Goal: Task Accomplishment & Management: Complete application form

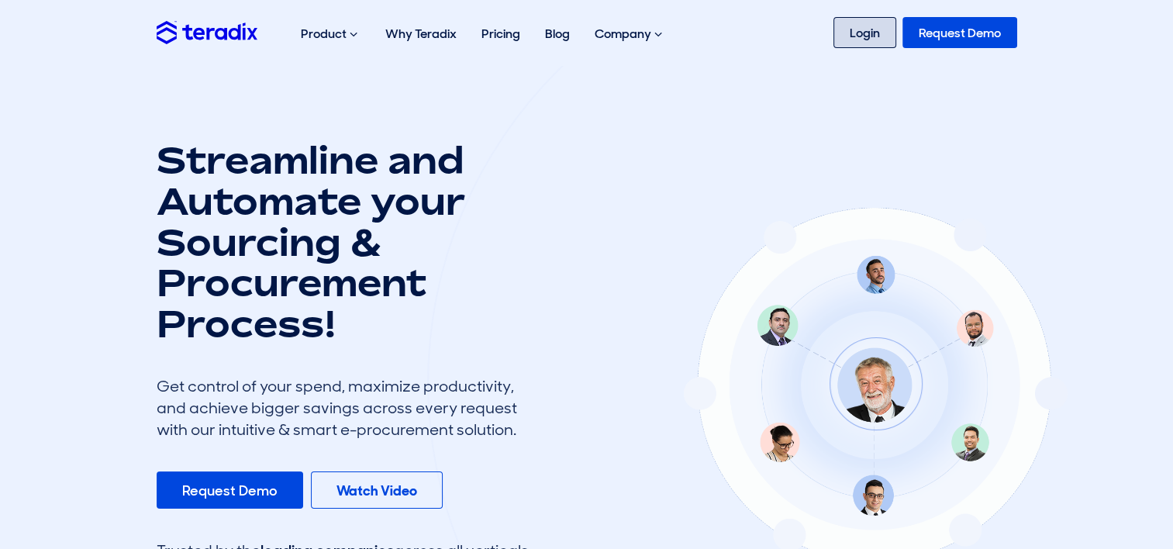
click at [877, 27] on link "Login" at bounding box center [864, 32] width 63 height 31
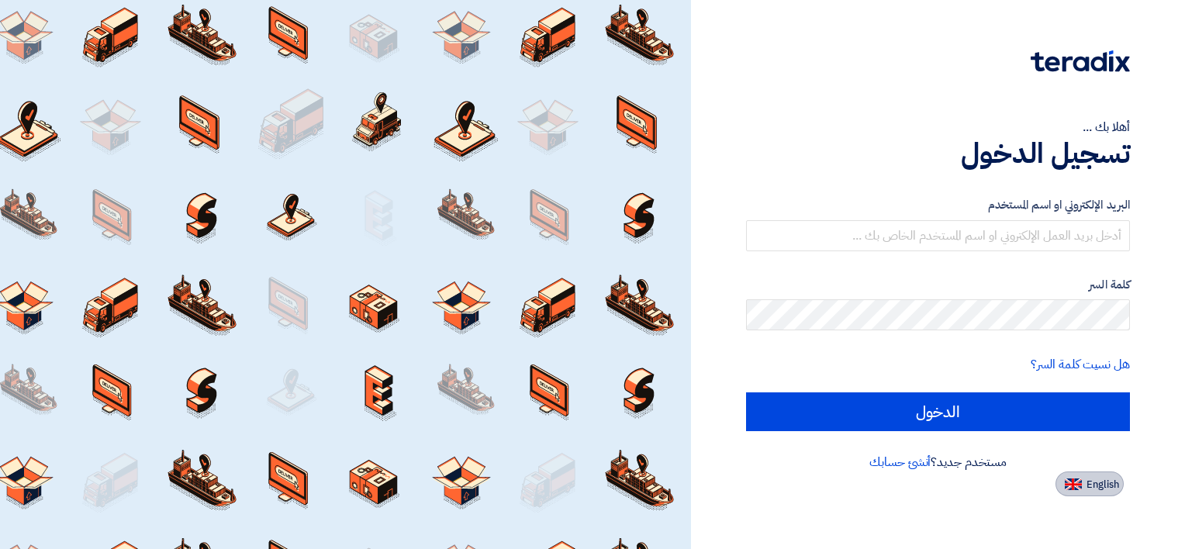
click at [1119, 485] on button "English" at bounding box center [1089, 483] width 68 height 25
type input "Sign in"
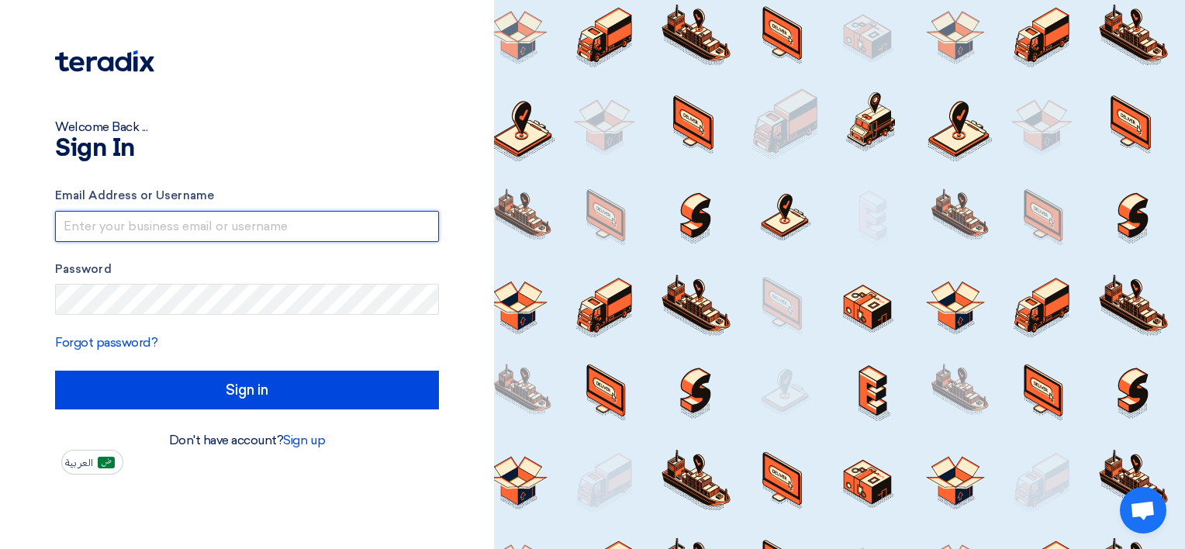
click at [211, 228] on input "text" at bounding box center [247, 226] width 384 height 31
paste input "[EMAIL_ADDRESS][DOMAIN_NAME]"
type input "[EMAIL_ADDRESS][DOMAIN_NAME]"
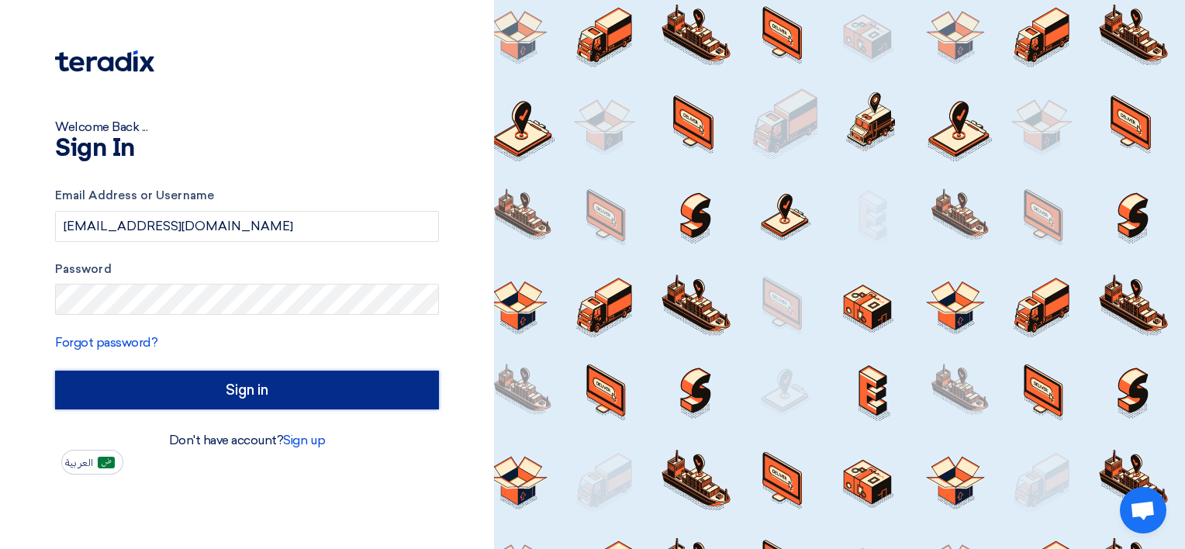
click at [239, 393] on input "Sign in" at bounding box center [247, 390] width 384 height 39
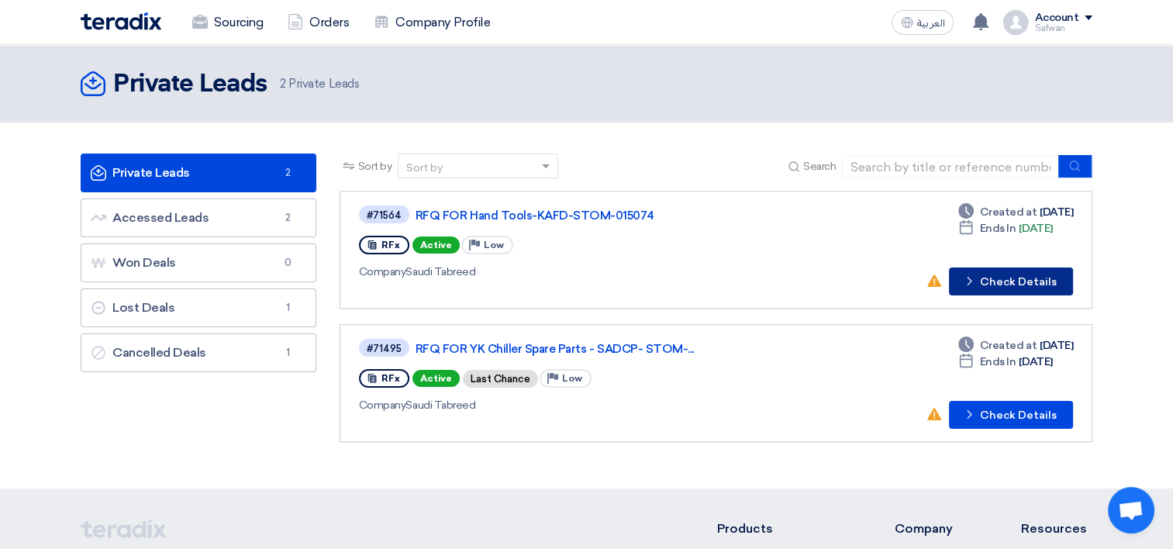
click at [1007, 285] on button "Check details Check Details" at bounding box center [1011, 281] width 124 height 28
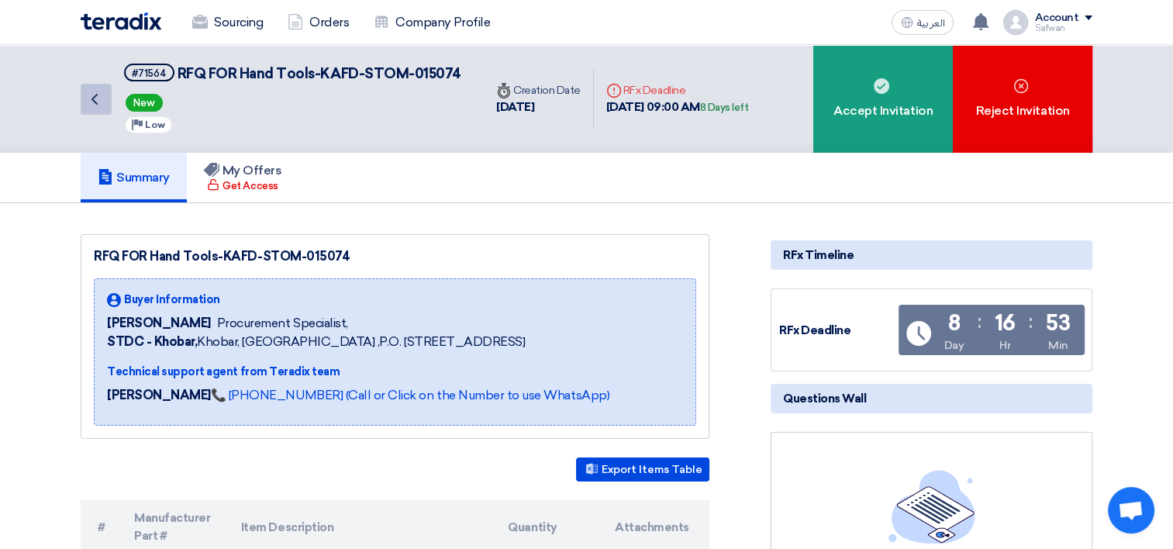
click at [87, 99] on icon "Back" at bounding box center [94, 99] width 19 height 19
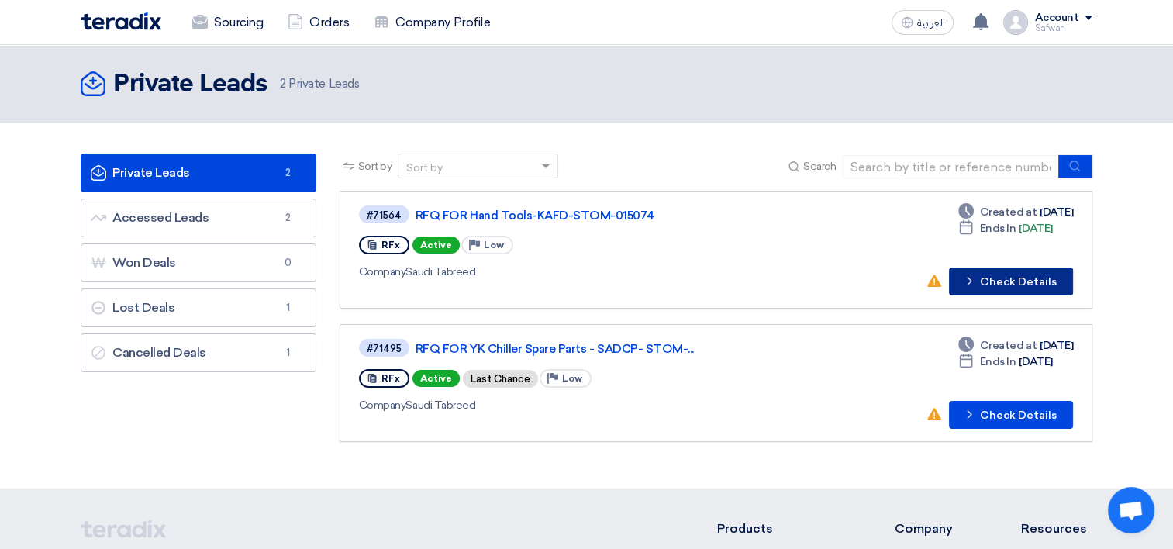
click at [1012, 278] on button "Check details Check Details" at bounding box center [1011, 281] width 124 height 28
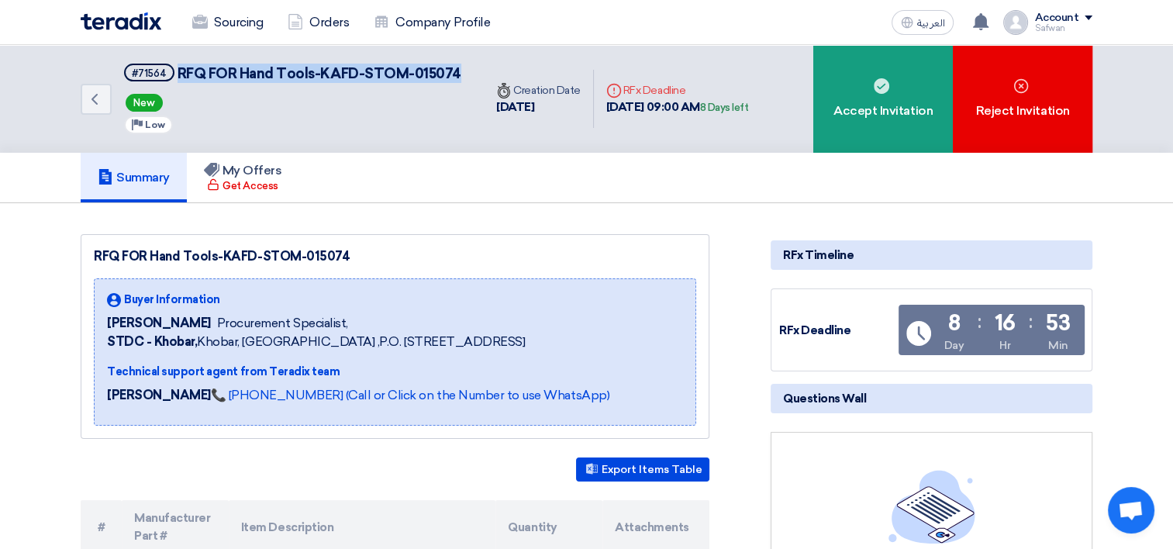
drag, startPoint x: 179, startPoint y: 74, endPoint x: 459, endPoint y: 78, distance: 279.9
click at [459, 78] on div "Back #71564 RFQ FOR Hand Tools-KAFD-STOM-015074 New Priority Low" at bounding box center [282, 99] width 403 height 108
copy span "RFQ FOR Hand Tools-KAFD-STOM-015074"
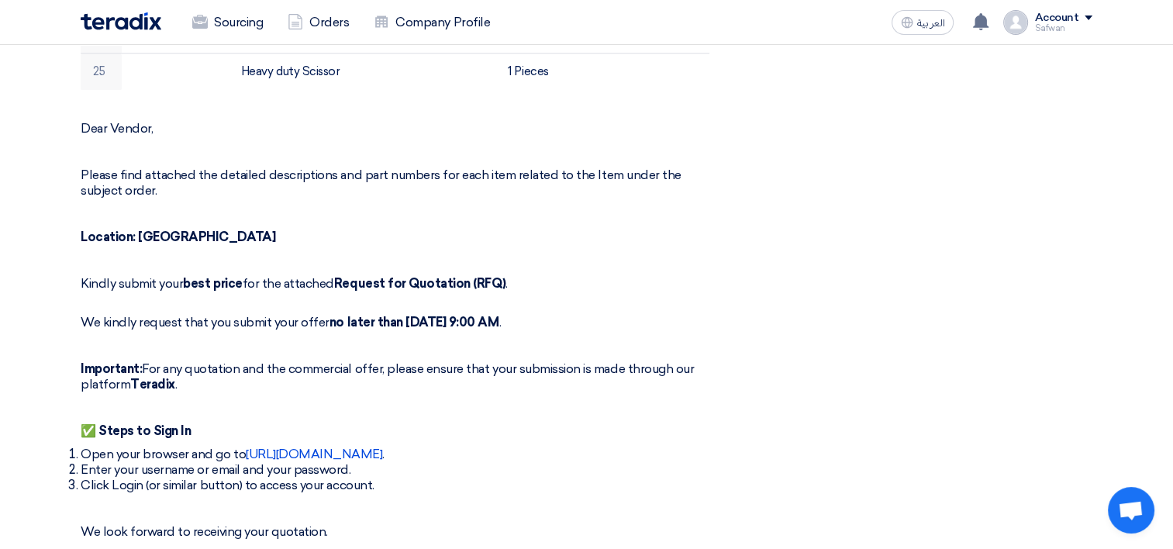
scroll to position [1705, 0]
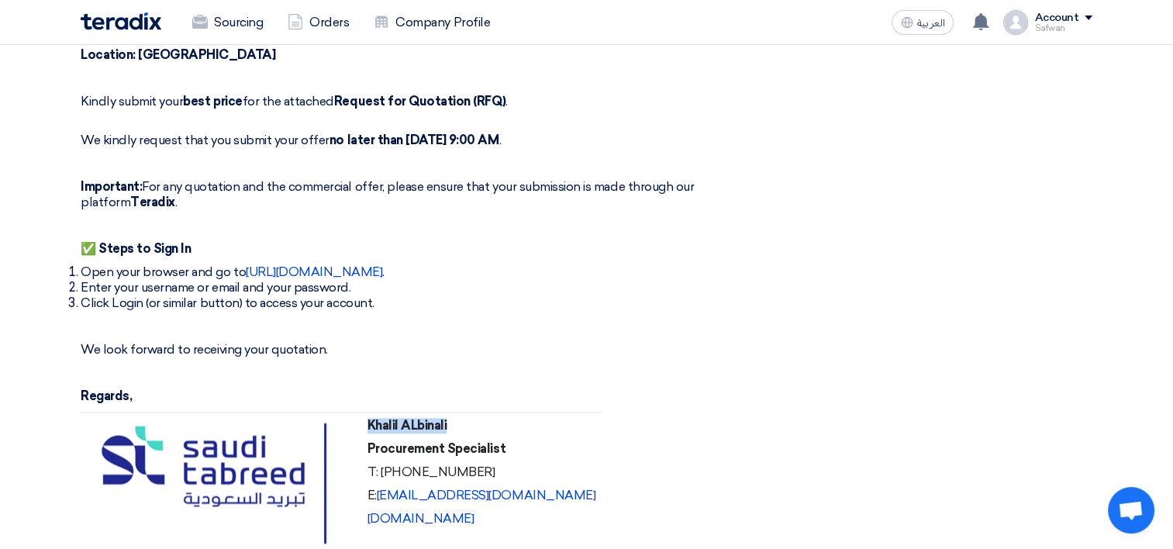
drag, startPoint x: 371, startPoint y: 403, endPoint x: 496, endPoint y: 403, distance: 125.6
click at [496, 418] on p "Khalil ALbinali" at bounding box center [481, 426] width 229 height 16
copy strong "Khalil ALbinali"
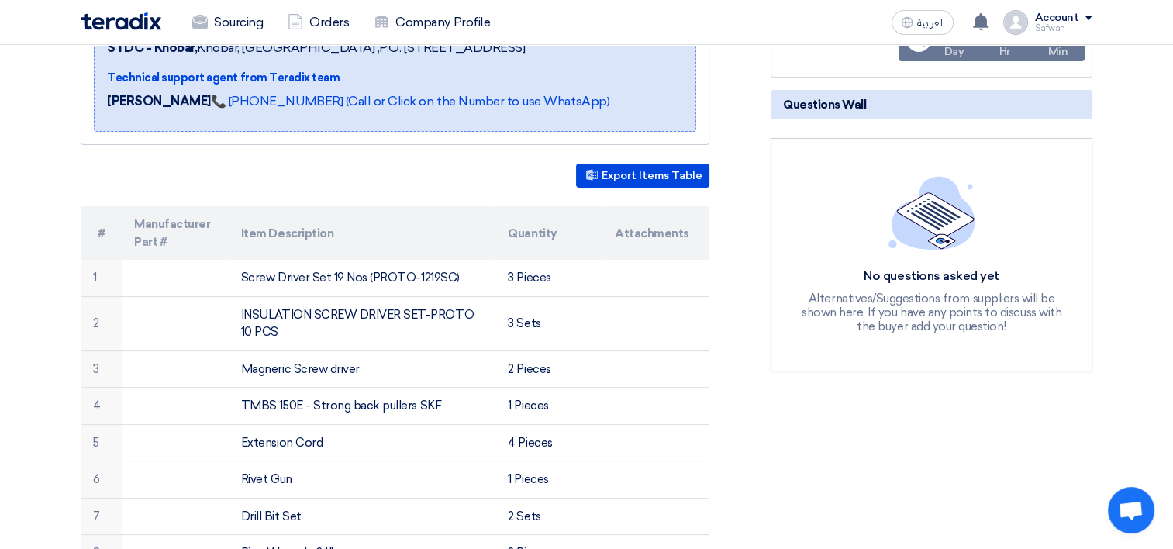
scroll to position [0, 0]
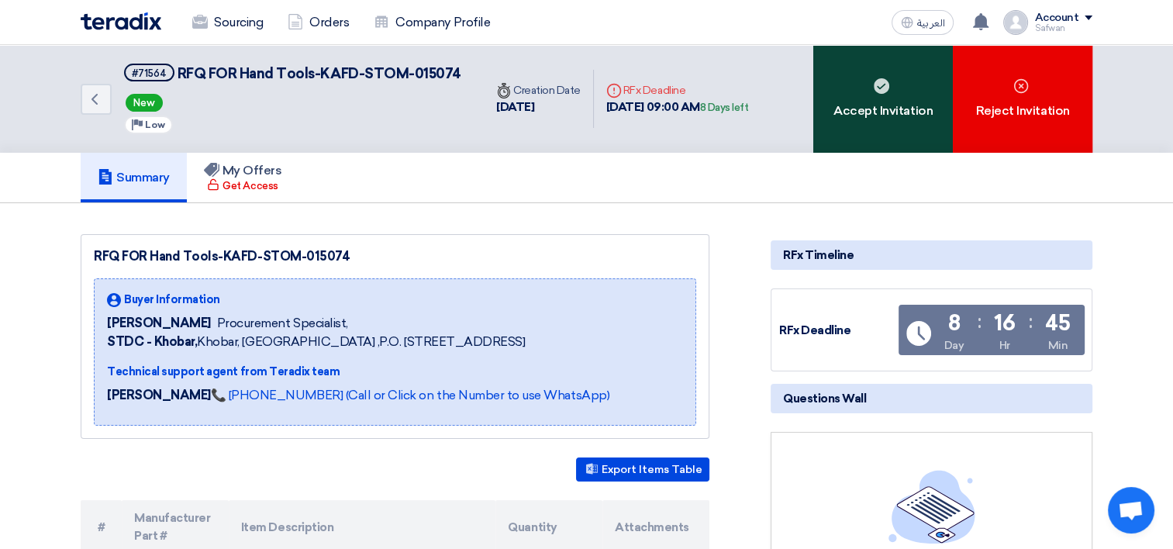
click at [872, 133] on div "Accept Invitation" at bounding box center [883, 99] width 140 height 108
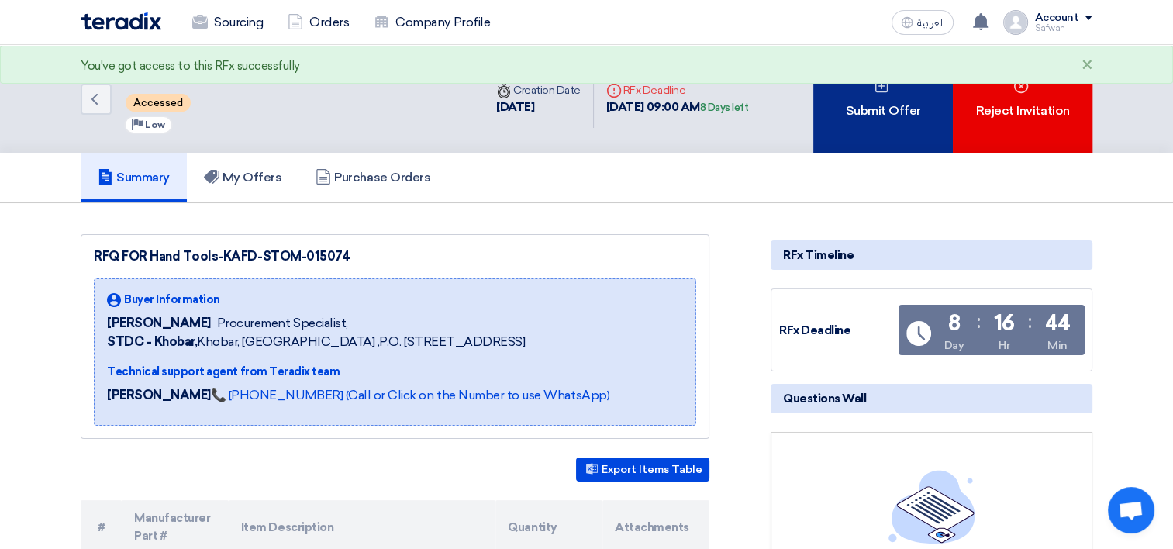
click at [885, 133] on div "Submit Offer" at bounding box center [883, 99] width 140 height 108
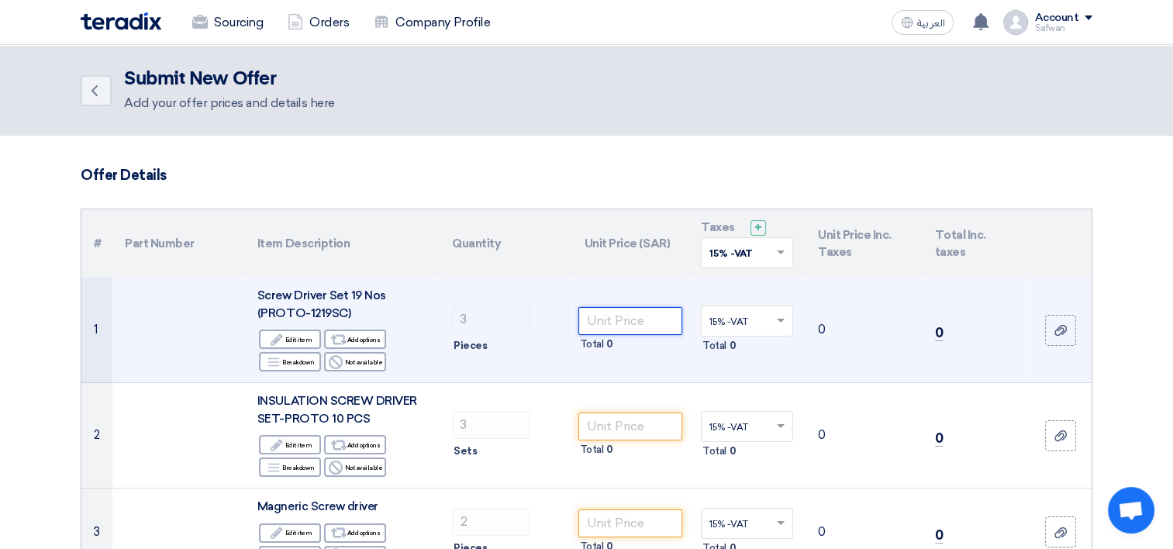
click at [656, 315] on input "number" at bounding box center [630, 321] width 105 height 28
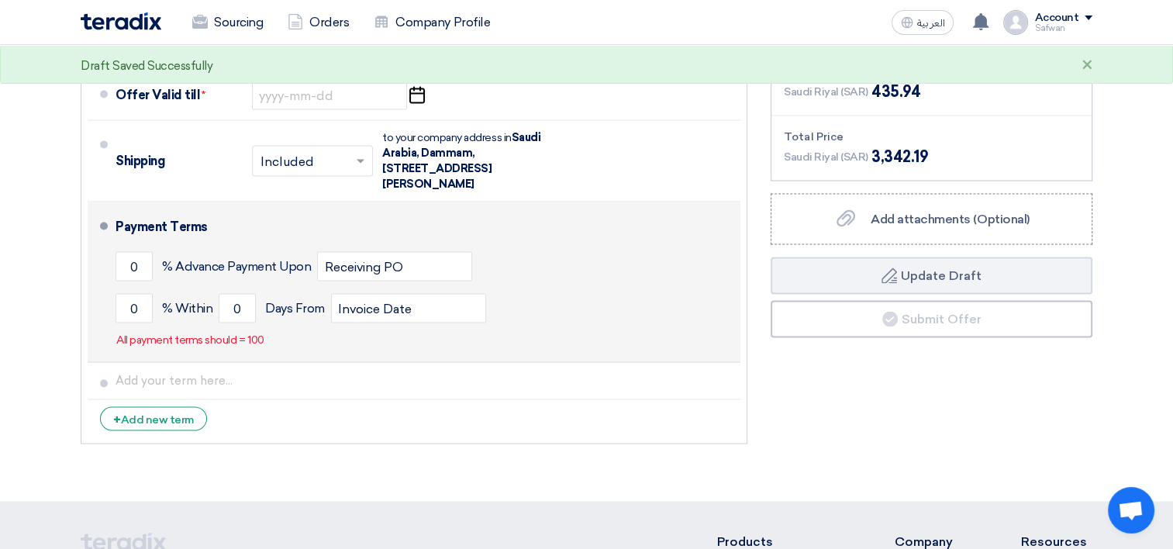
scroll to position [2646, 0]
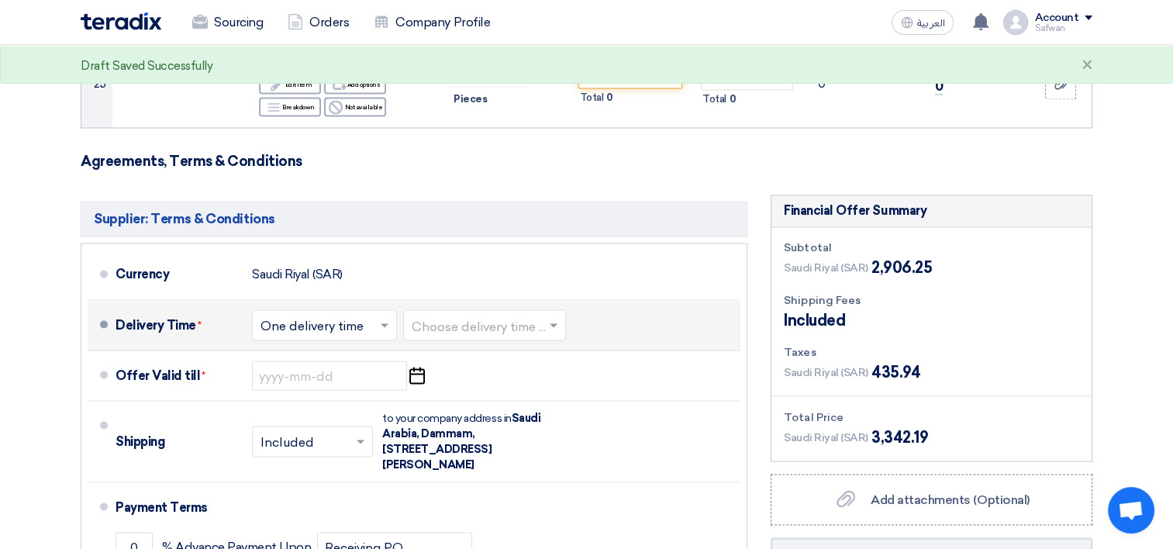
type input "968.75"
click at [352, 316] on input "text" at bounding box center [324, 327] width 129 height 22
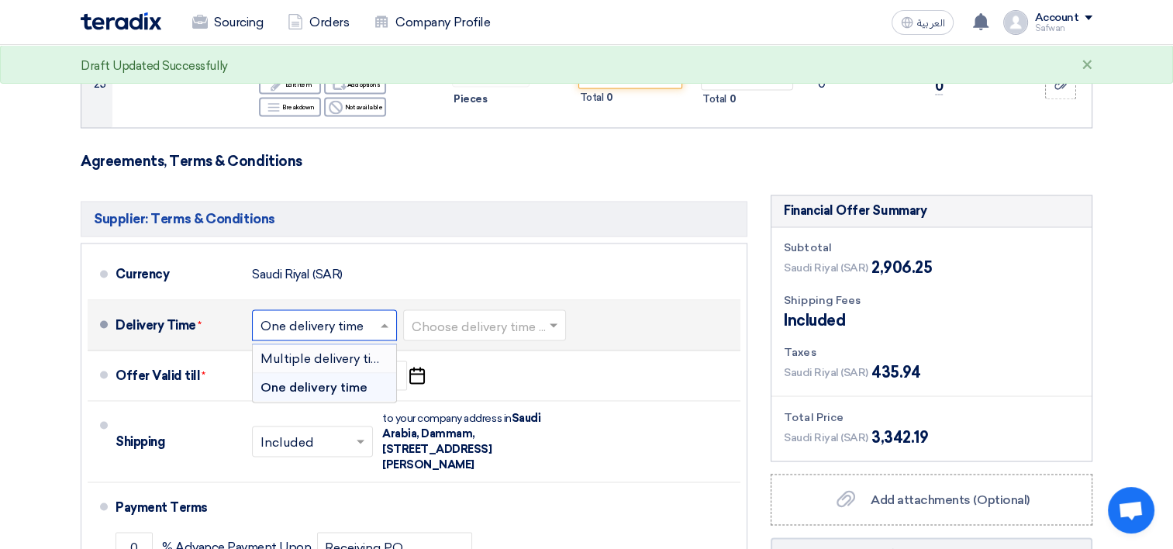
click at [333, 350] on span "Multiple delivery times" at bounding box center [327, 357] width 134 height 15
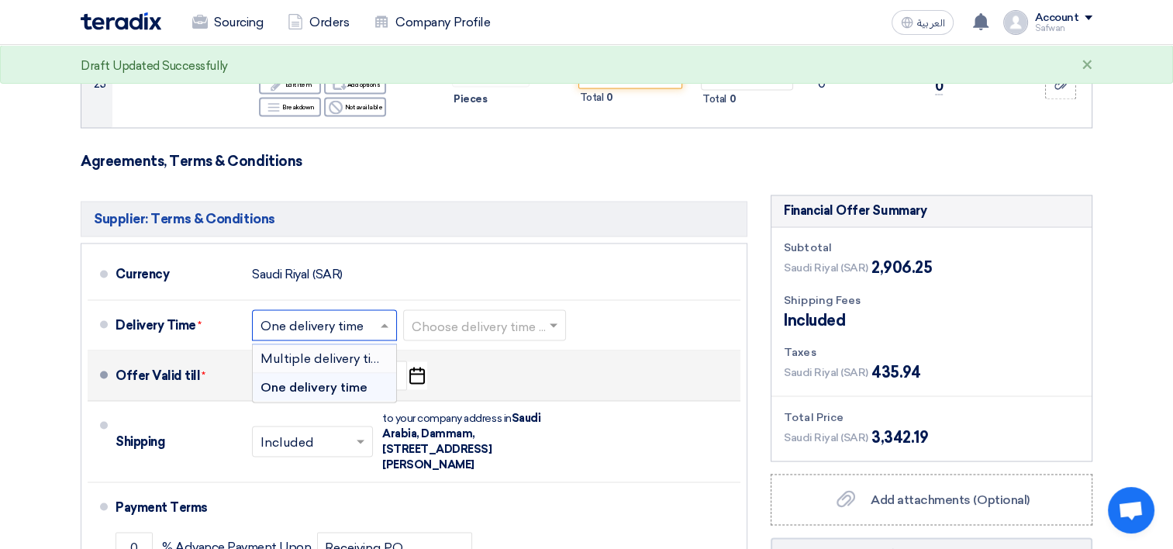
scroll to position [2750, 0]
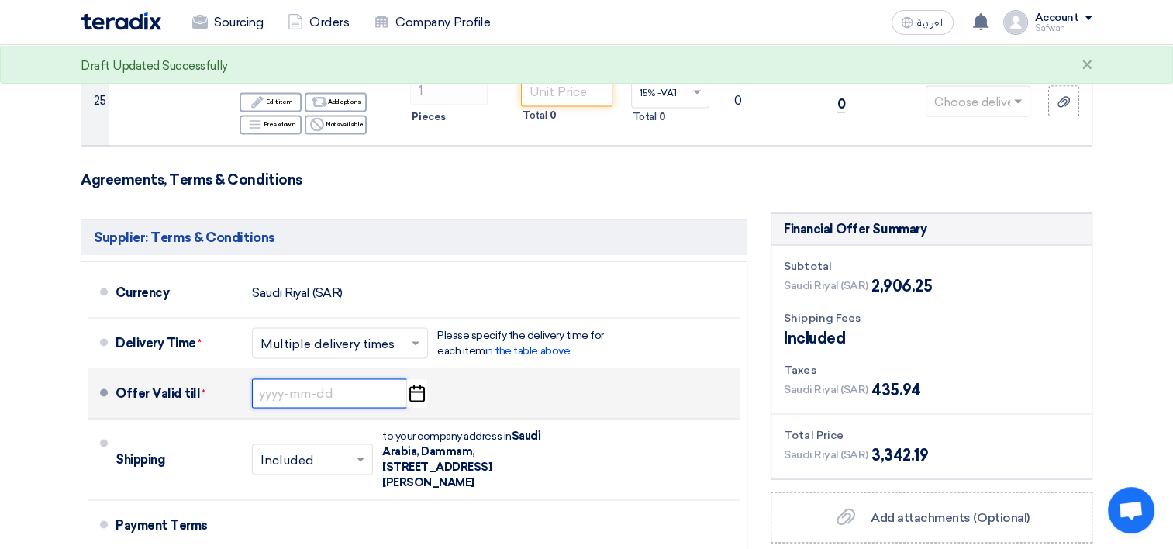
click at [293, 378] on input at bounding box center [329, 392] width 155 height 29
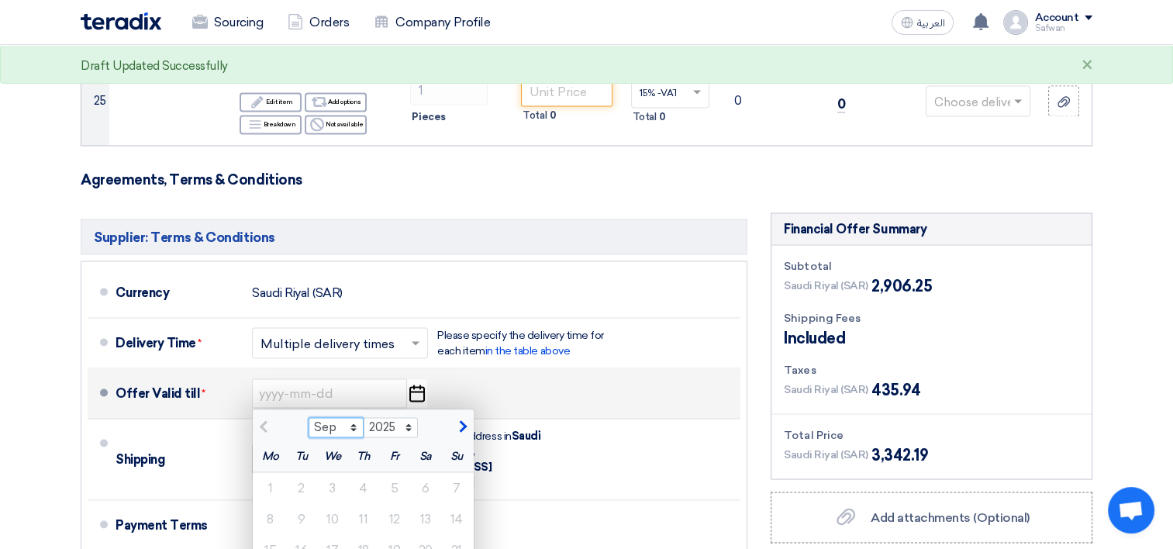
click at [352, 417] on select "Sep Oct Nov Dec" at bounding box center [336, 427] width 55 height 20
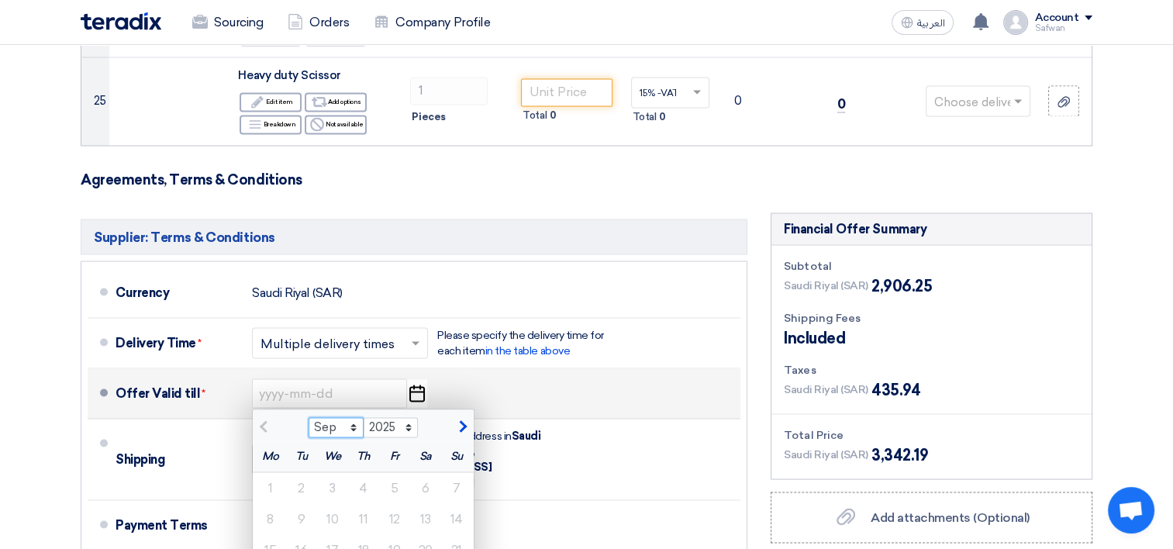
select select "10"
click at [309, 417] on select "Sep Oct Nov Dec" at bounding box center [336, 427] width 55 height 20
click at [335, 472] on div "1" at bounding box center [332, 487] width 31 height 31
type input "[DATE]"
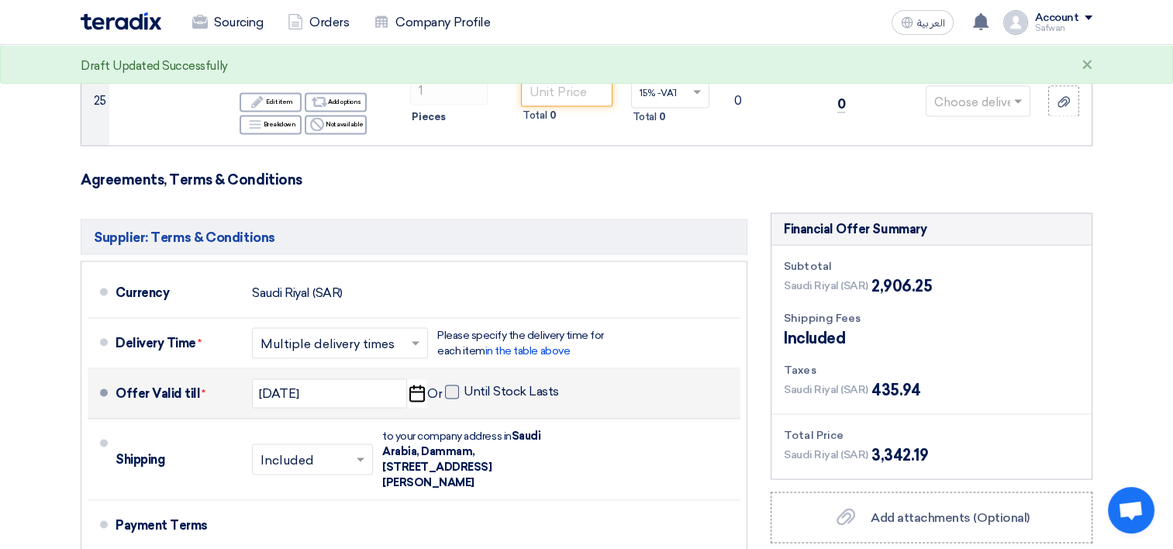
click at [448, 384] on span at bounding box center [452, 391] width 14 height 14
click at [464, 383] on input "Until Stock Lasts" at bounding box center [513, 397] width 98 height 29
checkbox input "true"
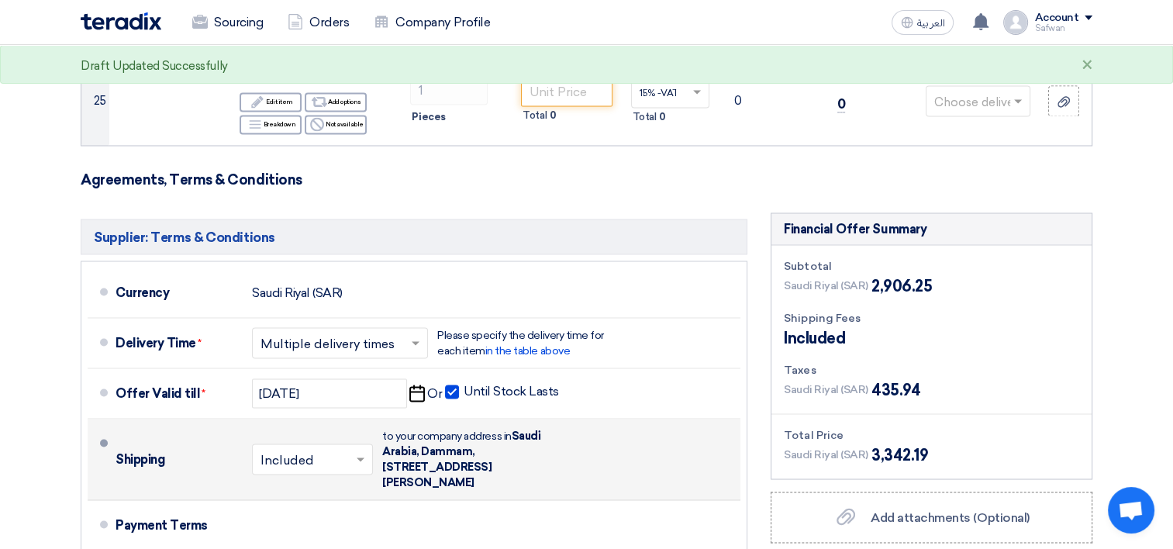
click at [297, 449] on input "text" at bounding box center [312, 460] width 105 height 22
click at [297, 484] on span "Included" at bounding box center [285, 491] width 51 height 15
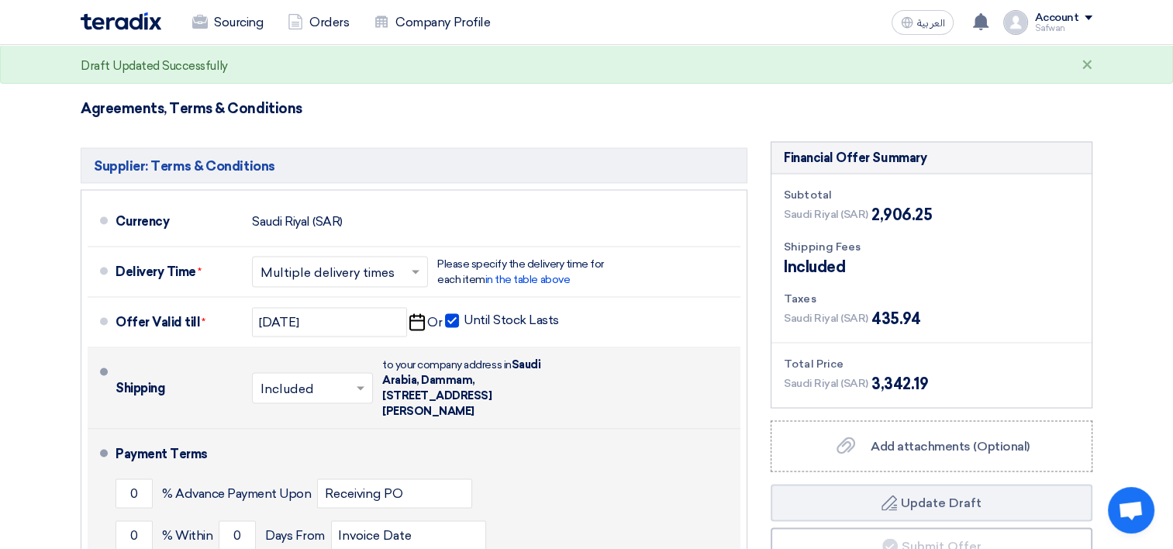
scroll to position [2905, 0]
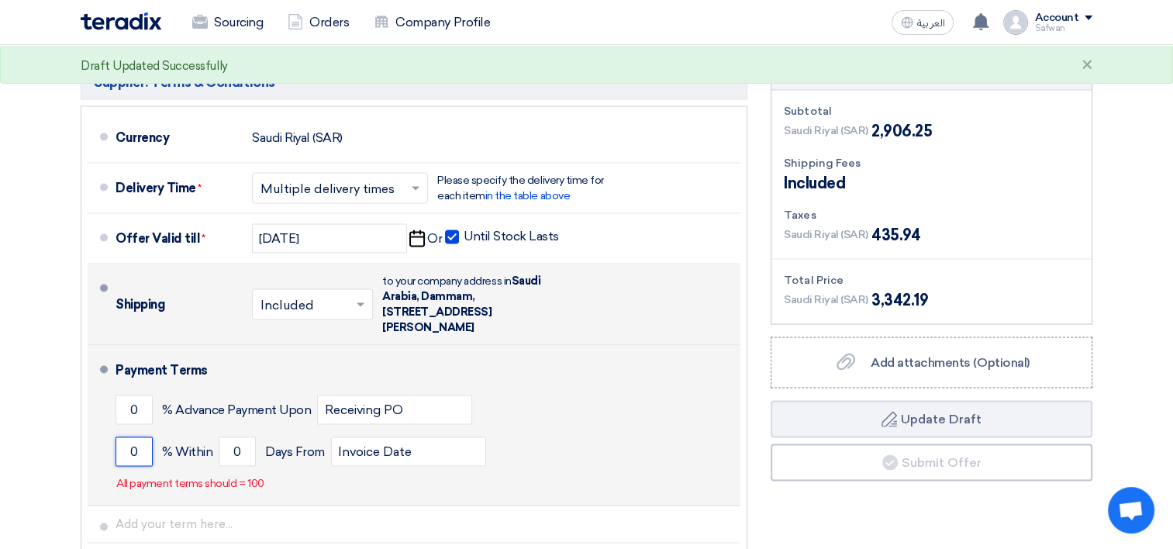
click at [147, 436] on input "0" at bounding box center [134, 450] width 37 height 29
type input "100"
click at [247, 436] on input "0" at bounding box center [237, 450] width 37 height 29
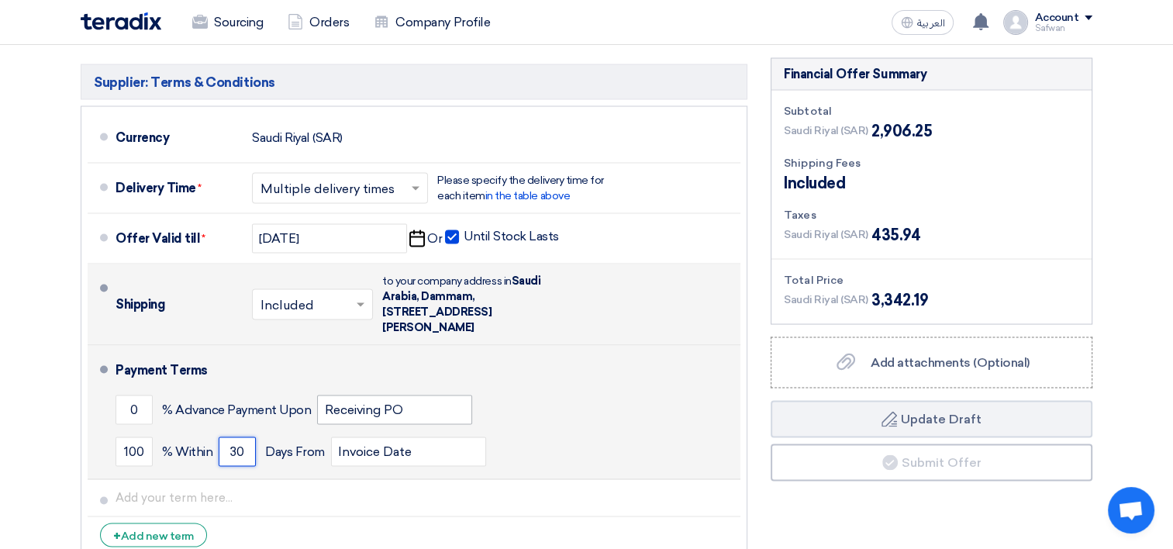
type input "30"
click at [422, 395] on input "Receiving PO" at bounding box center [394, 409] width 155 height 29
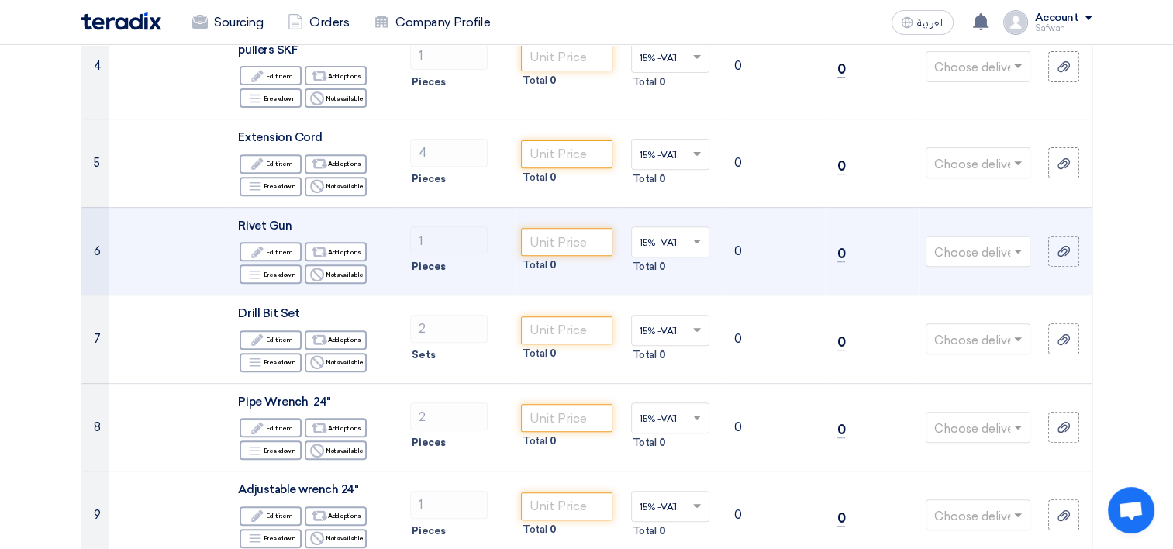
scroll to position [0, 0]
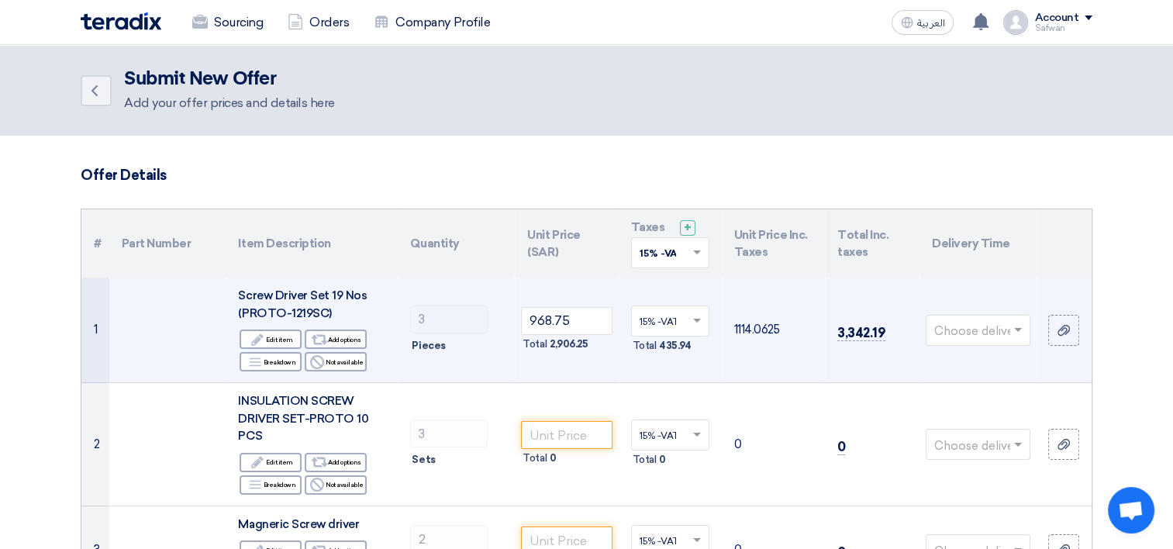
click at [958, 326] on input "text" at bounding box center [970, 332] width 72 height 26
click at [973, 357] on span "1-2 Days (Stock)" at bounding box center [979, 360] width 90 height 14
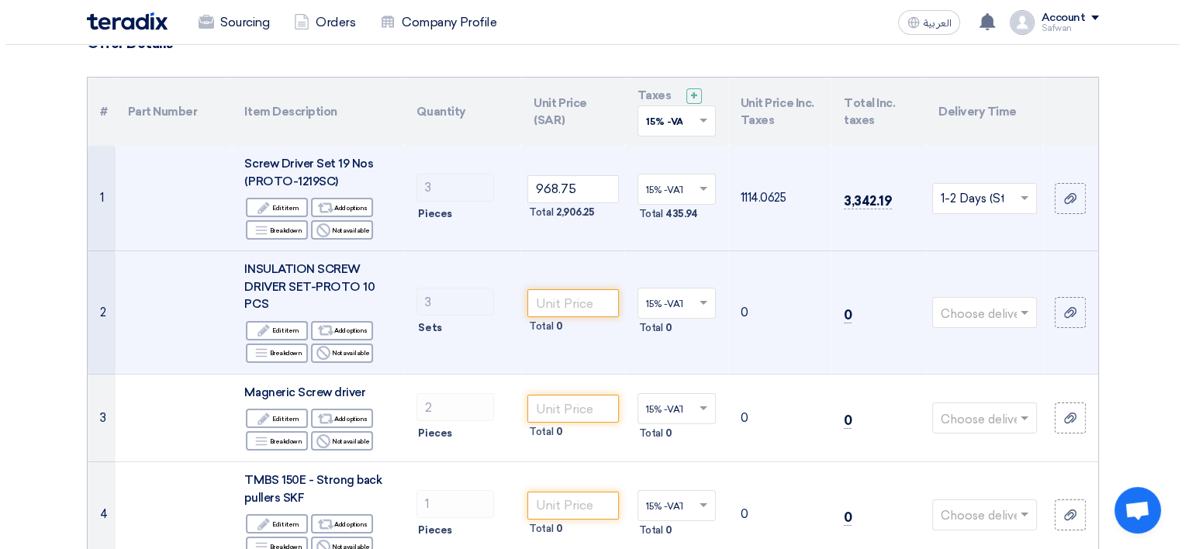
scroll to position [155, 0]
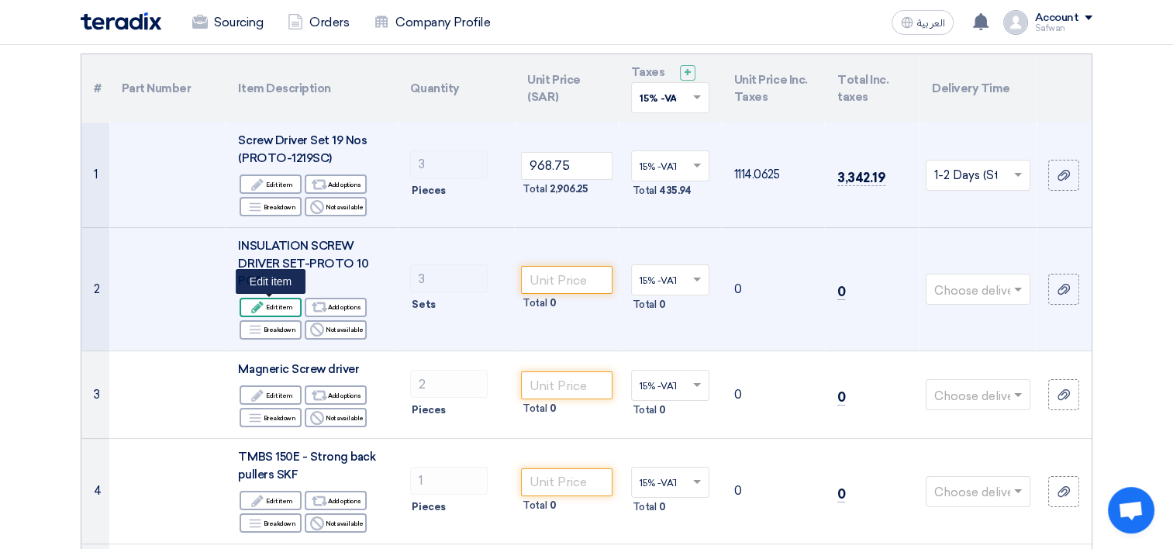
click at [271, 308] on div "Edit Edit item" at bounding box center [271, 307] width 62 height 19
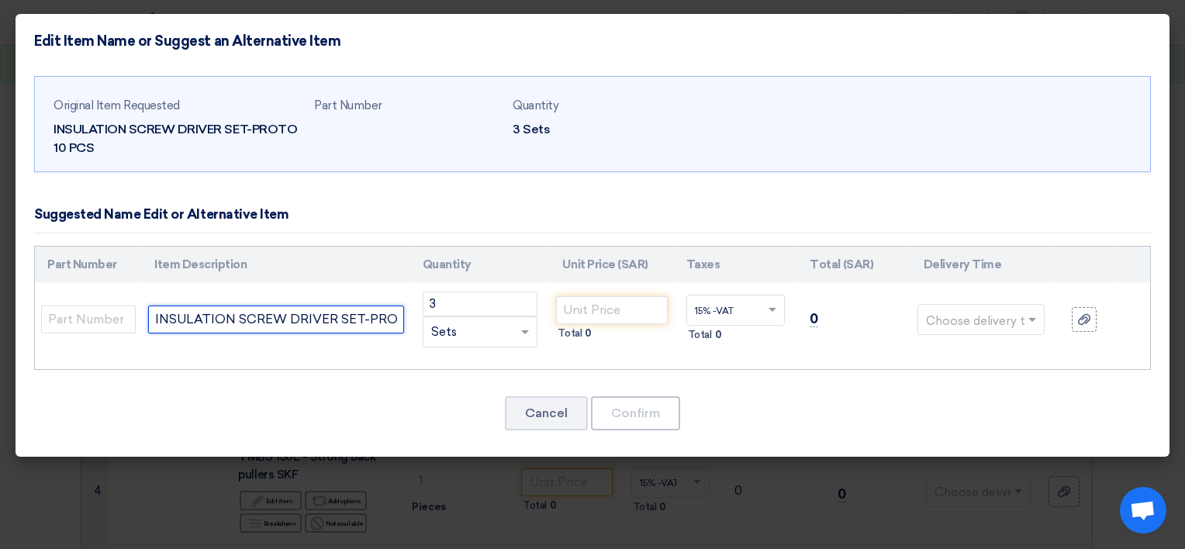
scroll to position [0, 57]
drag, startPoint x: 157, startPoint y: 319, endPoint x: 527, endPoint y: 326, distance: 370.6
click at [527, 326] on tr "INSULATION SCREW DRIVER SET-PROTO 10 PCS 3 RFQ_STEP1.ITEMS.2.TYPE_PLACEHOLDER" at bounding box center [592, 319] width 1115 height 74
paste input "INSULATION SCREW DRIVER SET 7 PCS/SET Brand : [PERSON_NAME]"
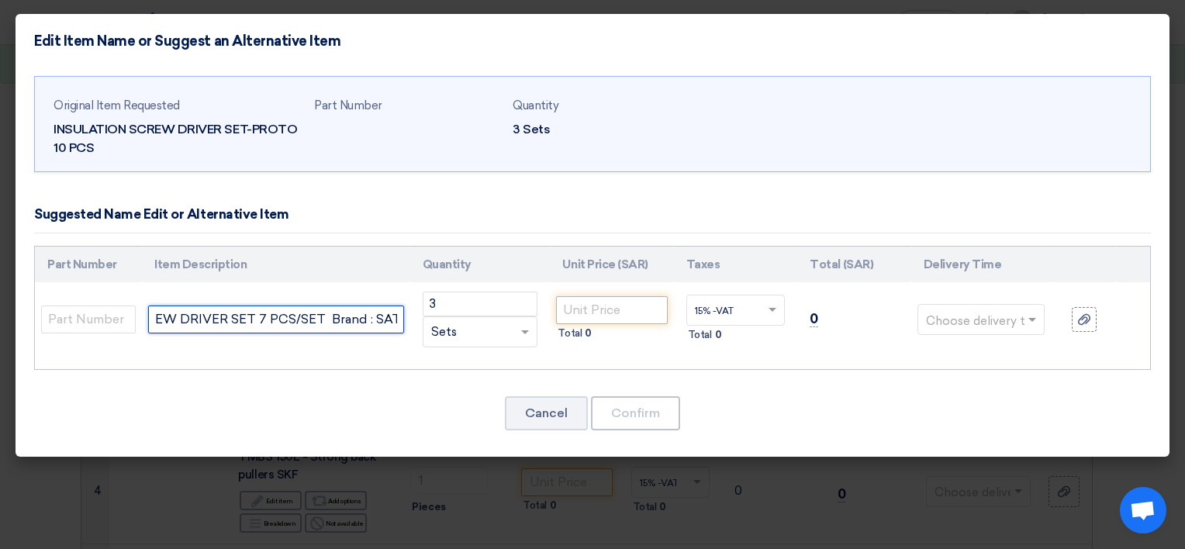
type input "I INSULATION SCREW DRIVER SET 7 PCS/SET Brand : SATA"
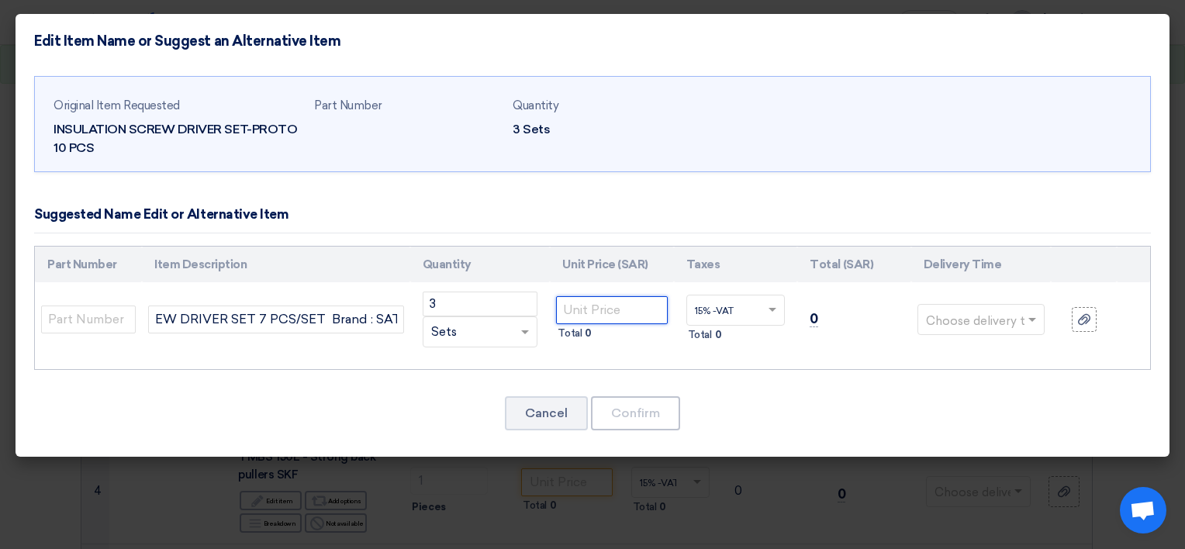
scroll to position [0, 0]
click at [637, 309] on input "number" at bounding box center [611, 310] width 111 height 28
type input "84.50"
click at [433, 388] on div "Original Item Requested INSULATION SCREW DRIVER SET-PROTO 10 PCS Part Number Qu…" at bounding box center [592, 262] width 1153 height 389
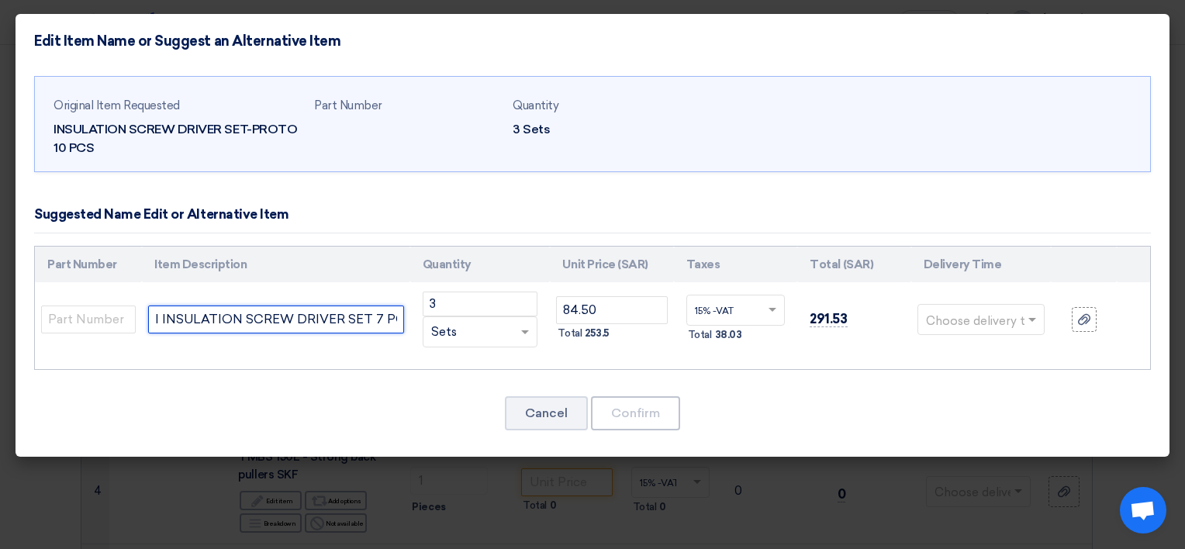
click at [379, 317] on input "I INSULATION SCREW DRIVER SET 7 PCS/SET Brand : SATA" at bounding box center [276, 319] width 256 height 28
drag, startPoint x: 174, startPoint y: 319, endPoint x: 146, endPoint y: 322, distance: 28.8
click at [174, 319] on input "I INSULATION SCREW DRIVER SET 7 PCS/SET Brand : SATA" at bounding box center [276, 319] width 256 height 28
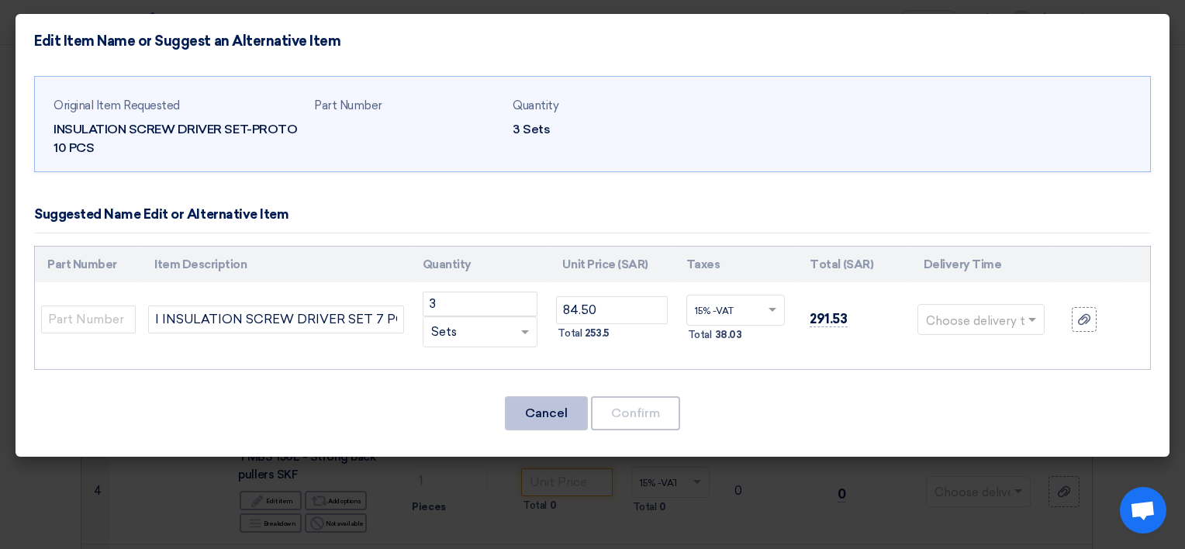
click at [554, 417] on button "Cancel" at bounding box center [546, 413] width 83 height 34
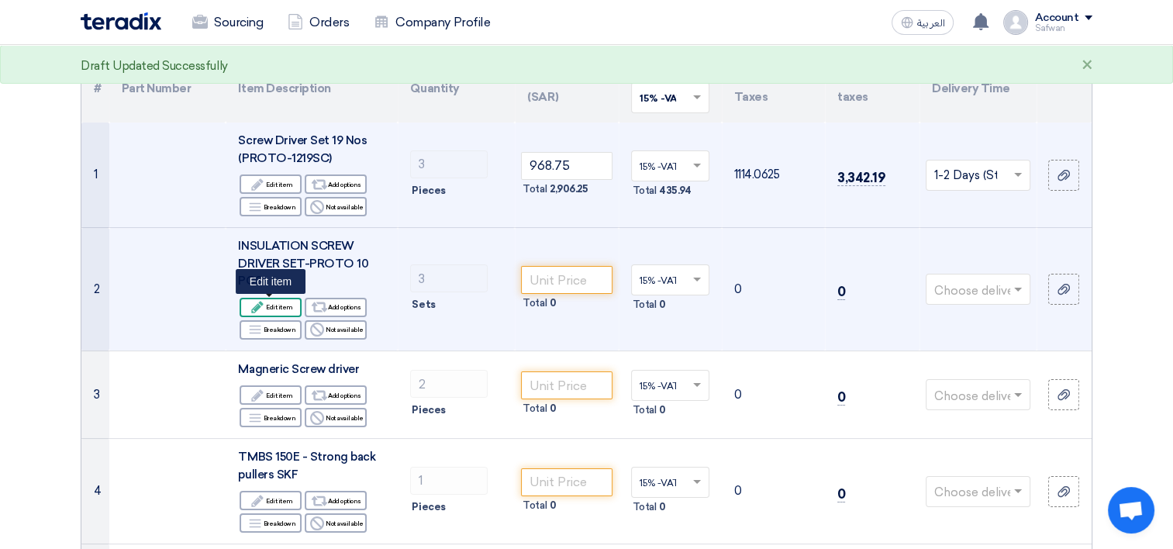
click at [264, 308] on icon "Edit" at bounding box center [257, 307] width 14 height 14
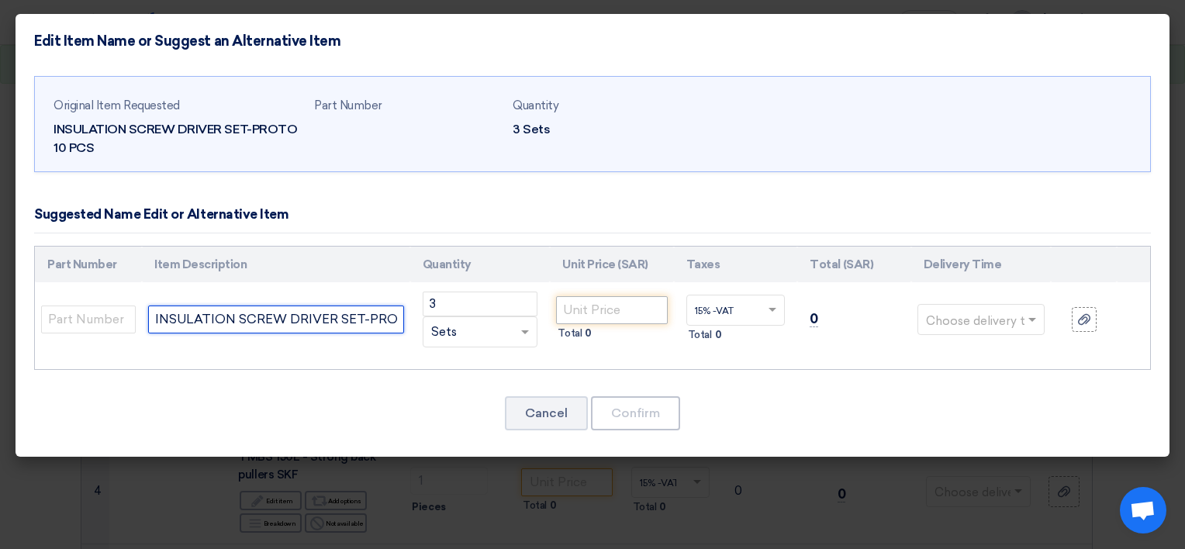
scroll to position [0, 57]
drag, startPoint x: 152, startPoint y: 316, endPoint x: 621, endPoint y: 316, distance: 469.0
click at [621, 316] on tr "INSULATION SCREW DRIVER SET-PROTO 10 PCS 3 RFQ_STEP1.ITEMS.2.TYPE_PLACEHOLDER" at bounding box center [592, 319] width 1115 height 74
paste input "INSULATION SCREW DRIVER SET 7 PCS/SET Brand : [PERSON_NAME]"
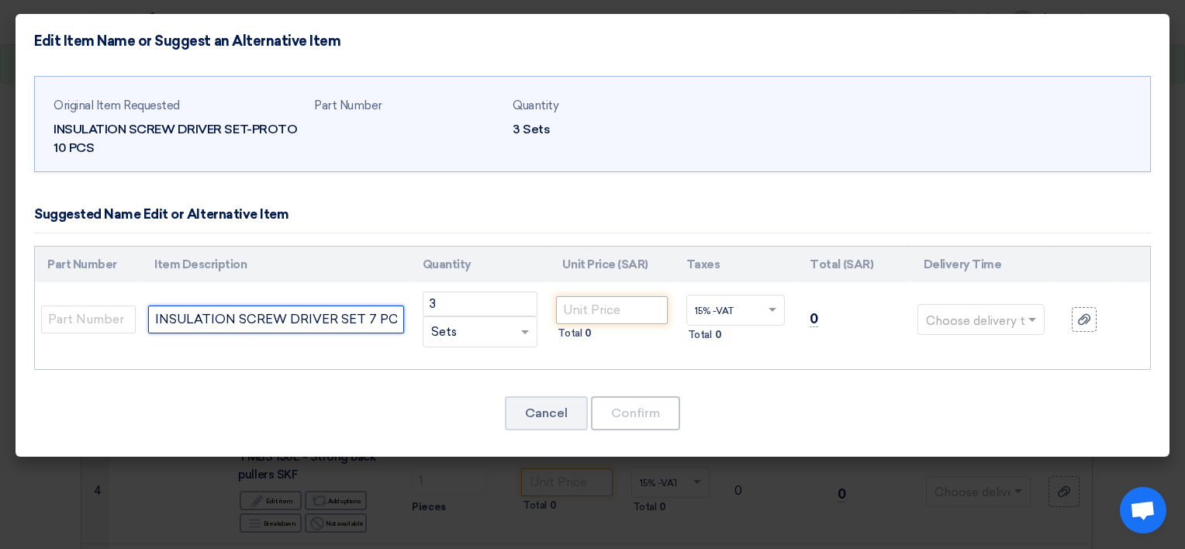
scroll to position [0, 114]
type input "INSULATION SCREW DRIVER SET 7 PCS/SET Brand : [PERSON_NAME]"
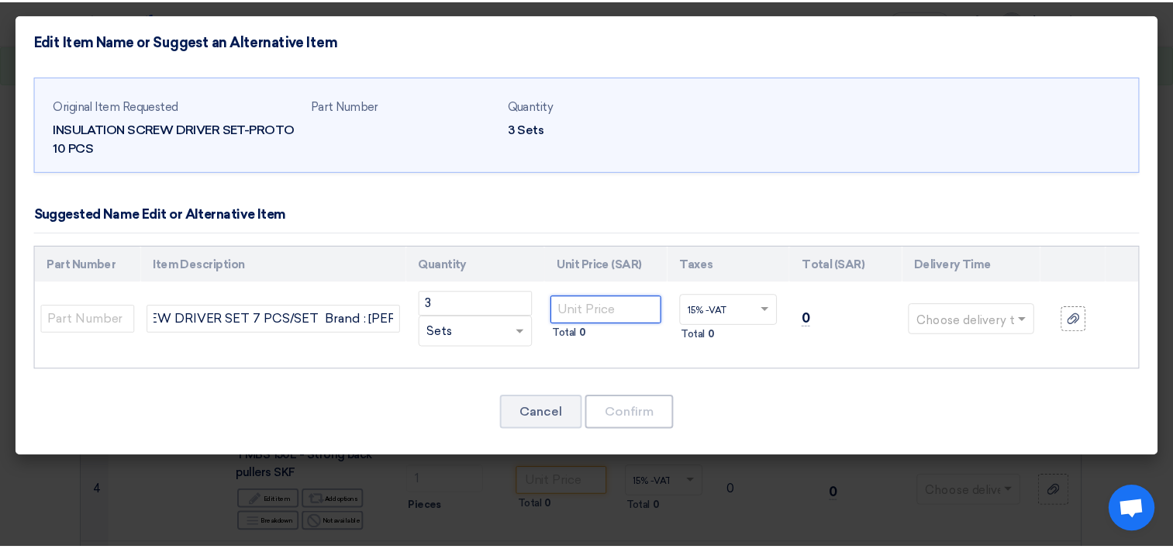
scroll to position [0, 0]
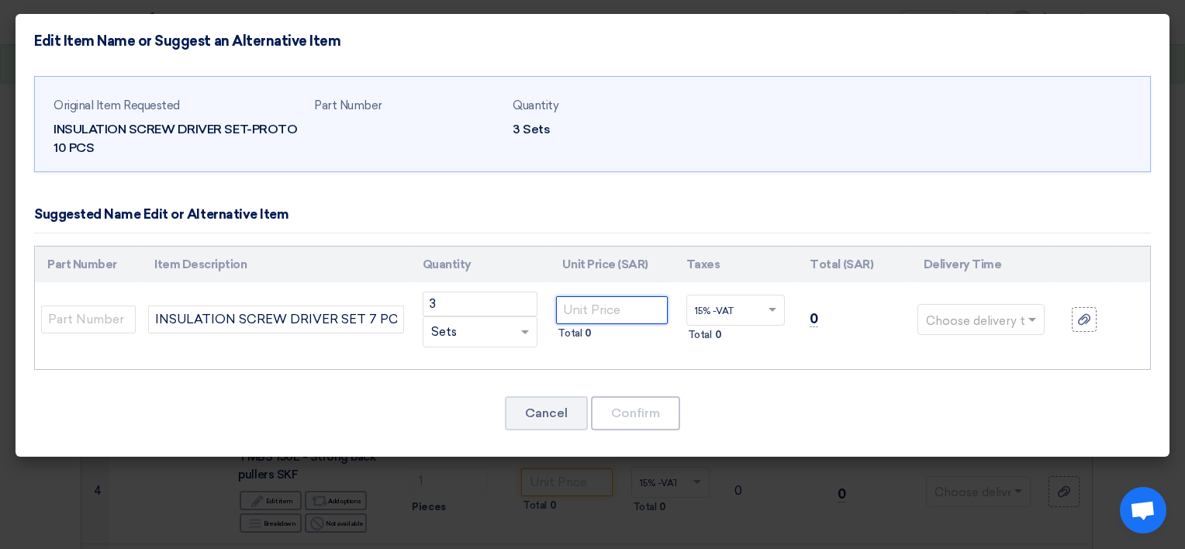
click at [616, 319] on input "number" at bounding box center [611, 310] width 111 height 28
type input "84.50"
click at [972, 315] on input "text" at bounding box center [972, 321] width 92 height 25
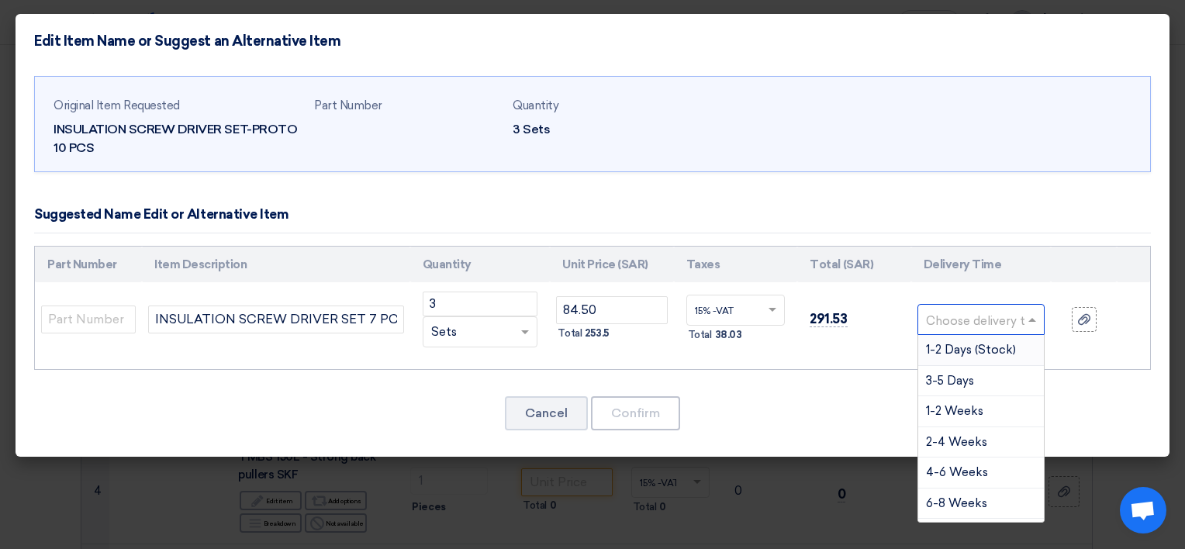
click at [978, 346] on span "1-2 Days (Stock)" at bounding box center [971, 350] width 90 height 14
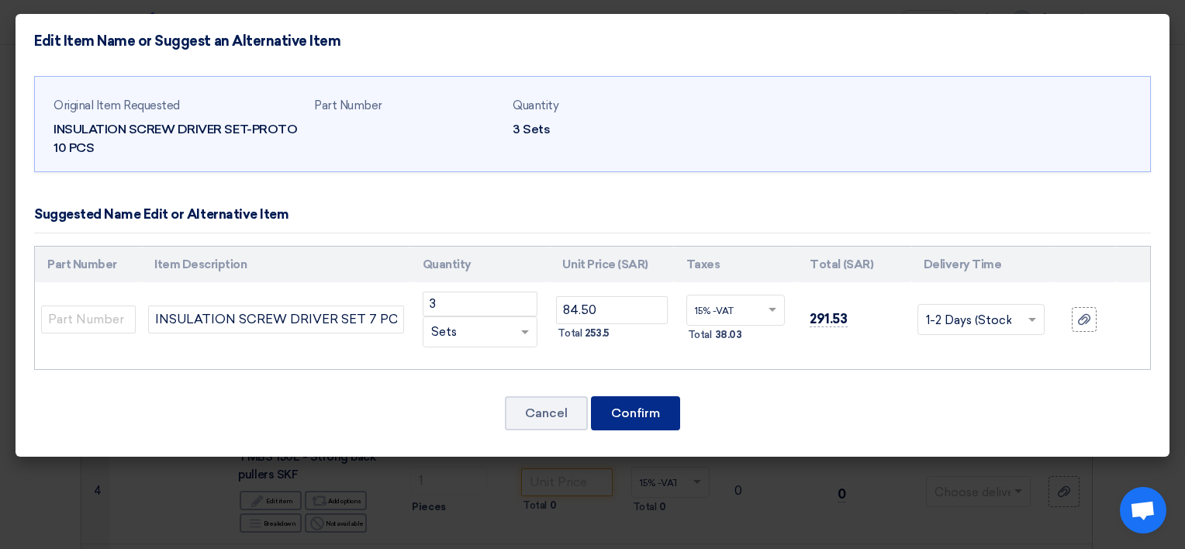
click at [670, 407] on button "Confirm" at bounding box center [635, 413] width 89 height 34
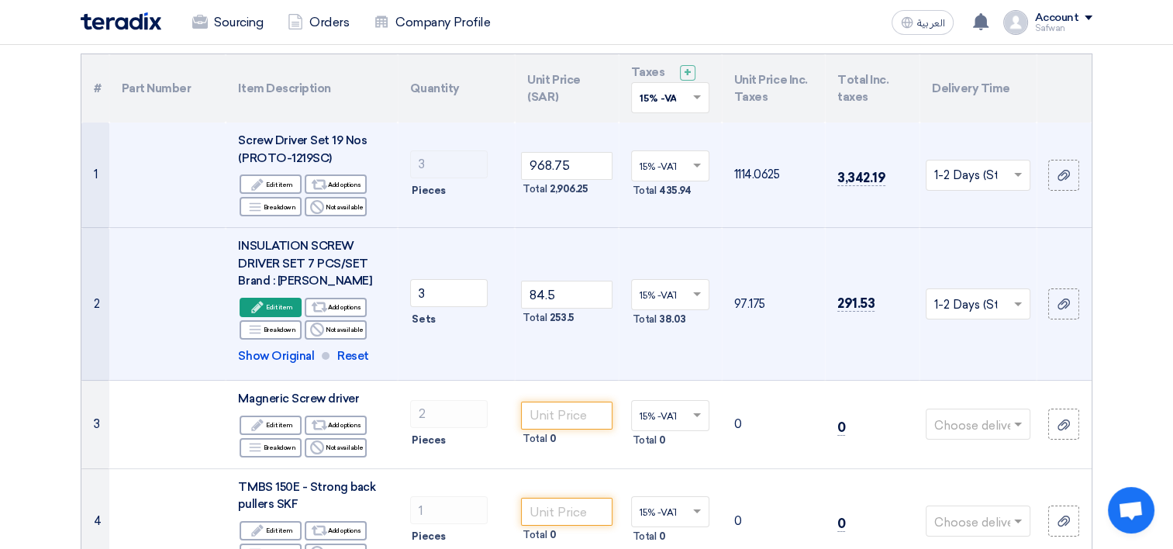
scroll to position [233, 0]
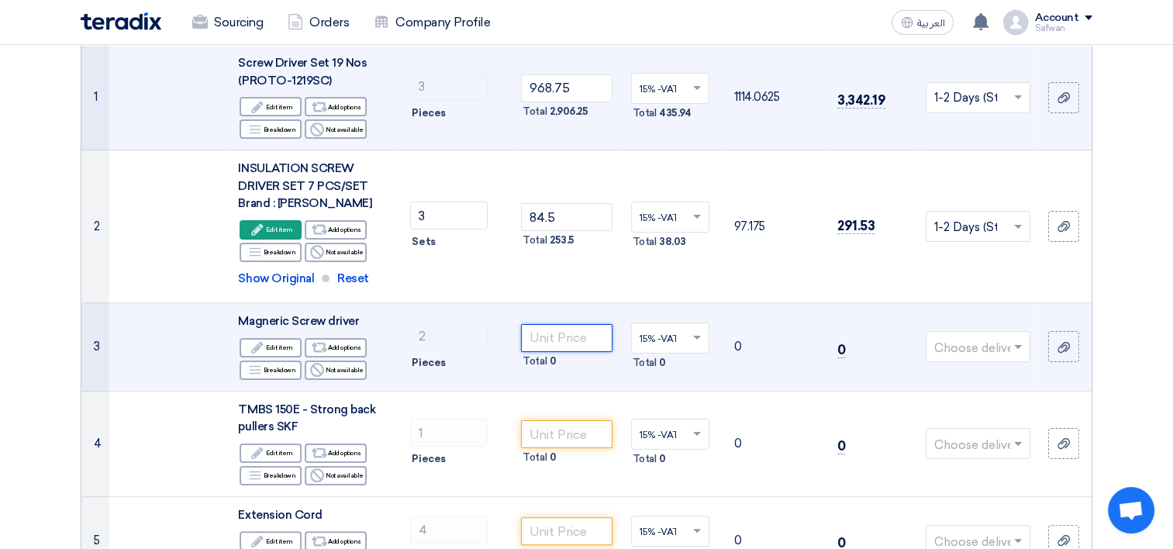
click at [567, 335] on input "number" at bounding box center [566, 338] width 91 height 28
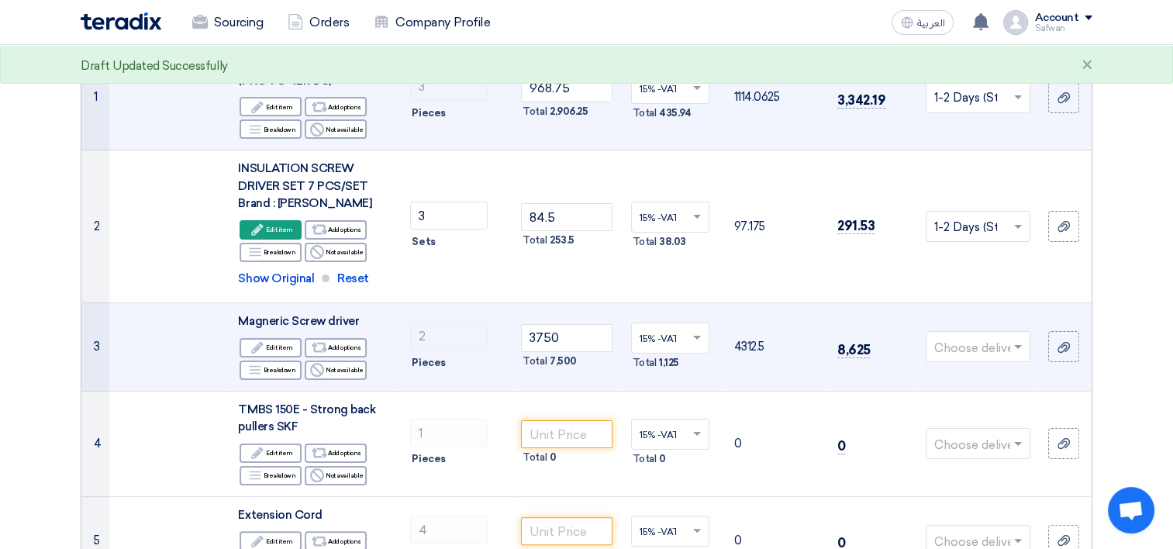
click at [957, 350] on input "text" at bounding box center [970, 349] width 72 height 26
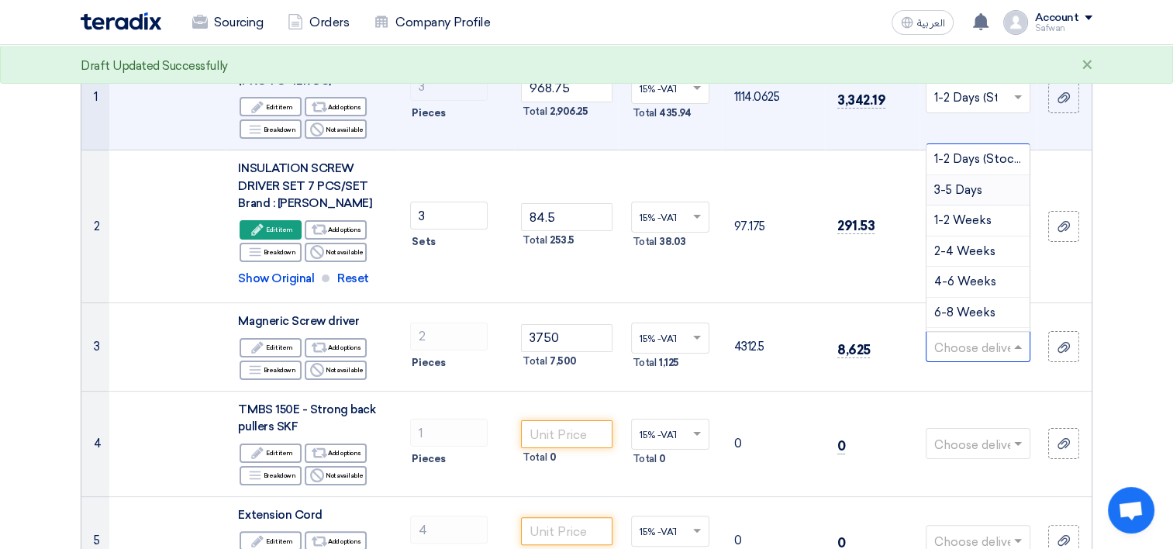
scroll to position [155, 0]
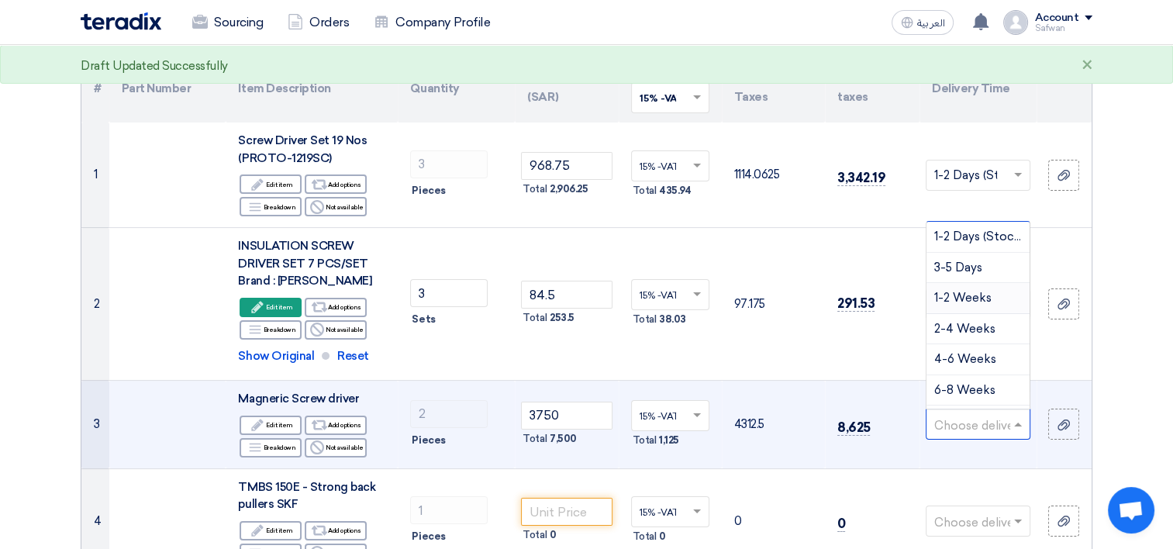
click at [964, 297] on span "1-2 Weeks" at bounding box center [962, 298] width 57 height 14
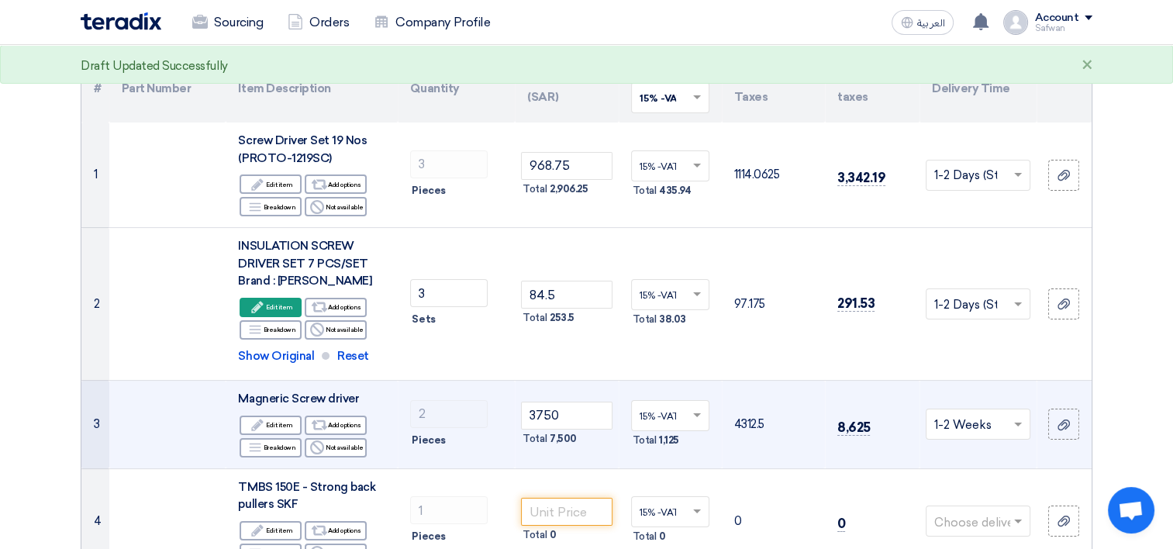
click at [950, 429] on input "text" at bounding box center [970, 426] width 72 height 26
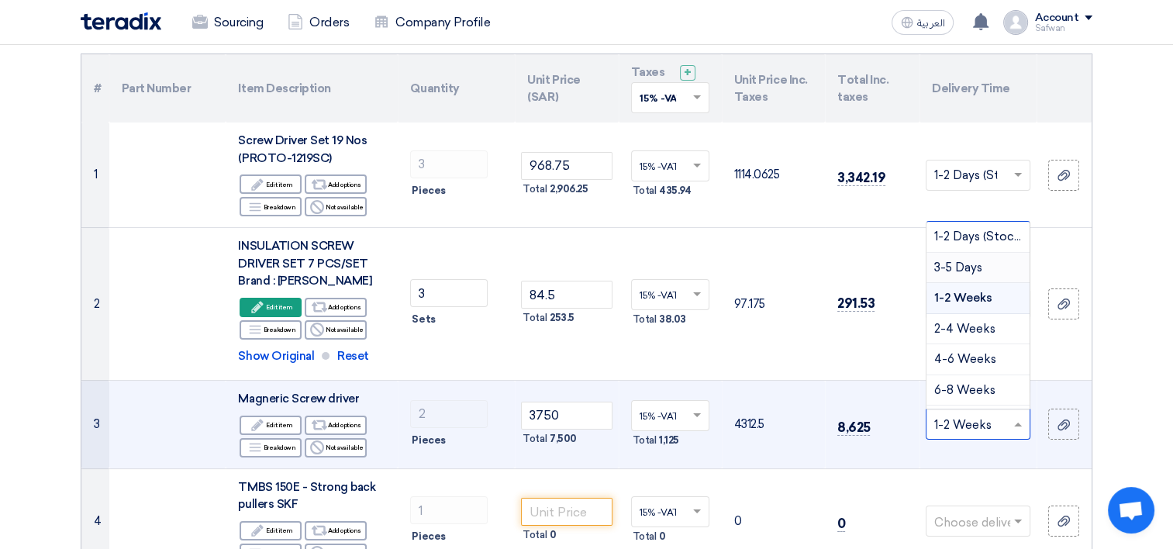
click at [949, 267] on span "3-5 Days" at bounding box center [958, 267] width 48 height 14
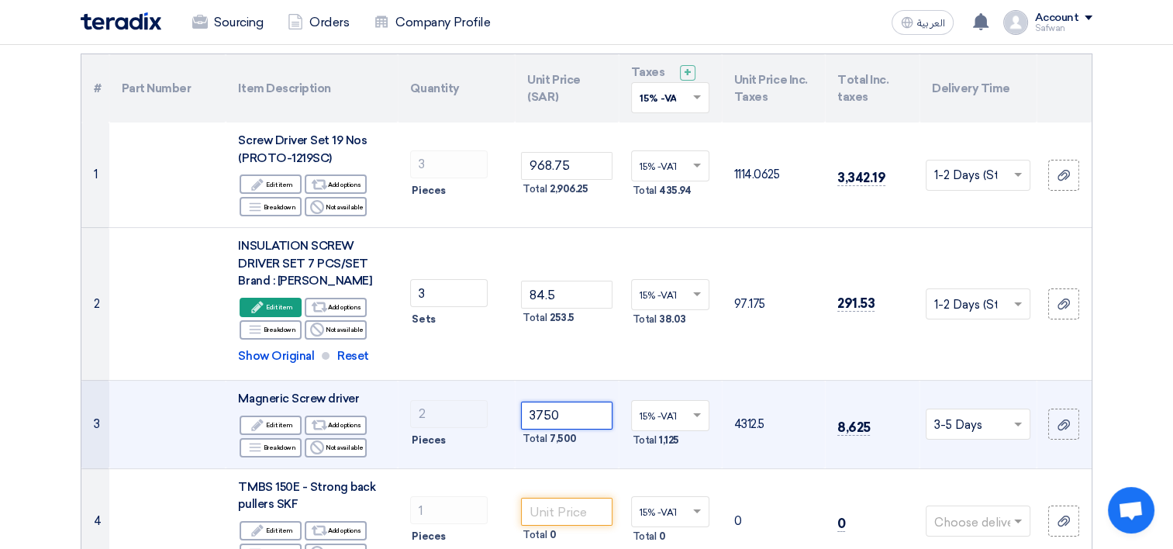
click at [413, 411] on tr "3 Magneric Screw driver Edit Edit item Alternative Add options Breakdown" at bounding box center [586, 425] width 1010 height 88
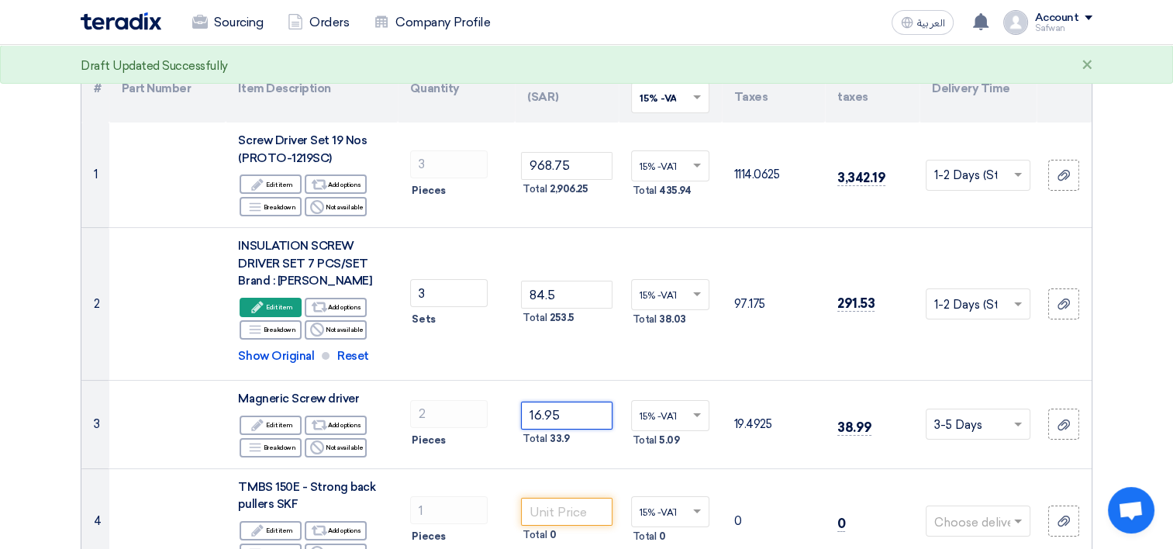
type input "16.95"
click at [961, 422] on input "text" at bounding box center [970, 426] width 72 height 26
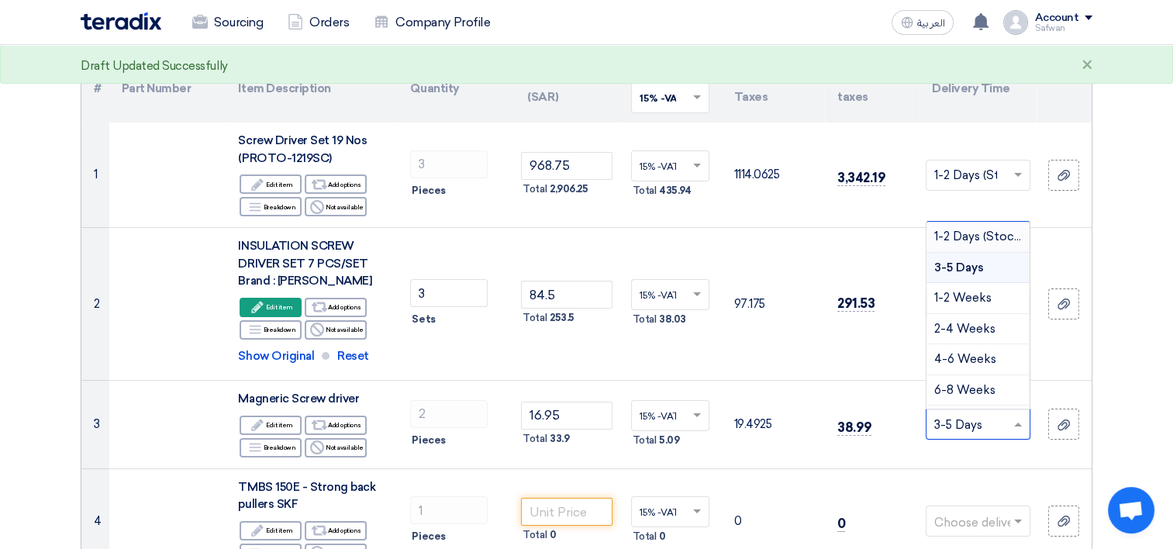
scroll to position [0, 0]
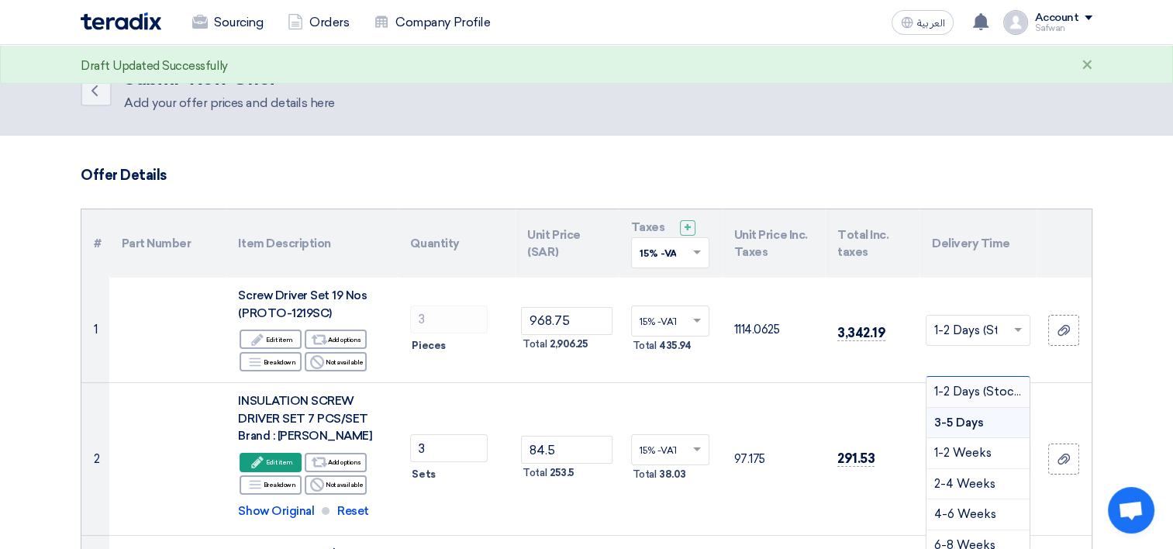
click at [986, 388] on span "1-2 Days (Stock)" at bounding box center [979, 391] width 90 height 14
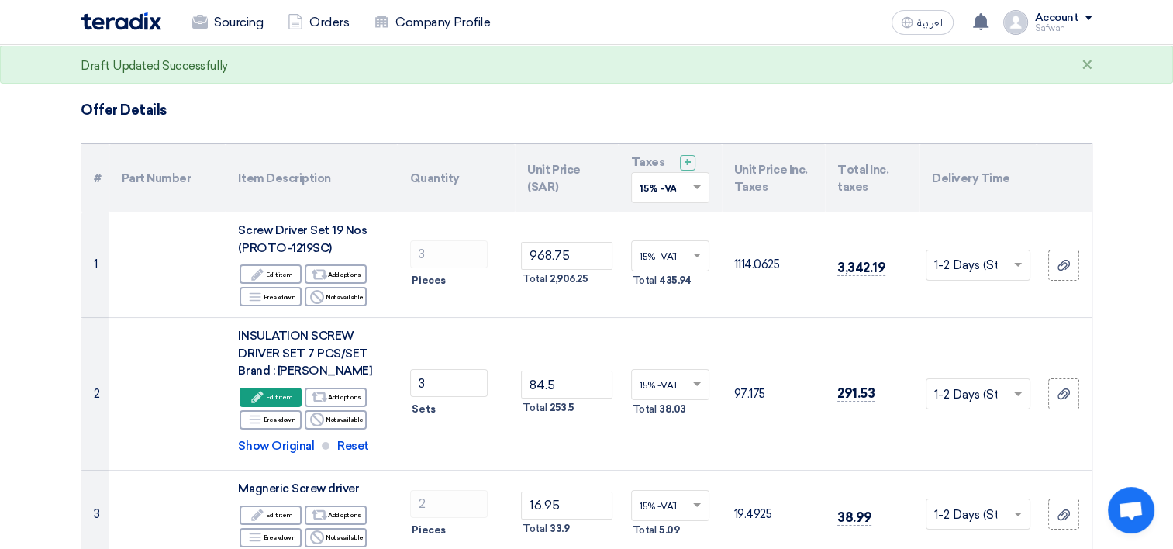
scroll to position [310, 0]
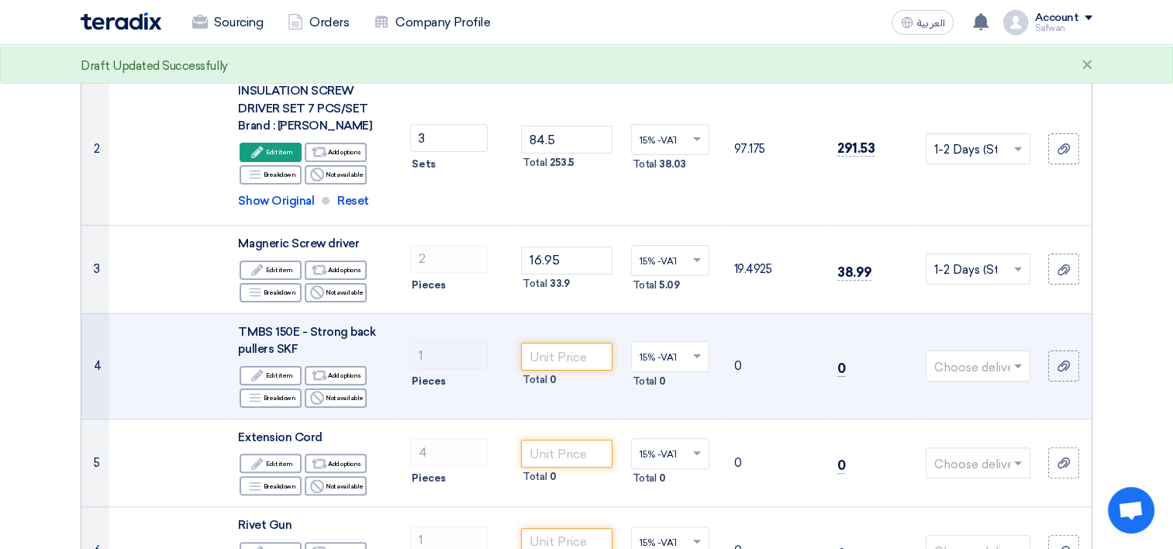
click at [964, 363] on input "text" at bounding box center [970, 368] width 72 height 26
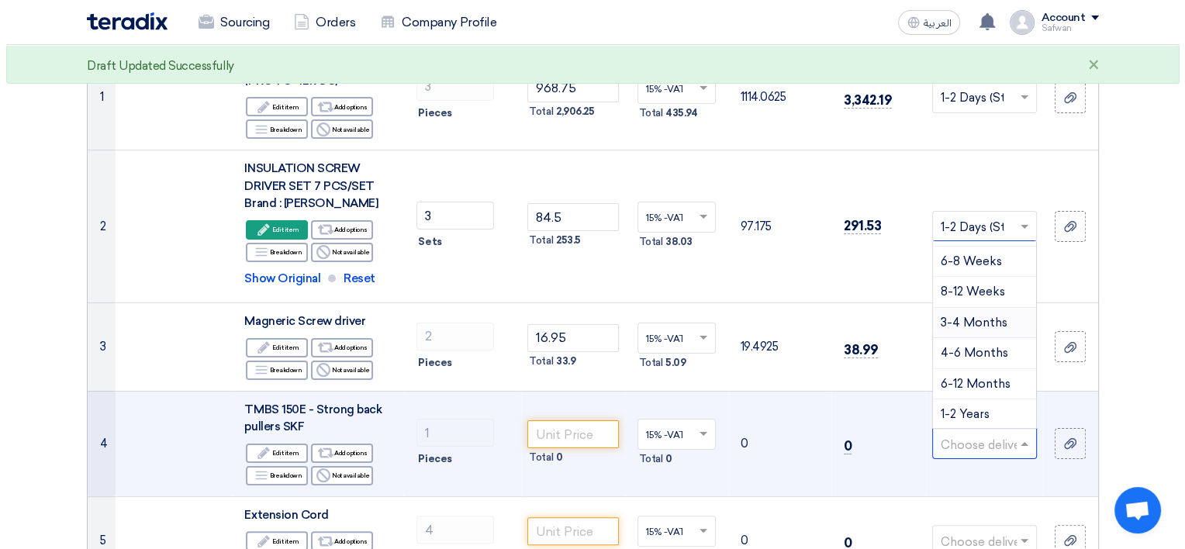
scroll to position [0, 0]
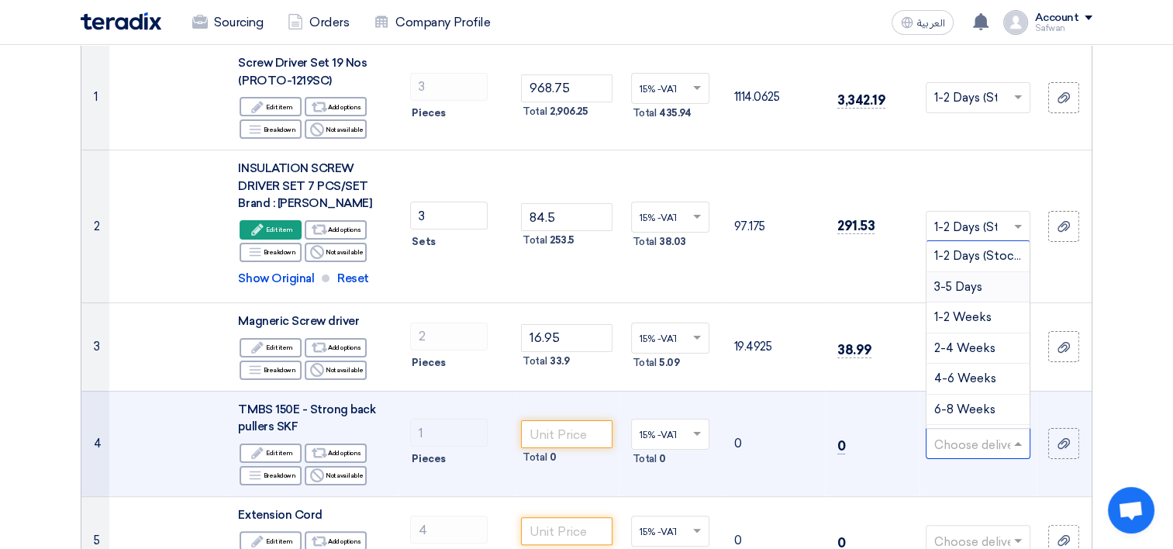
click at [954, 281] on span "3-5 Days" at bounding box center [958, 287] width 48 height 14
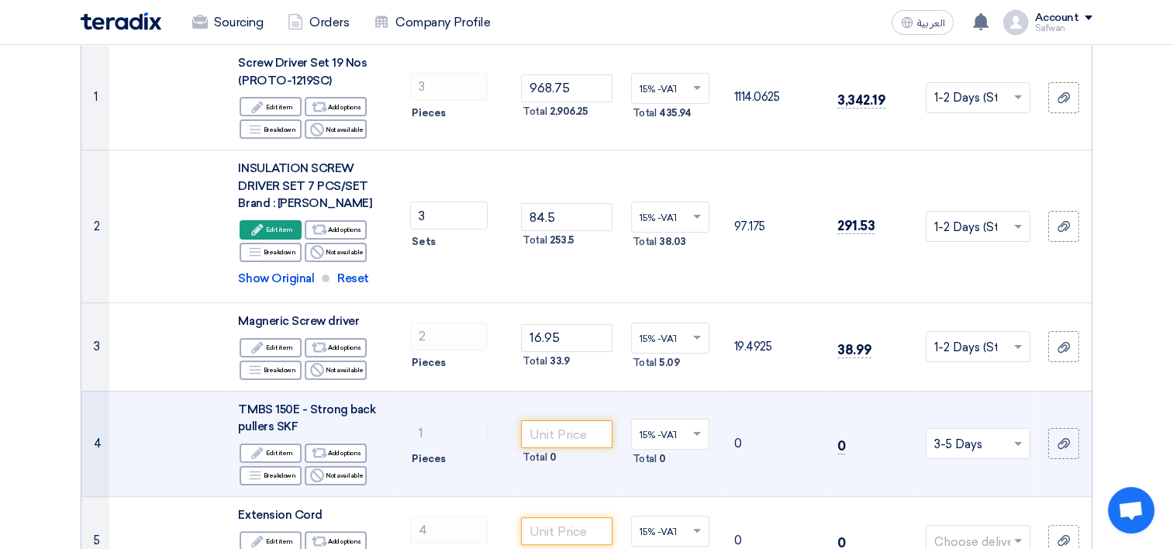
click at [991, 444] on input "text" at bounding box center [970, 446] width 72 height 26
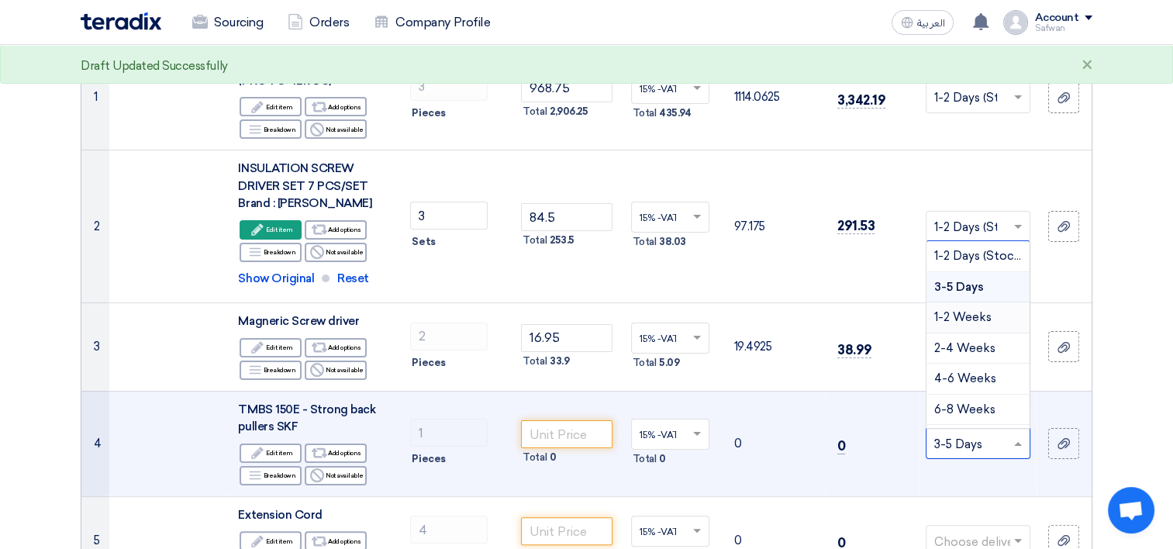
click at [975, 310] on span "1-2 Weeks" at bounding box center [962, 317] width 57 height 14
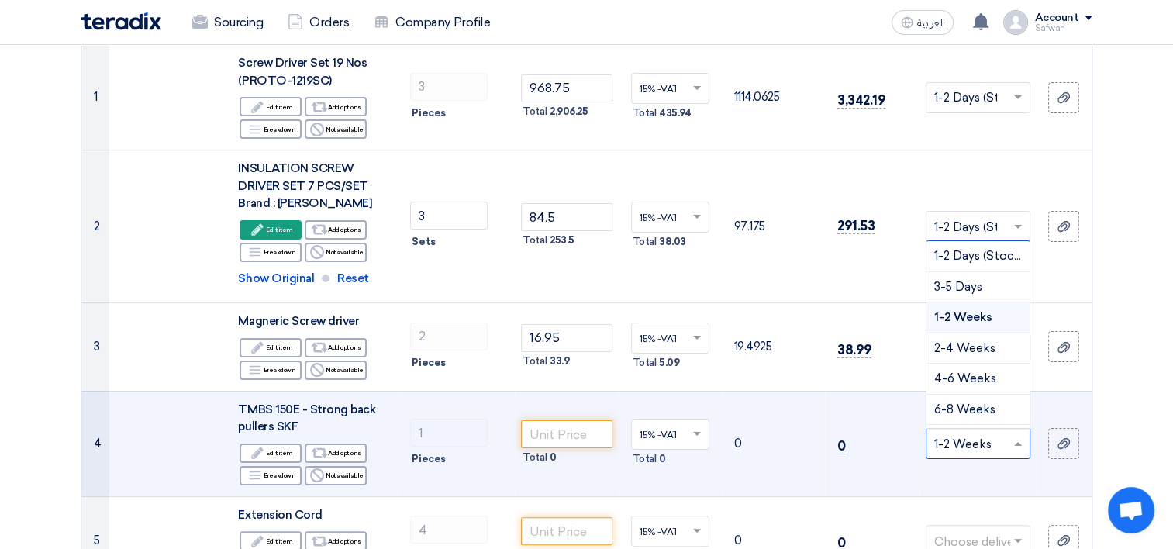
click at [952, 449] on input "text" at bounding box center [970, 446] width 72 height 26
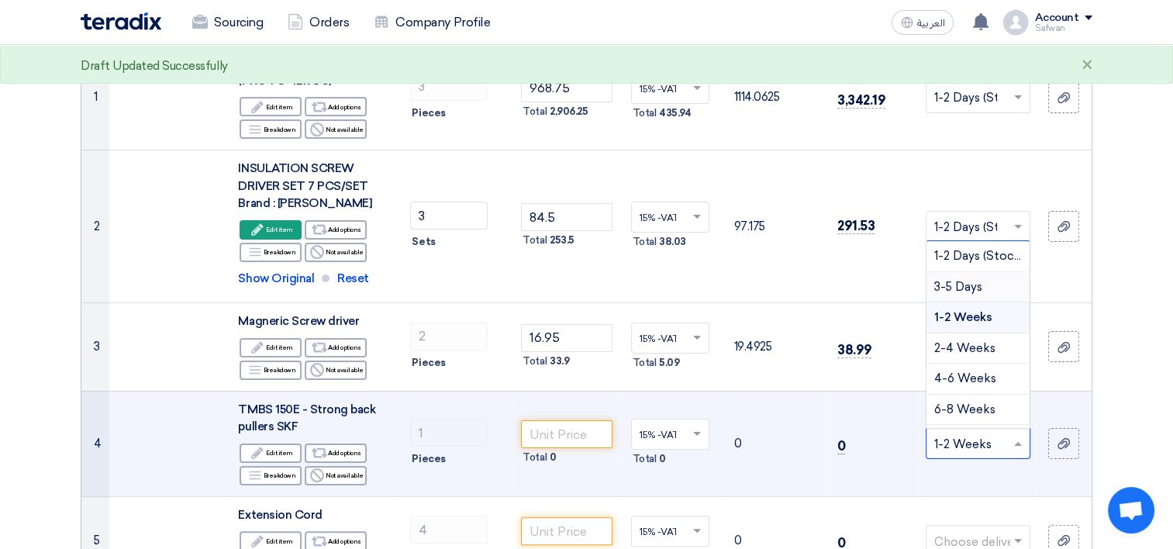
click at [958, 281] on span "3-5 Days" at bounding box center [958, 287] width 48 height 14
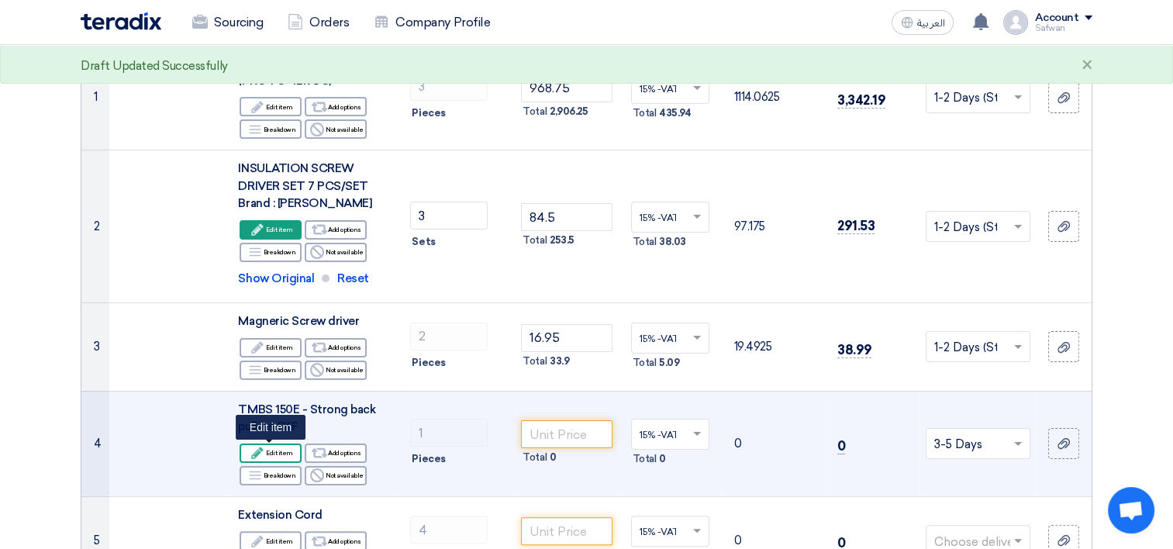
click at [267, 459] on div "Edit Edit item" at bounding box center [271, 452] width 62 height 19
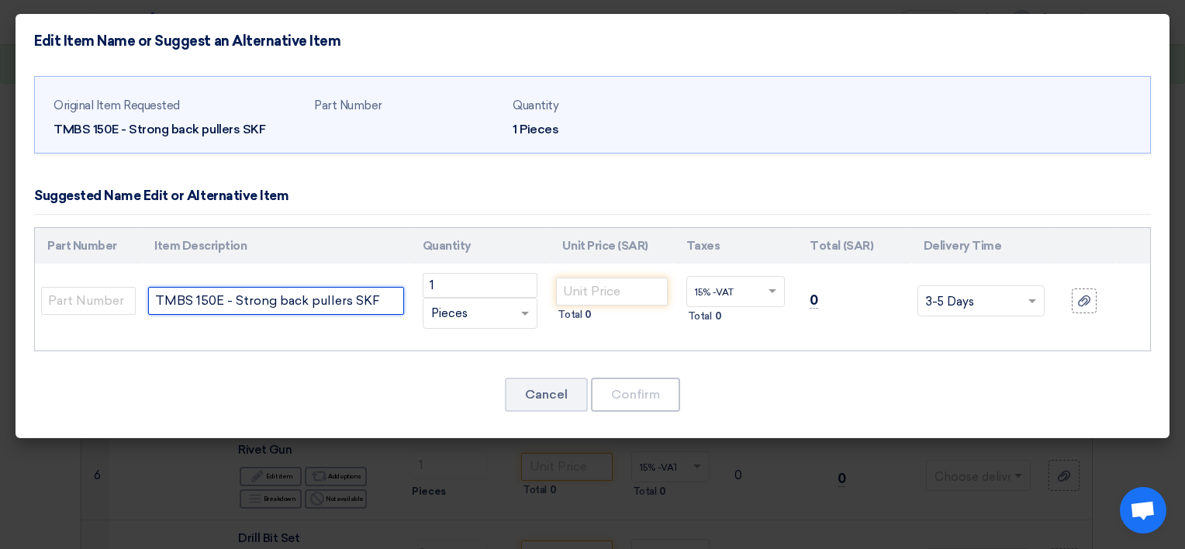
click at [388, 295] on input "TMBS 150E - Strong back pullers SKF" at bounding box center [276, 301] width 256 height 28
paste input "Ex-Stock.Subject to Prior Sales."
type input "TMBS 150E - Strong back pullers SKF Ex-Stock. Subject to Prior Sales."
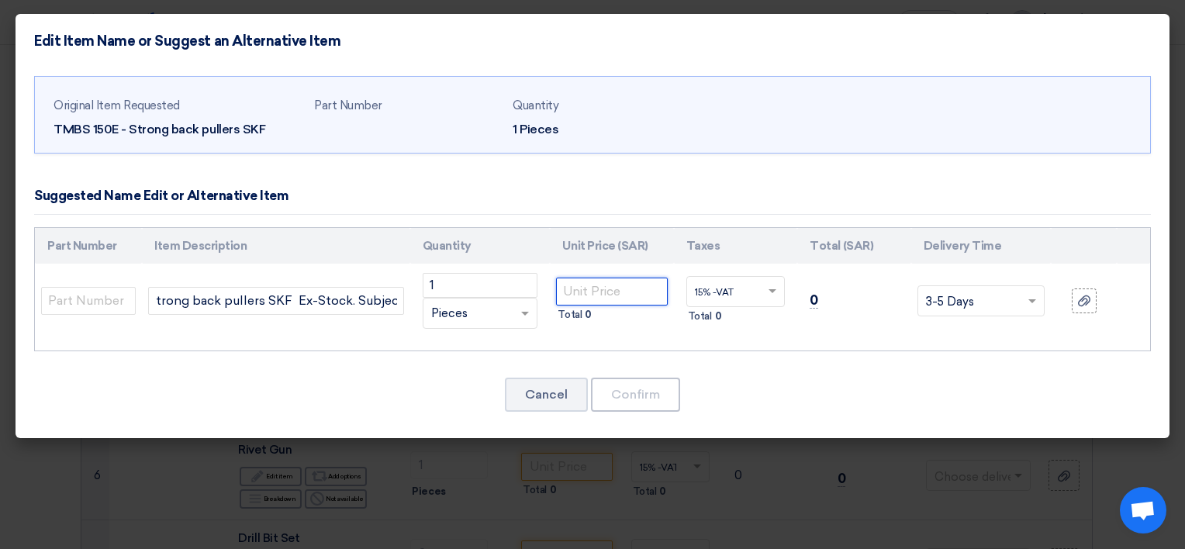
click at [578, 284] on input "number" at bounding box center [611, 292] width 111 height 28
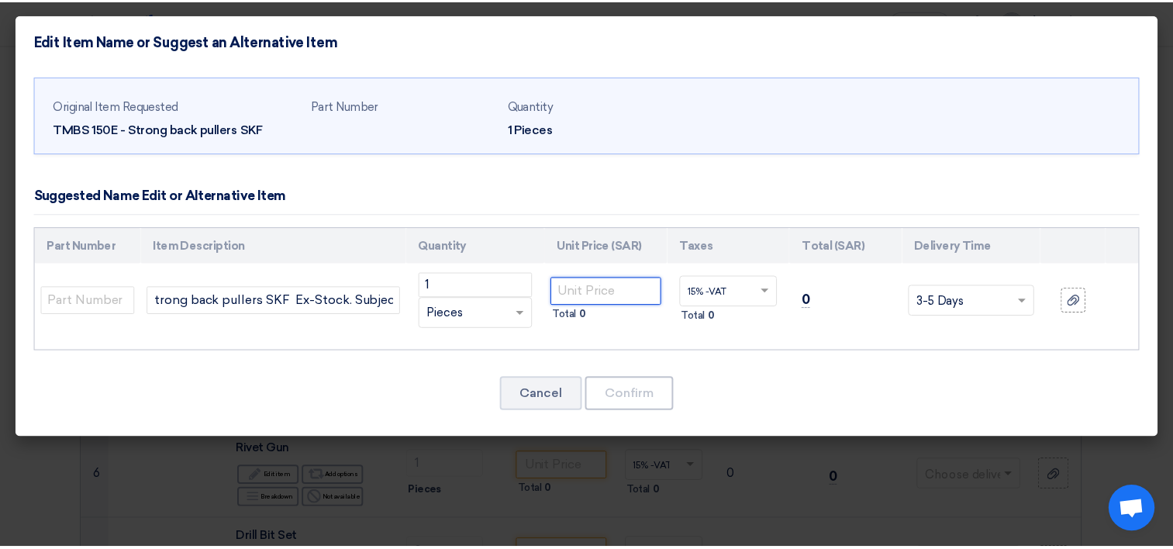
scroll to position [0, 0]
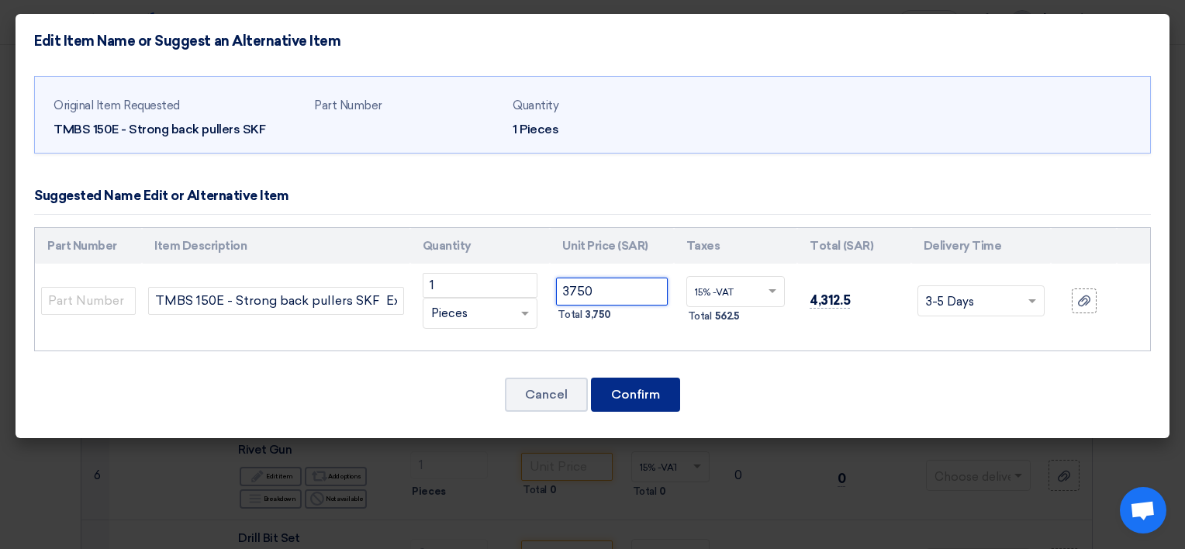
type input "3750"
click at [664, 386] on button "Confirm" at bounding box center [635, 395] width 89 height 34
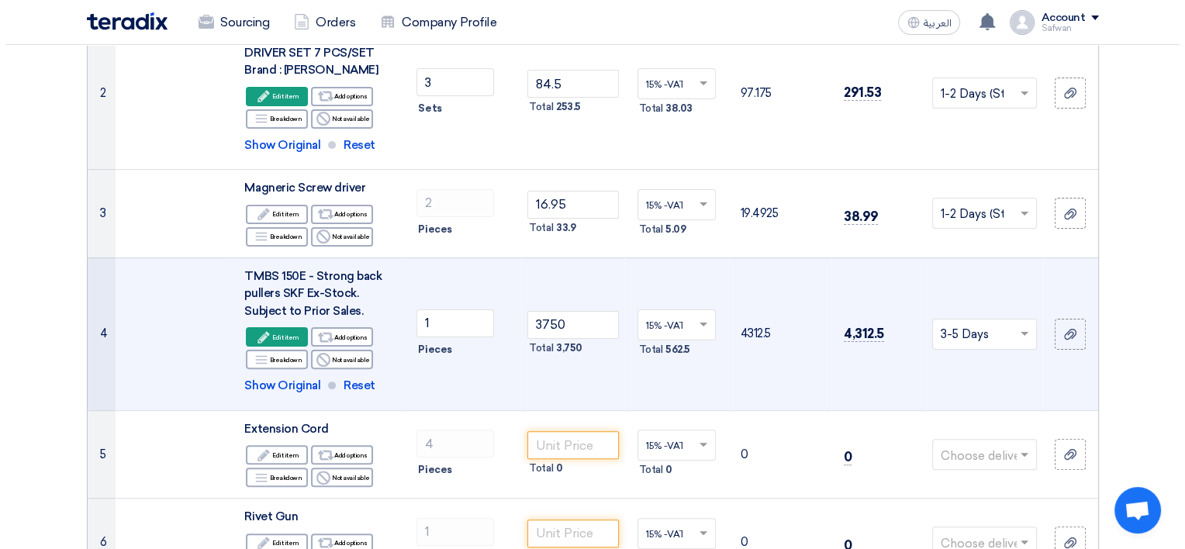
scroll to position [388, 0]
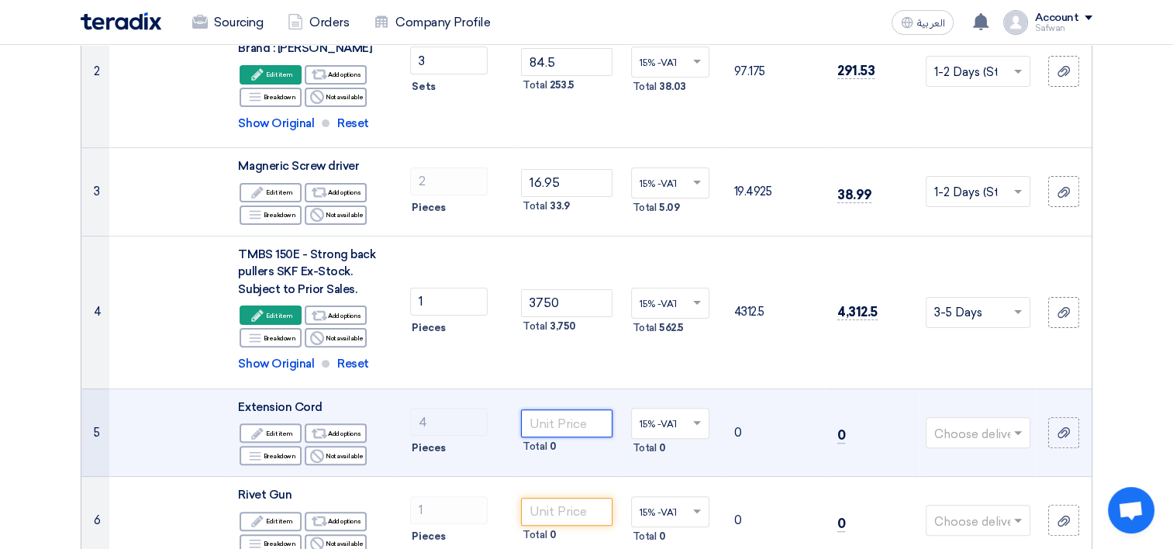
click at [578, 418] on input "number" at bounding box center [566, 423] width 91 height 28
type input "206.25"
click at [954, 425] on input "text" at bounding box center [970, 434] width 72 height 26
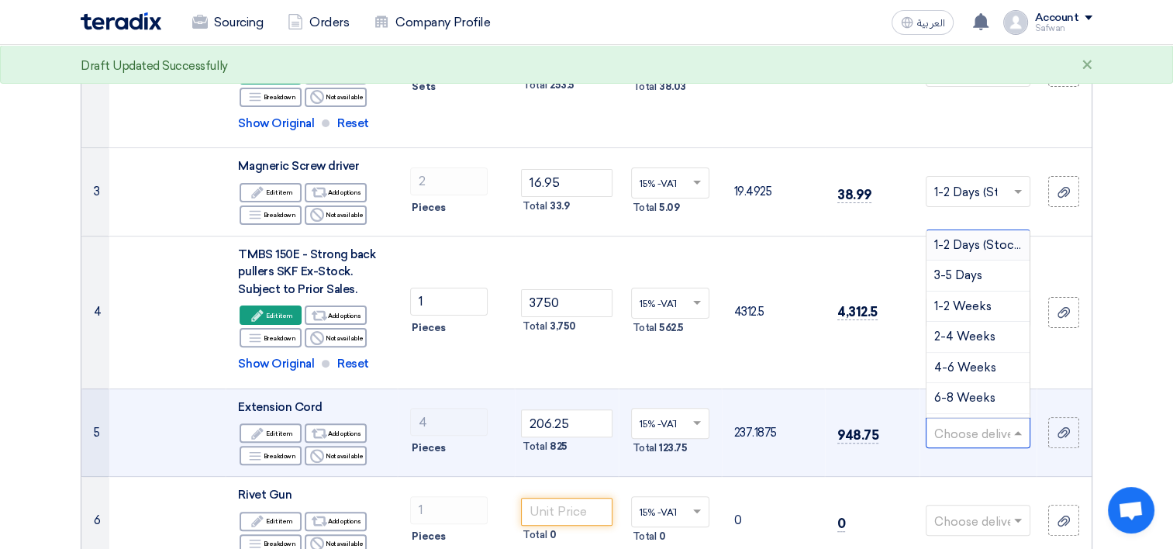
click at [951, 242] on span "1-2 Days (Stock)" at bounding box center [979, 245] width 90 height 14
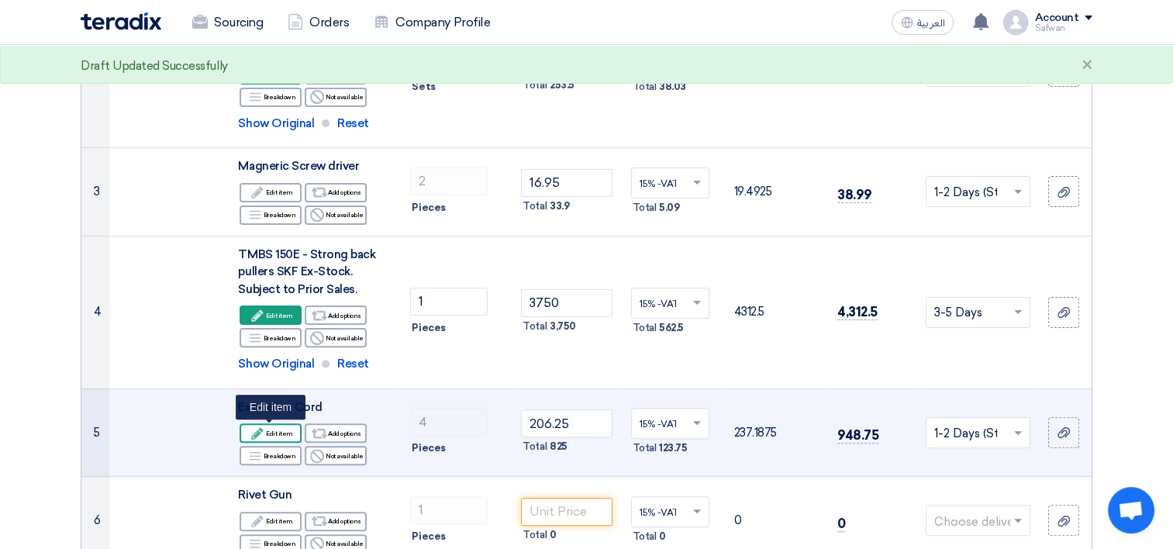
click at [273, 432] on div "Edit Edit item" at bounding box center [271, 432] width 62 height 19
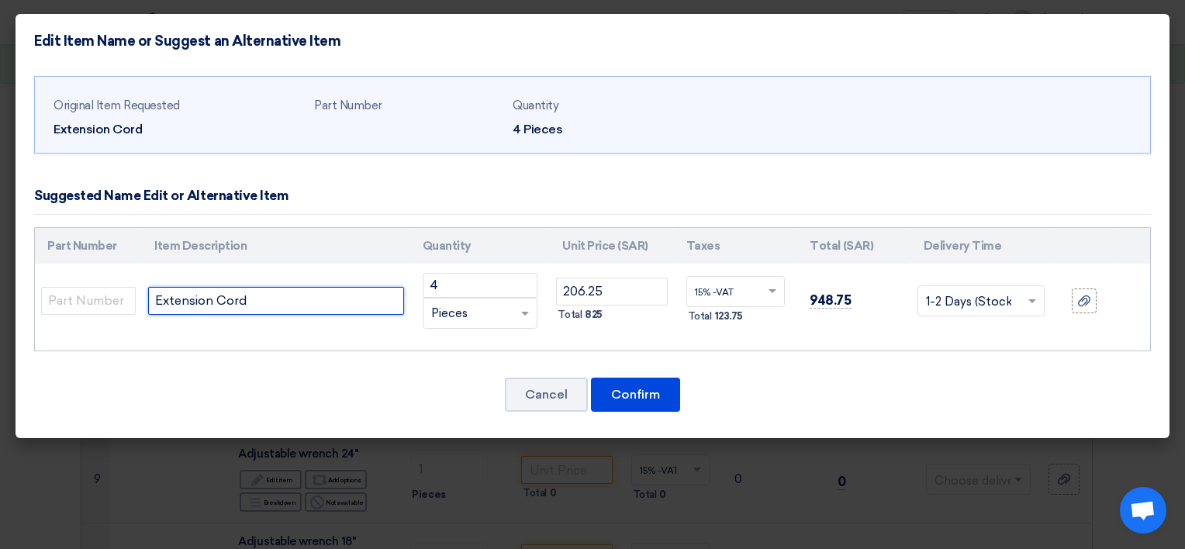
drag, startPoint x: 282, startPoint y: 292, endPoint x: 0, endPoint y: 304, distance: 282.4
click at [0, 304] on modal-container "Edit Item Name or Suggest an Alternative Item Original Item Requested Extension…" at bounding box center [592, 274] width 1185 height 549
paste input "50 Mtr"
type input "Extension Cord 50 Mtr"
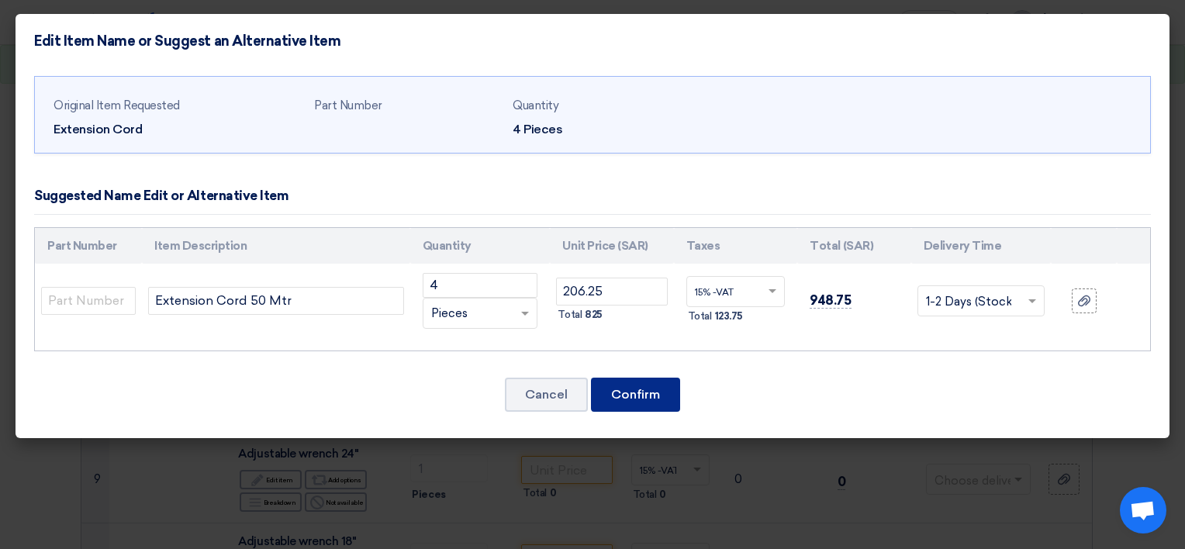
click at [648, 387] on button "Confirm" at bounding box center [635, 395] width 89 height 34
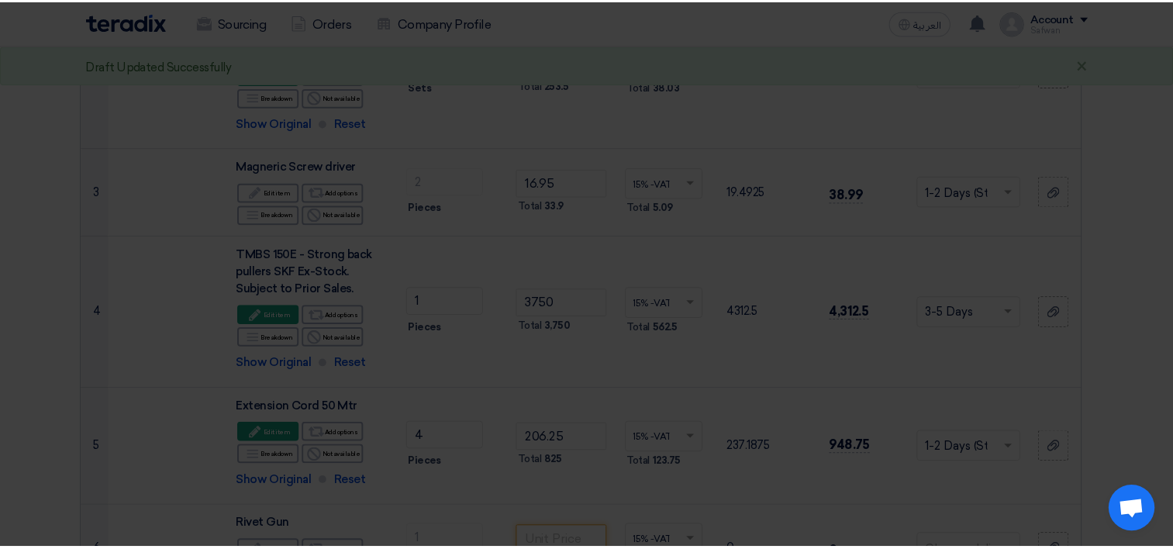
scroll to position [540, 0]
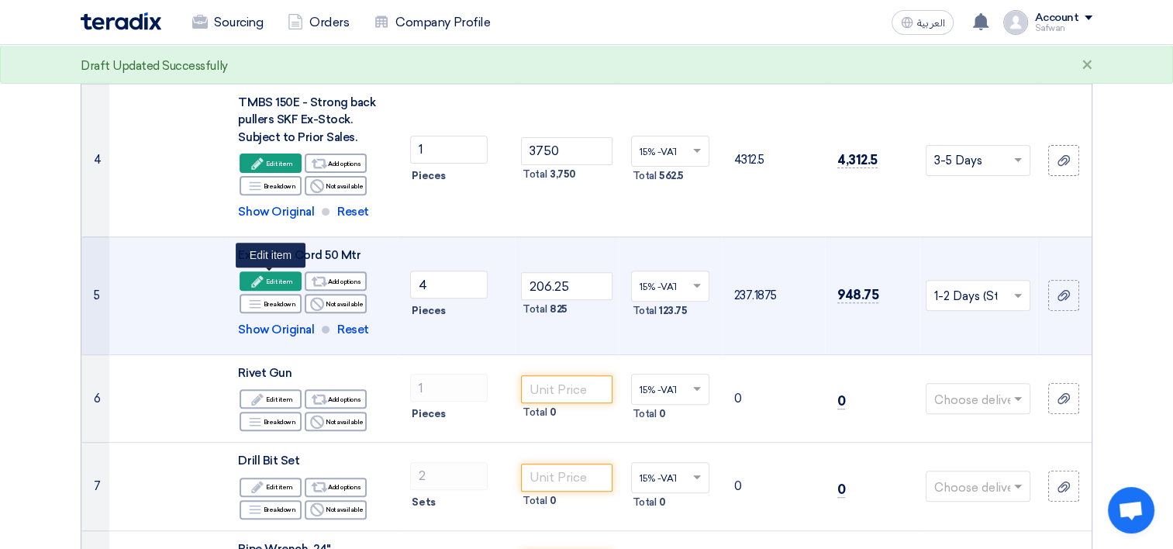
click at [291, 276] on div "Edit Edit item" at bounding box center [271, 280] width 62 height 19
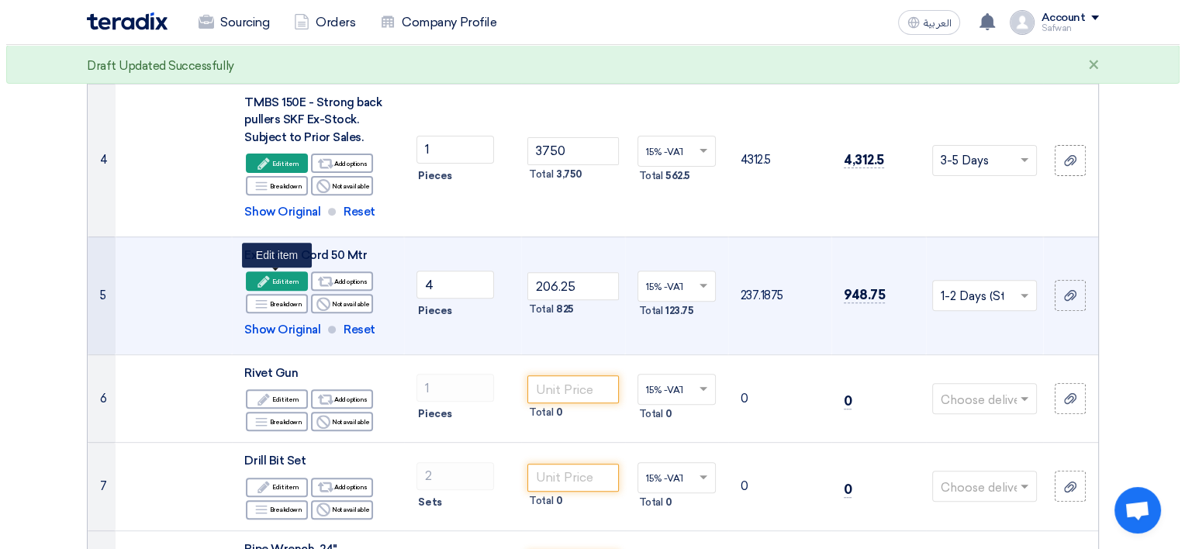
scroll to position [388, 0]
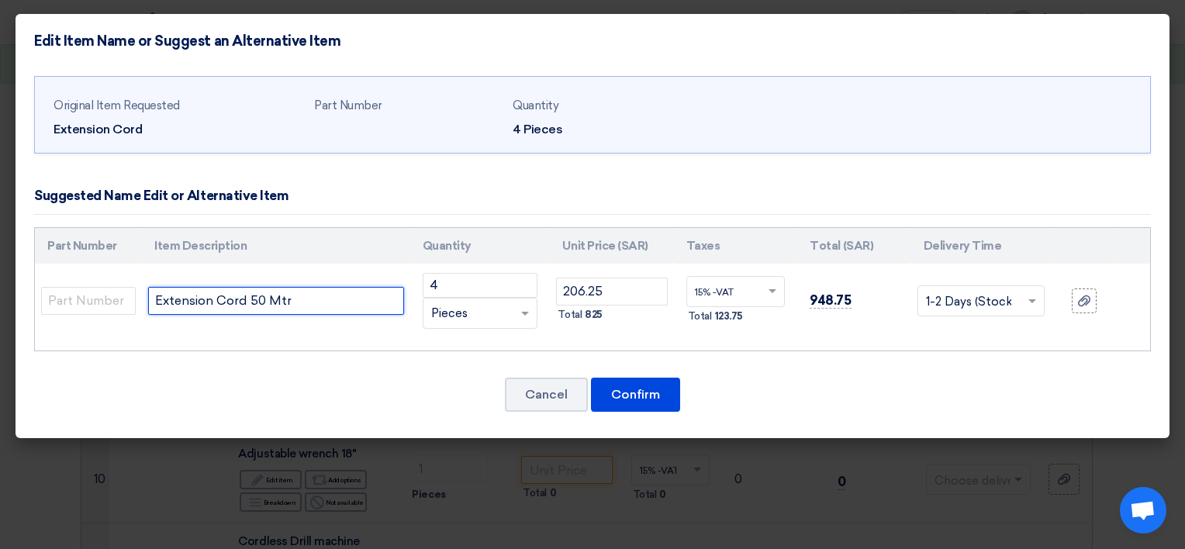
click at [295, 294] on input "Extension Cord 50 Mtr" at bounding box center [276, 301] width 256 height 28
type input "Extension Cord 50 MTR"
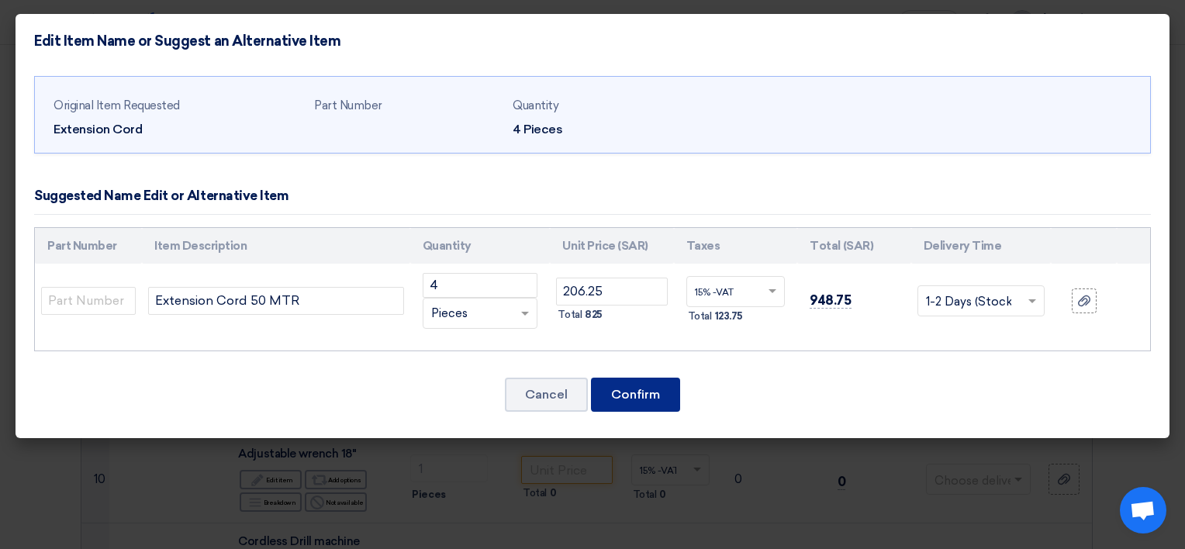
click at [648, 388] on button "Confirm" at bounding box center [635, 395] width 89 height 34
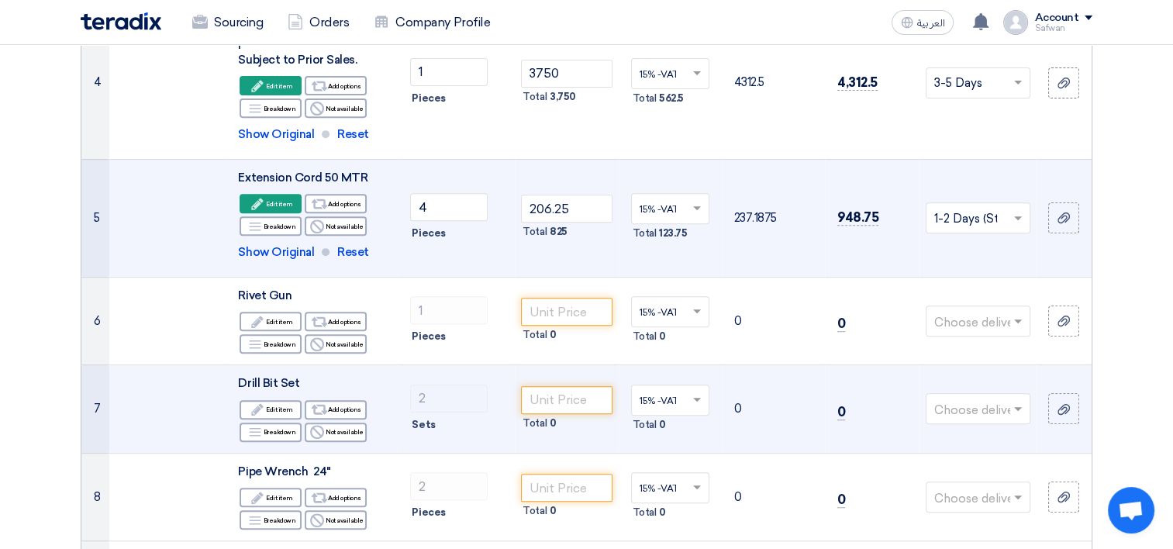
scroll to position [617, 0]
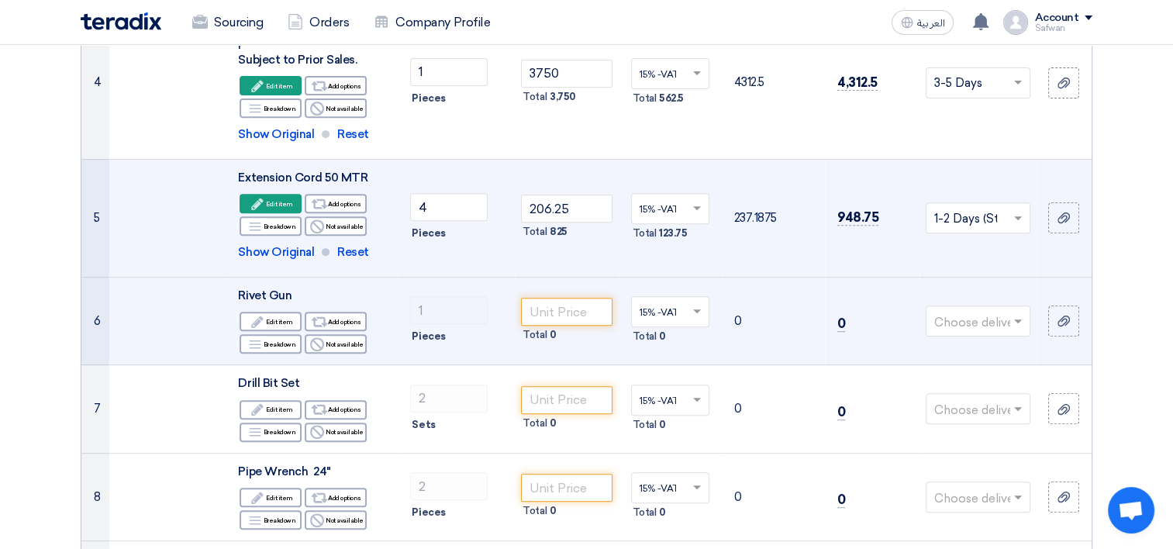
click at [564, 327] on div "Total 0" at bounding box center [566, 335] width 91 height 19
click at [563, 315] on input "number" at bounding box center [566, 312] width 91 height 28
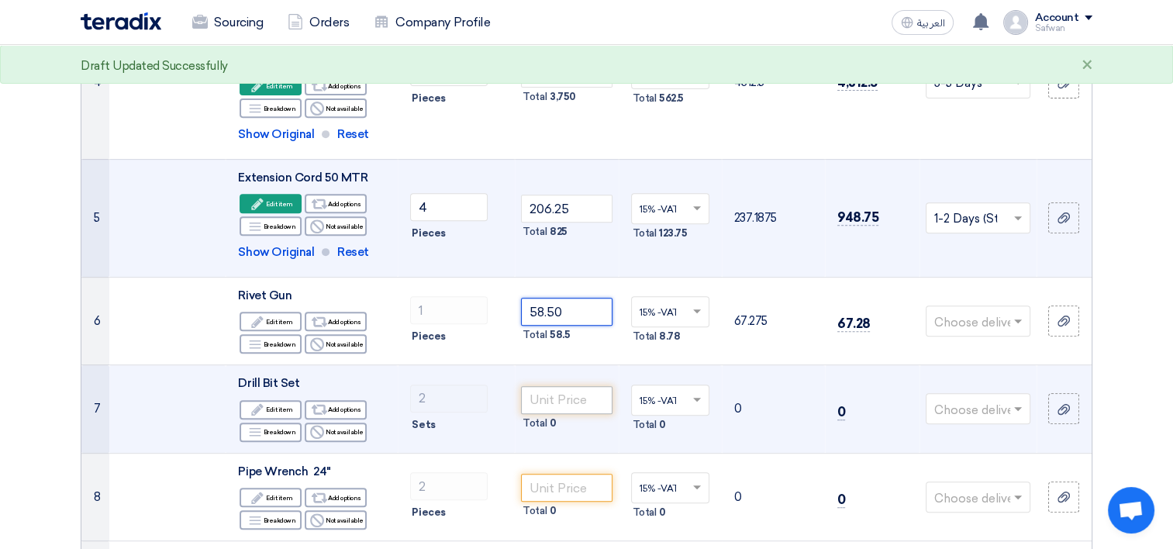
type input "58.50"
click at [550, 396] on input "number" at bounding box center [566, 400] width 91 height 28
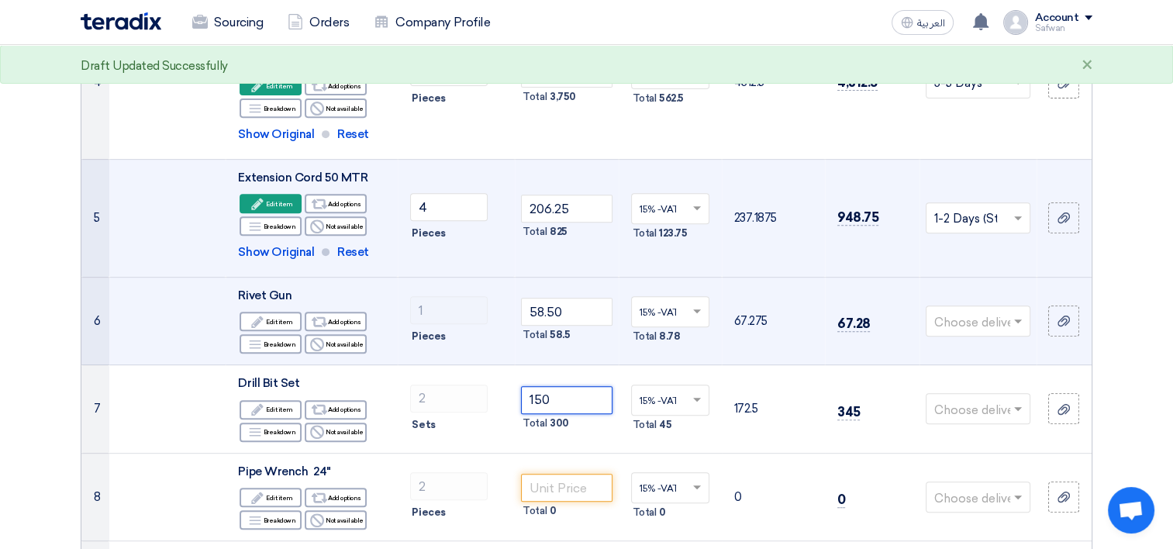
type input "150"
click at [983, 325] on input "text" at bounding box center [970, 322] width 72 height 26
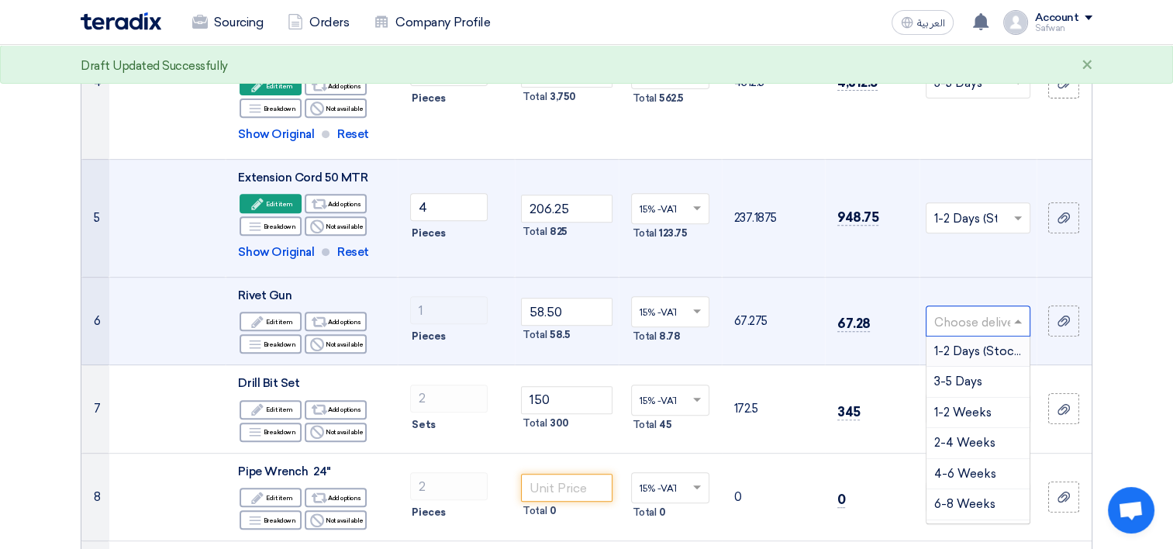
click at [989, 344] on span "1-2 Days (Stock)" at bounding box center [979, 351] width 90 height 14
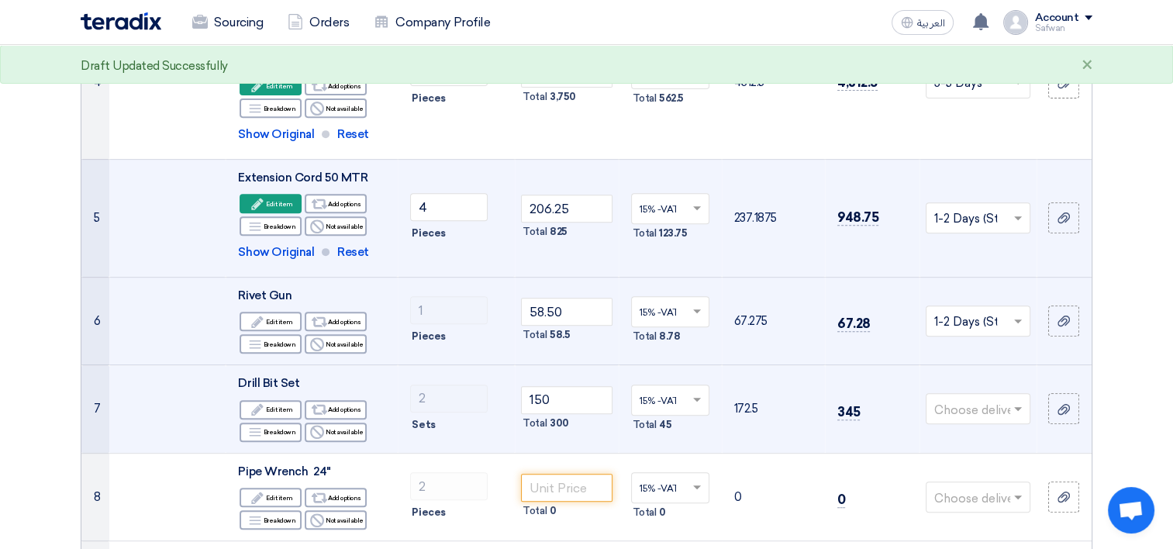
click at [995, 403] on input "text" at bounding box center [970, 411] width 72 height 26
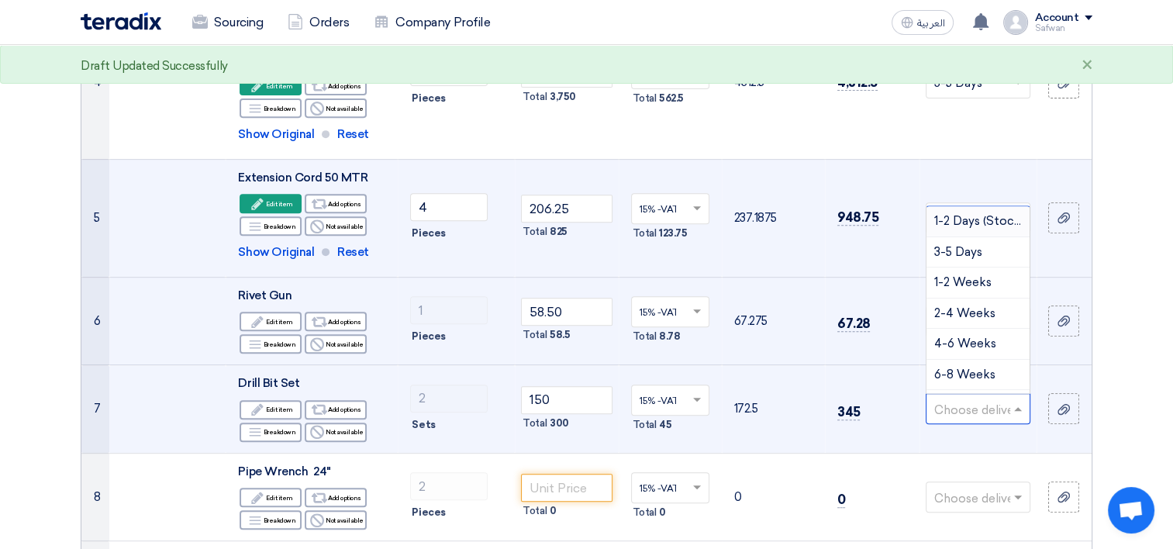
click at [985, 226] on div "1-2 Days (Stock)" at bounding box center [977, 221] width 103 height 31
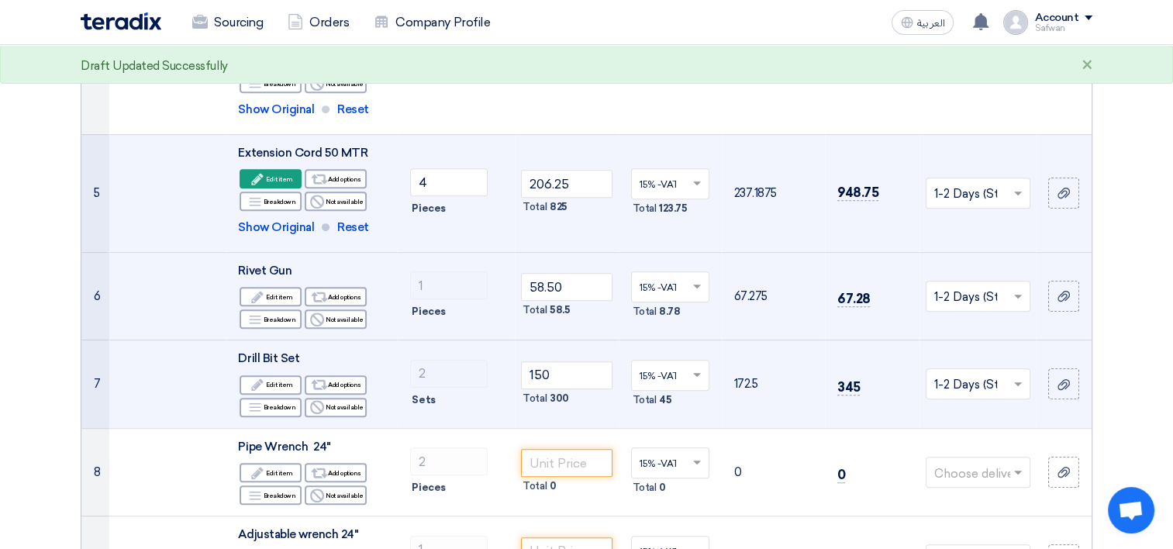
scroll to position [772, 0]
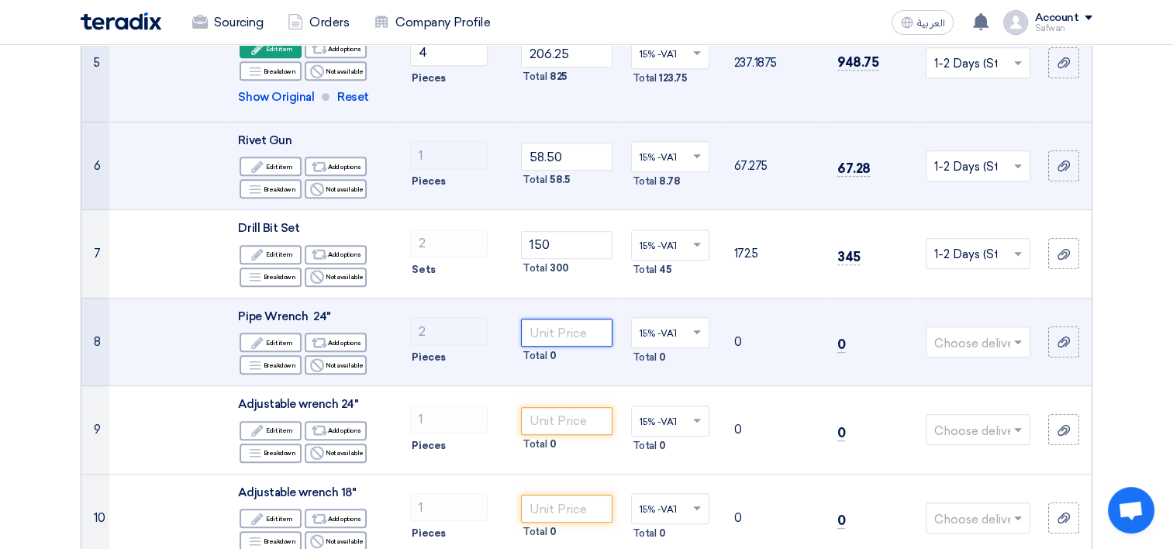
click at [559, 329] on input "number" at bounding box center [566, 333] width 91 height 28
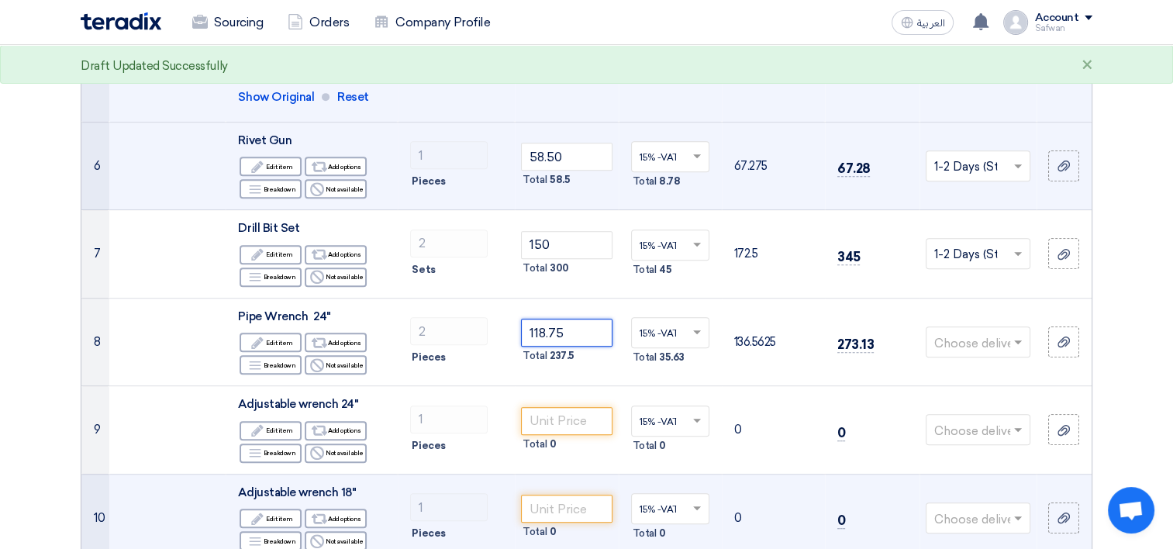
type input "118.75"
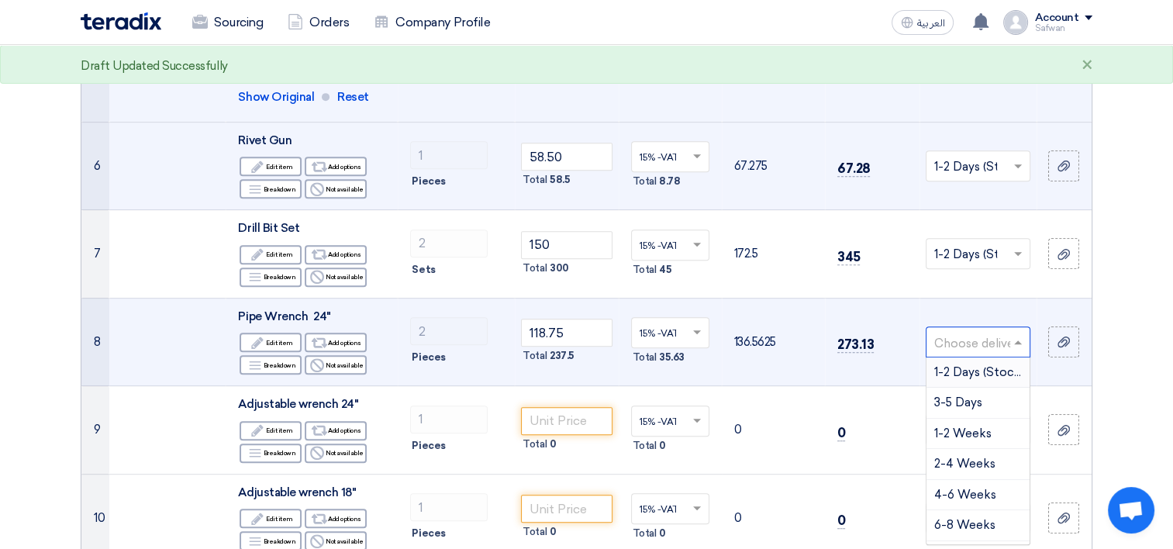
click at [964, 330] on input "text" at bounding box center [970, 343] width 72 height 26
click at [971, 395] on span "3-5 Days" at bounding box center [958, 402] width 48 height 14
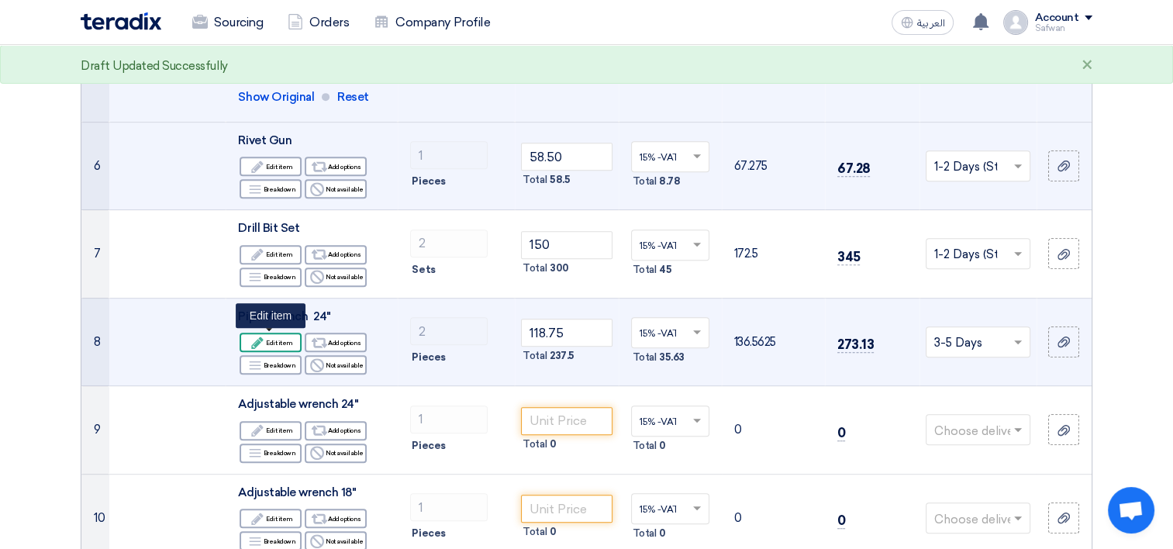
click at [278, 344] on div "Edit Edit item" at bounding box center [271, 342] width 62 height 19
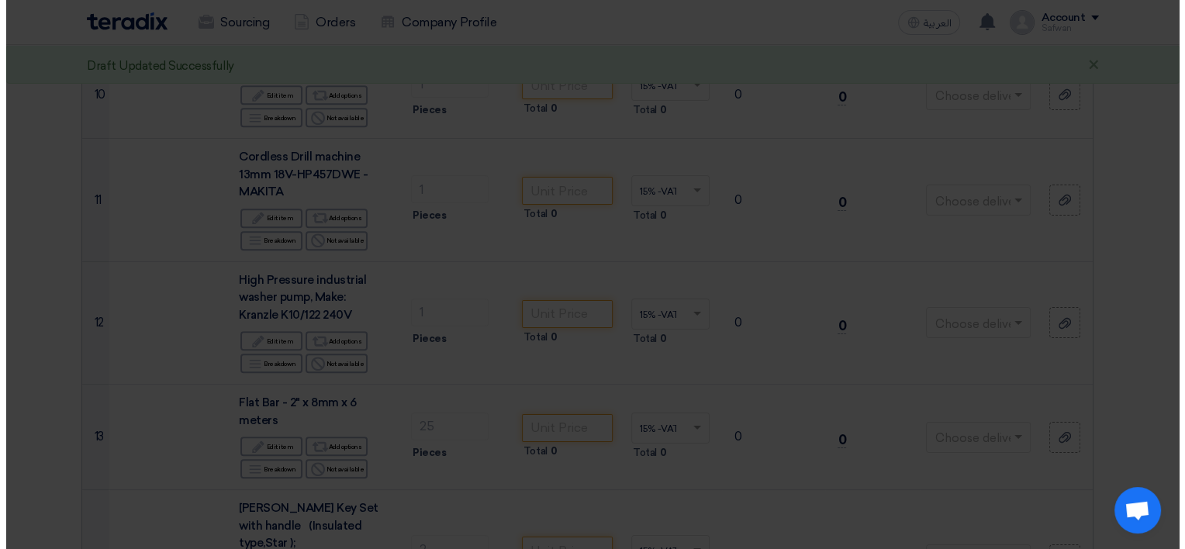
scroll to position [620, 0]
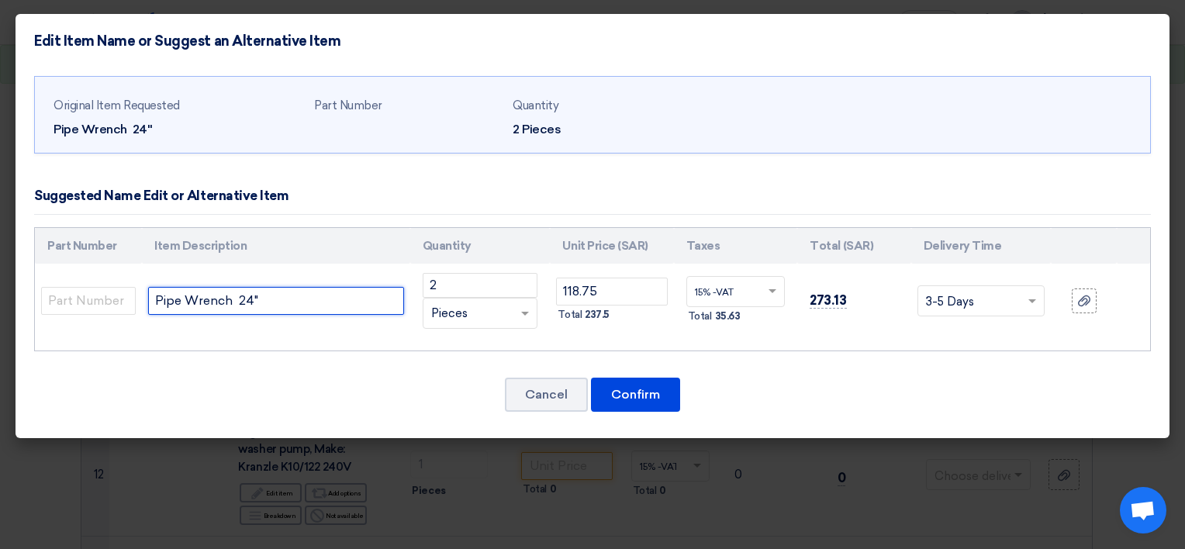
drag, startPoint x: 279, startPoint y: 298, endPoint x: -3, endPoint y: 291, distance: 282.2
paste input "IPE WRENCH 24" 10072 TOLSEN"
type input "PIPE WRENCH 24" 10072 TOLSEN"
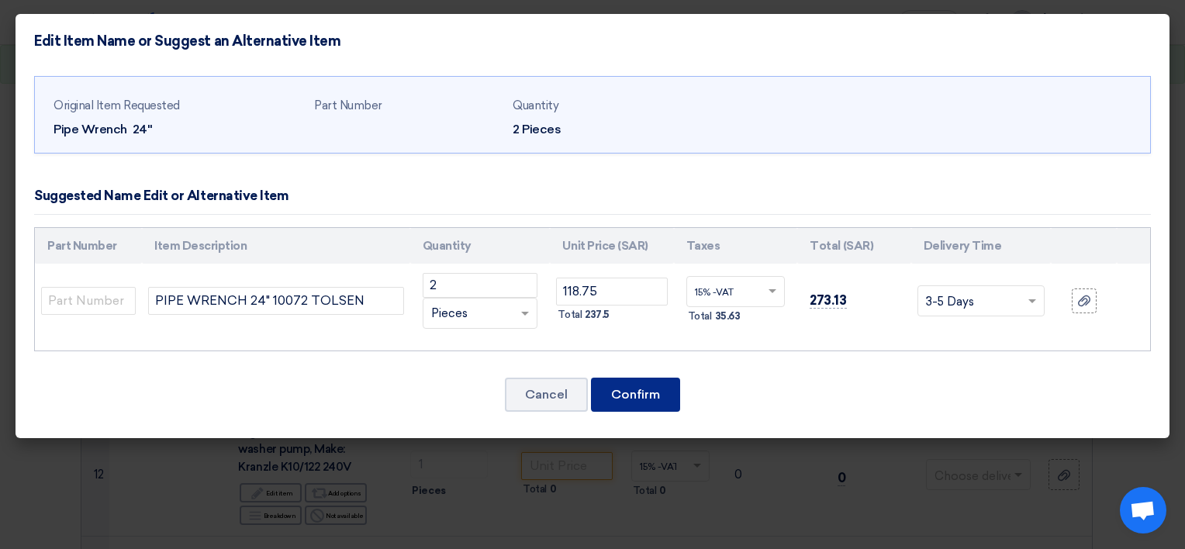
click at [625, 386] on button "Confirm" at bounding box center [635, 395] width 89 height 34
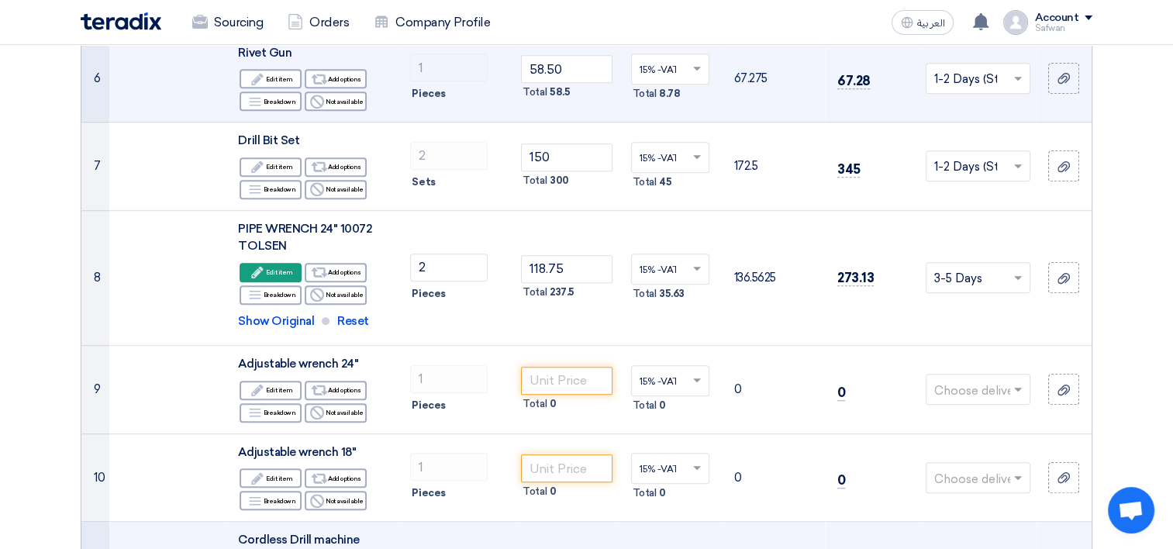
scroll to position [853, 0]
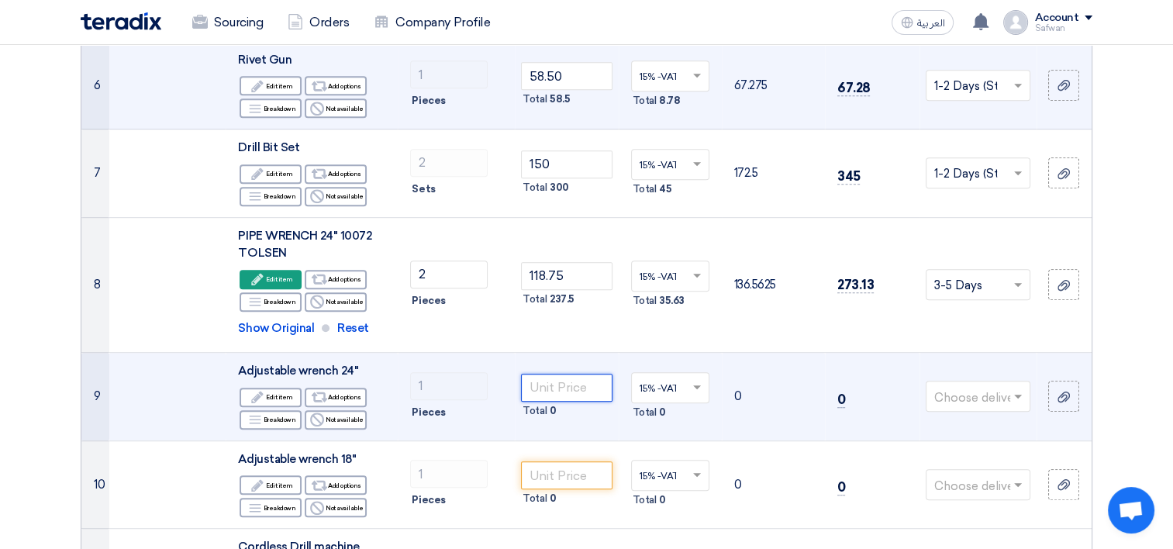
click at [567, 391] on input "number" at bounding box center [566, 388] width 91 height 28
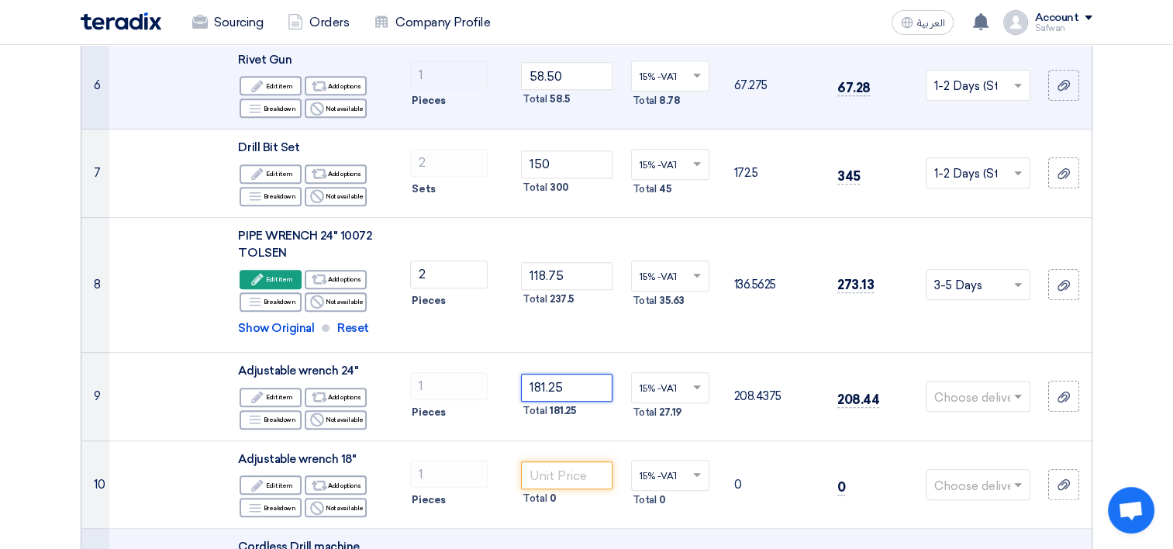
type input "181.25"
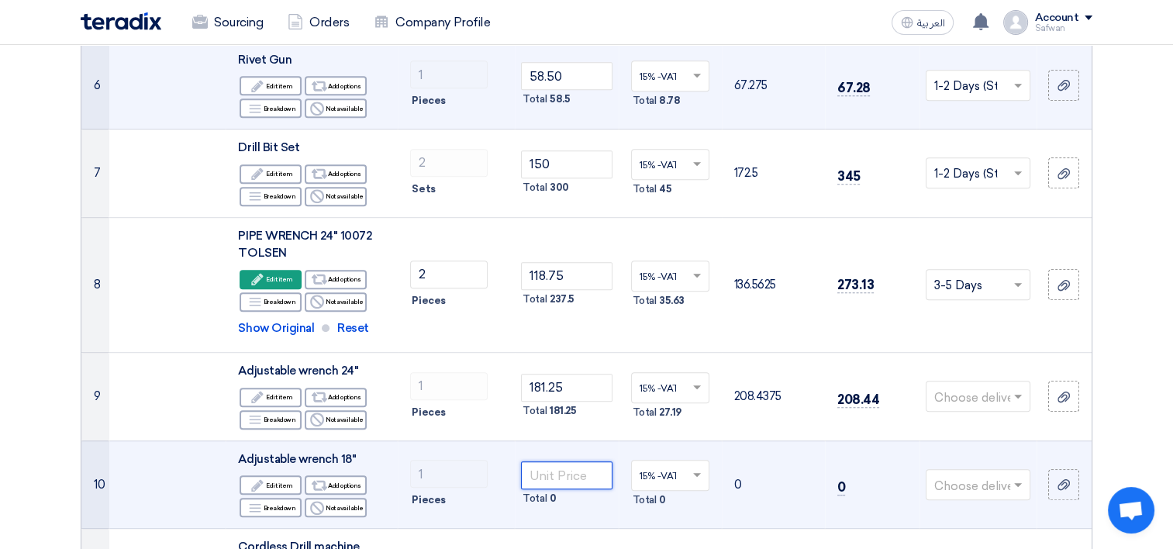
click at [582, 475] on input "number" at bounding box center [566, 475] width 91 height 28
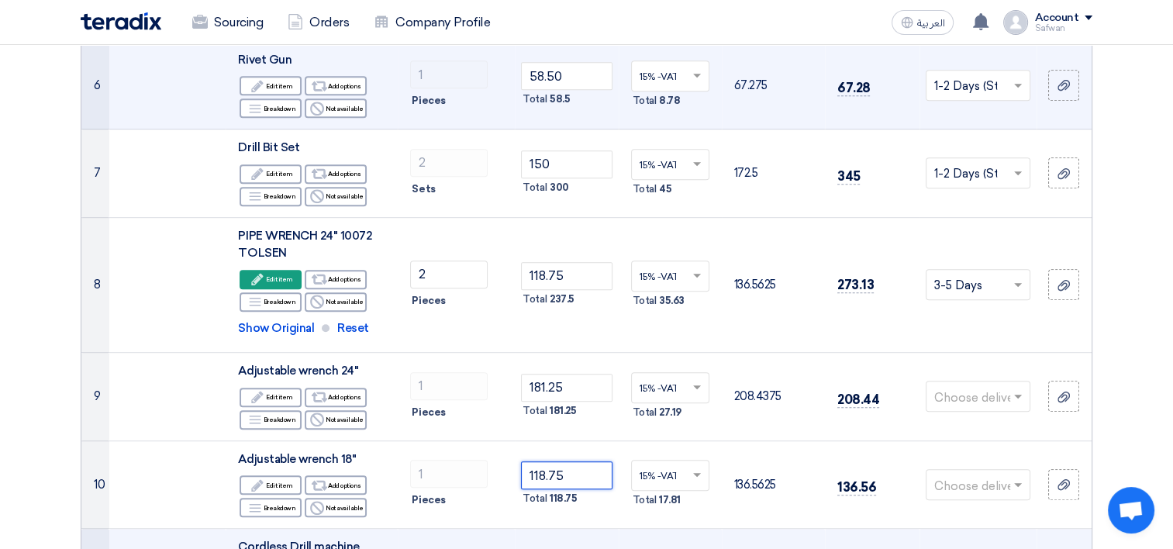
type input "118.75"
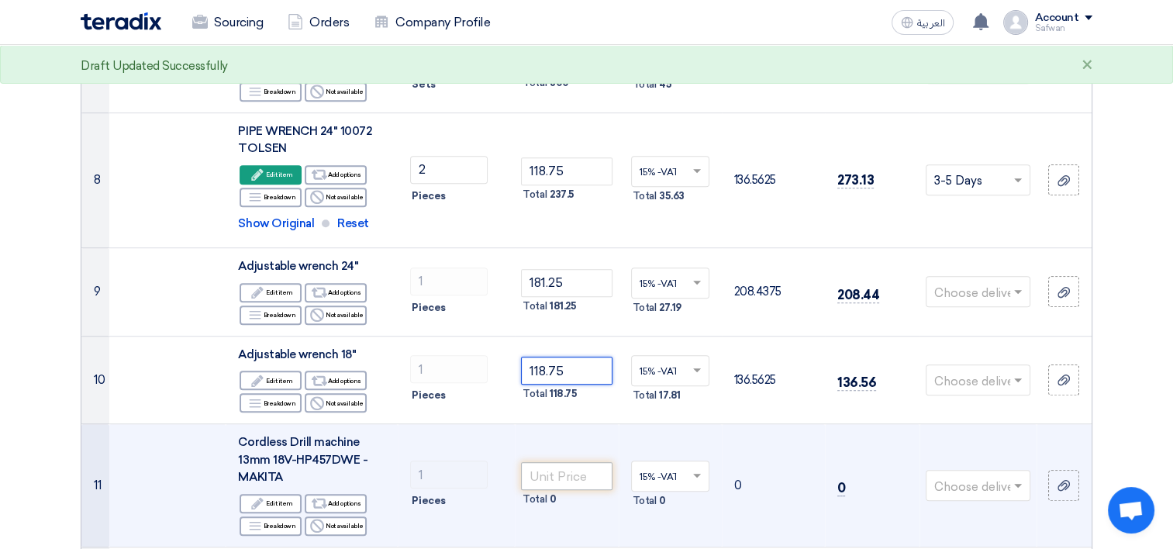
scroll to position [1008, 0]
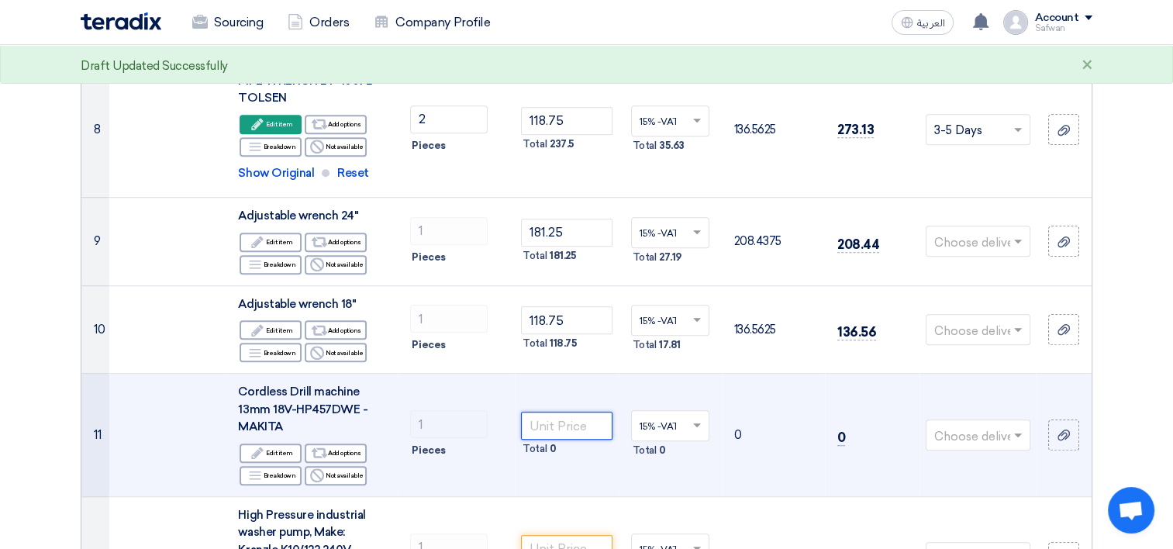
click at [583, 416] on input "number" at bounding box center [566, 426] width 91 height 28
type input "773.50"
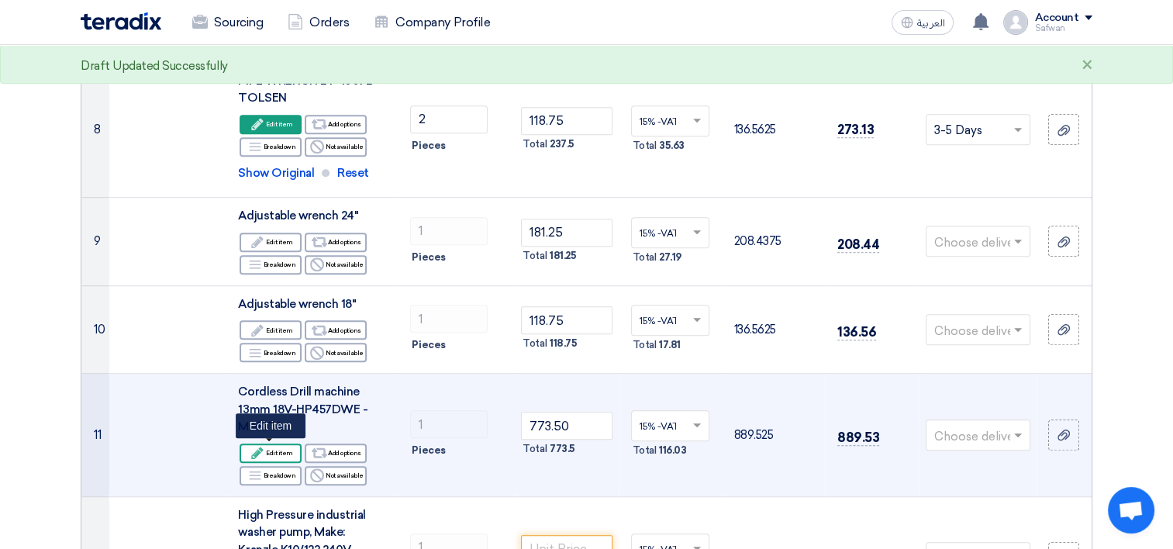
click at [276, 453] on div "Edit Edit item" at bounding box center [271, 452] width 62 height 19
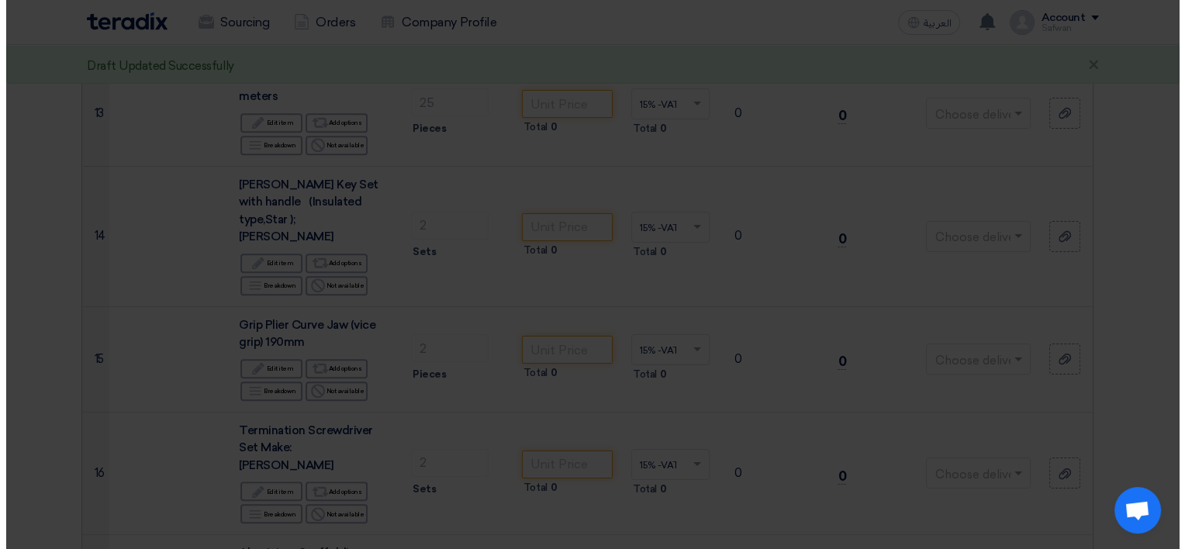
scroll to position [585, 0]
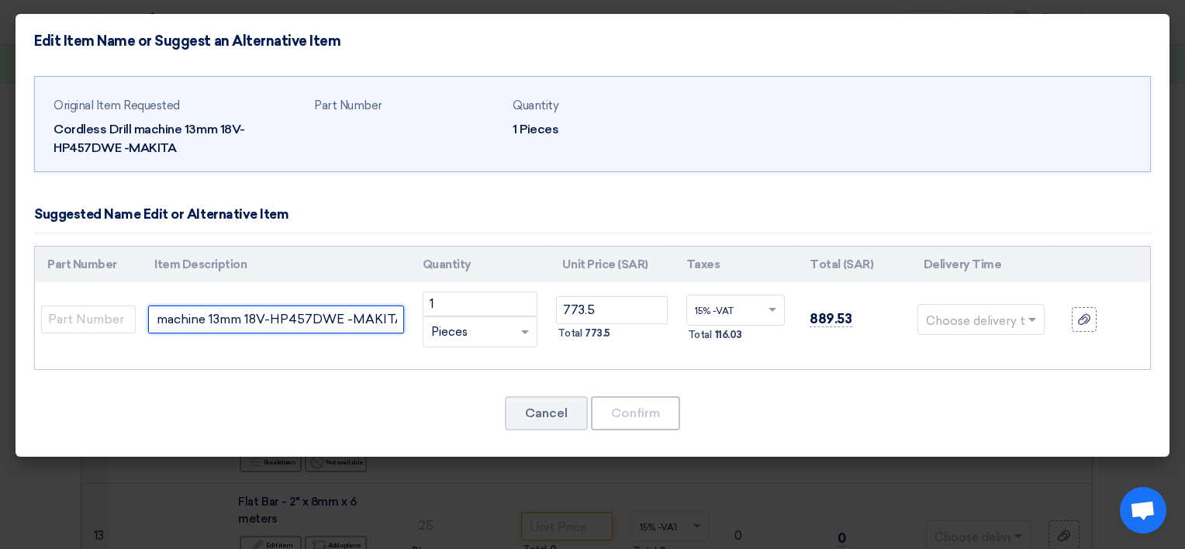
drag, startPoint x: 155, startPoint y: 319, endPoint x: 459, endPoint y: 352, distance: 305.6
click at [459, 352] on tr "Cordless Drill machine 13mm 18V-HP457DWE -MAKITA 1 RFQ_STEP1.ITEMS.2.TYPE_PLACE…" at bounding box center [592, 319] width 1115 height 74
paste input "HP488D002 -"
type input "Cordless Drill machine 13mm 18V HP488D002 - MAKITA"
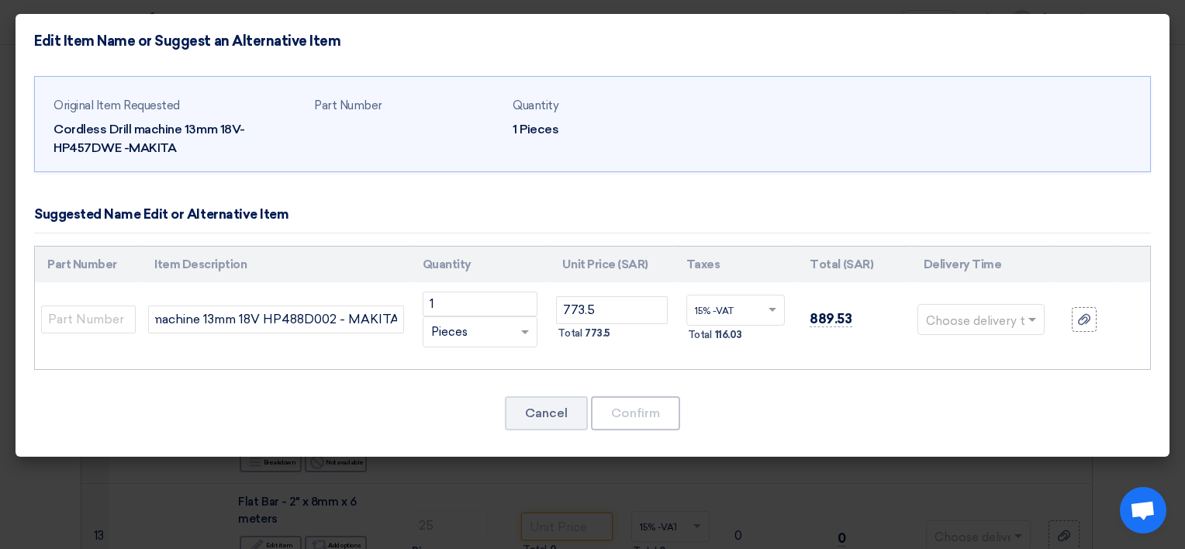
click at [977, 313] on input "text" at bounding box center [972, 321] width 92 height 25
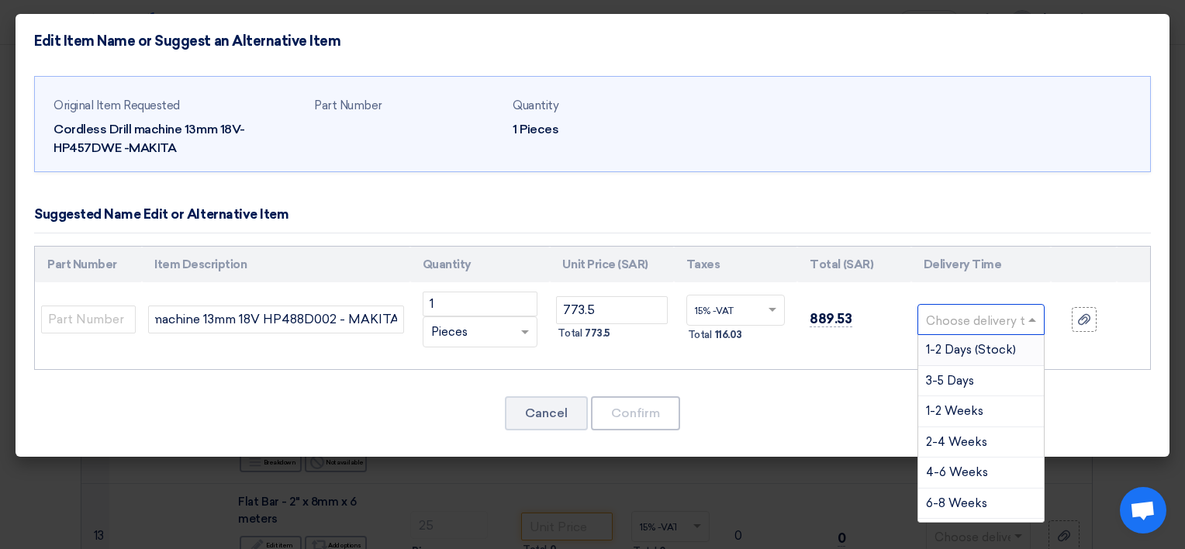
scroll to position [0, 0]
click at [969, 344] on span "1-2 Days (Stock)" at bounding box center [971, 350] width 90 height 14
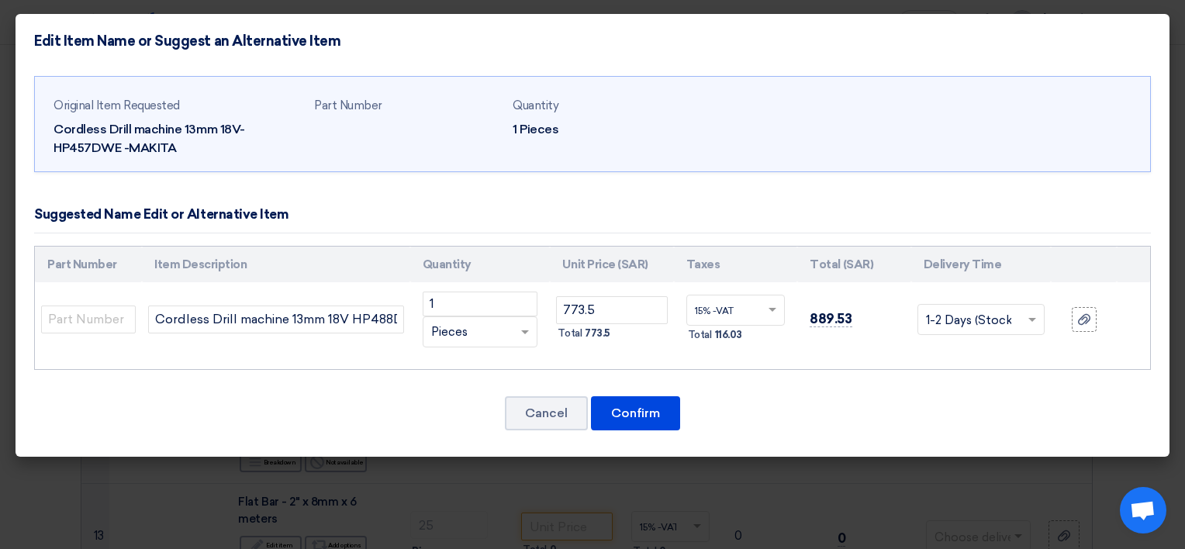
click at [967, 327] on input "text" at bounding box center [972, 321] width 92 height 25
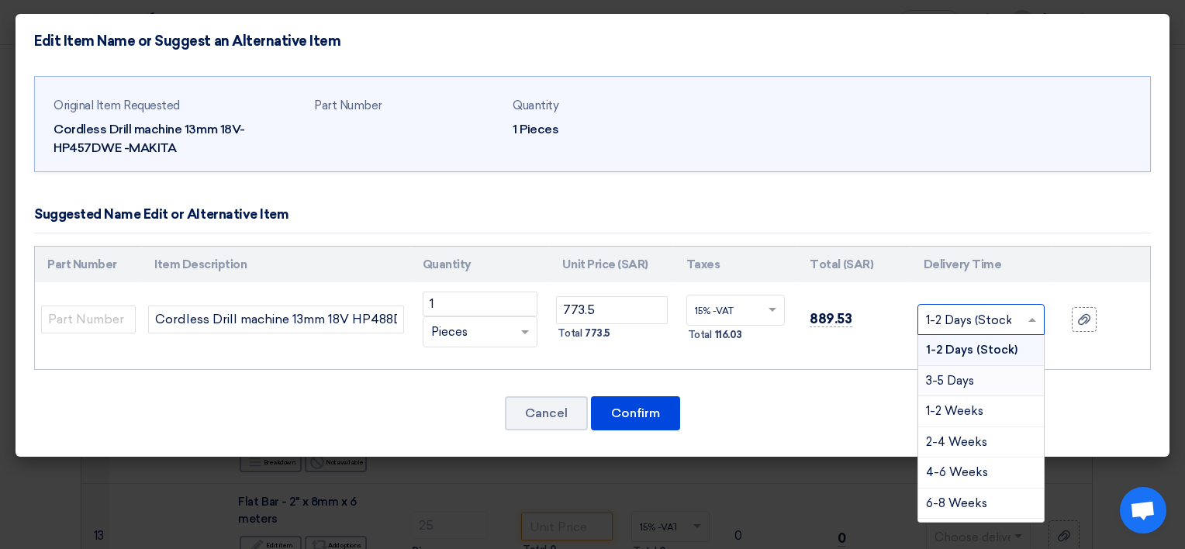
click at [967, 376] on span "3-5 Days" at bounding box center [950, 381] width 48 height 14
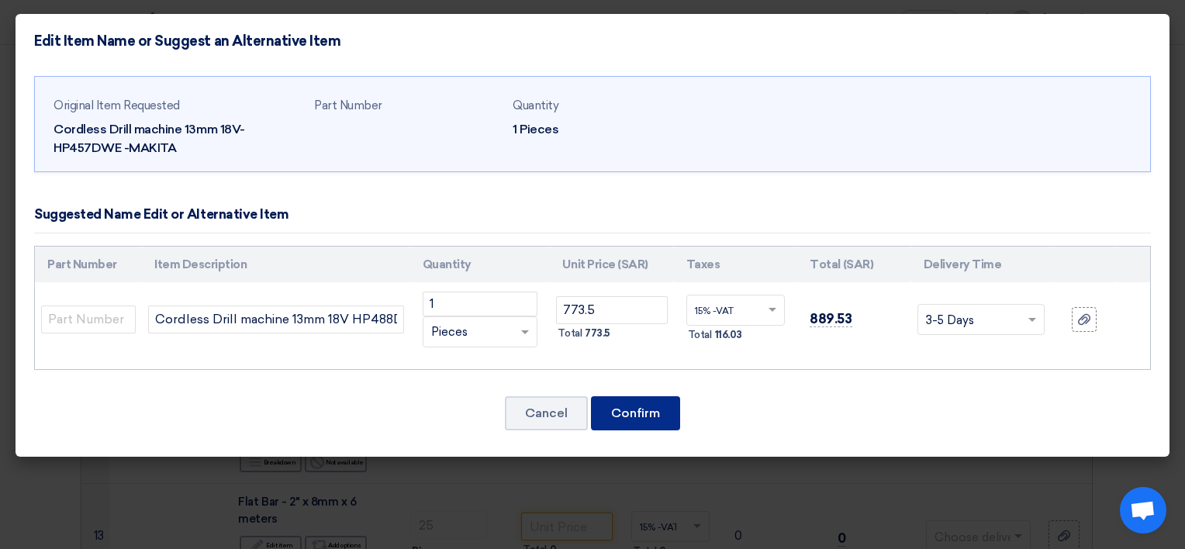
click at [609, 406] on button "Confirm" at bounding box center [635, 413] width 89 height 34
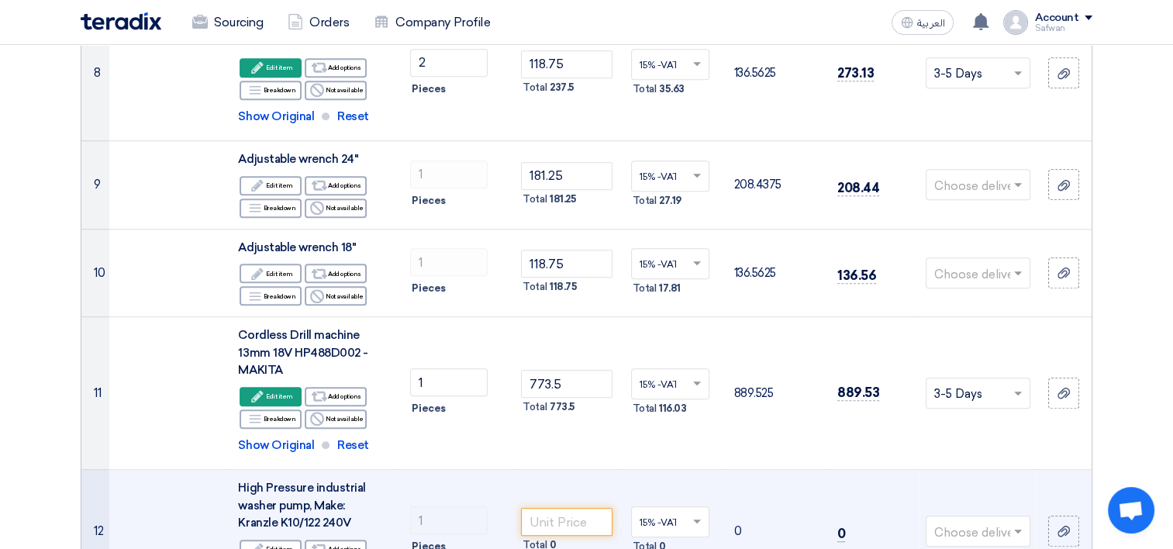
scroll to position [1240, 0]
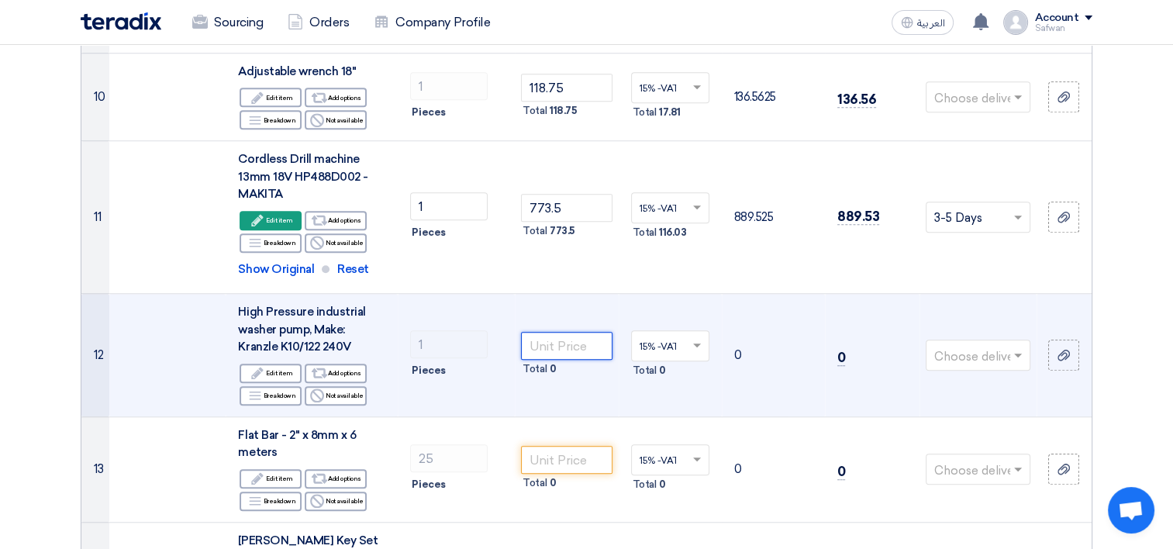
click at [558, 345] on input "number" at bounding box center [566, 346] width 91 height 28
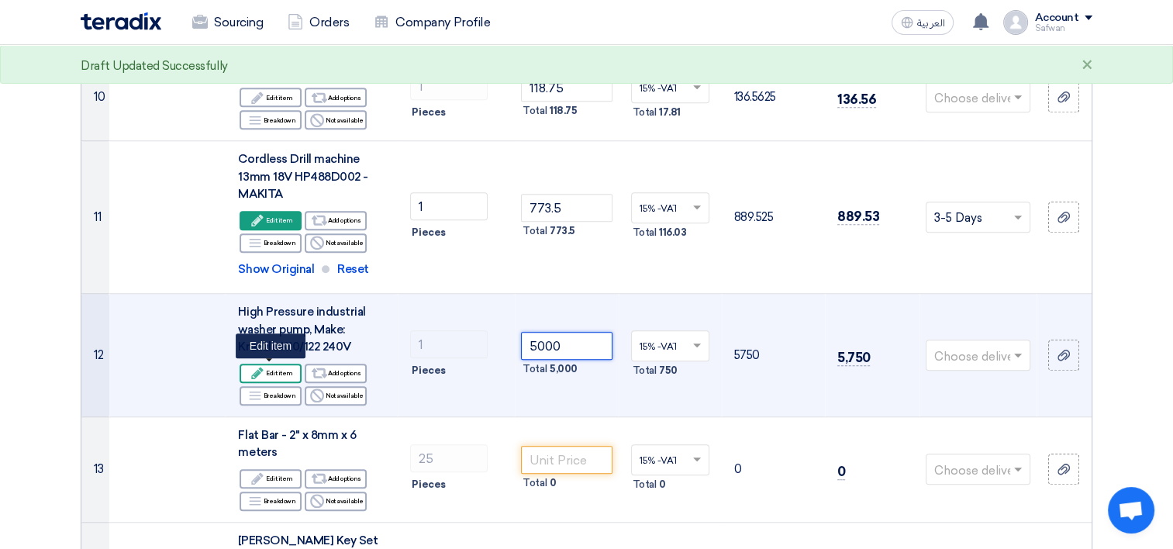
type input "5000"
click at [257, 369] on use at bounding box center [257, 373] width 12 height 12
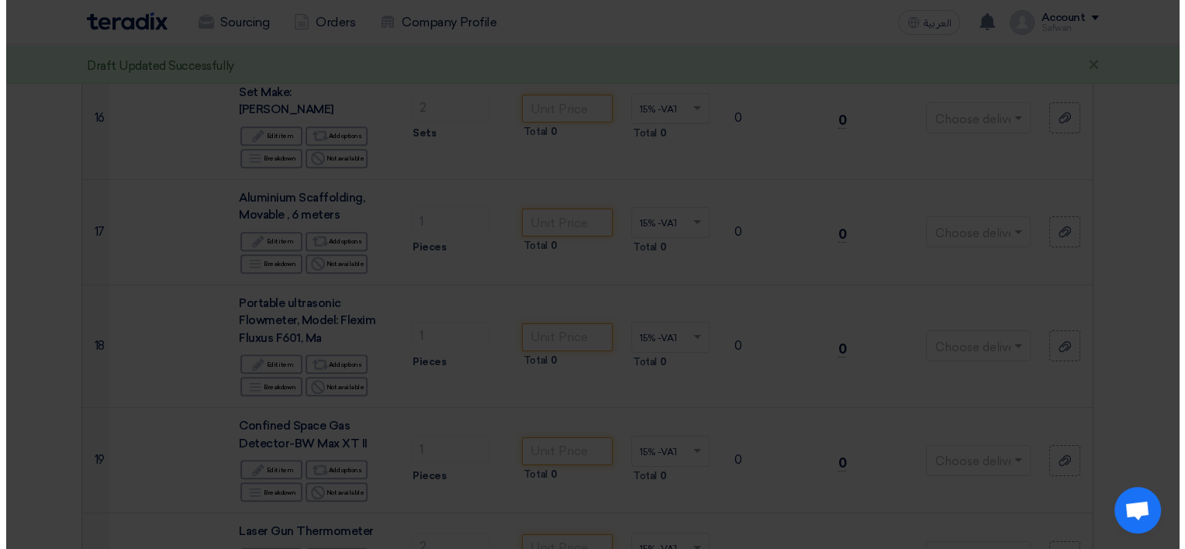
scroll to position [682, 0]
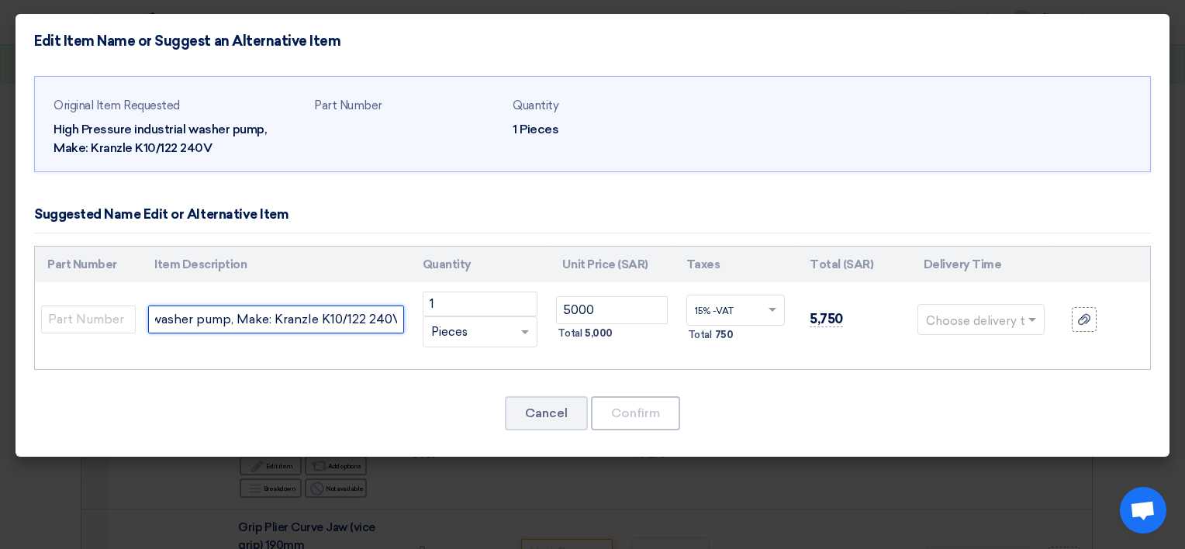
drag, startPoint x: 152, startPoint y: 319, endPoint x: 558, endPoint y: 332, distance: 406.4
click at [558, 332] on tr "High Pressure industrial washer pump, Make: Kranzle K10/122 240V 1 RFQ_STEP1.IT…" at bounding box center [592, 319] width 1115 height 74
paste input "Industrial High Pressure Washer, Make: LAVOR - ARIZONE 1311LP"
type input "Industrial High Pressure Washer, Make: LAVOR - ARIZONE 1311LP"
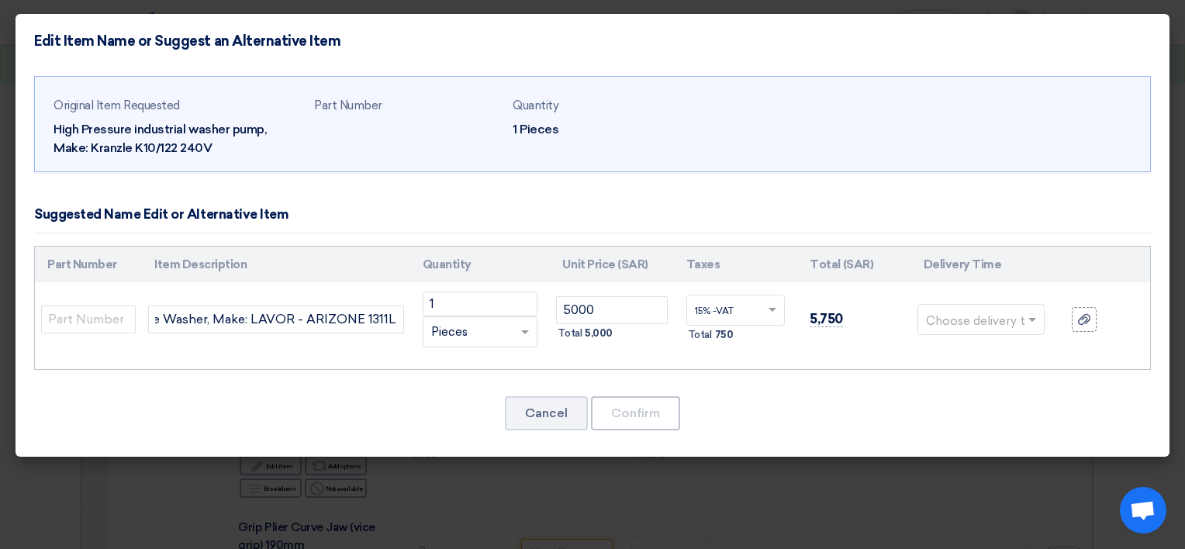
click at [958, 313] on input "text" at bounding box center [972, 321] width 92 height 25
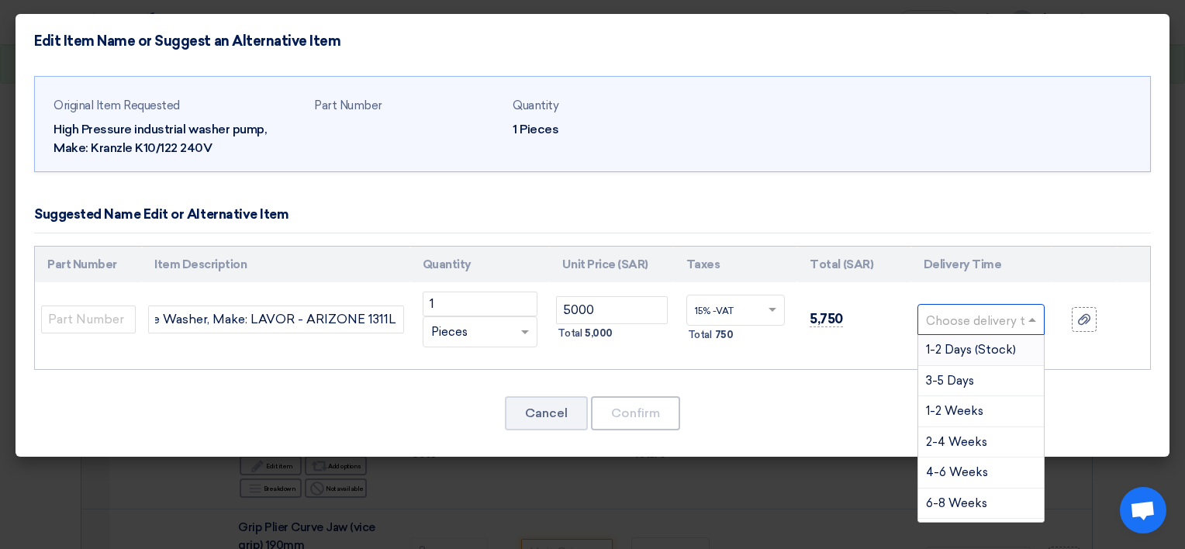
scroll to position [0, 0]
click at [970, 374] on span "3-5 Days" at bounding box center [950, 381] width 48 height 14
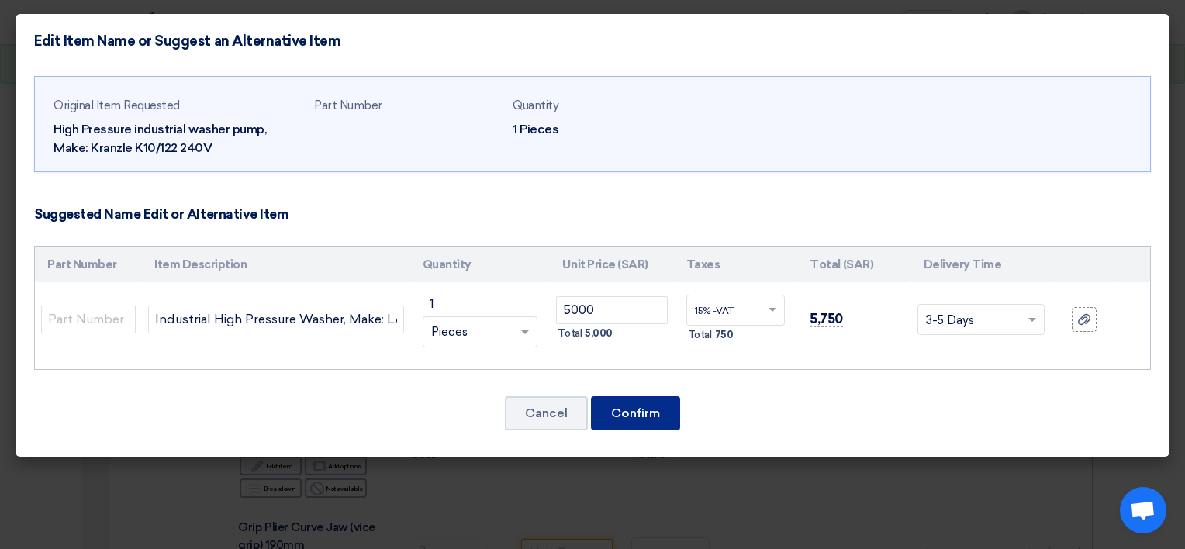
click at [642, 422] on button "Confirm" at bounding box center [635, 413] width 89 height 34
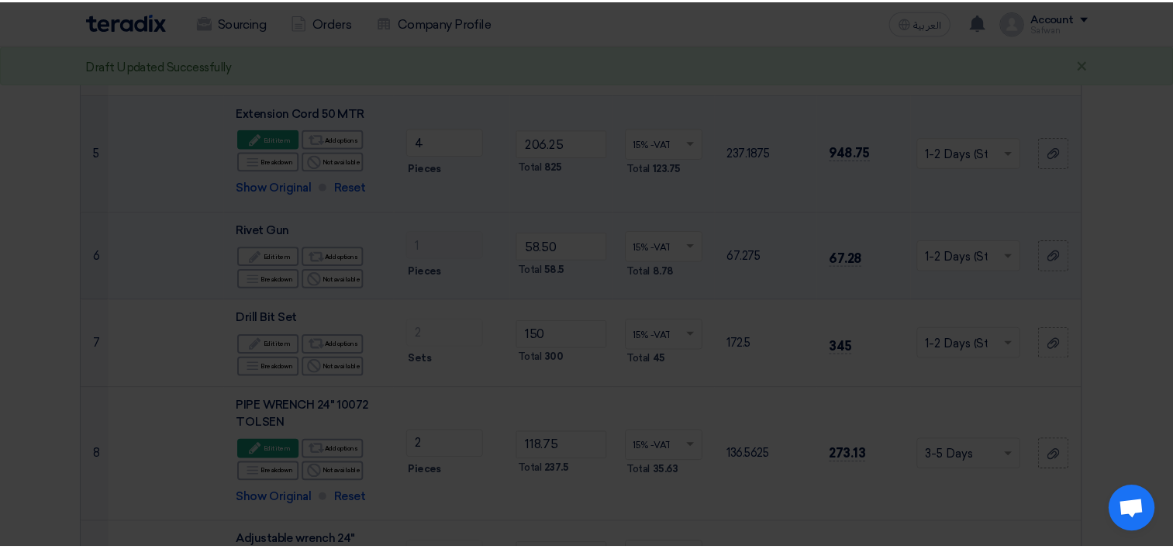
scroll to position [1240, 0]
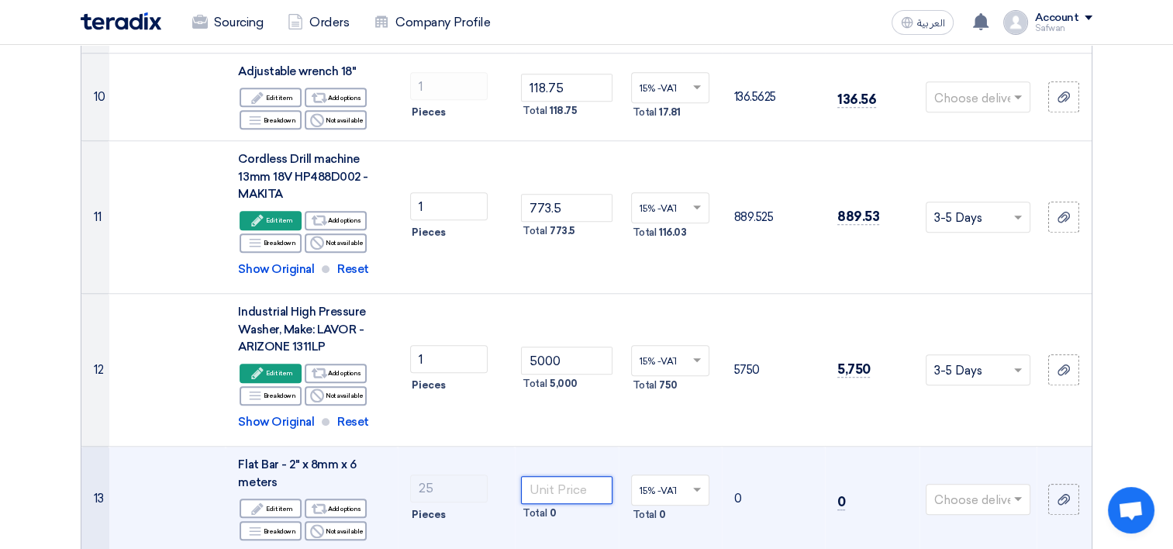
click at [591, 487] on input "number" at bounding box center [566, 490] width 91 height 28
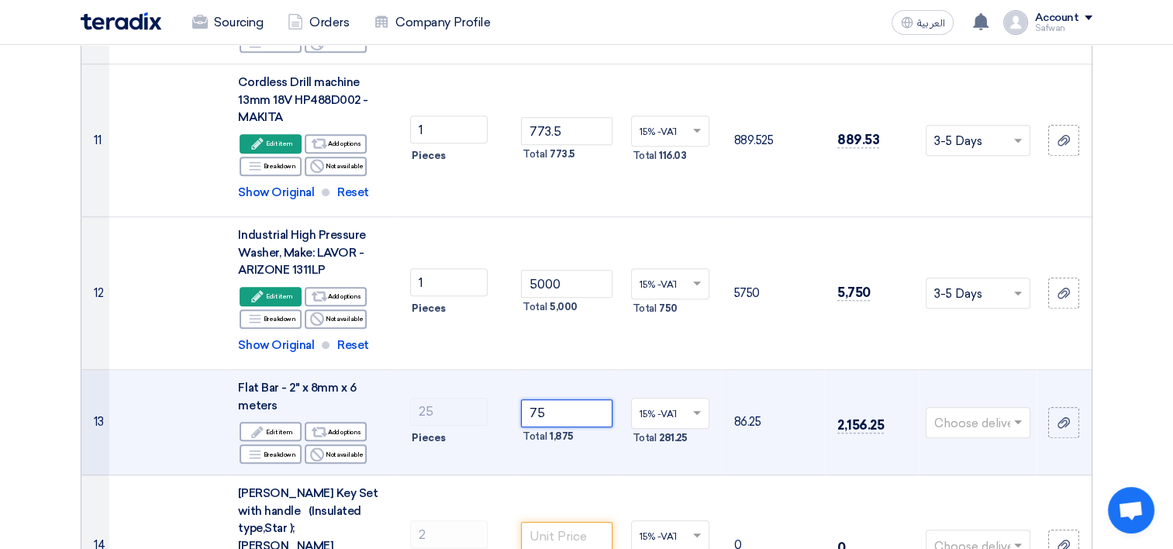
scroll to position [1318, 0]
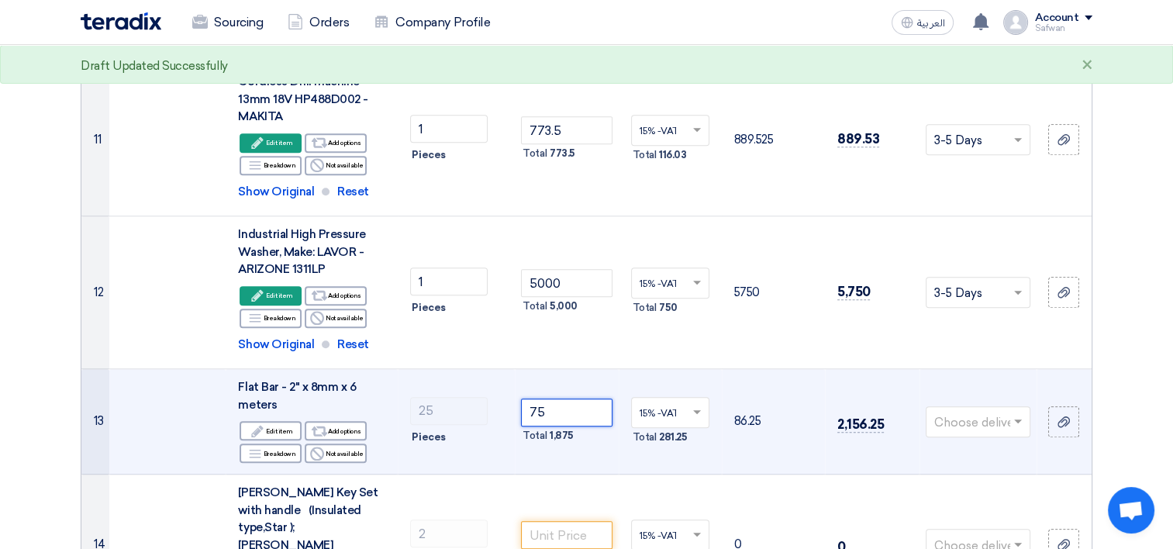
type input "75"
drag, startPoint x: 992, startPoint y: 436, endPoint x: 989, endPoint y: 412, distance: 23.5
click at [992, 434] on td "Choose delivery time ..." at bounding box center [977, 421] width 117 height 105
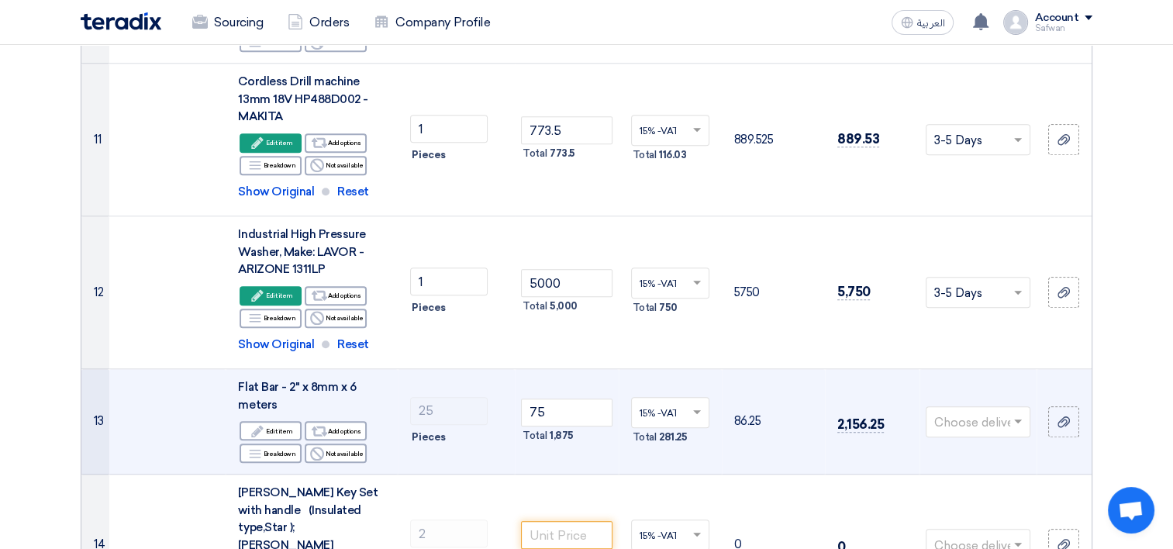
click at [989, 412] on input "text" at bounding box center [970, 423] width 72 height 26
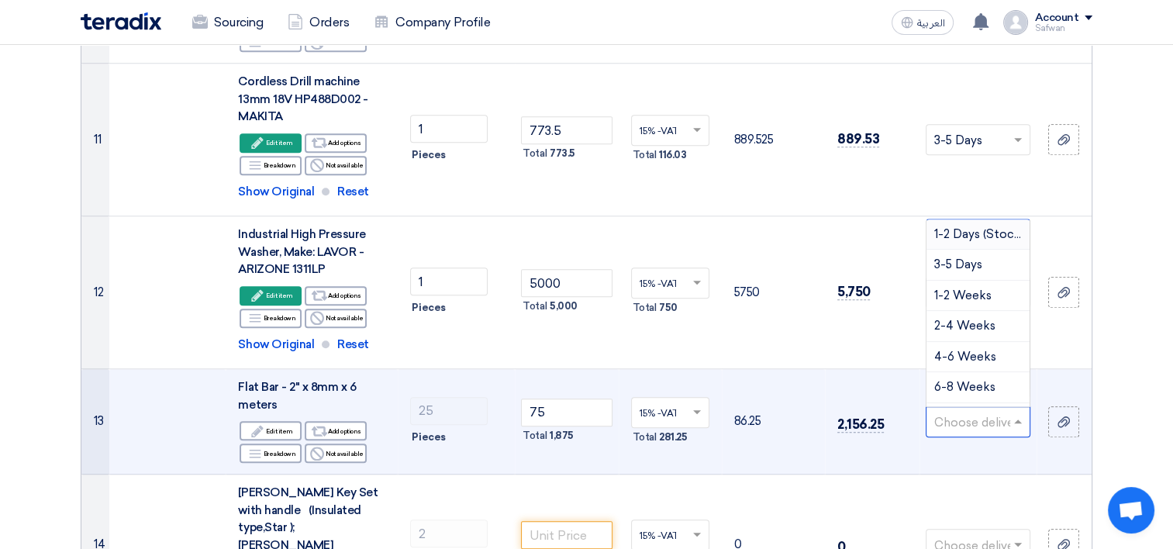
click at [964, 238] on span "1-2 Days (Stock)" at bounding box center [979, 234] width 90 height 14
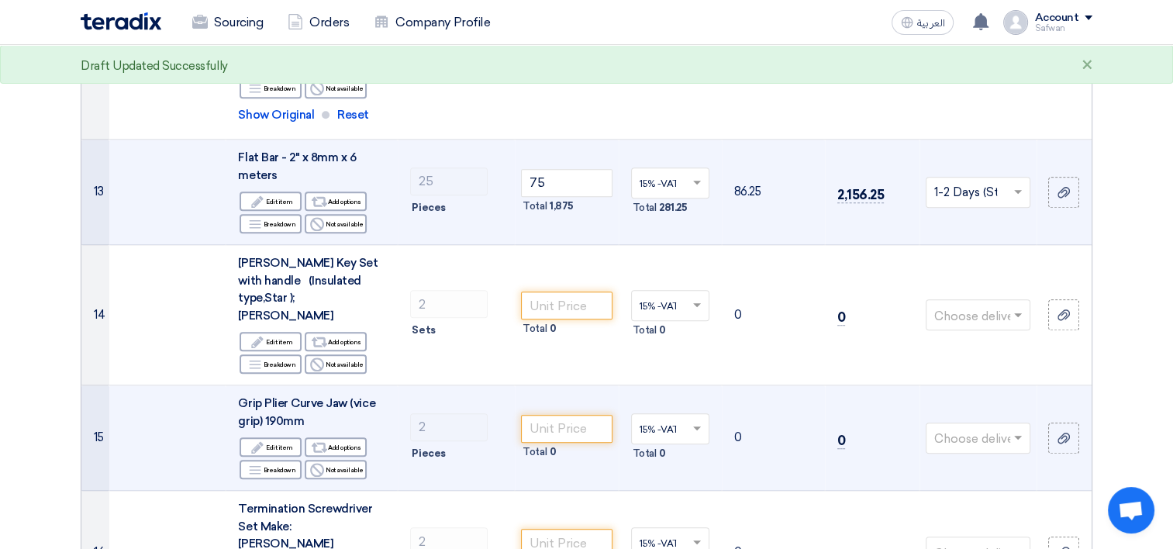
scroll to position [1550, 0]
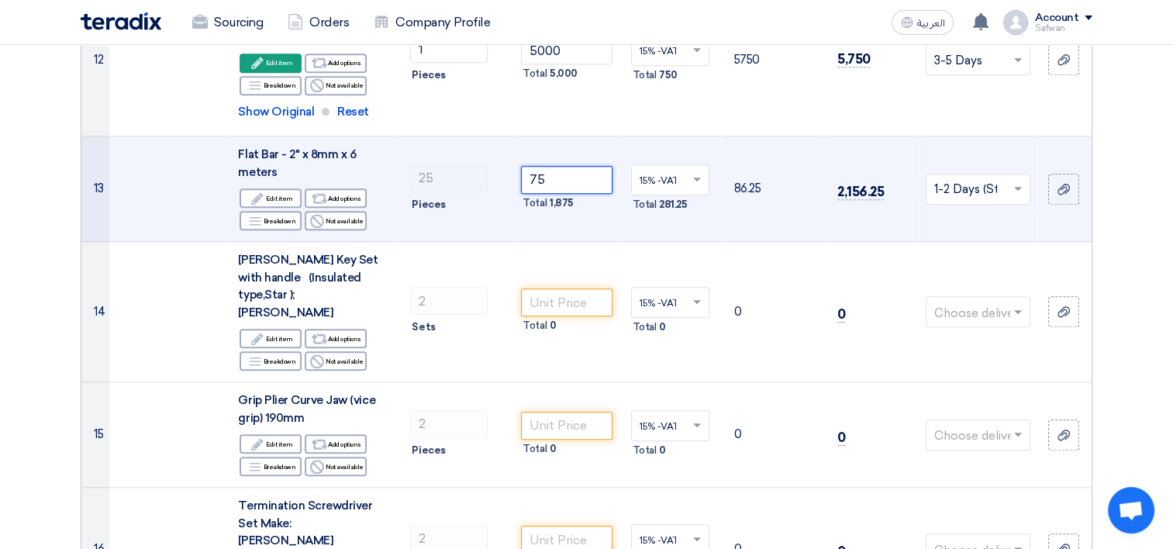
drag, startPoint x: 562, startPoint y: 175, endPoint x: 357, endPoint y: 174, distance: 205.4
click at [357, 174] on tr "13 Flat Bar - 2" x 8mm x 6 meters Edit Edit item Alternative Add options Breakd…" at bounding box center [586, 188] width 1010 height 105
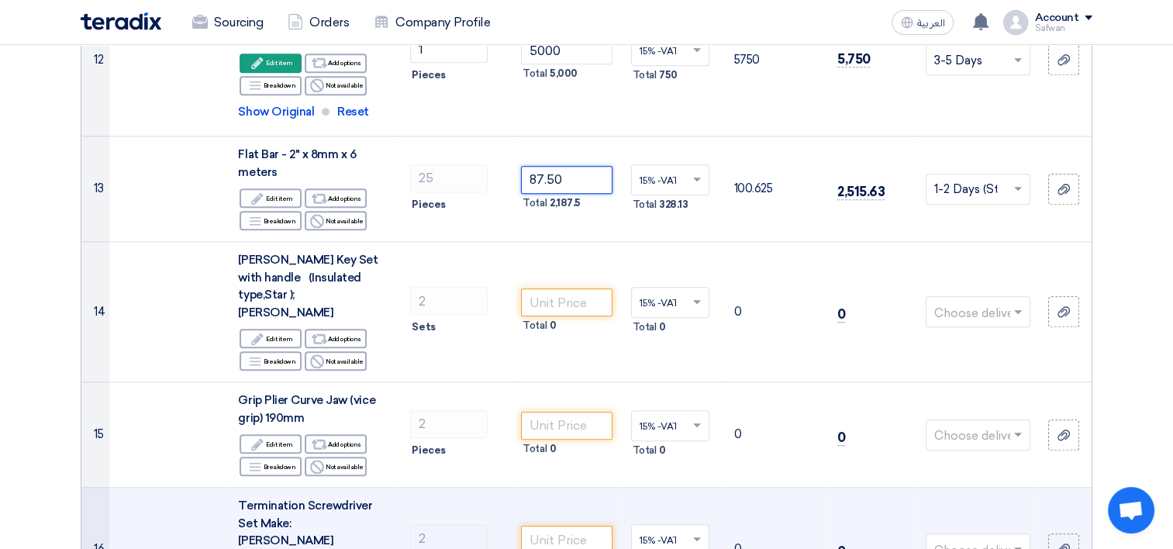
type input "87.50"
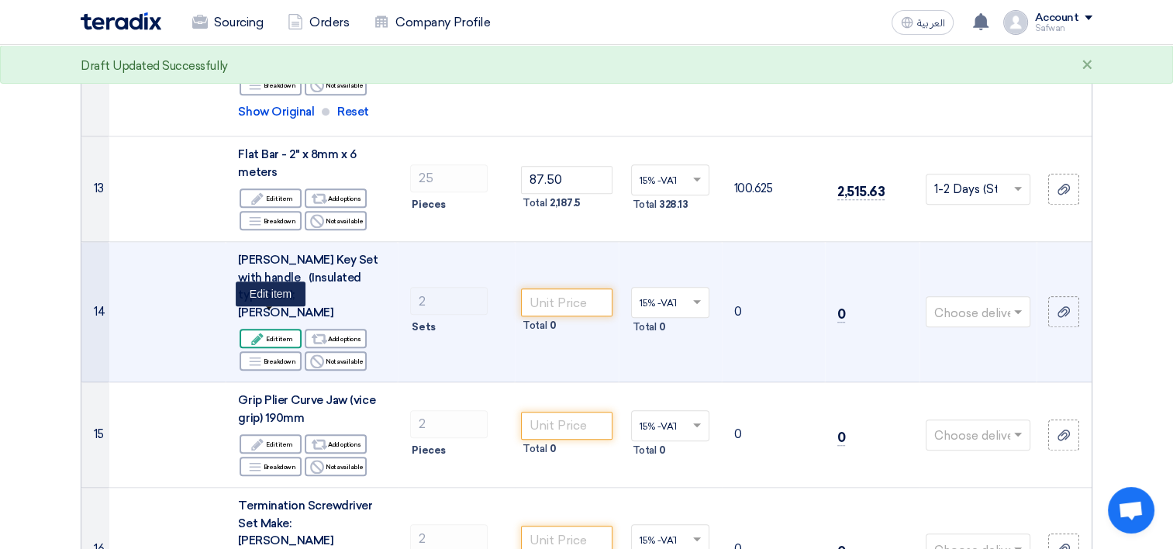
click at [281, 329] on div "Edit Edit item" at bounding box center [271, 338] width 62 height 19
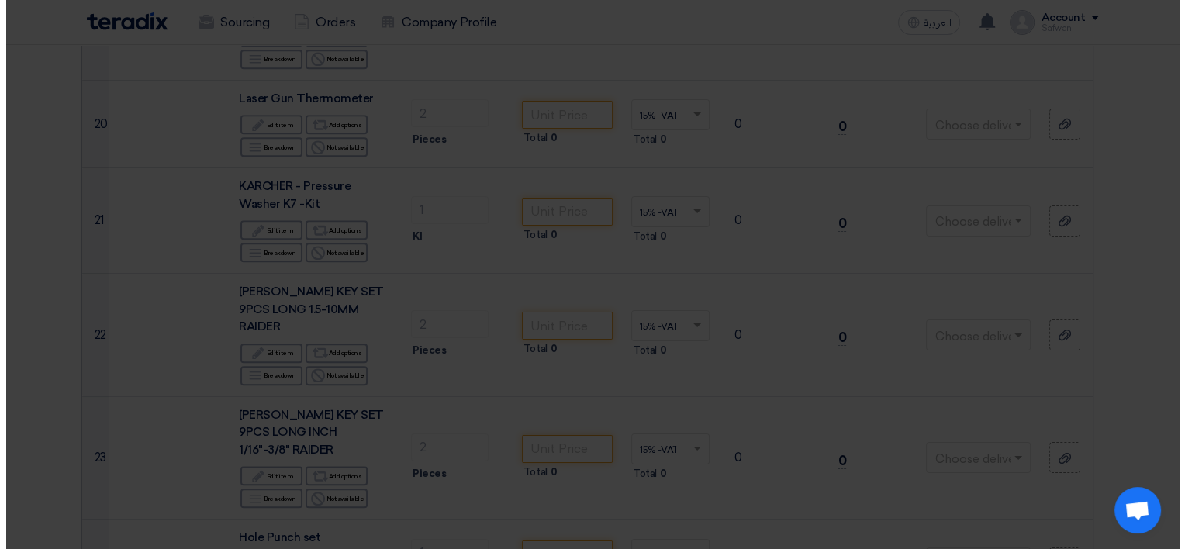
scroll to position [840, 0]
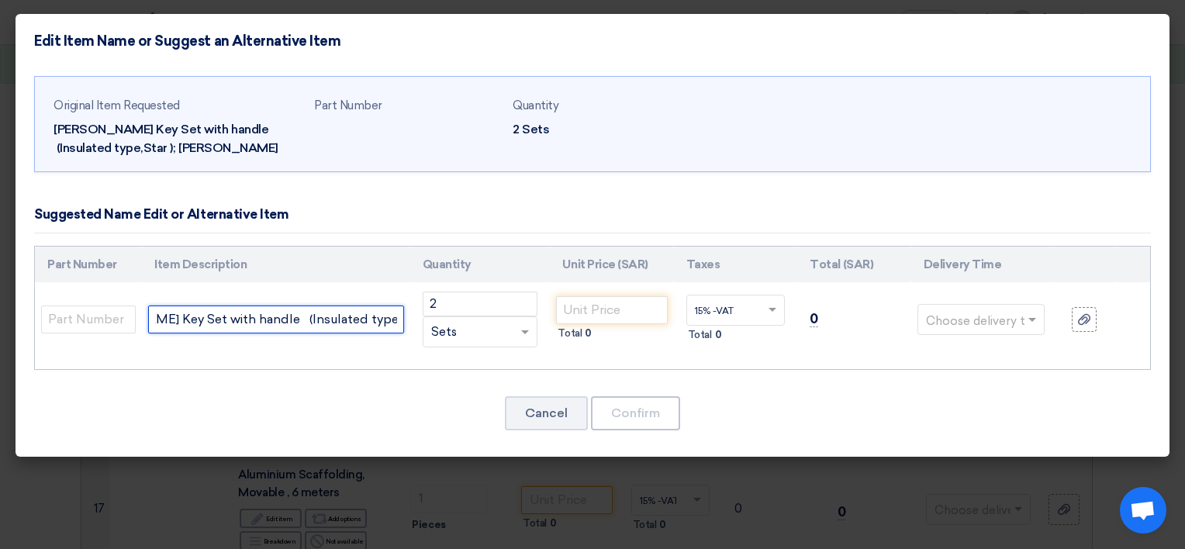
drag, startPoint x: 158, startPoint y: 320, endPoint x: 494, endPoint y: 329, distance: 335.8
click at [494, 329] on tr "[PERSON_NAME] Key Set with handle (Insulated type,Star ); [PERSON_NAME] 2 RFQ_S…" at bounding box center [592, 319] width 1115 height 74
paste input "(Insulated type,Star) Brand: TOWER"
type input "[PERSON_NAME] Key Set with handle (Insulated type,Star) Brand: TOWER"
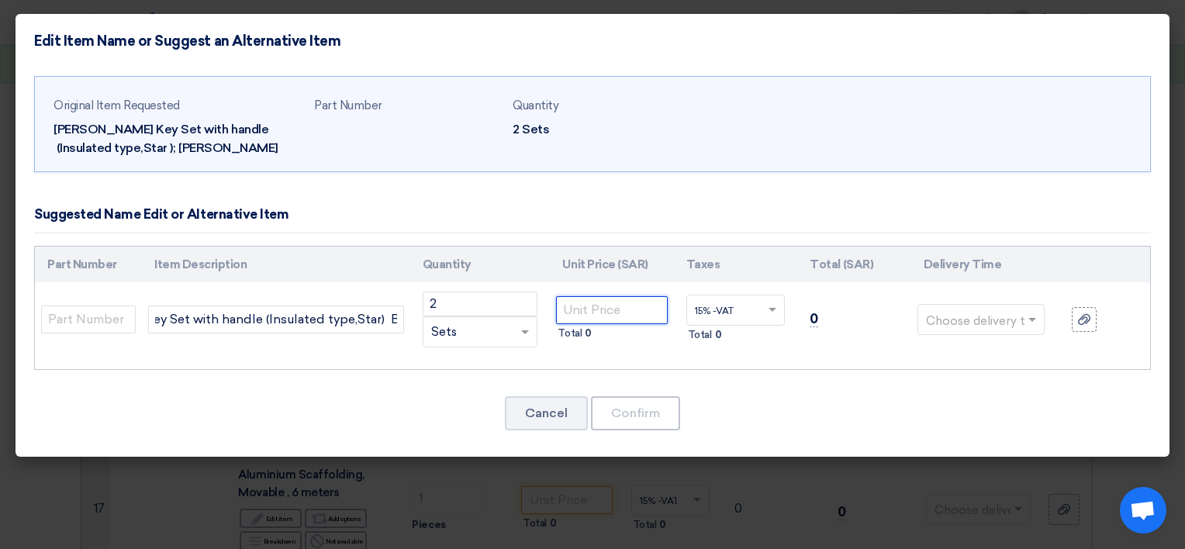
click at [602, 302] on input "number" at bounding box center [611, 310] width 111 height 28
type input "181.25"
click at [954, 319] on input "text" at bounding box center [972, 321] width 92 height 25
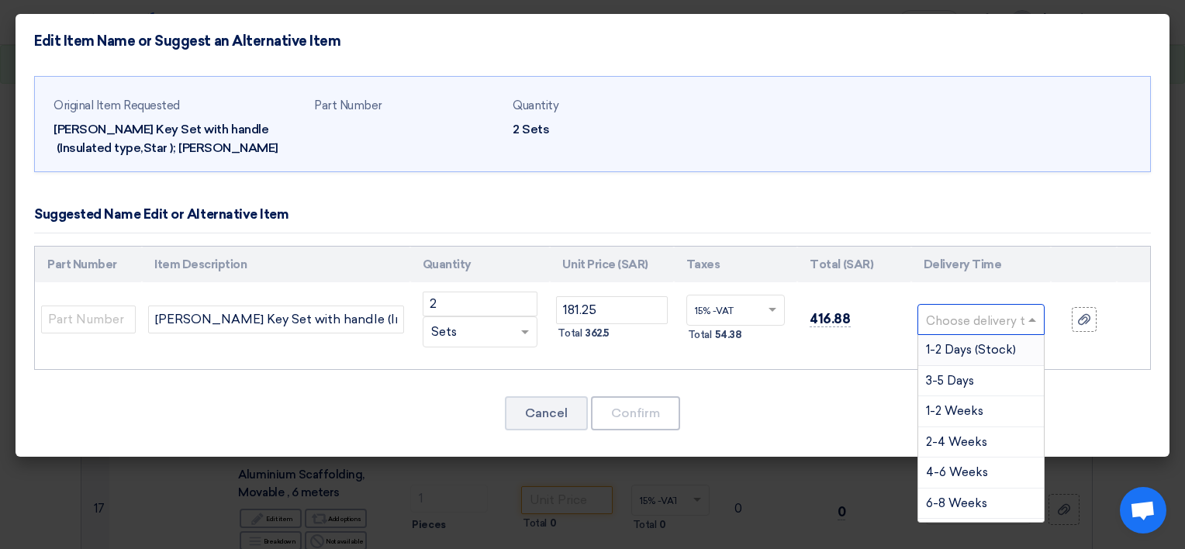
click at [974, 356] on div "1-2 Days (Stock)" at bounding box center [981, 350] width 126 height 31
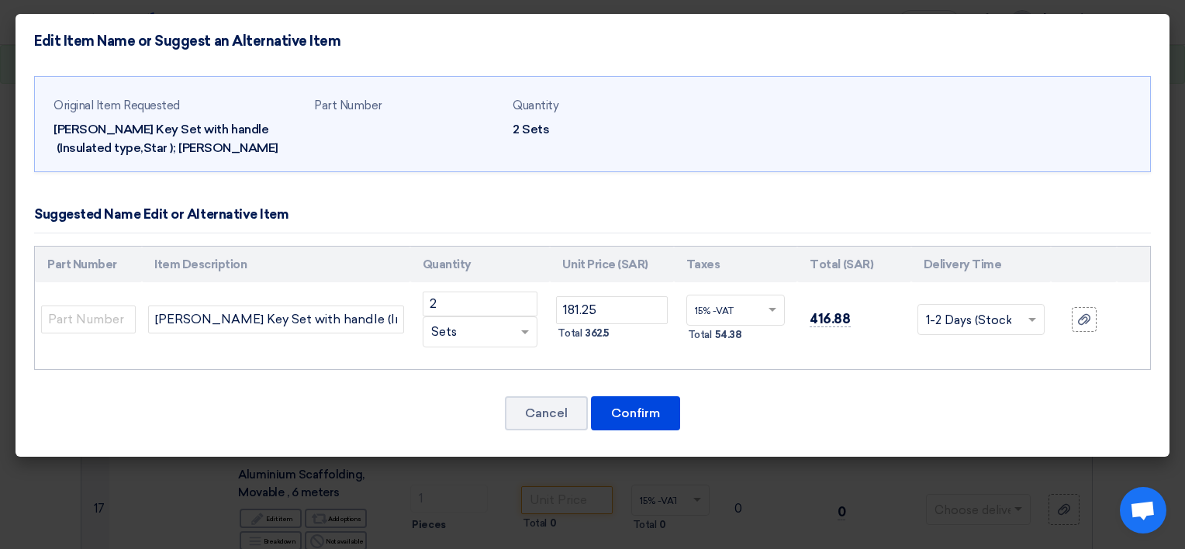
click at [937, 329] on input "text" at bounding box center [972, 321] width 92 height 25
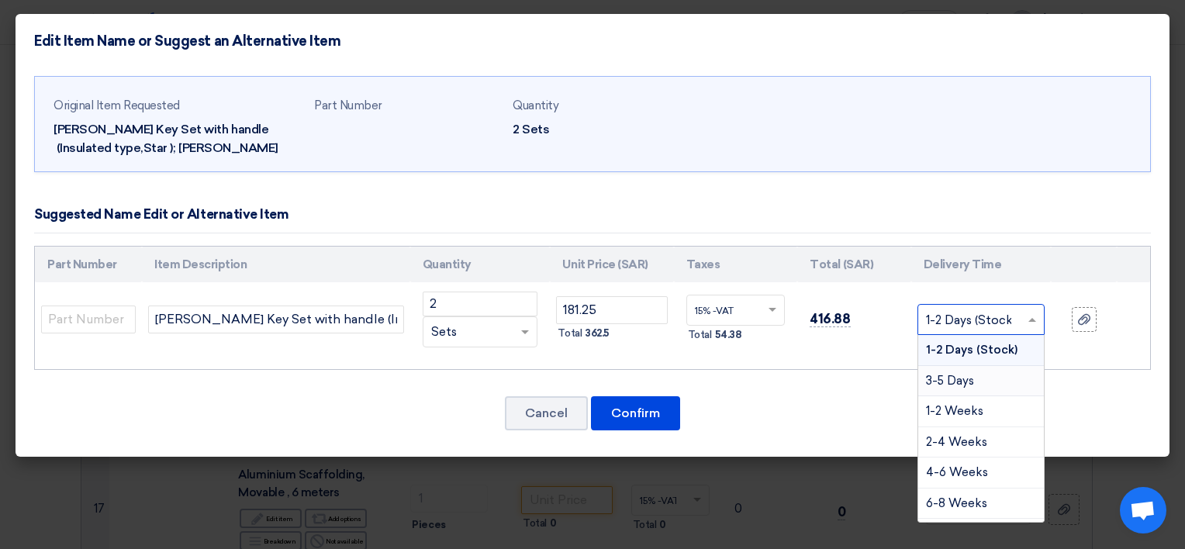
click at [947, 374] on span "3-5 Days" at bounding box center [950, 381] width 48 height 14
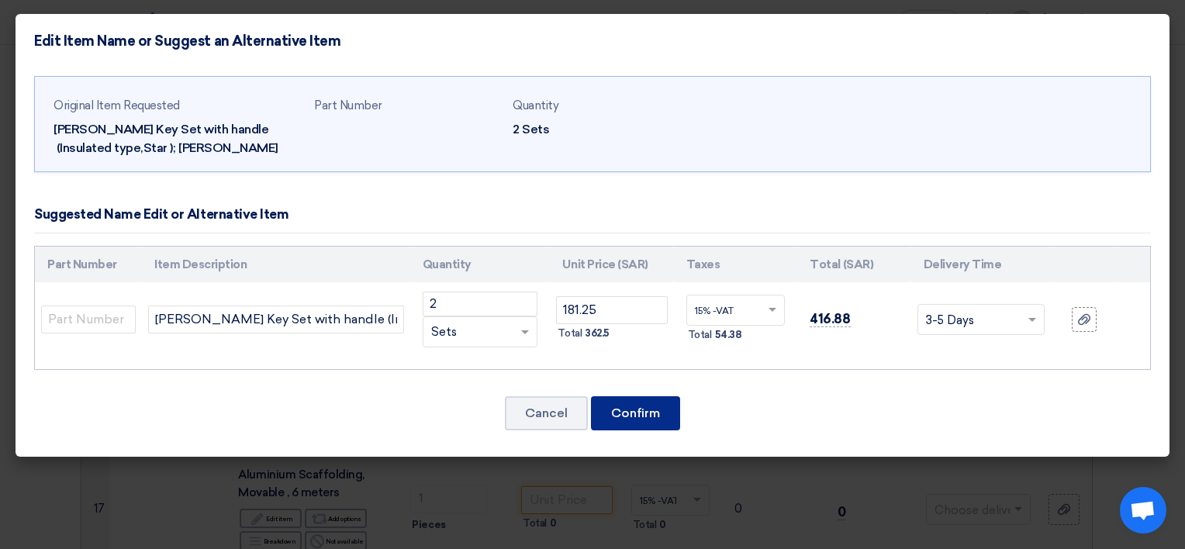
click at [669, 406] on button "Confirm" at bounding box center [635, 413] width 89 height 34
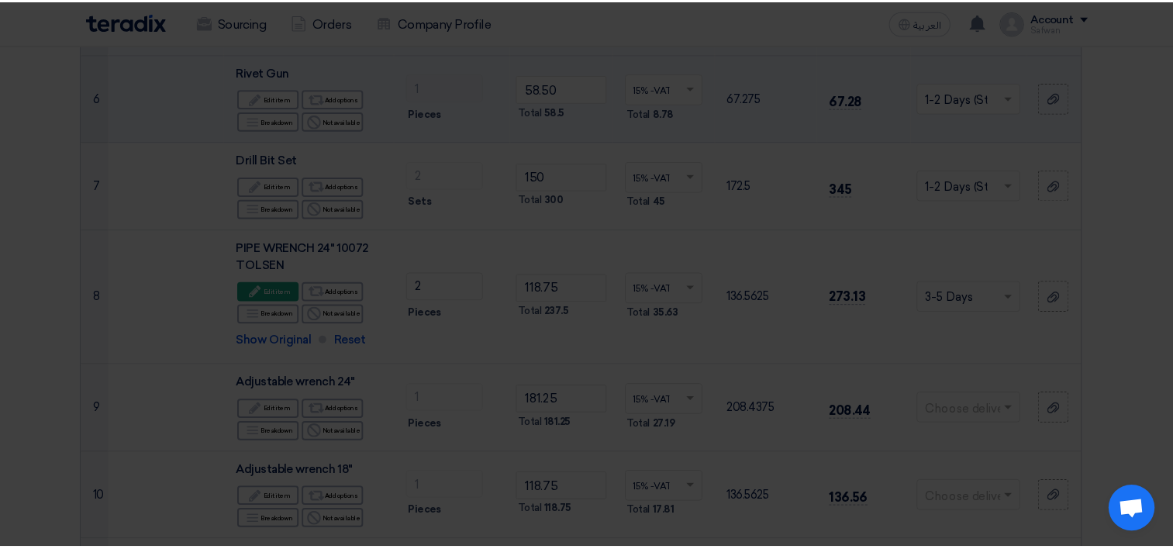
scroll to position [1703, 0]
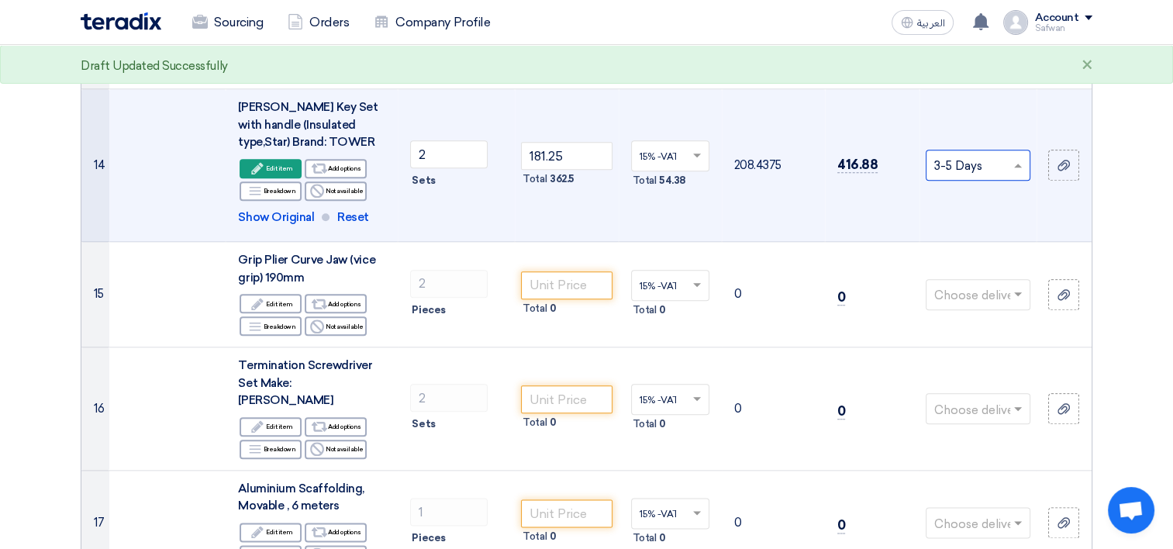
click at [1002, 167] on input "text" at bounding box center [970, 167] width 72 height 26
click at [974, 196] on span "1-2 Days (Stock)" at bounding box center [979, 195] width 90 height 14
click at [427, 220] on td "2 Sets" at bounding box center [456, 165] width 117 height 153
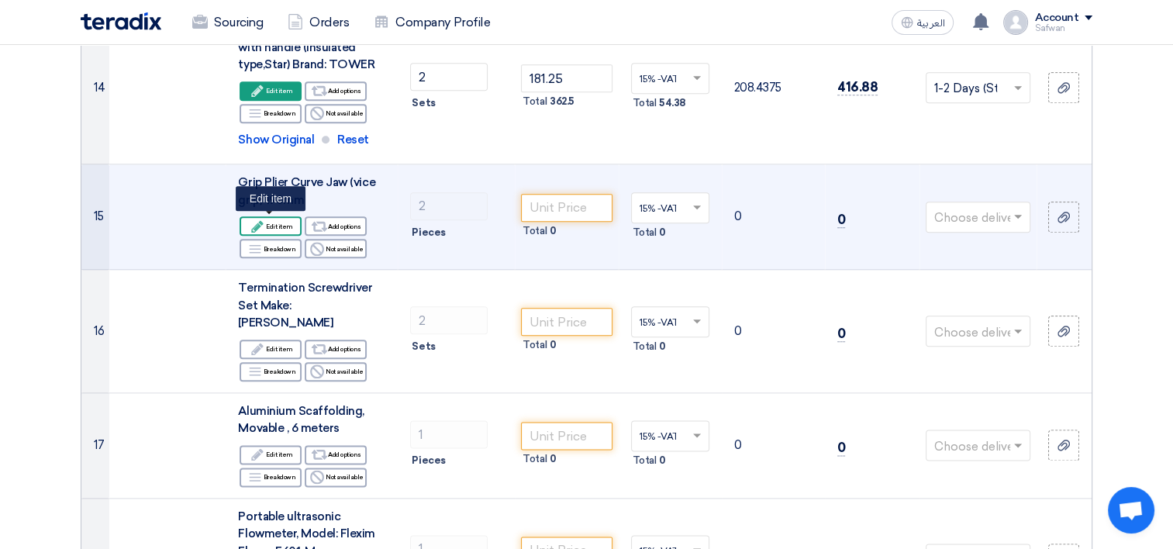
click at [275, 226] on div "Edit Edit item" at bounding box center [271, 225] width 62 height 19
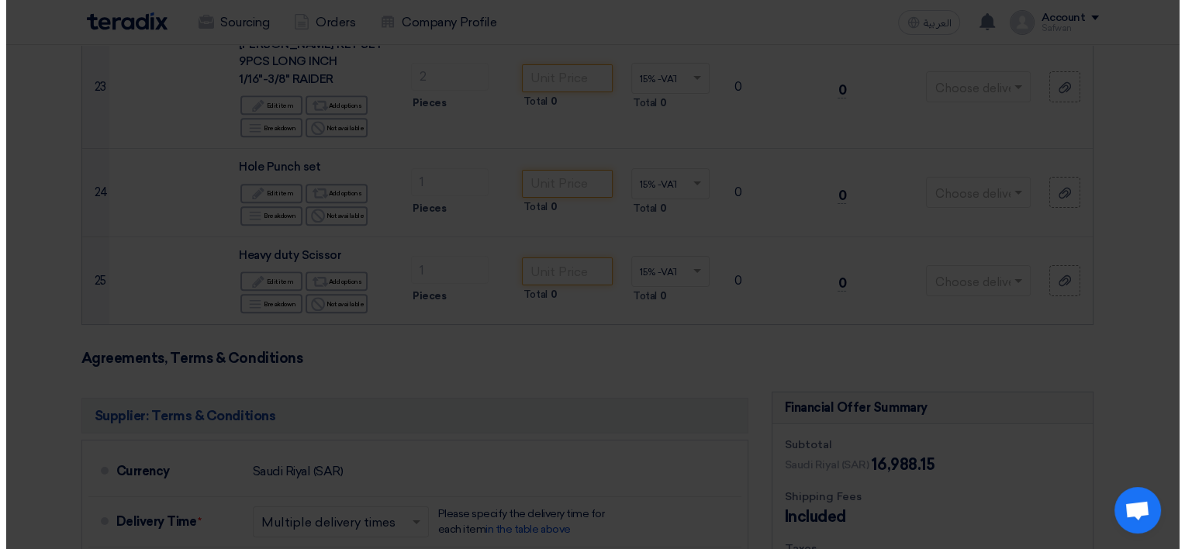
scroll to position [918, 0]
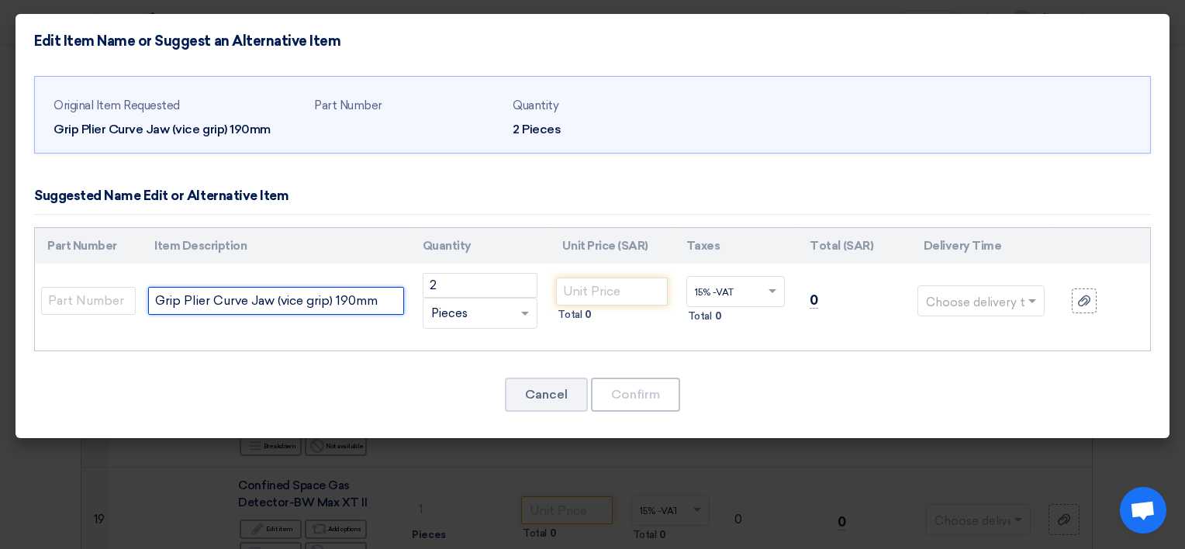
click at [381, 304] on input "Grip Plier Curve Jaw (vice grip) 190mm" at bounding box center [276, 301] width 256 height 28
paste input "Brand: TOP MAX Made : [GEOGRAPHIC_DATA]"
type input "Grip Plier Curve Jaw (vice grip) 190mm Brand: TOP MAX Made : [GEOGRAPHIC_DATA]"
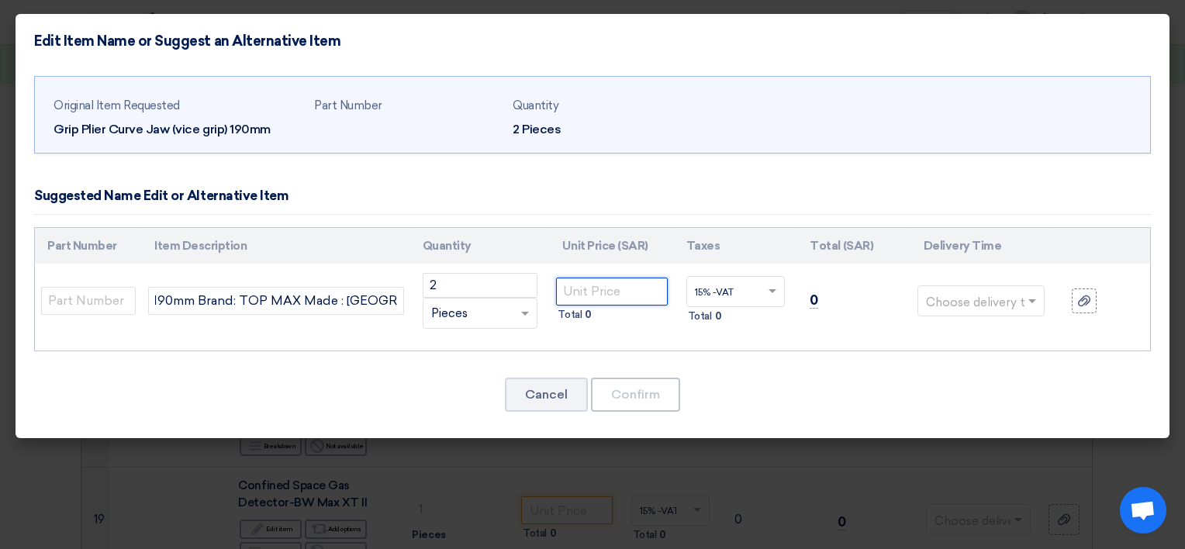
click at [590, 288] on input "number" at bounding box center [611, 292] width 111 height 28
type input "43.75"
drag, startPoint x: 1003, startPoint y: 319, endPoint x: 996, endPoint y: 310, distance: 11.0
click at [1002, 319] on td "Choose delivery time ..." at bounding box center [981, 301] width 140 height 74
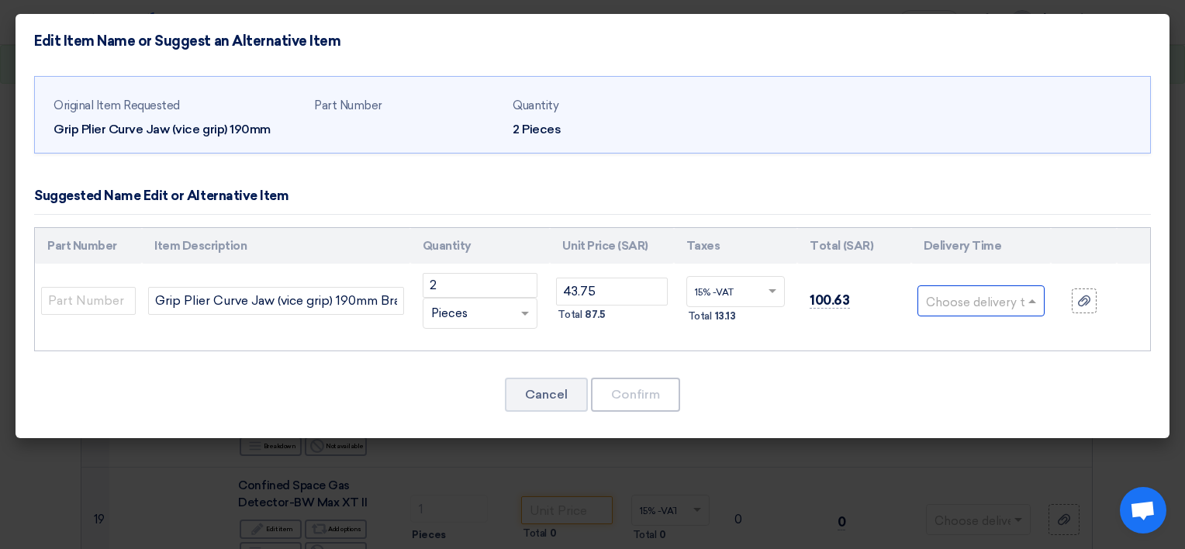
click at [989, 297] on input "text" at bounding box center [972, 302] width 92 height 25
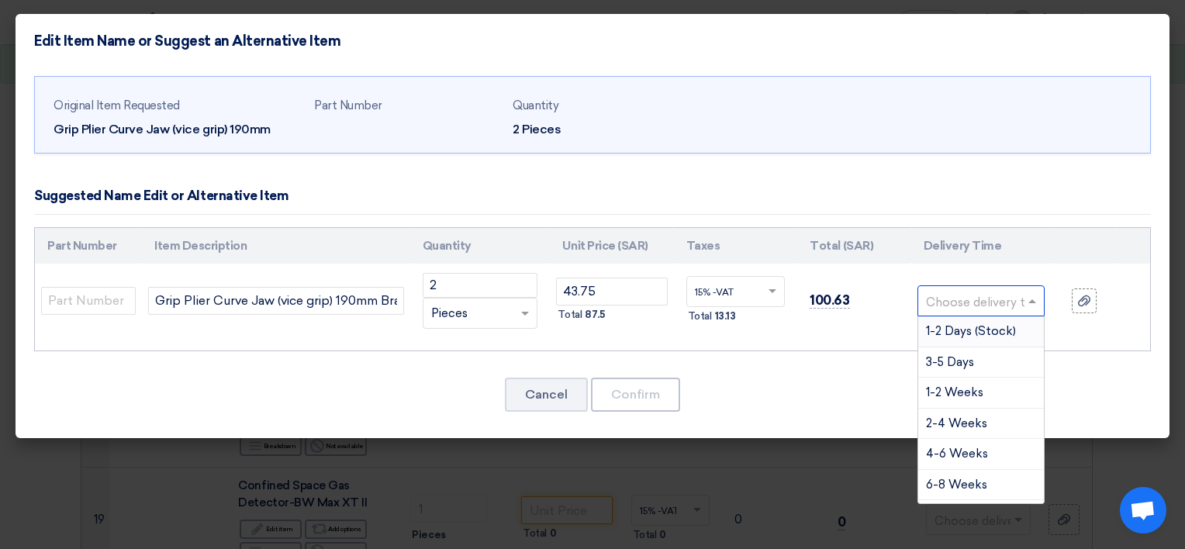
click at [981, 329] on span "1-2 Days (Stock)" at bounding box center [971, 331] width 90 height 14
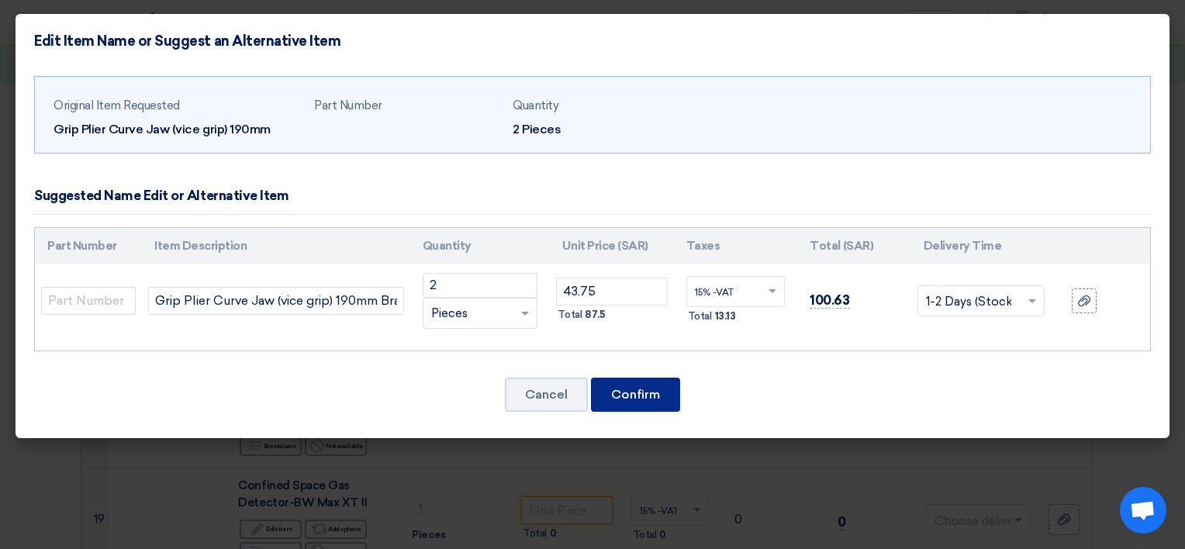
click at [626, 397] on button "Confirm" at bounding box center [635, 395] width 89 height 34
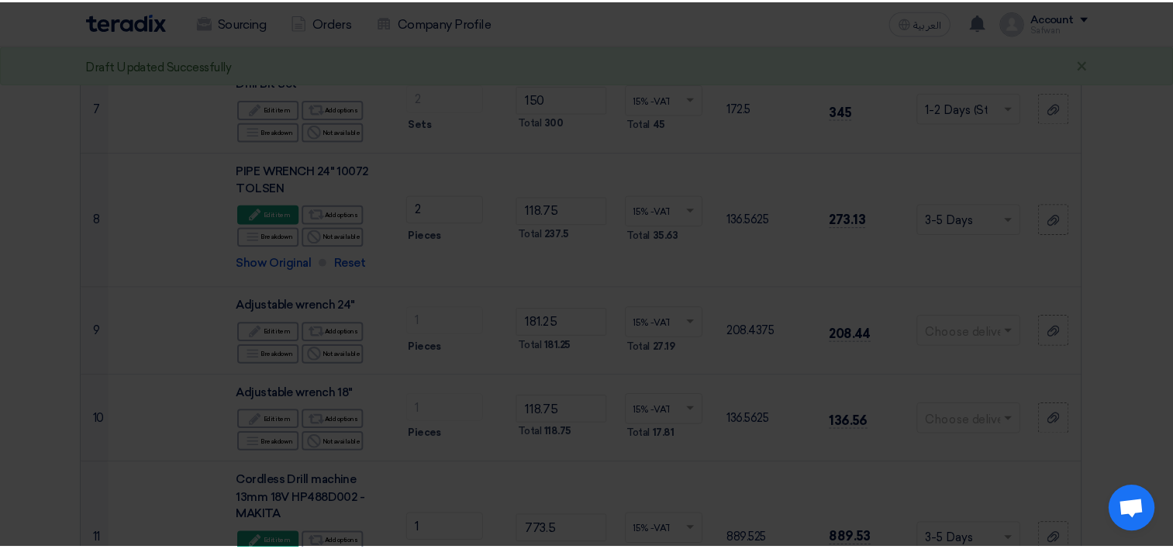
scroll to position [1781, 0]
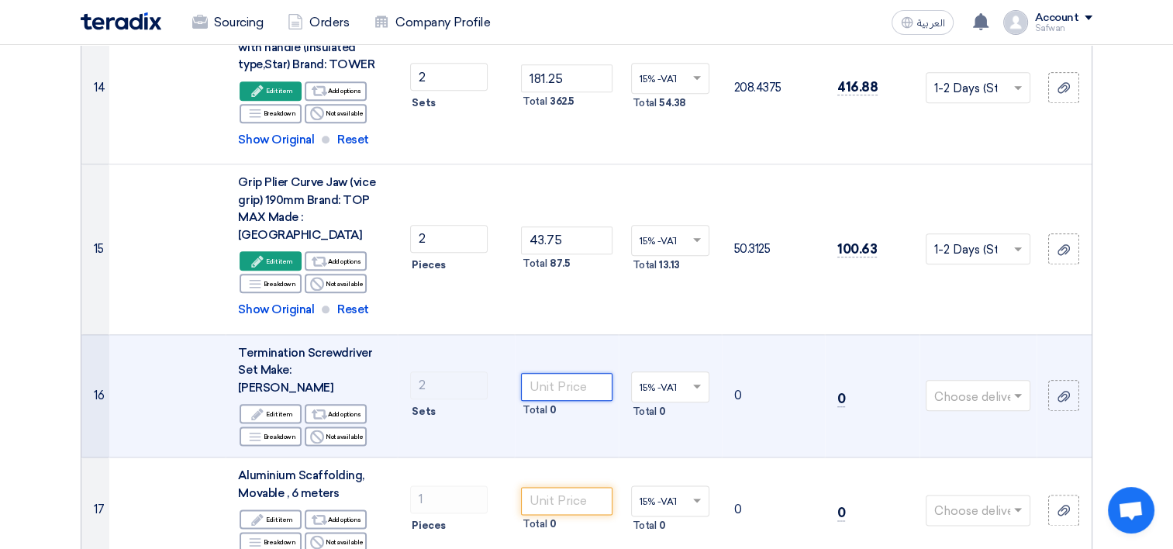
click at [556, 373] on input "number" at bounding box center [566, 387] width 91 height 28
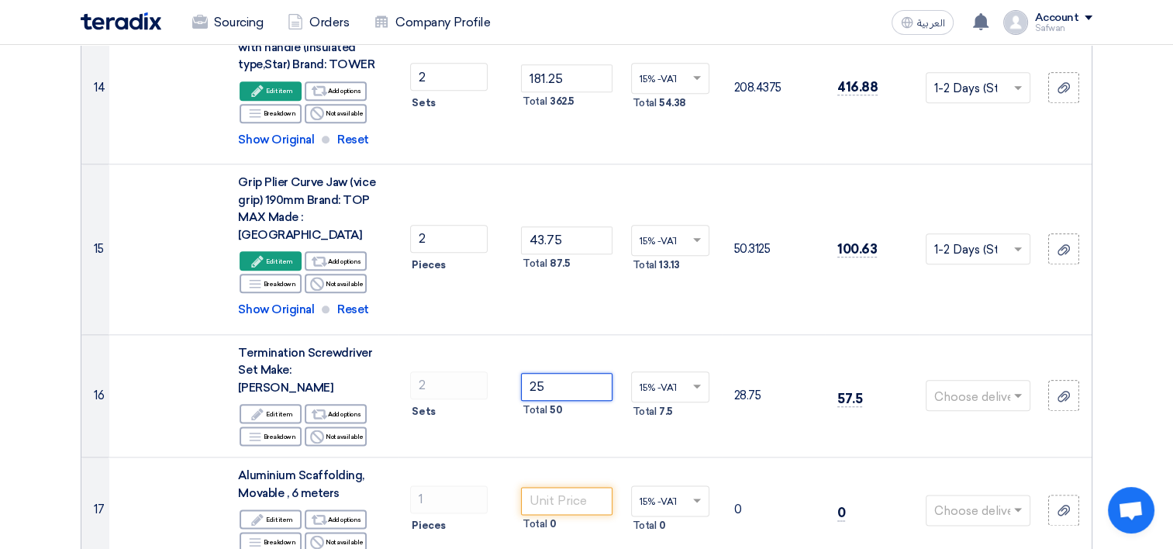
type input "25"
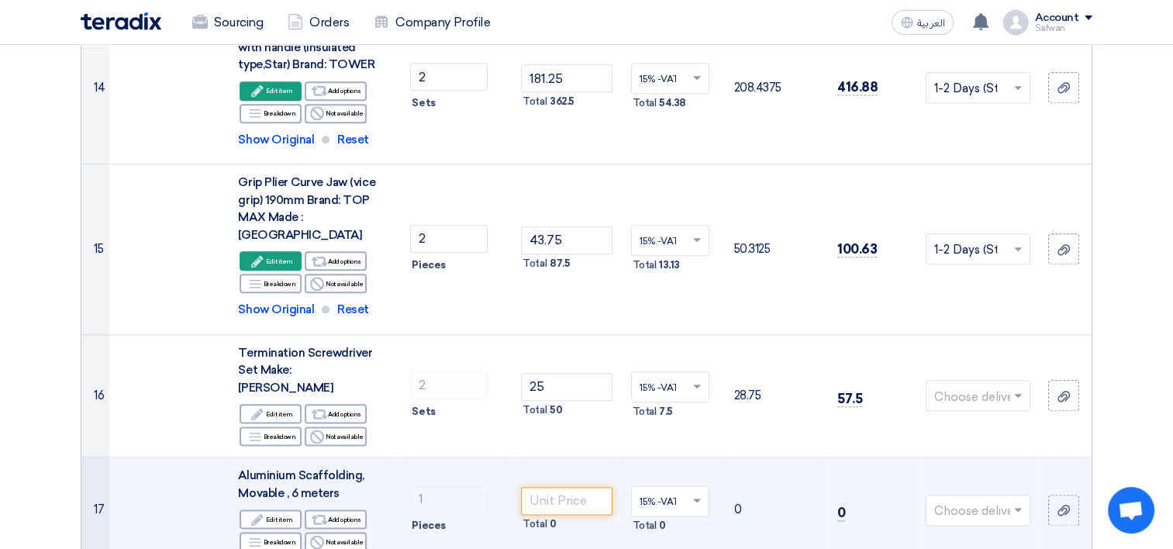
click at [577, 457] on td "Total 0" at bounding box center [566, 509] width 103 height 105
click at [580, 487] on input "number" at bounding box center [566, 501] width 91 height 28
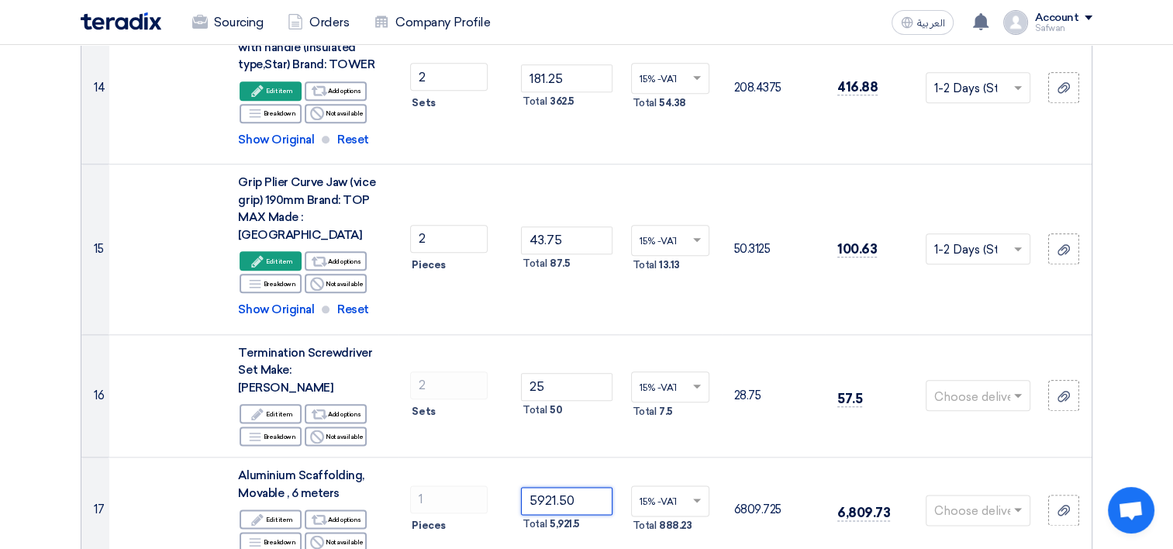
type input "5921.50"
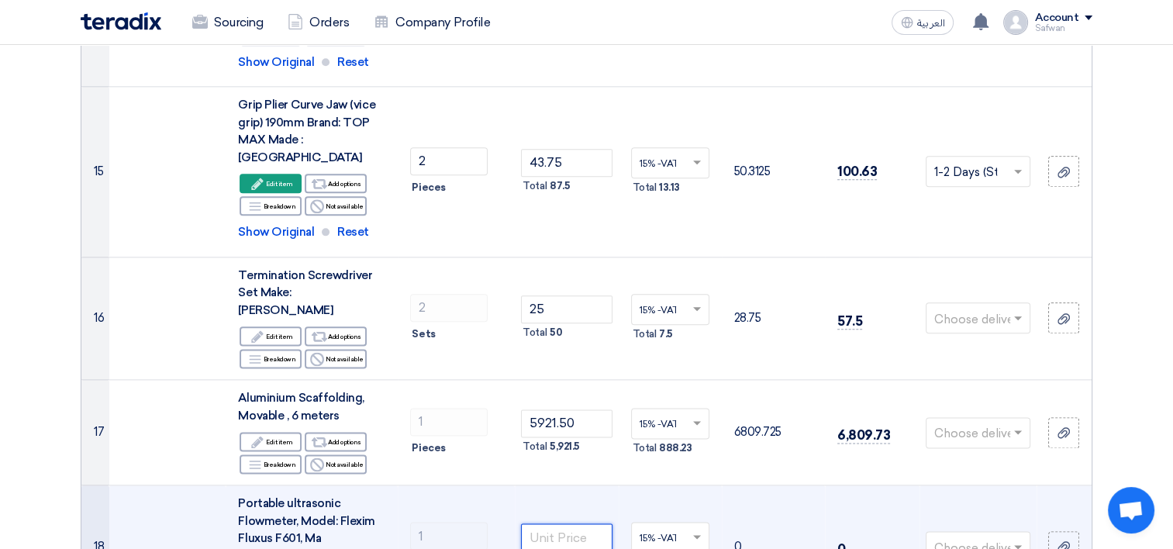
click at [570, 523] on input "number" at bounding box center [566, 537] width 91 height 28
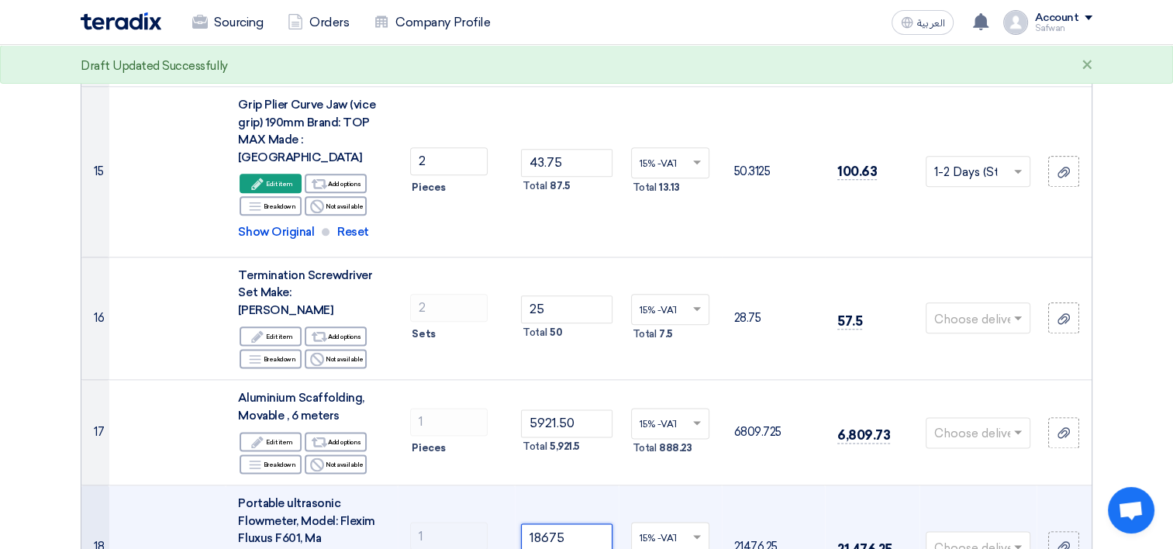
type input "18675"
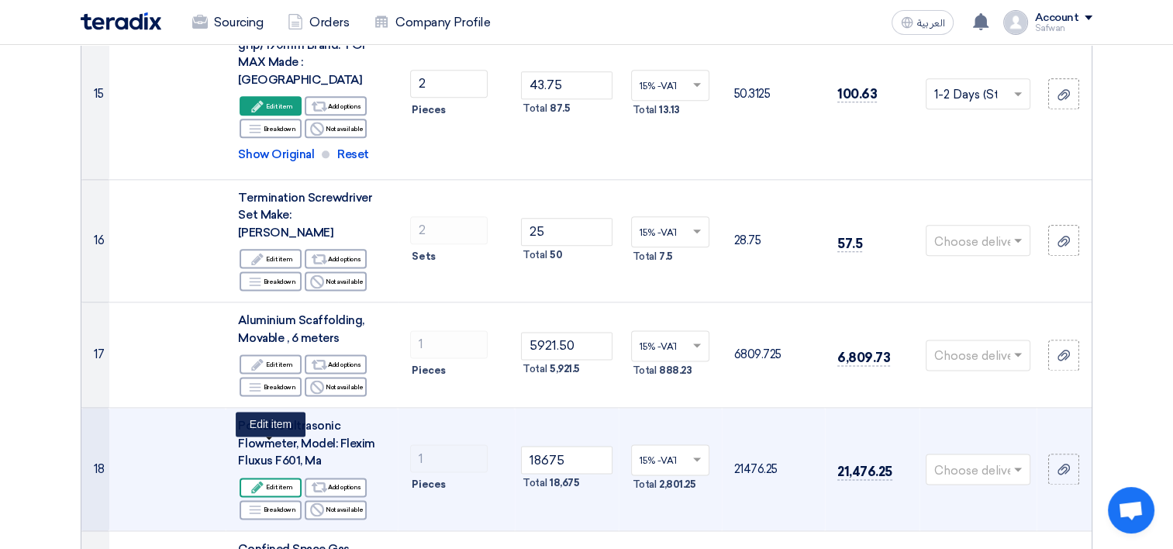
click at [271, 478] on div "Edit Edit item" at bounding box center [271, 487] width 62 height 19
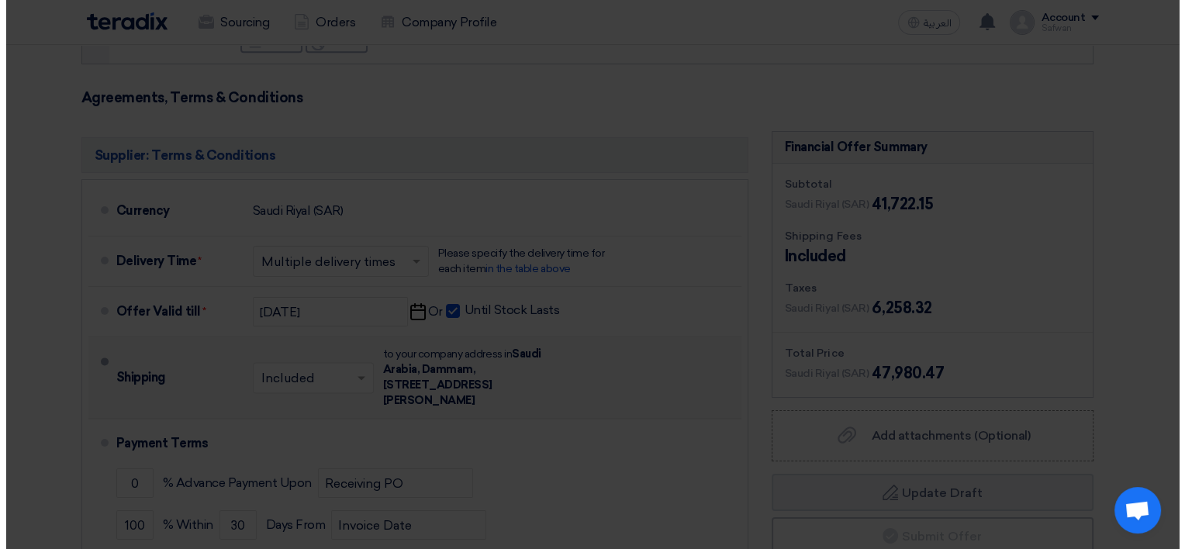
scroll to position [1073, 0]
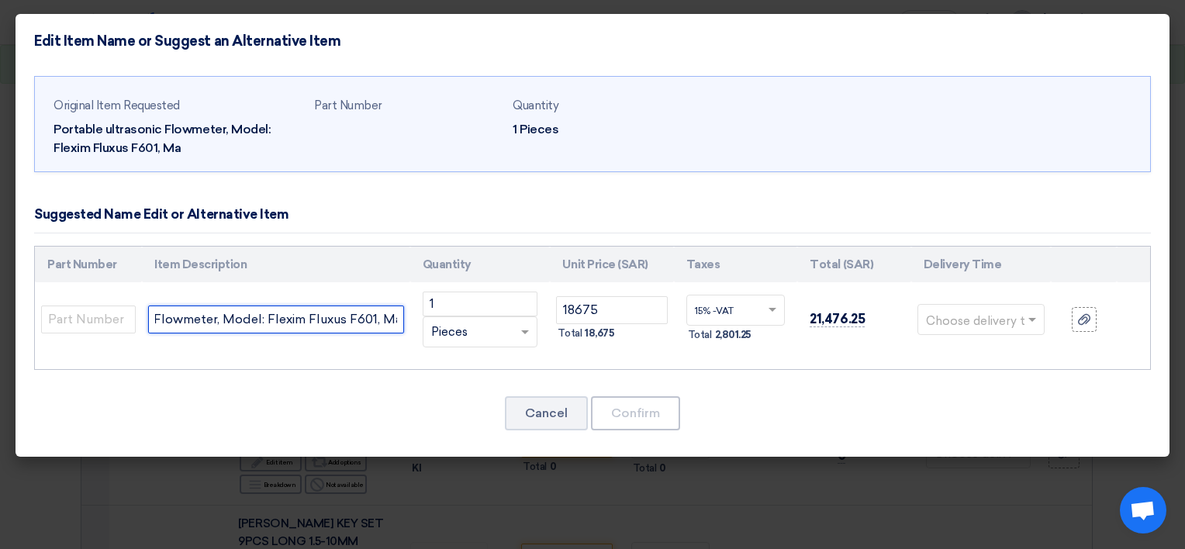
drag, startPoint x: 155, startPoint y: 319, endPoint x: 582, endPoint y: 337, distance: 427.5
click at [582, 337] on tr "Portable ultrasonic Flowmeter, Model: Flexim Fluxus F601, Ma 1 RFQ_STEP1.ITEMS.…" at bounding box center [592, 319] width 1115 height 74
paste input "Ultrasonic Flow Meter with BTU for medium-sized pipes with dia DN 50- 700 / 57 …"
type input "Portable Ultrasonic Flow Meter with BTU for medium-sized pipes with dia DN 50- …"
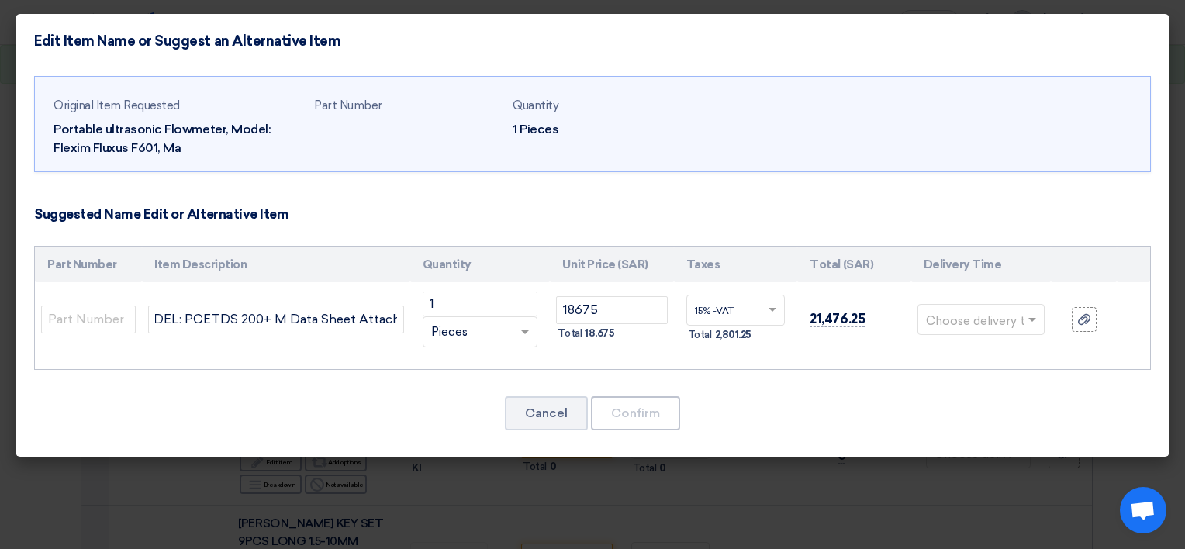
click at [989, 313] on input "text" at bounding box center [972, 321] width 92 height 25
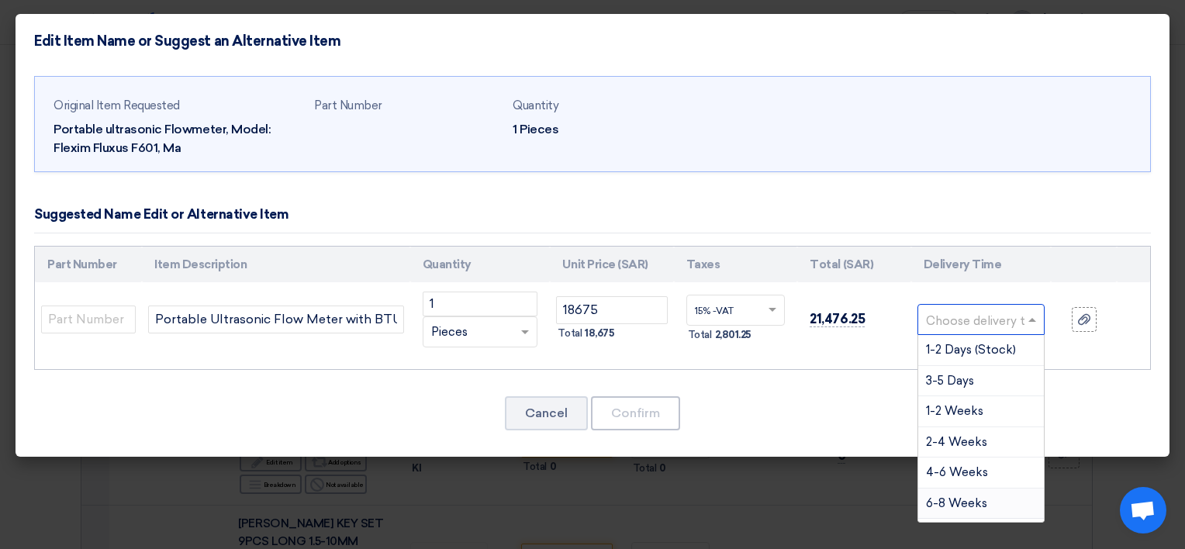
click at [971, 496] on span "6-8 Weeks" at bounding box center [956, 503] width 61 height 14
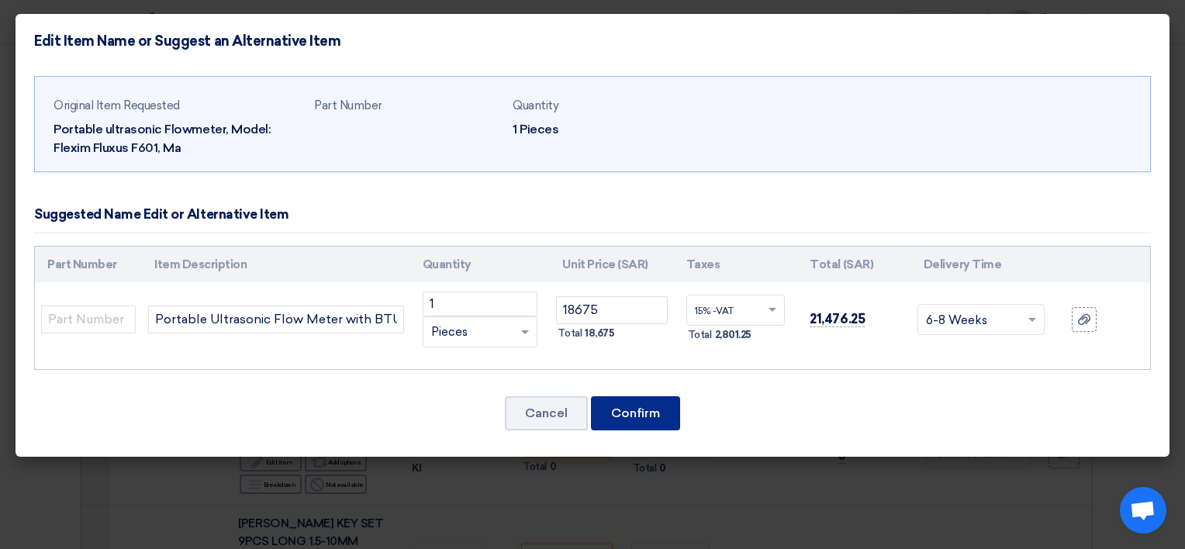
click at [637, 412] on button "Confirm" at bounding box center [635, 413] width 89 height 34
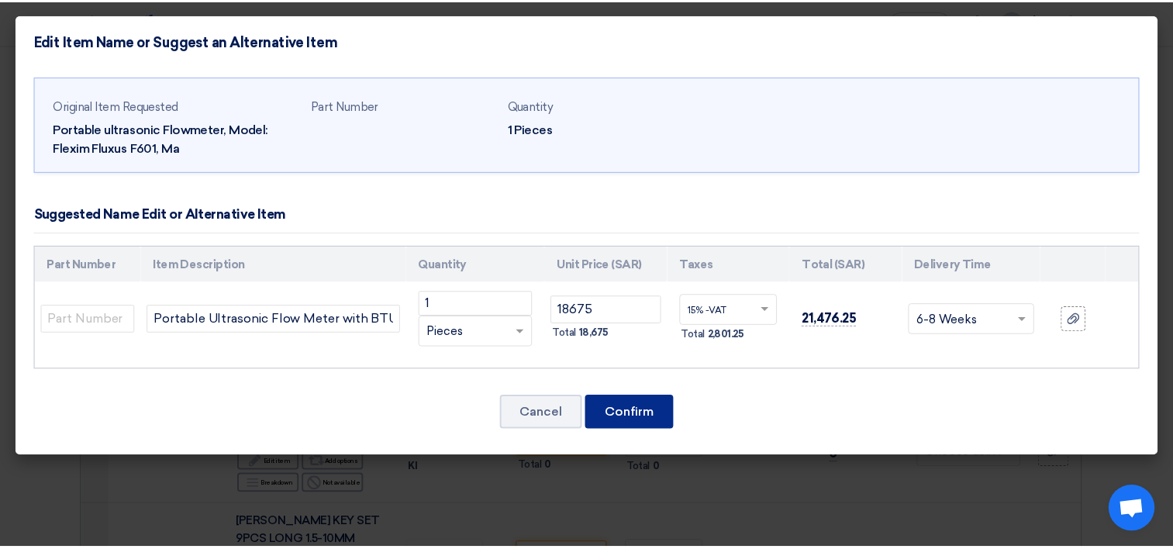
scroll to position [2241, 0]
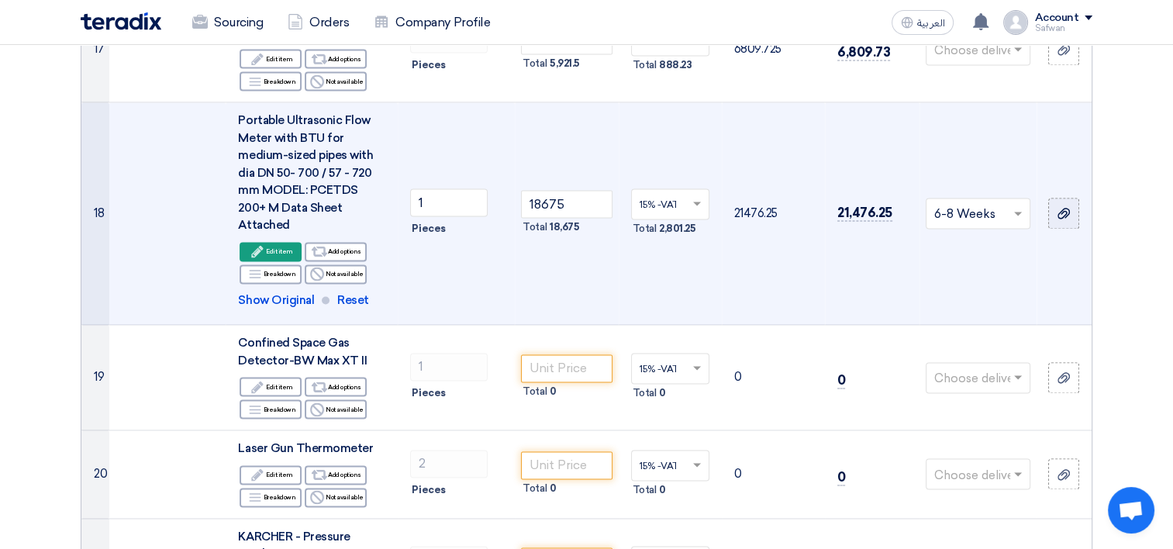
click at [1065, 207] on icon at bounding box center [1063, 213] width 12 height 12
click at [0, 0] on input "file" at bounding box center [0, 0] width 0 height 0
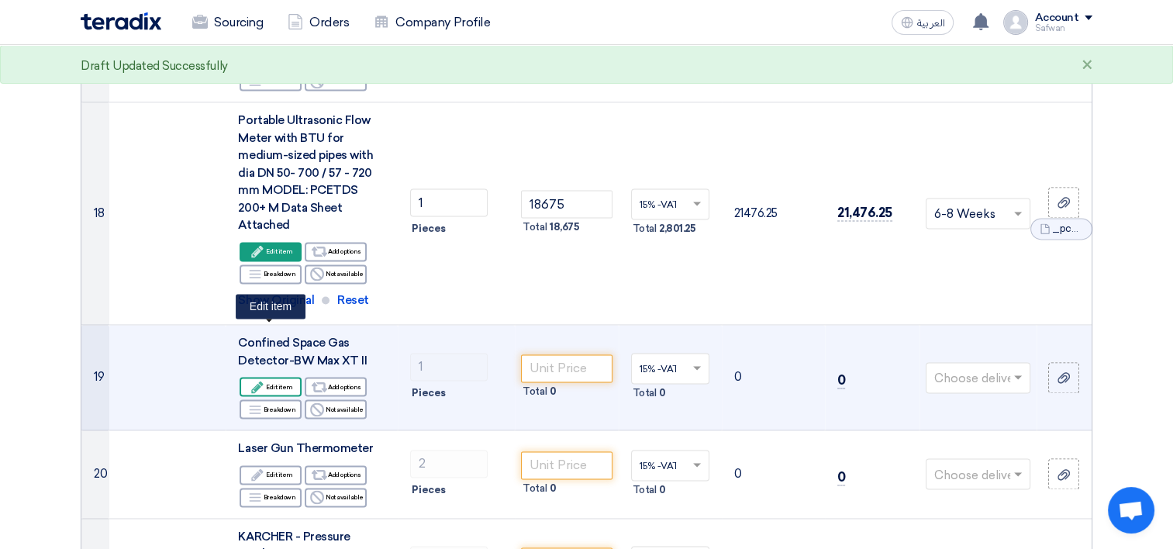
click at [281, 377] on div "Edit Edit item" at bounding box center [271, 386] width 62 height 19
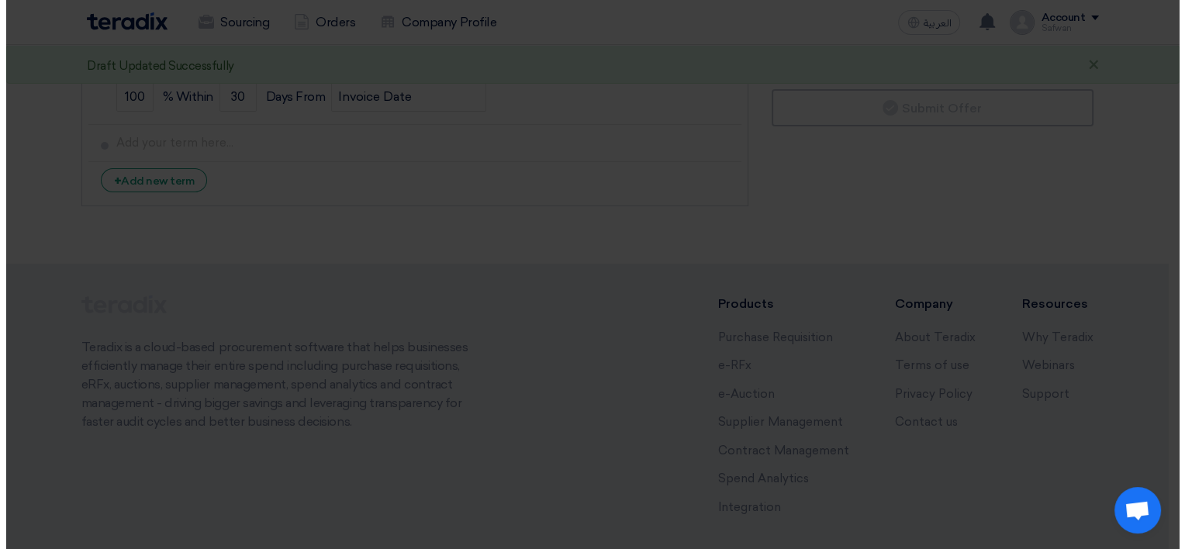
scroll to position [1073, 0]
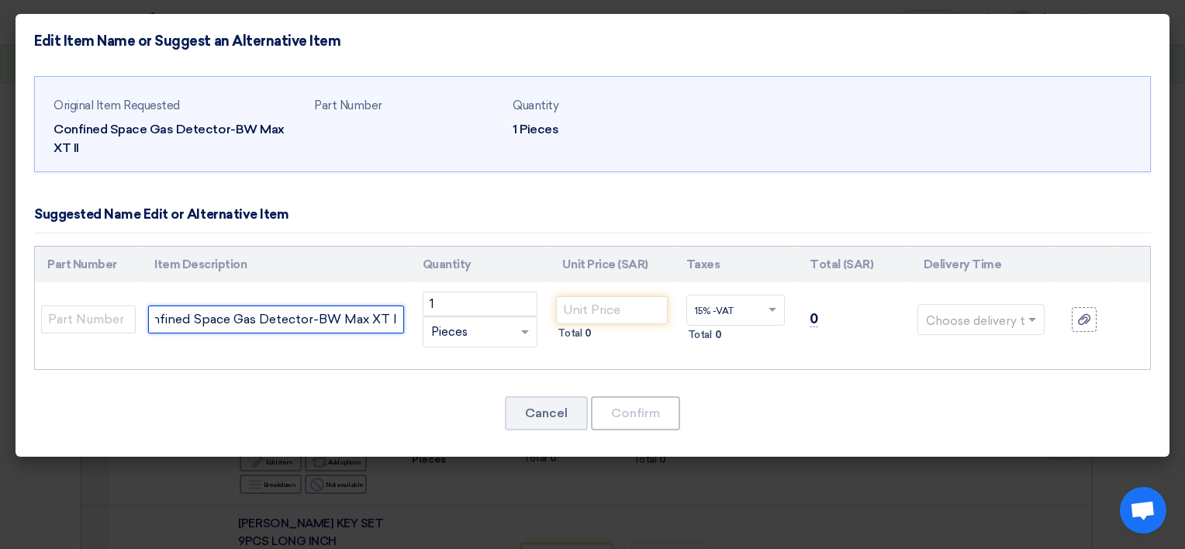
drag, startPoint x: 154, startPoint y: 316, endPoint x: 495, endPoint y: 316, distance: 340.3
click at [495, 316] on tr "Confined Space Gas Detector-BW Max XT II 1 RFQ_STEP1.ITEMS.2.TYPE_PLACEHOLDER" at bounding box center [592, 319] width 1115 height 74
paste input "Gas Alert Max XT II 4-Gas Detector ( % LEL filtered O2, H2S,CO ) Model : XT-XWH…"
type input "Gas Alert Max XT II 4-Gas Detector ( % LEL filtered O2, H2S,CO ) Model : XT-XWH…"
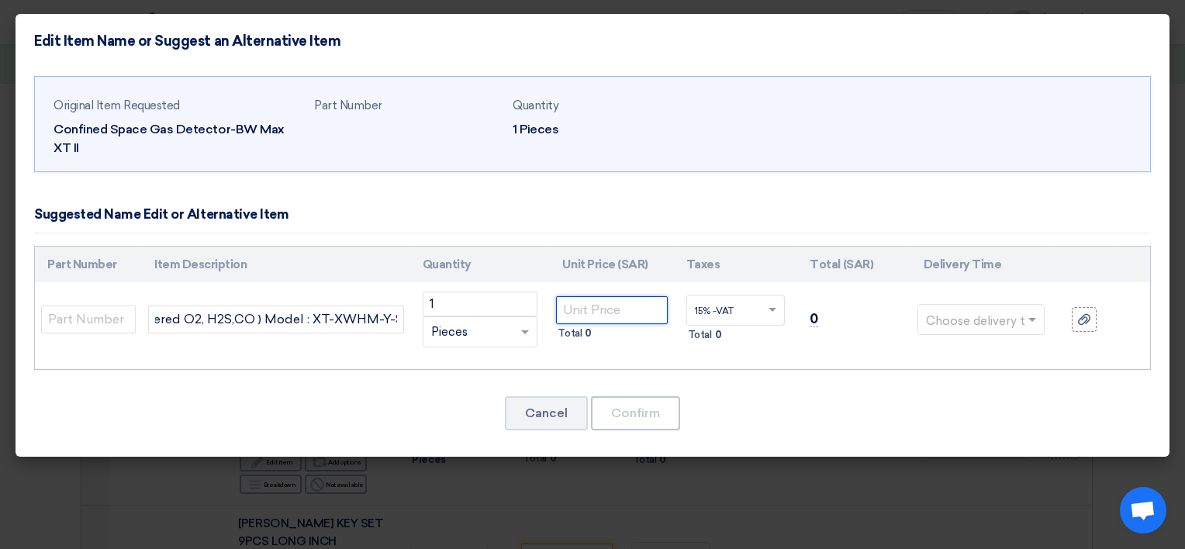
click at [589, 313] on input "number" at bounding box center [611, 310] width 111 height 28
type input "3375"
click at [943, 312] on input "text" at bounding box center [972, 321] width 92 height 25
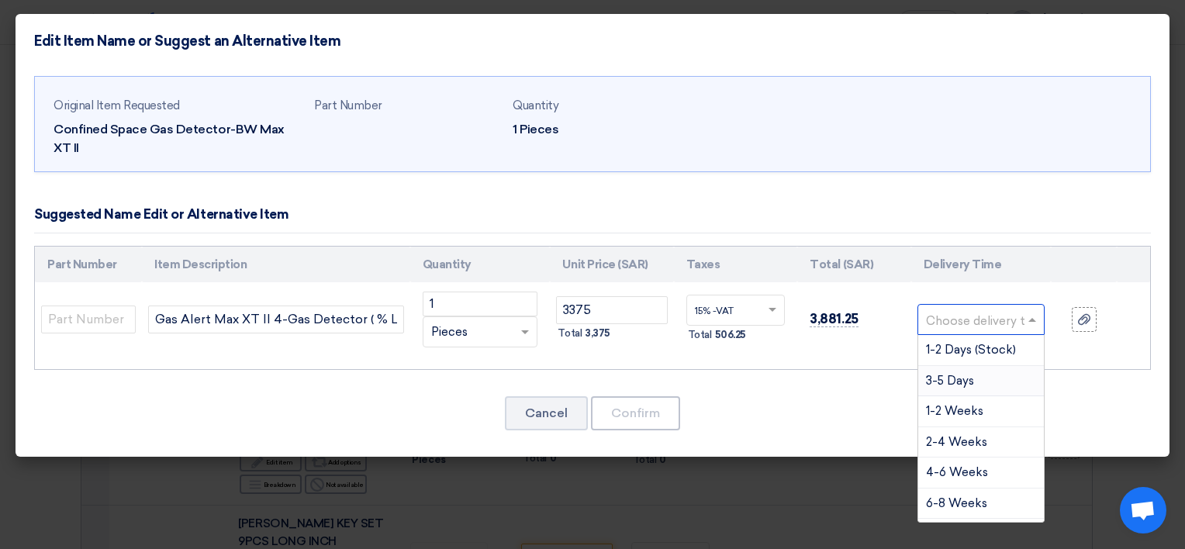
click at [960, 374] on span "3-5 Days" at bounding box center [950, 381] width 48 height 14
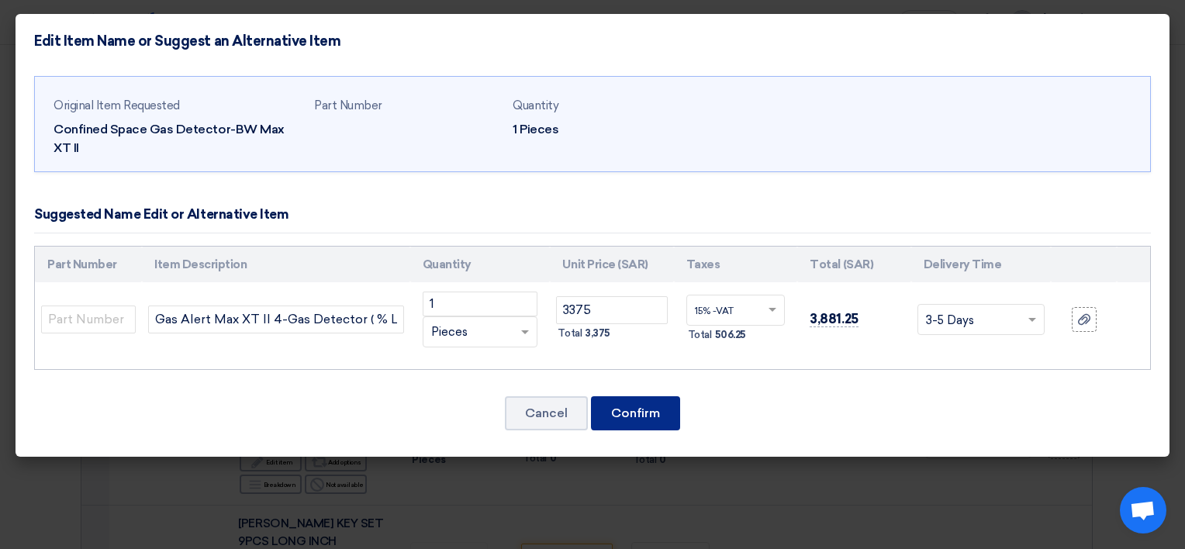
click at [631, 412] on button "Confirm" at bounding box center [635, 413] width 89 height 34
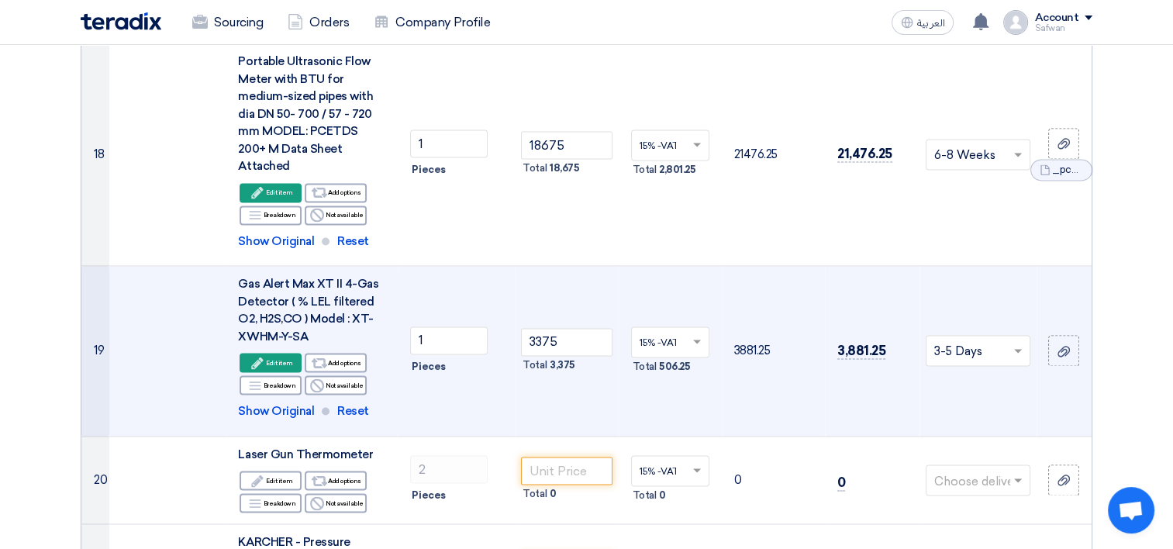
scroll to position [2396, 0]
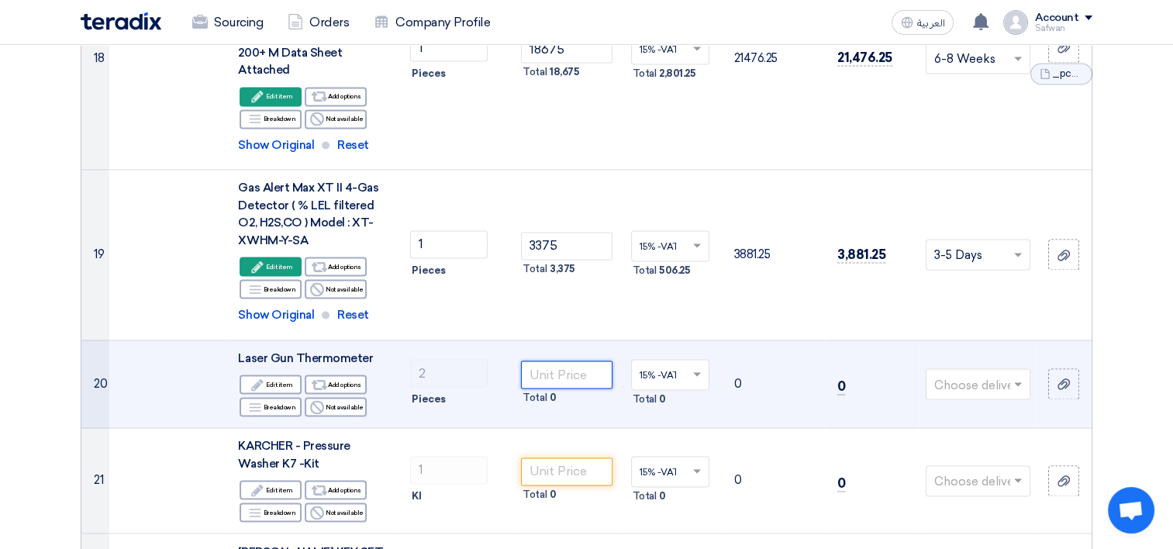
click at [595, 360] on input "number" at bounding box center [566, 374] width 91 height 28
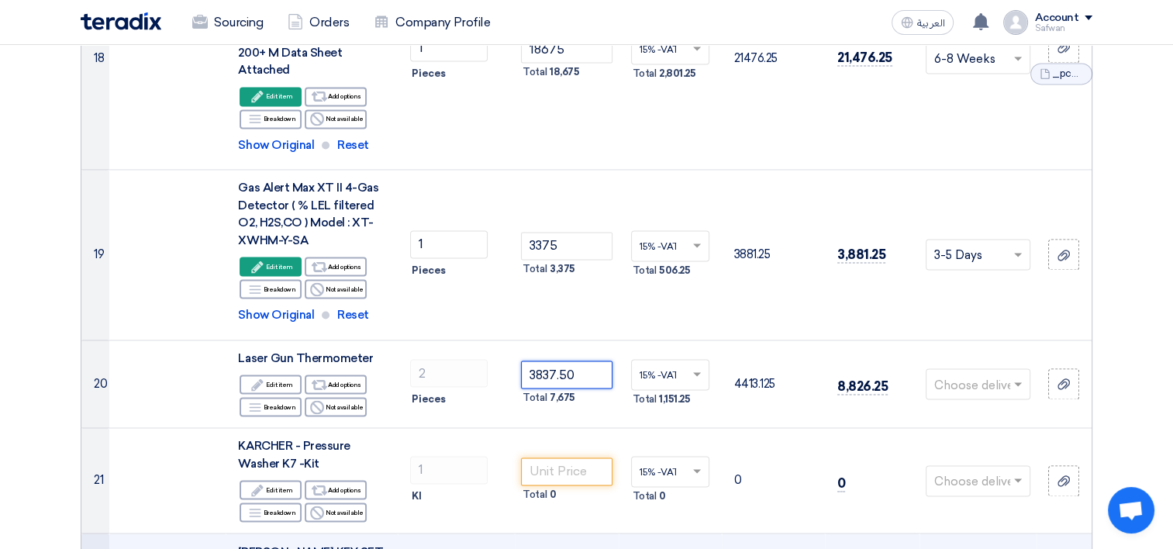
type input "3837.50"
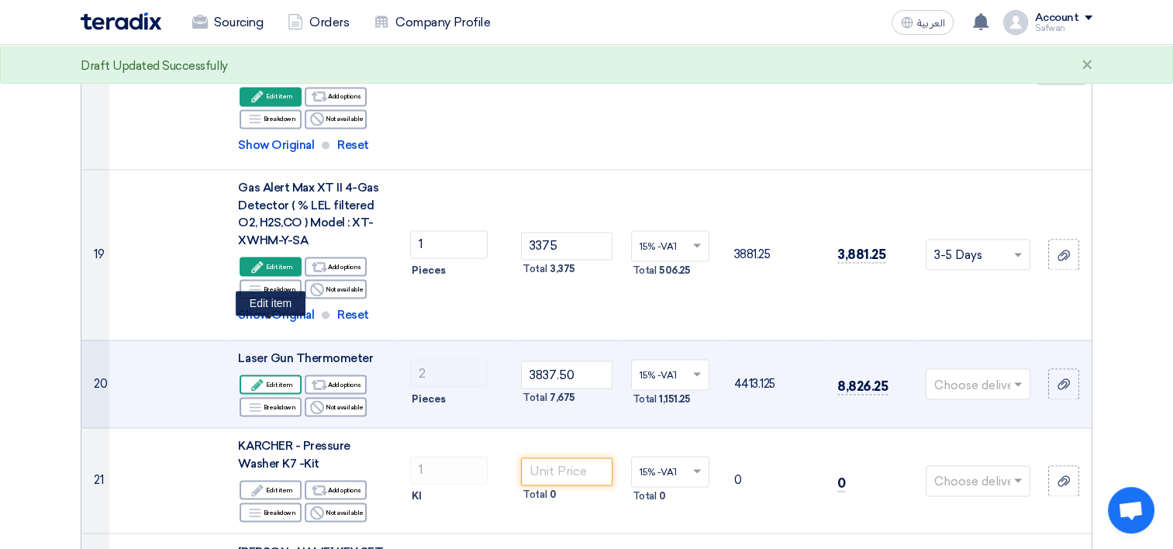
click at [266, 374] on div "Edit Edit item" at bounding box center [271, 383] width 62 height 19
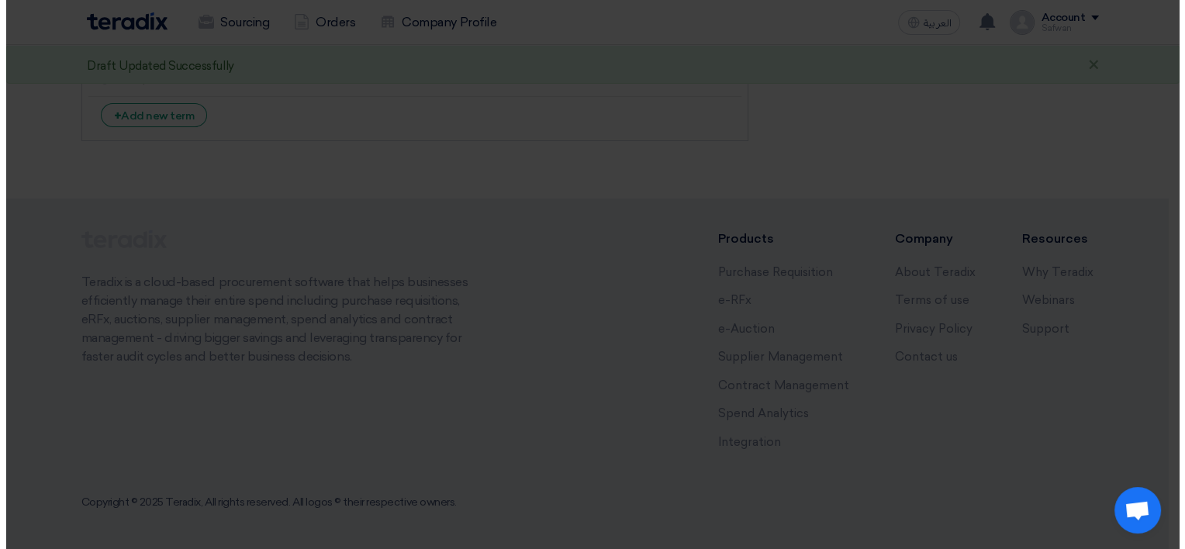
scroll to position [1228, 0]
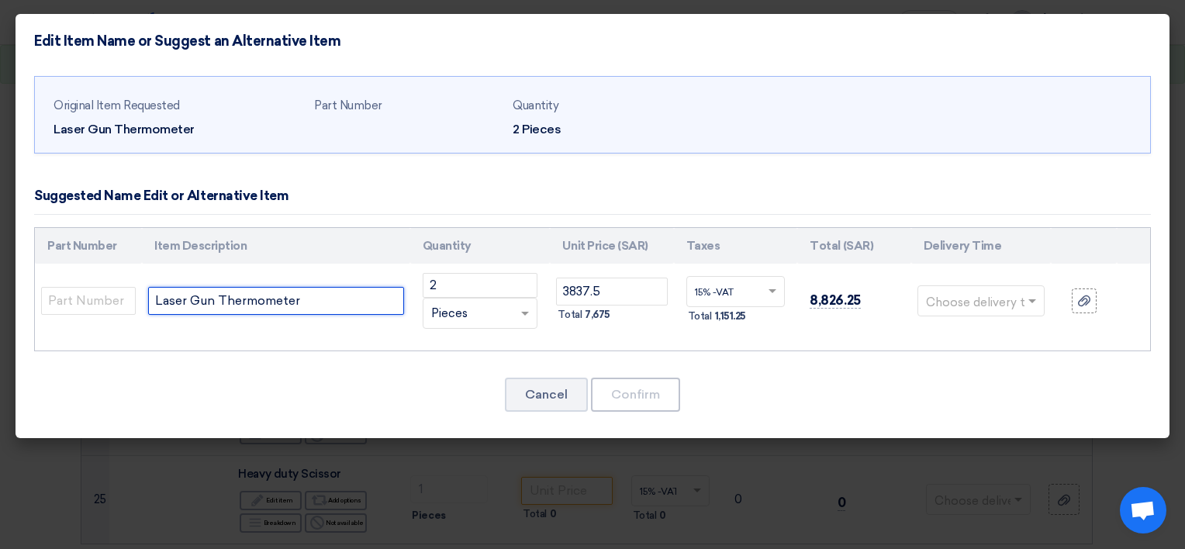
click at [325, 311] on input "Laser Gun Thermometer" at bounding box center [276, 301] width 256 height 28
drag, startPoint x: 311, startPoint y: 305, endPoint x: -3, endPoint y: 305, distance: 314.0
click at [0, 305] on html "Sourcing Orders Company Profile العربية ع New request received, check details a…" at bounding box center [592, 147] width 1185 height 2750
paste input "Infrared and contact thermometer with an innovative graphical display - Model :…"
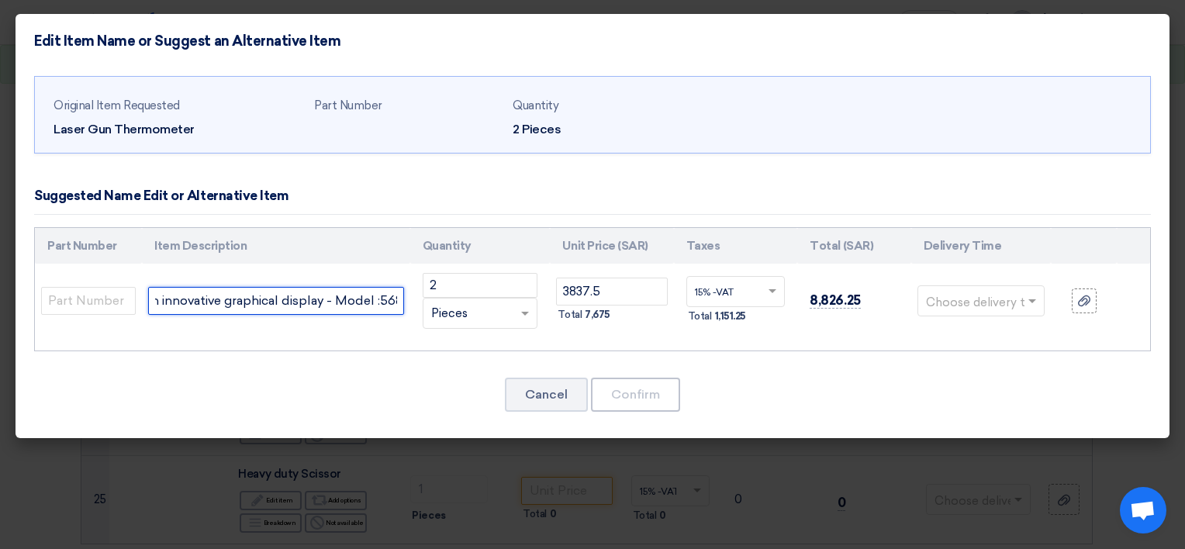
type input "Infrared and contact thermometer with an innovative graphical display - Model :…"
click at [985, 295] on input "text" at bounding box center [972, 302] width 92 height 25
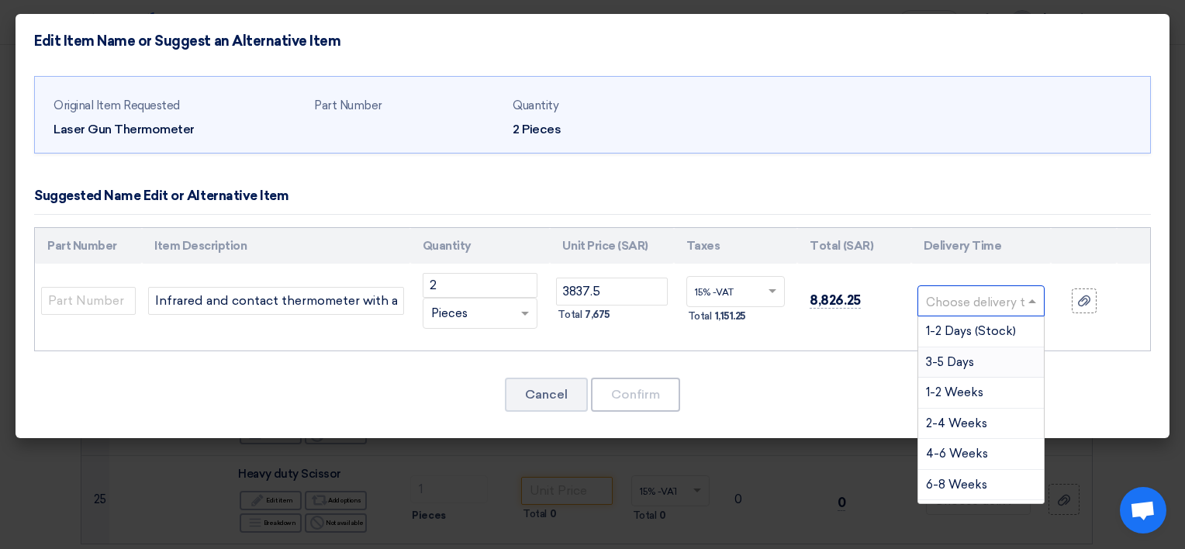
click at [974, 360] on div "3-5 Days" at bounding box center [981, 362] width 126 height 31
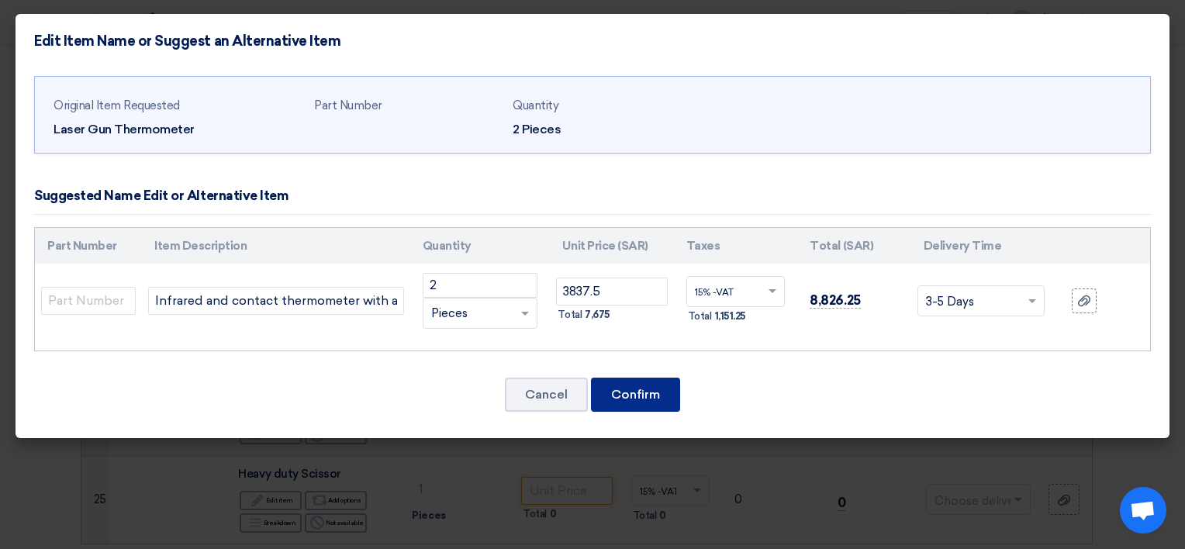
click at [619, 391] on button "Confirm" at bounding box center [635, 395] width 89 height 34
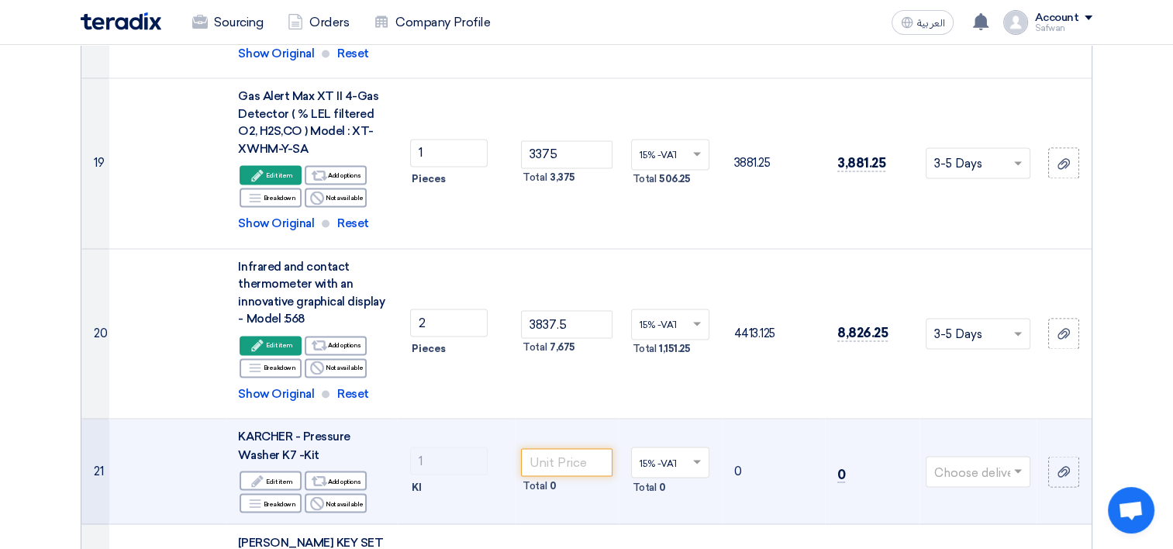
scroll to position [2465, 0]
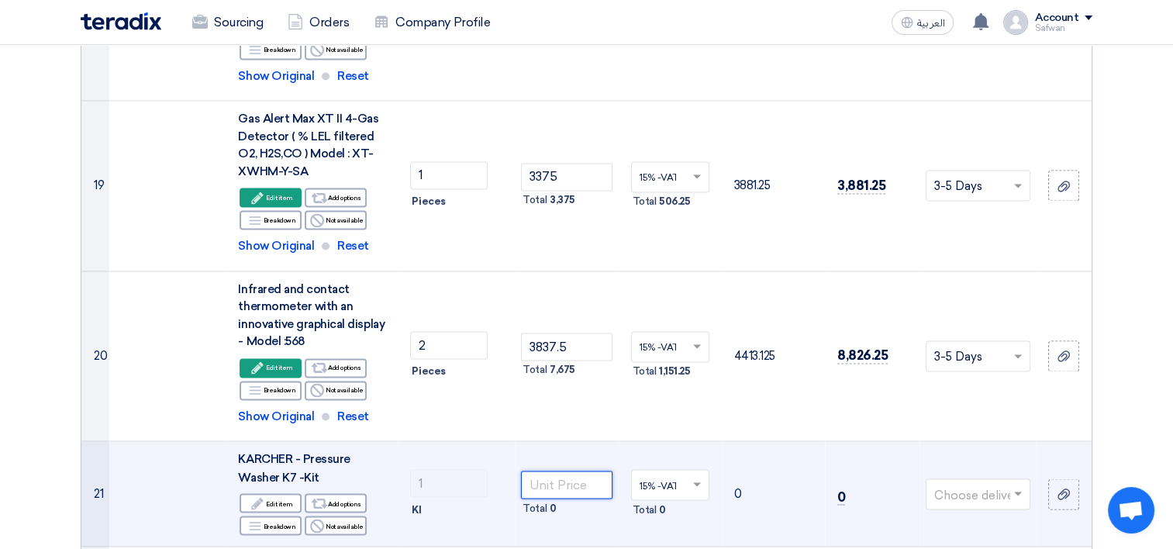
click at [574, 471] on input "number" at bounding box center [566, 485] width 91 height 28
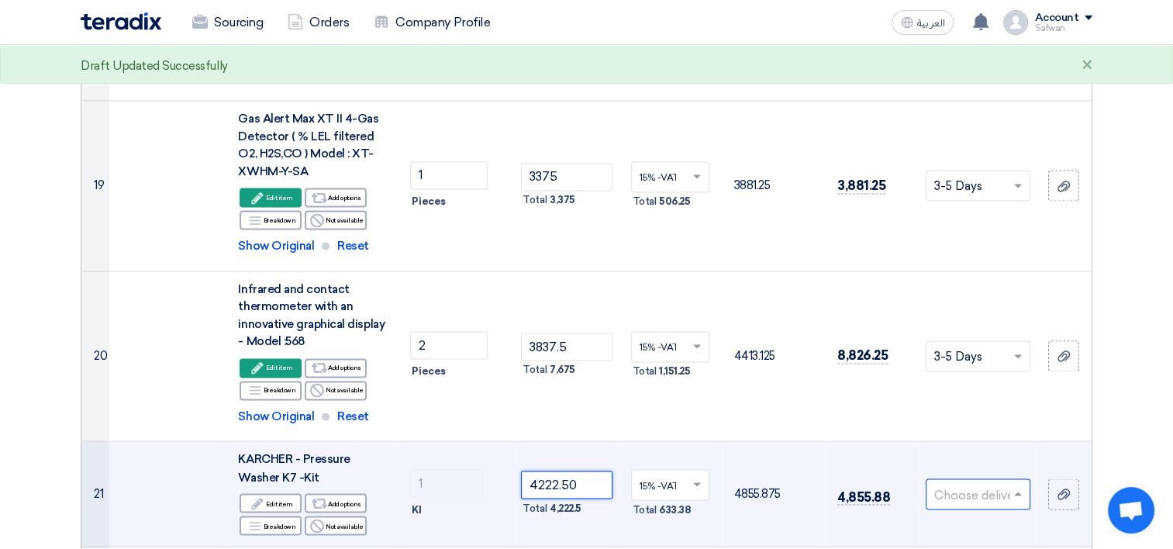
type input "4222.50"
click at [953, 482] on input "text" at bounding box center [970, 495] width 72 height 26
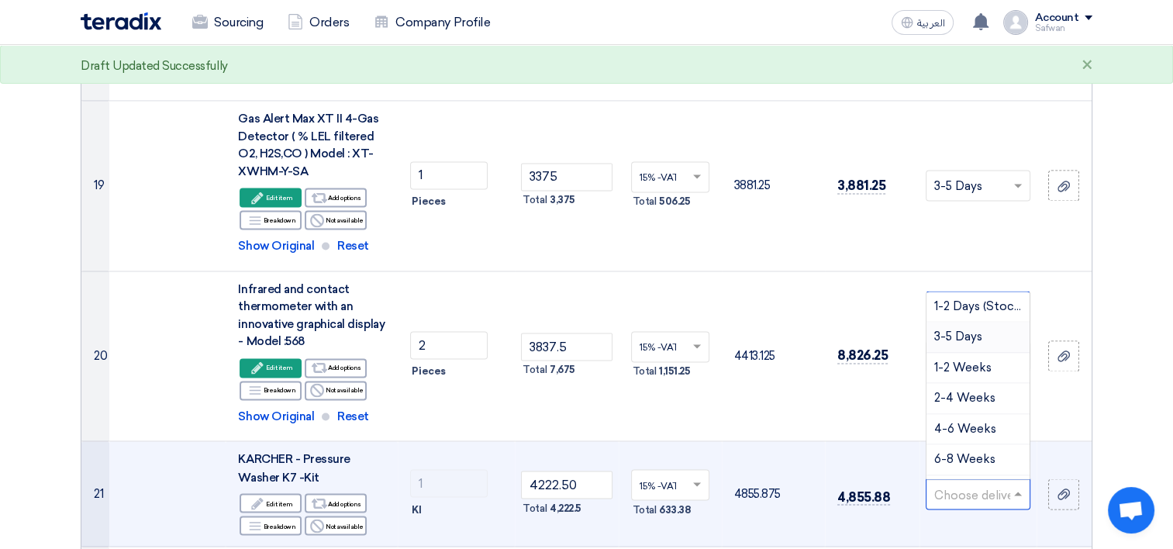
click at [961, 329] on span "3-5 Days" at bounding box center [958, 336] width 48 height 14
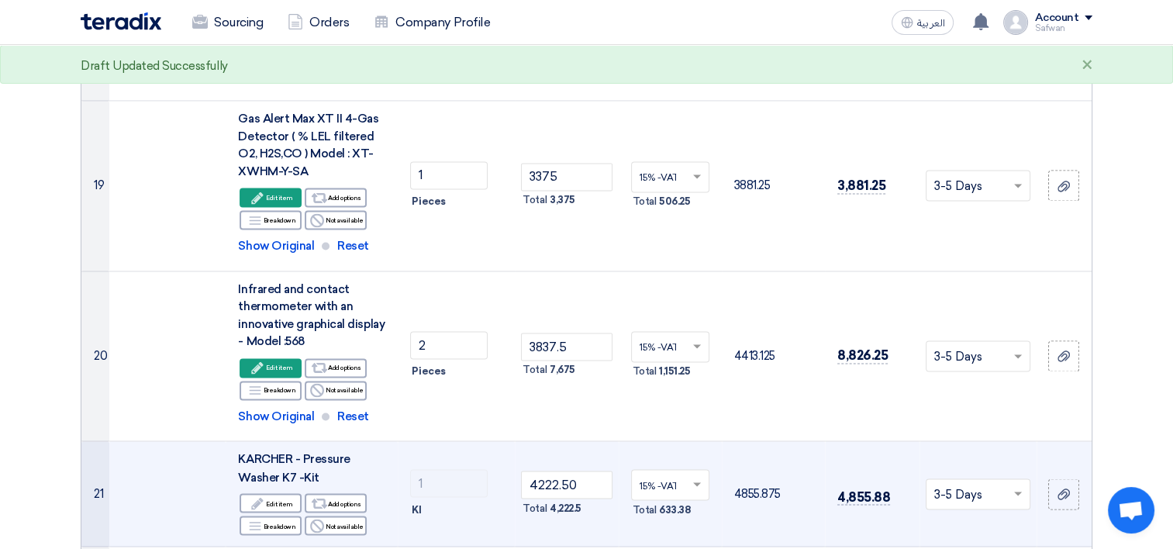
click at [946, 482] on input "text" at bounding box center [970, 495] width 72 height 26
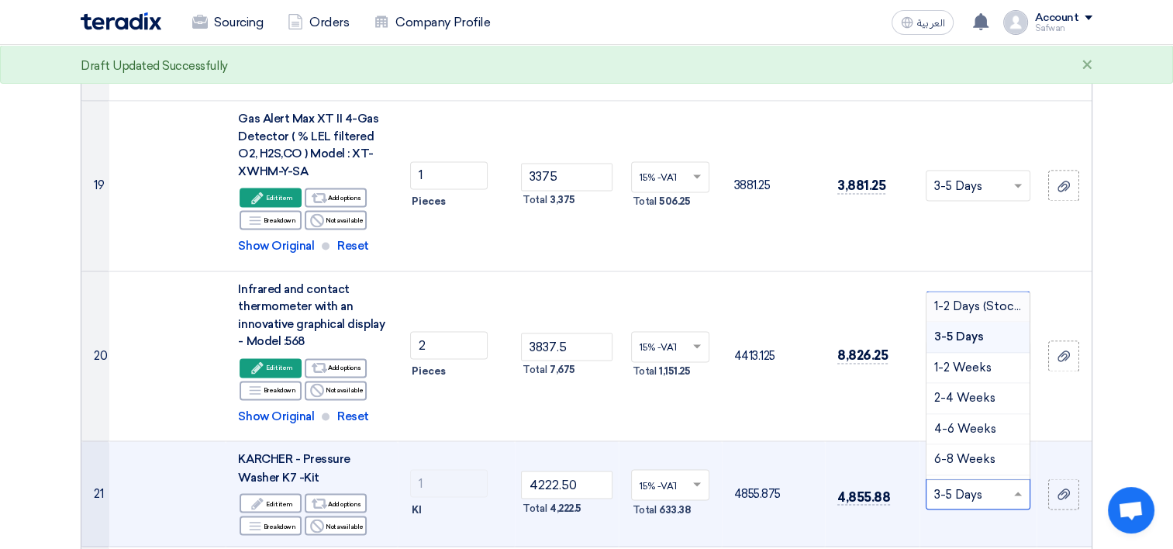
click at [963, 299] on span "1-2 Days (Stock)" at bounding box center [979, 306] width 90 height 14
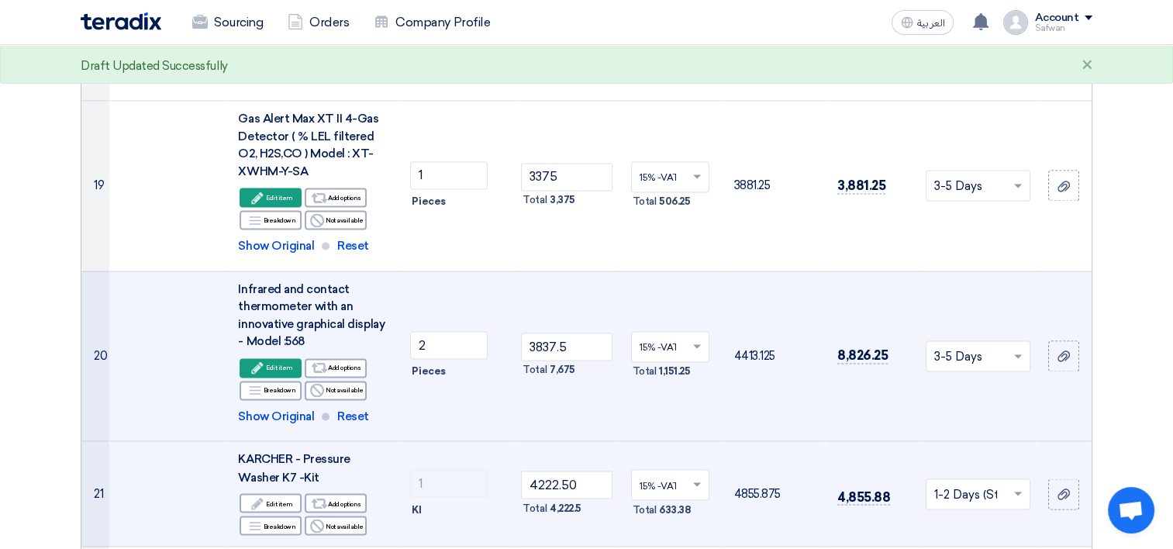
click at [971, 316] on td "Choose delivery time ... × 3-5 Days ×" at bounding box center [977, 356] width 117 height 171
click at [967, 344] on input "text" at bounding box center [970, 357] width 72 height 26
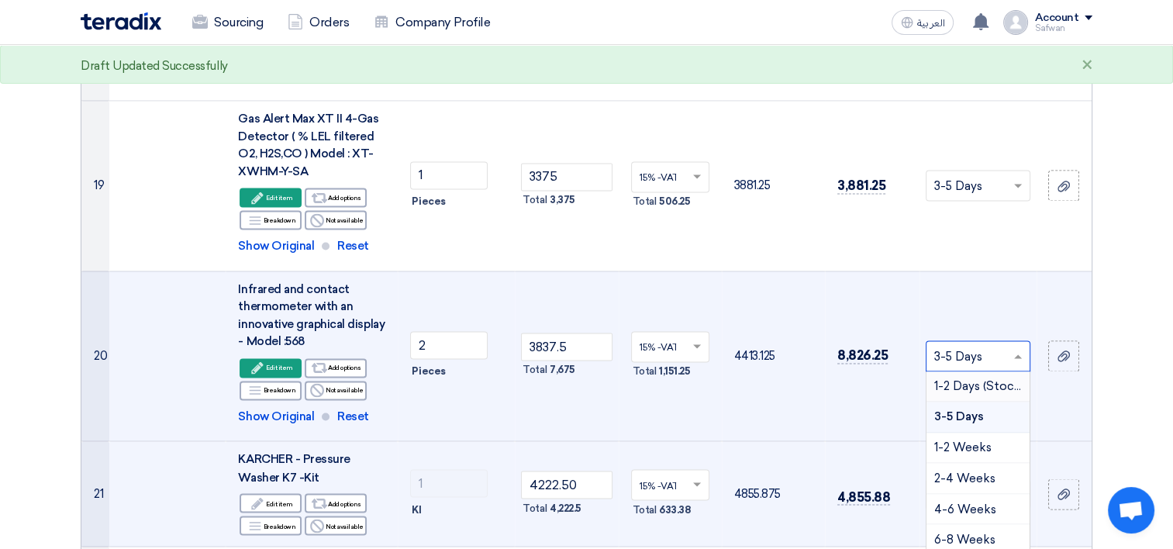
click at [769, 354] on td "4413.125" at bounding box center [773, 356] width 103 height 171
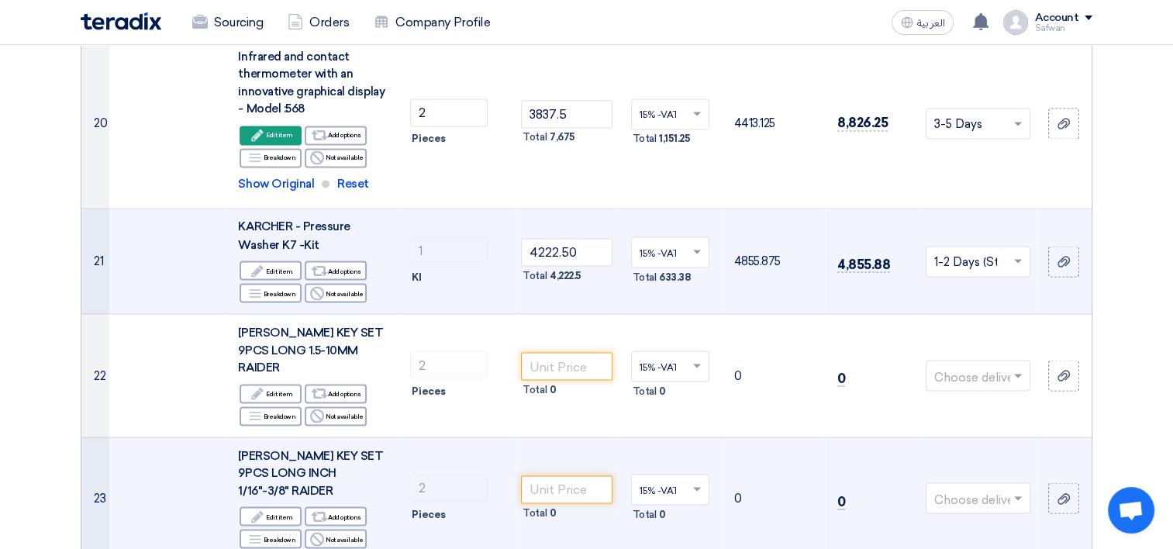
scroll to position [2775, 0]
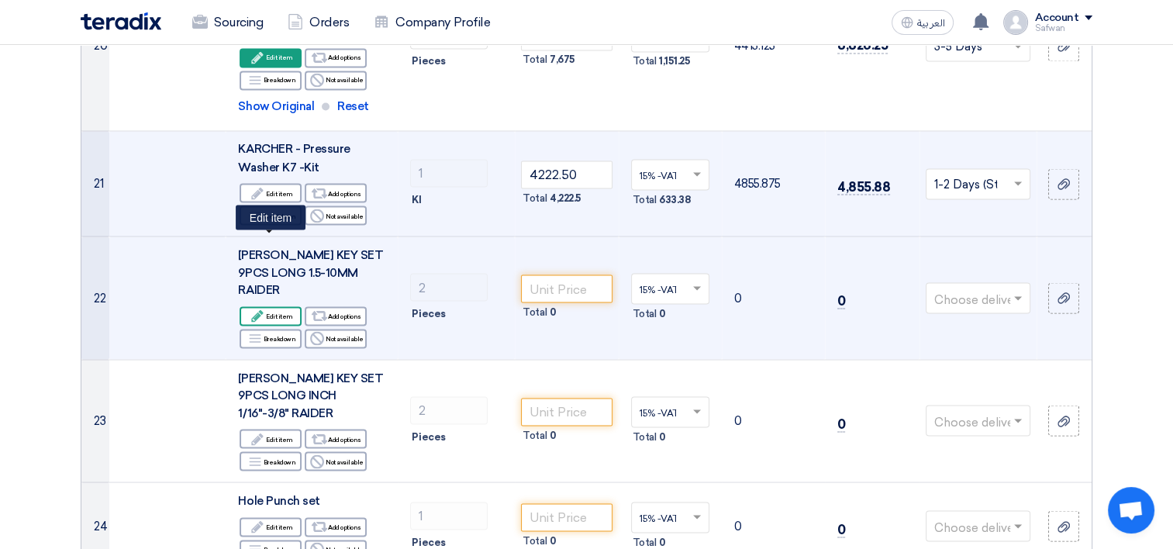
click at [254, 309] on icon "Edit" at bounding box center [257, 316] width 14 height 14
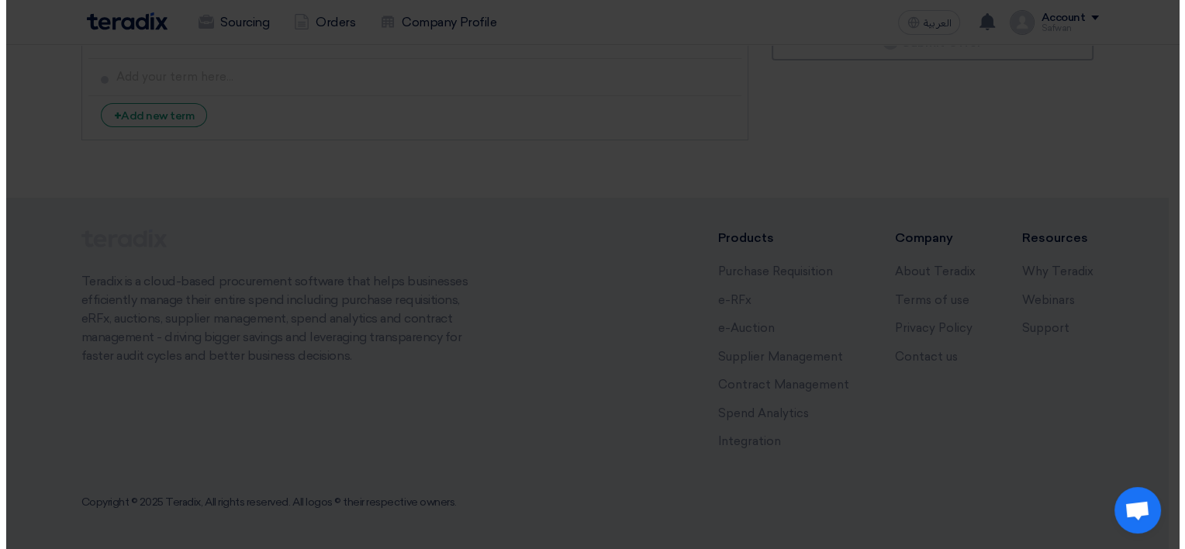
scroll to position [1233, 0]
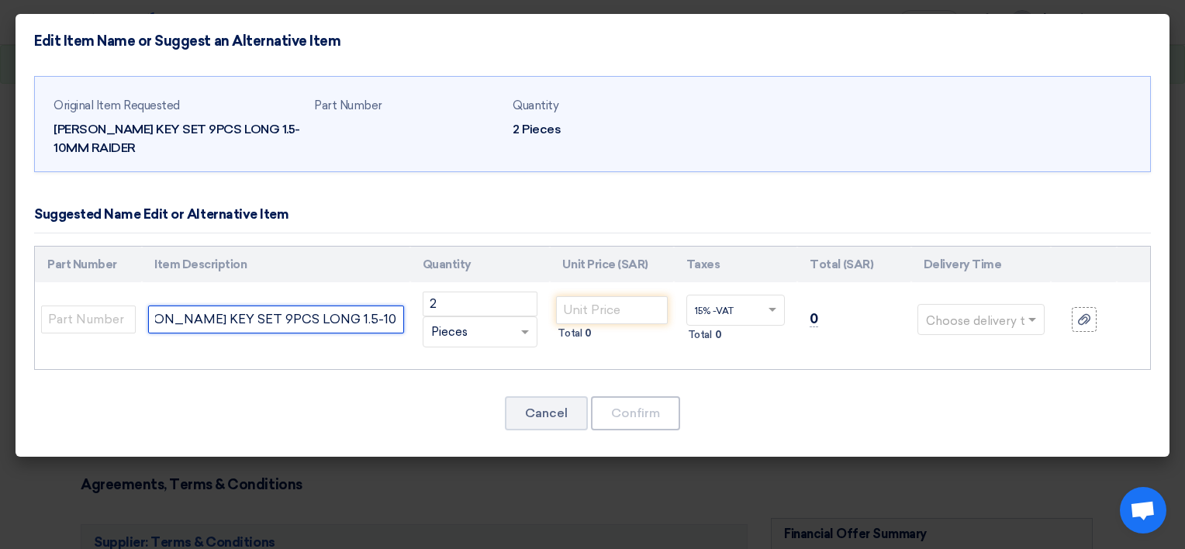
drag, startPoint x: 155, startPoint y: 316, endPoint x: 430, endPoint y: 319, distance: 275.2
click at [430, 319] on tr "[PERSON_NAME] KEY SET 9PCS LONG 1.5-10MM RAIDER 2 RFQ_STEP1.ITEMS.2.TYPE_PLACEH…" at bounding box center [592, 319] width 1115 height 74
paste input "-10MM Brand: SATA"
type input "[PERSON_NAME] KEY SET 9PCS LONG 1.5 -10MM Brand: [PERSON_NAME]"
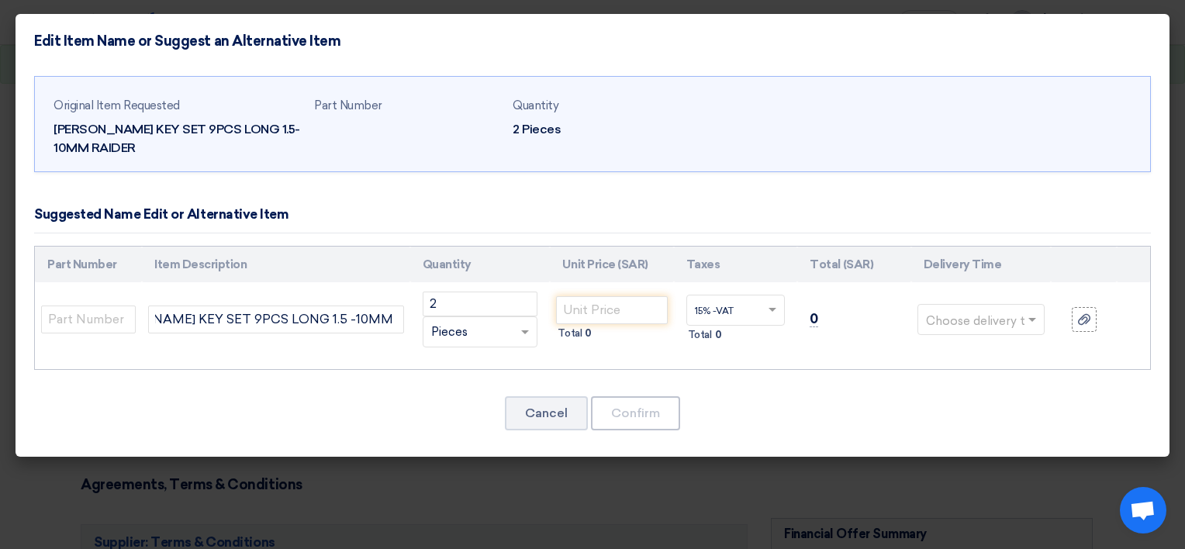
scroll to position [0, 0]
click at [629, 309] on input "number" at bounding box center [611, 310] width 111 height 28
type input "44.85"
click at [981, 318] on input "text" at bounding box center [972, 321] width 92 height 25
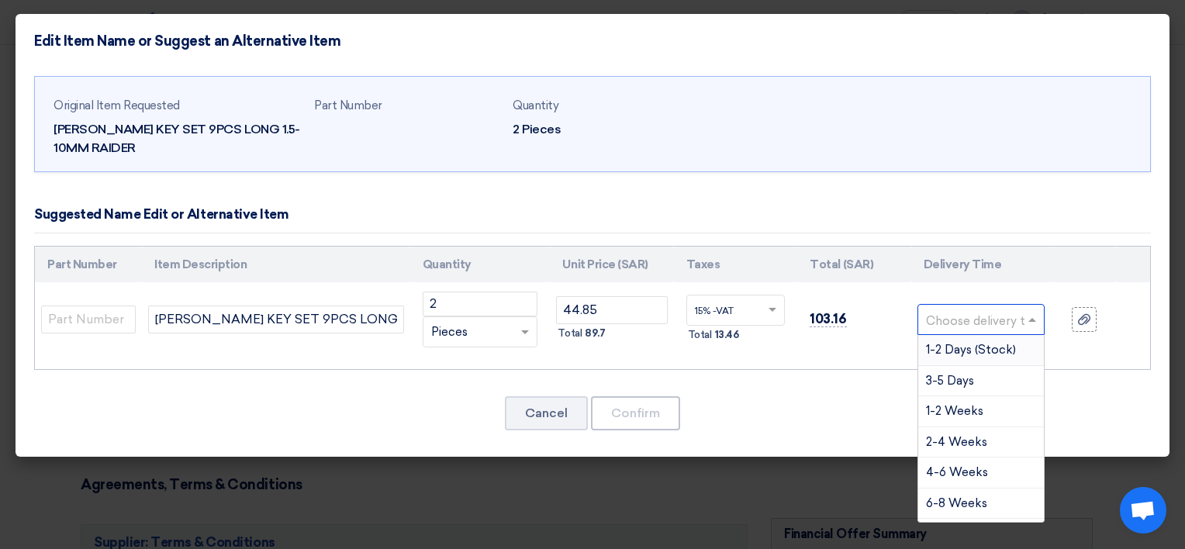
click at [1000, 353] on span "1-2 Days (Stock)" at bounding box center [971, 350] width 90 height 14
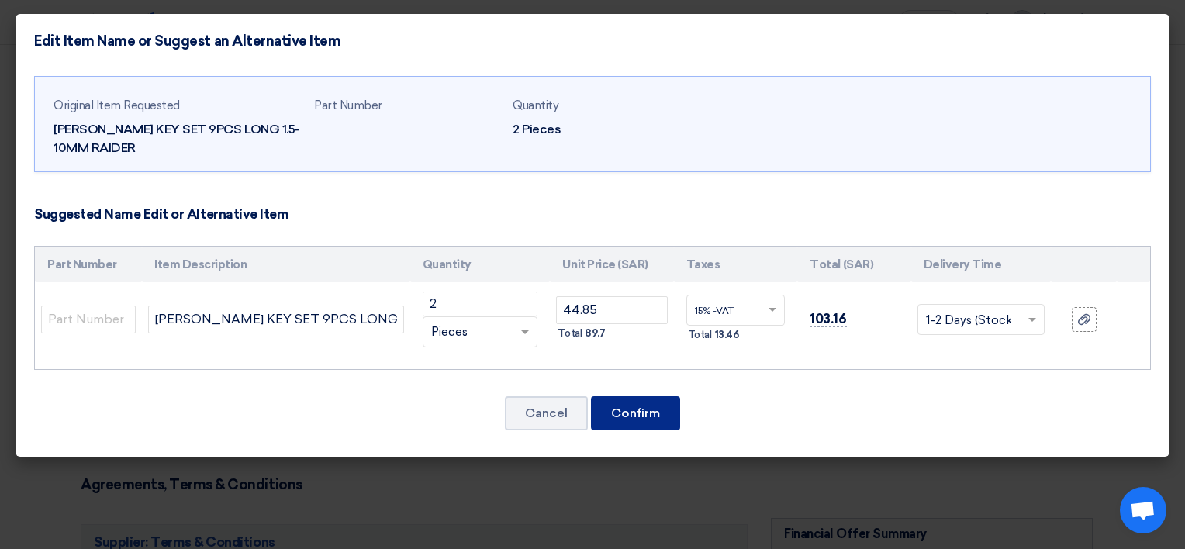
click at [643, 403] on button "Confirm" at bounding box center [635, 413] width 89 height 34
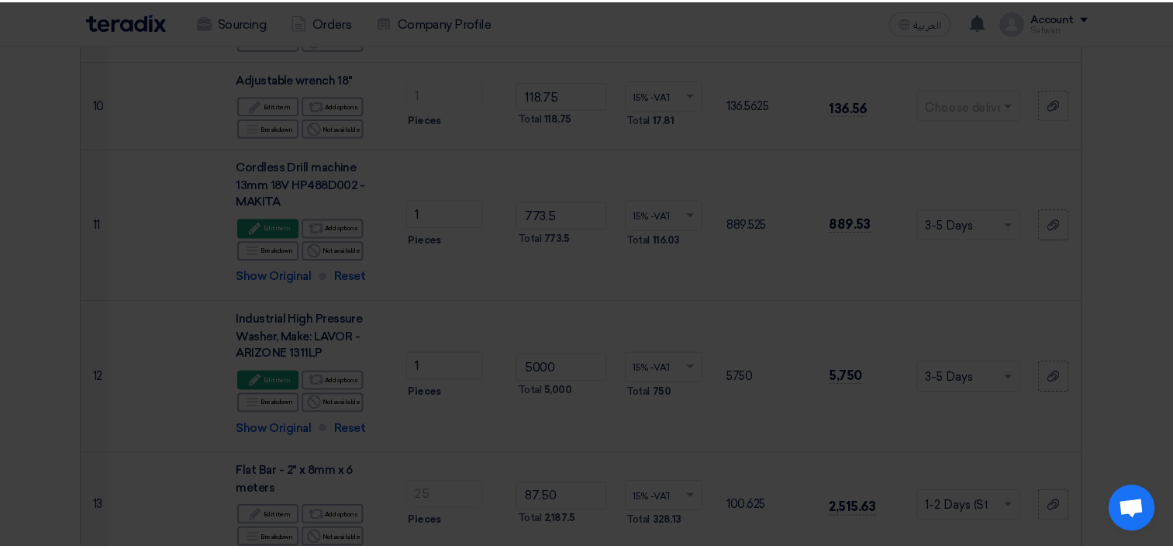
scroll to position [2946, 0]
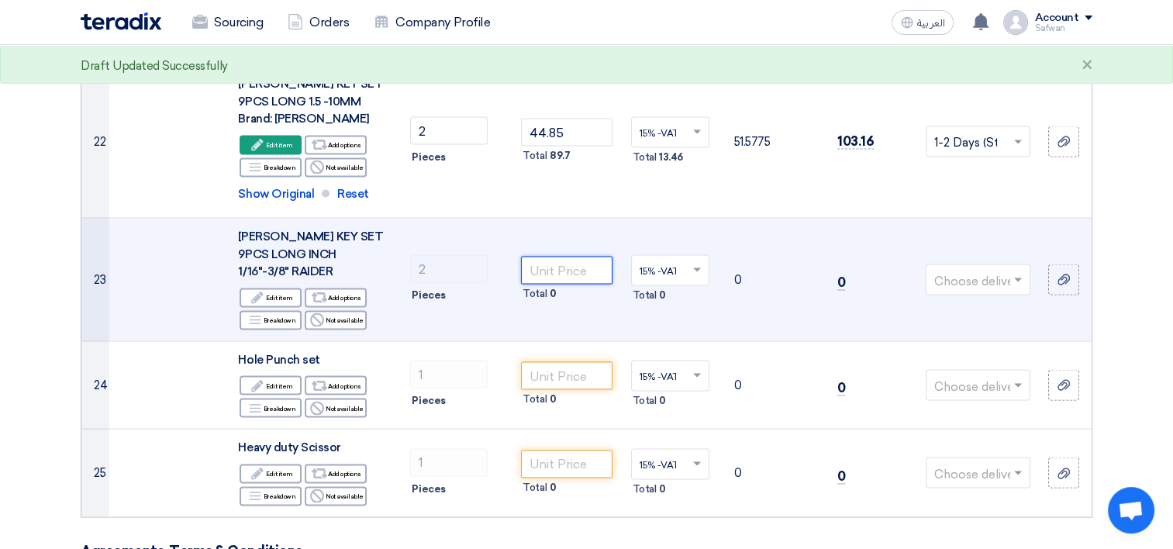
click at [560, 257] on input "number" at bounding box center [566, 271] width 91 height 28
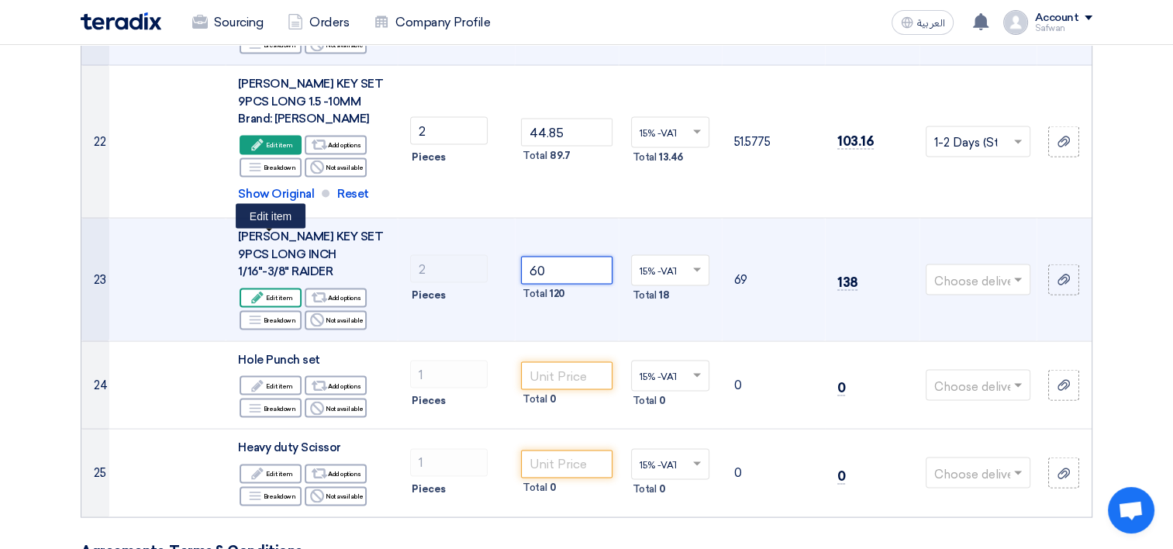
type input "60"
click at [264, 291] on icon "Edit" at bounding box center [257, 298] width 14 height 14
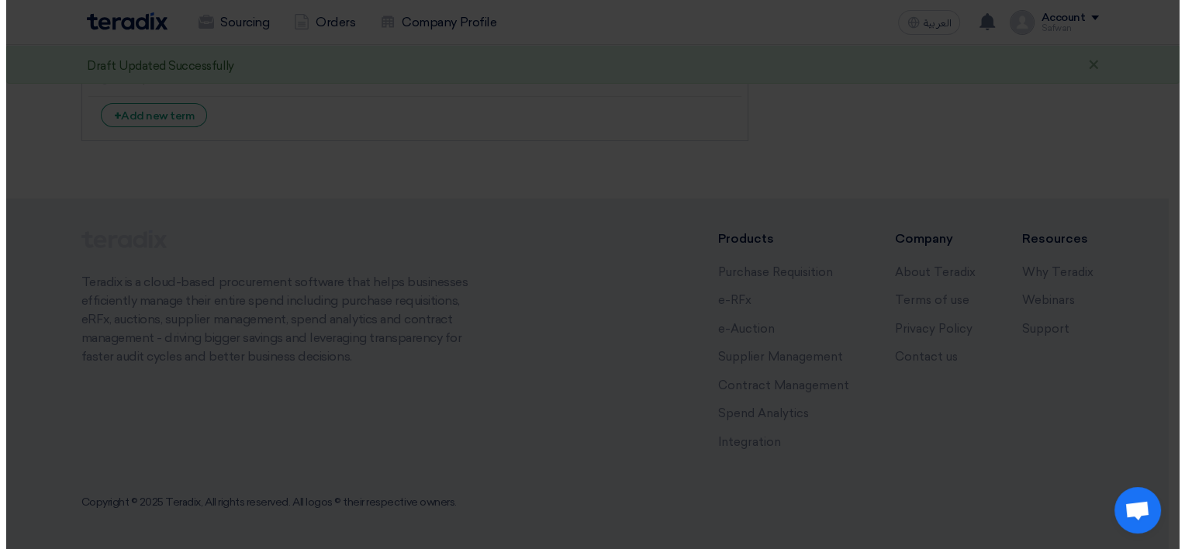
scroll to position [1233, 0]
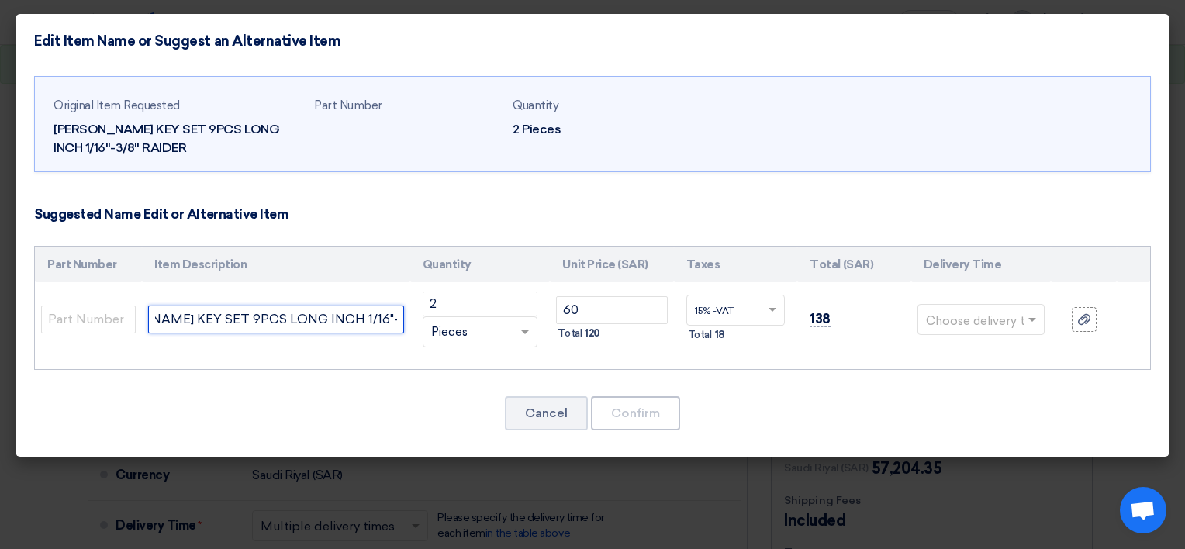
drag, startPoint x: 155, startPoint y: 321, endPoint x: 478, endPoint y: 327, distance: 322.5
click at [478, 327] on tr "[PERSON_NAME] KEY SET 9PCS LONG INCH 1/16"-3/8" RAIDER 2 RFQ_STEP1.ITEMS.2.TYPE…" at bounding box center [592, 319] width 1115 height 74
paste input "1.5-10MM Brand: SATA"
type input "[PERSON_NAME] KEY SET 9PCS LONG 1.5-10MM Brand: [PERSON_NAME]"
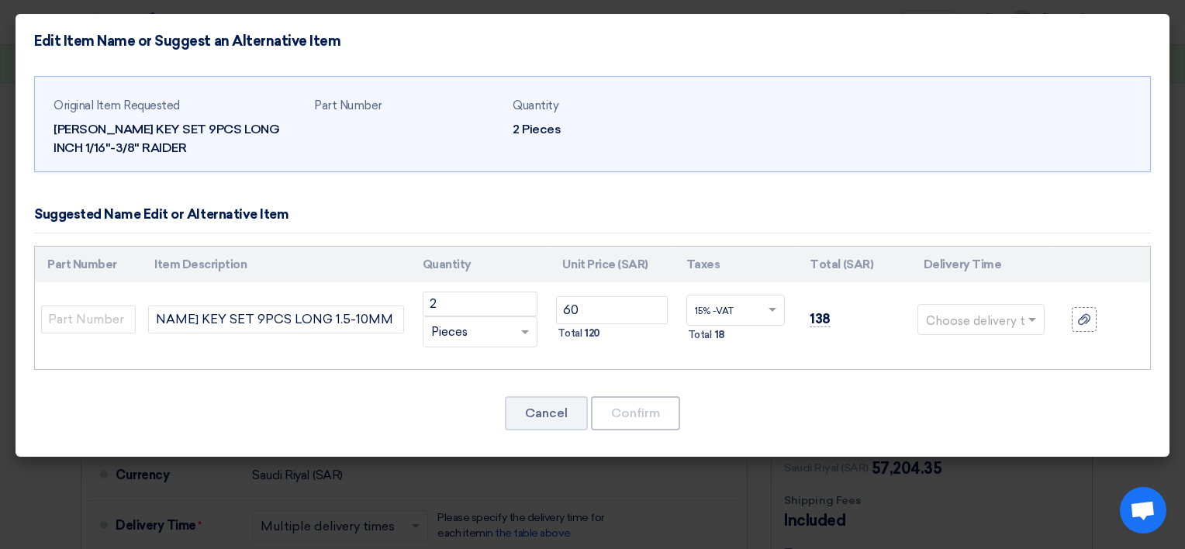
click at [1006, 309] on input "text" at bounding box center [972, 321] width 92 height 25
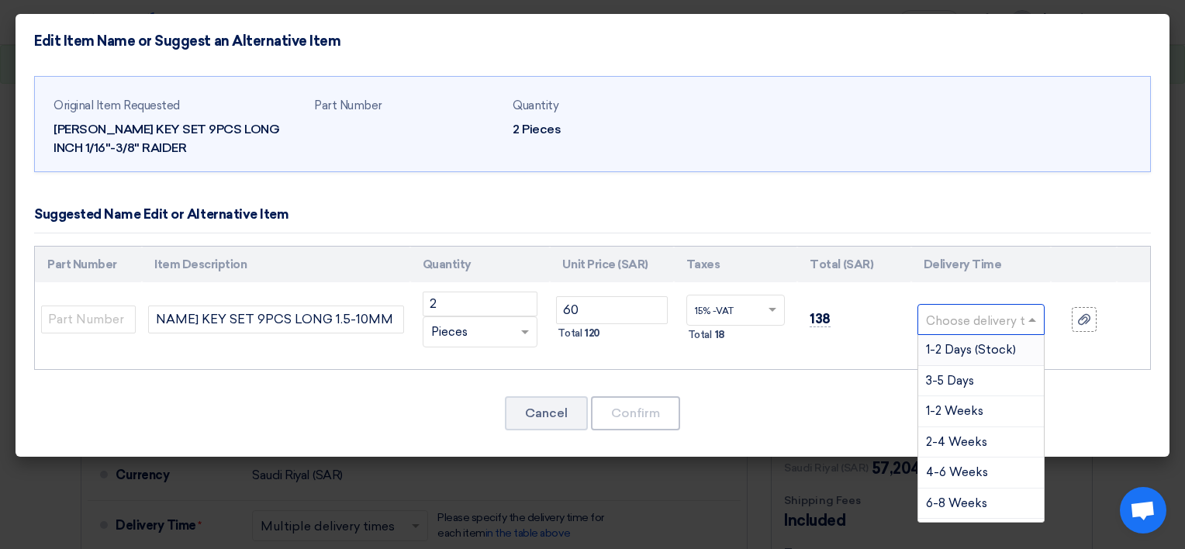
scroll to position [0, 0]
click at [978, 359] on div "1-2 Days (Stock)" at bounding box center [981, 350] width 126 height 31
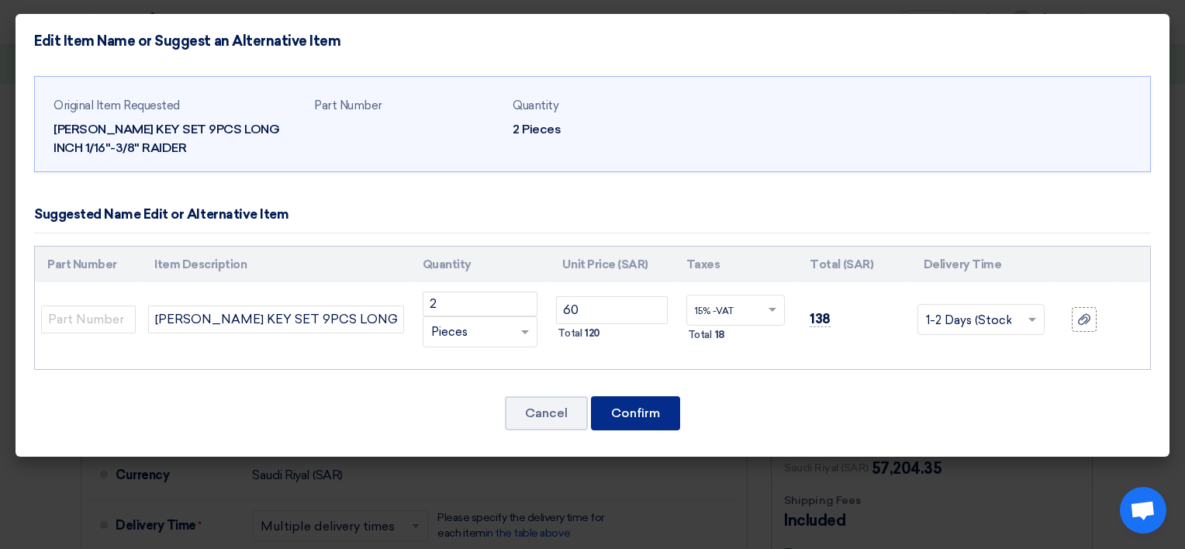
click at [619, 402] on button "Confirm" at bounding box center [635, 413] width 89 height 34
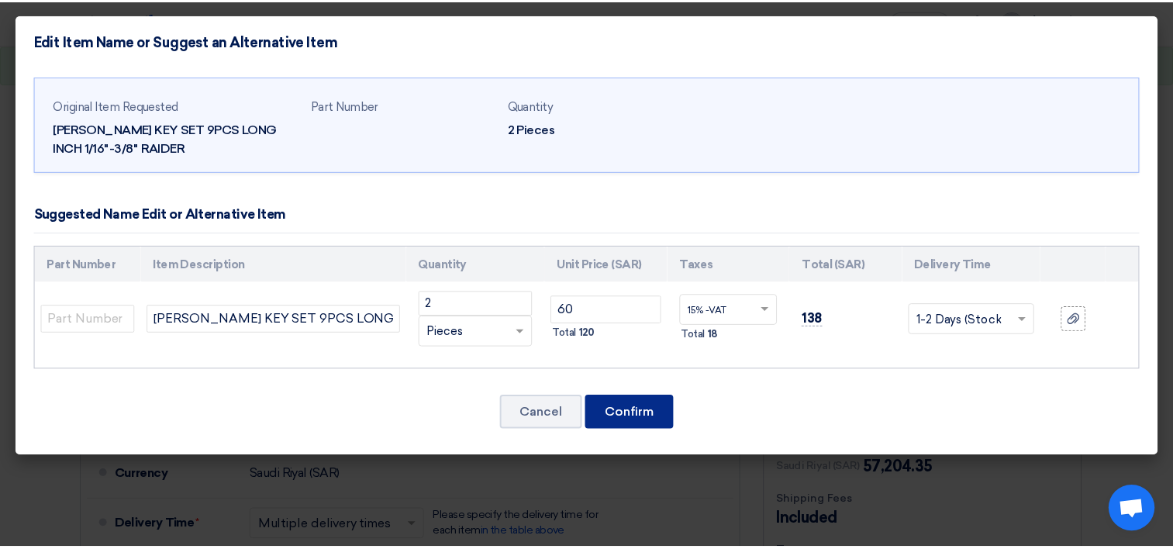
scroll to position [2946, 0]
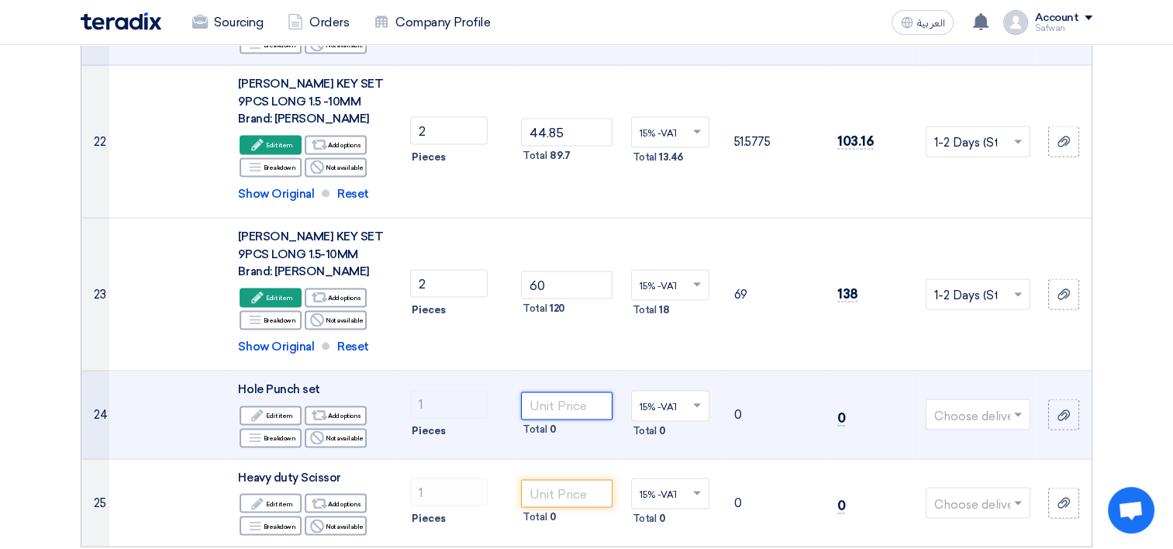
click at [569, 392] on input "number" at bounding box center [566, 406] width 91 height 28
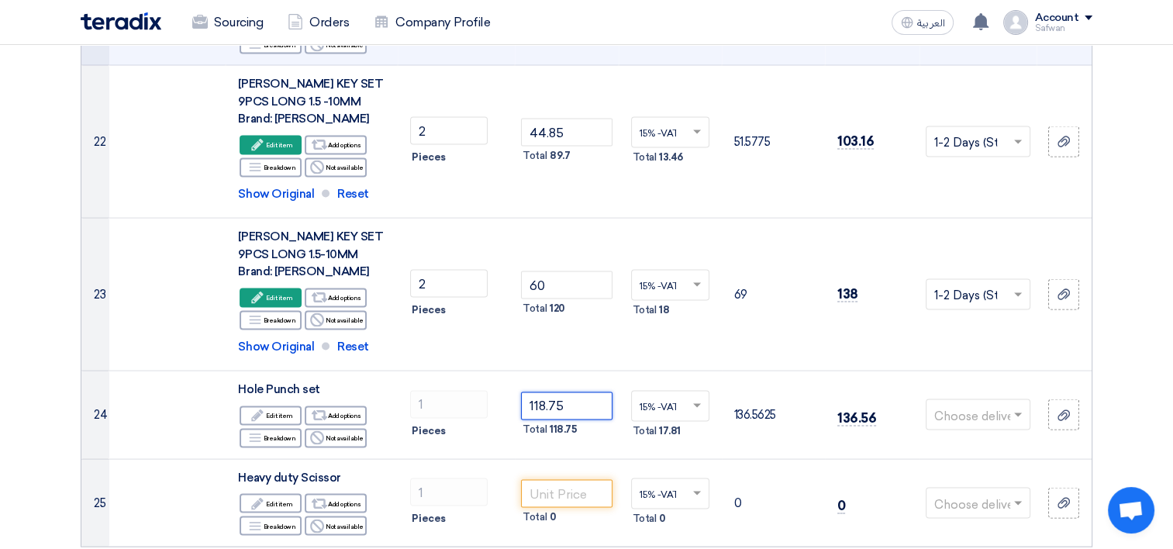
type input "118.75"
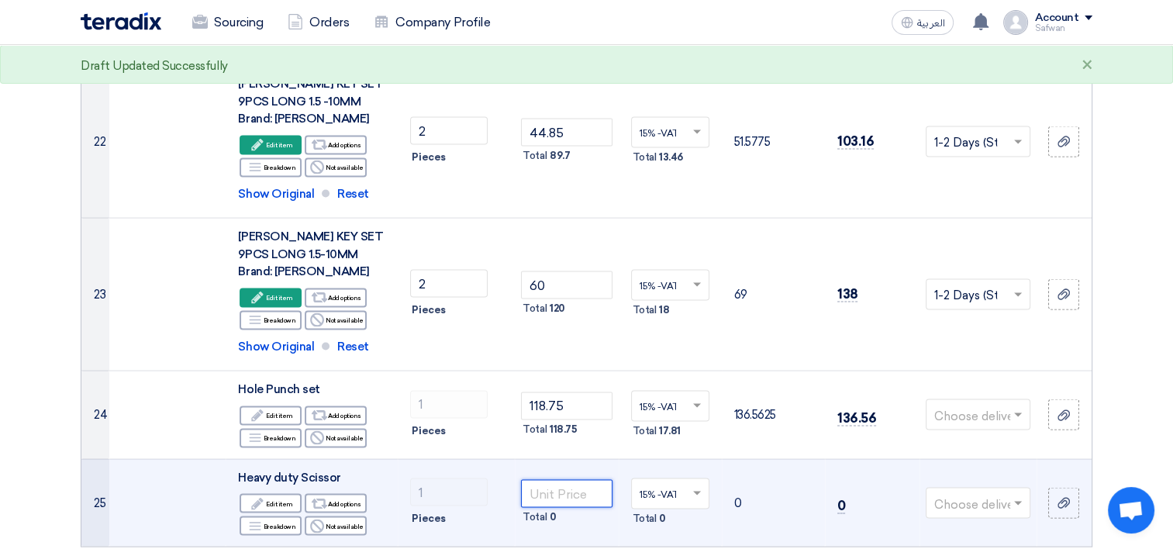
click at [592, 480] on input "number" at bounding box center [566, 494] width 91 height 28
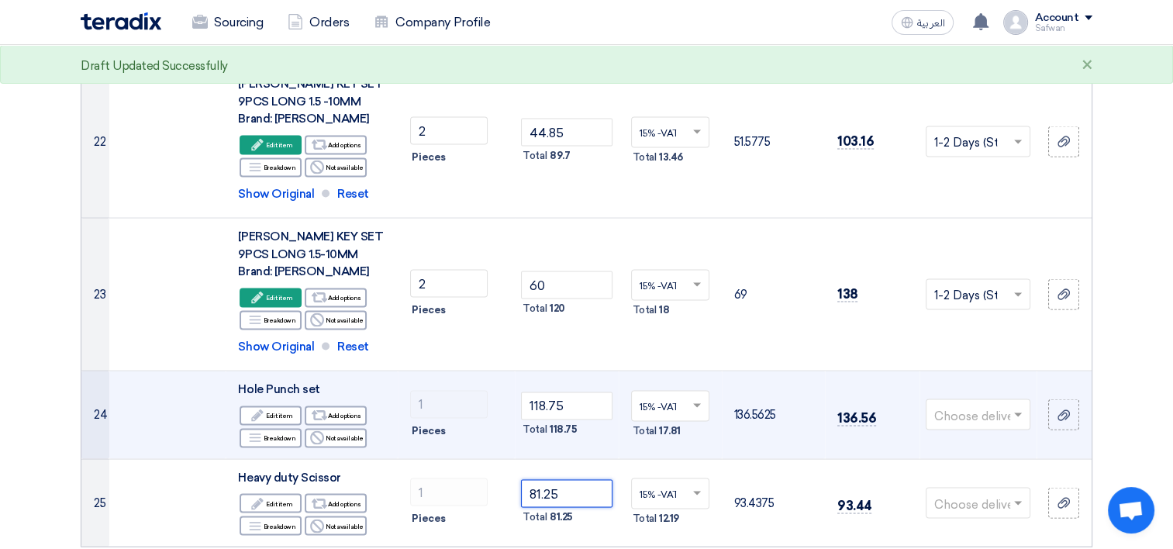
click at [991, 404] on input "text" at bounding box center [970, 417] width 72 height 26
type input "81.25"
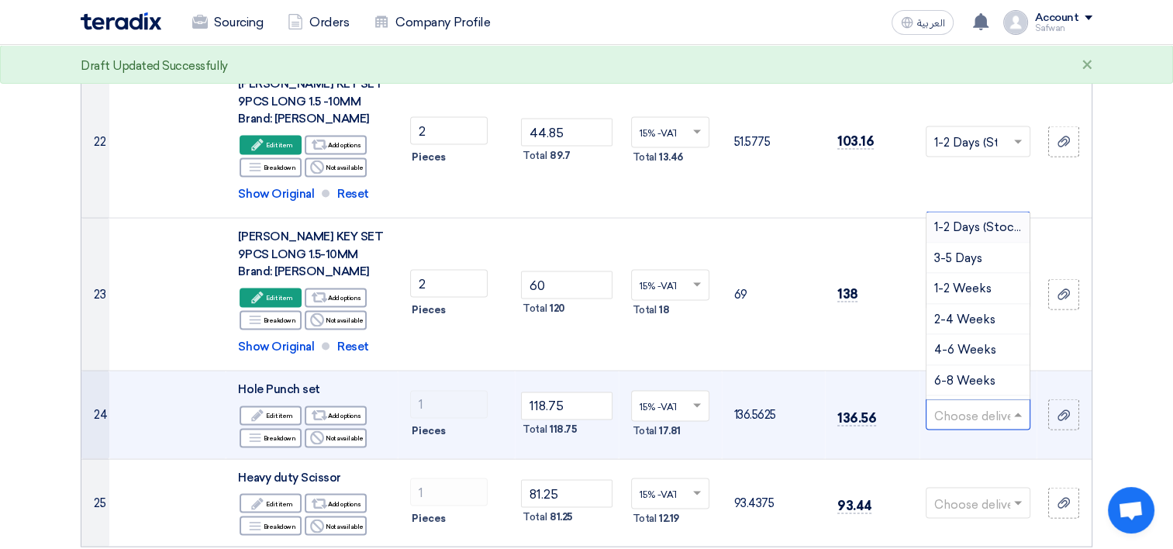
click at [963, 220] on span "1-2 Days (Stock)" at bounding box center [979, 227] width 90 height 14
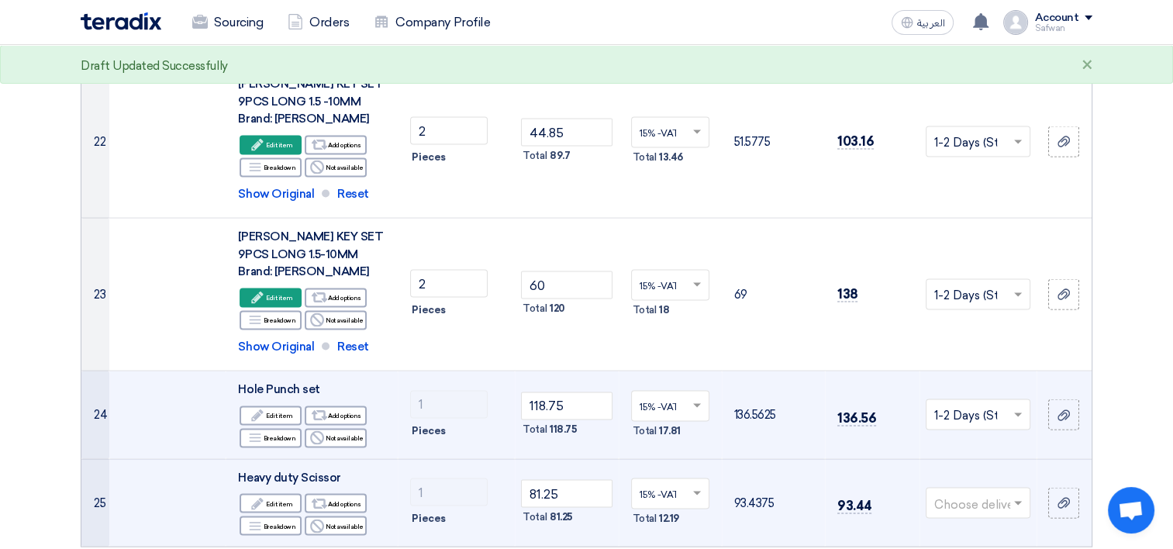
click at [995, 491] on input "text" at bounding box center [970, 504] width 72 height 26
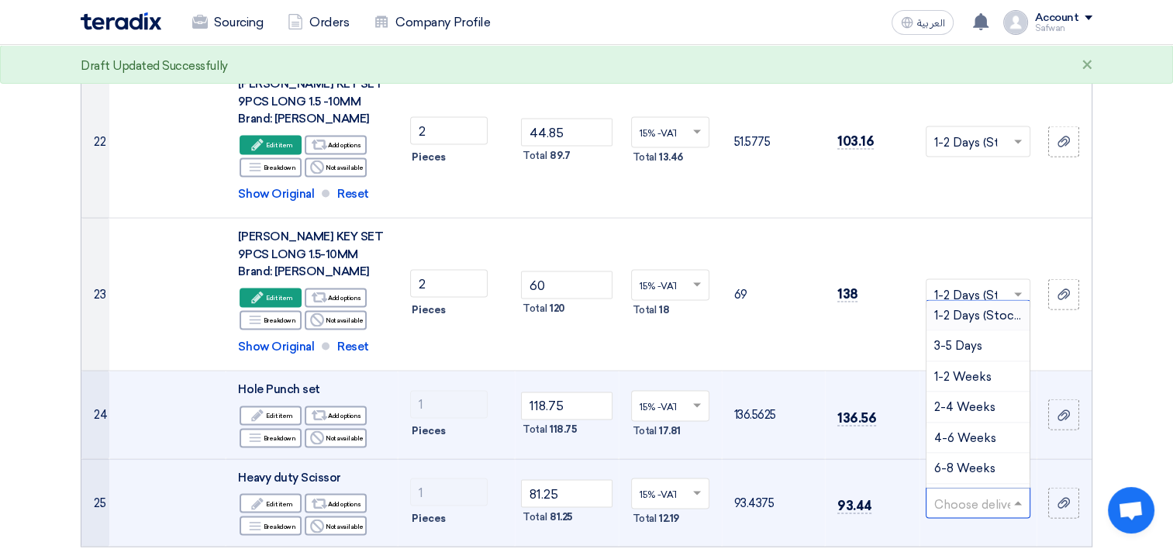
click at [967, 309] on span "1-2 Days (Stock)" at bounding box center [979, 316] width 90 height 14
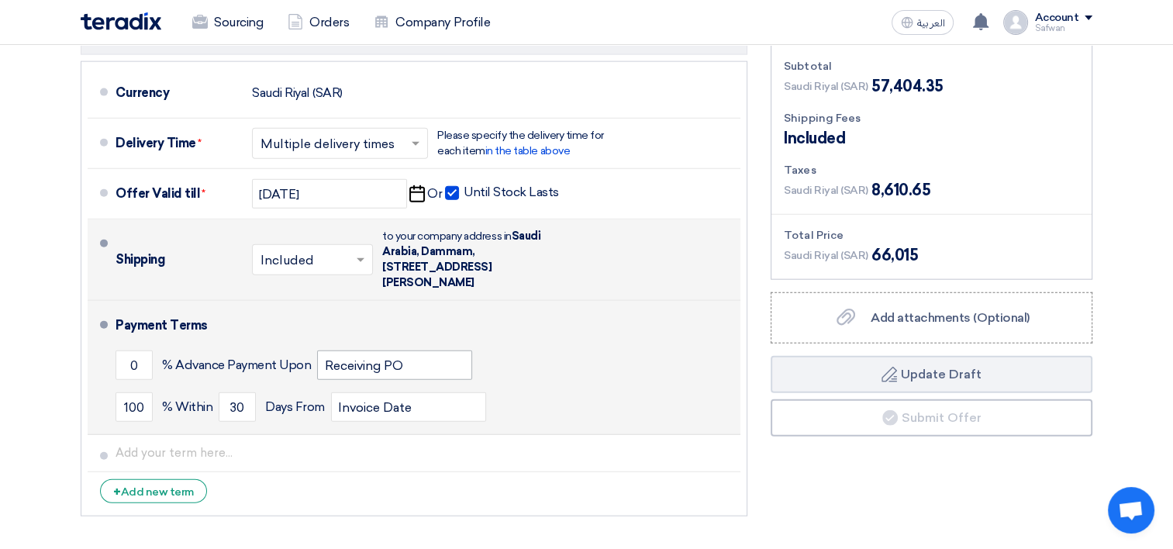
scroll to position [3566, 0]
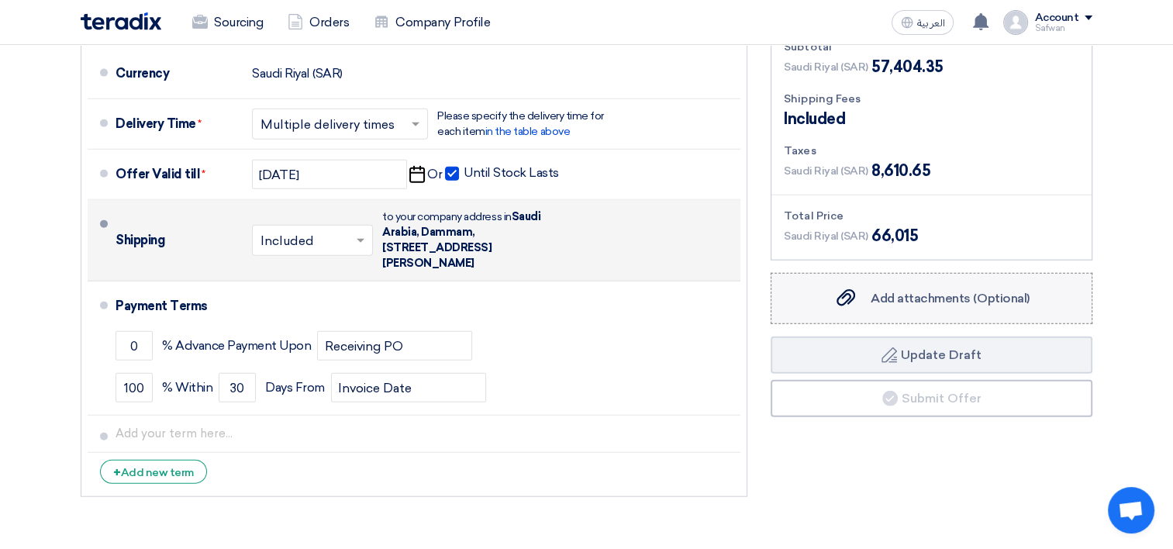
click at [910, 291] on span "Add attachments (Optional)" at bounding box center [950, 298] width 159 height 15
click at [0, 0] on input "Add attachments (Optional) Add attachments (Optional)" at bounding box center [0, 0] width 0 height 0
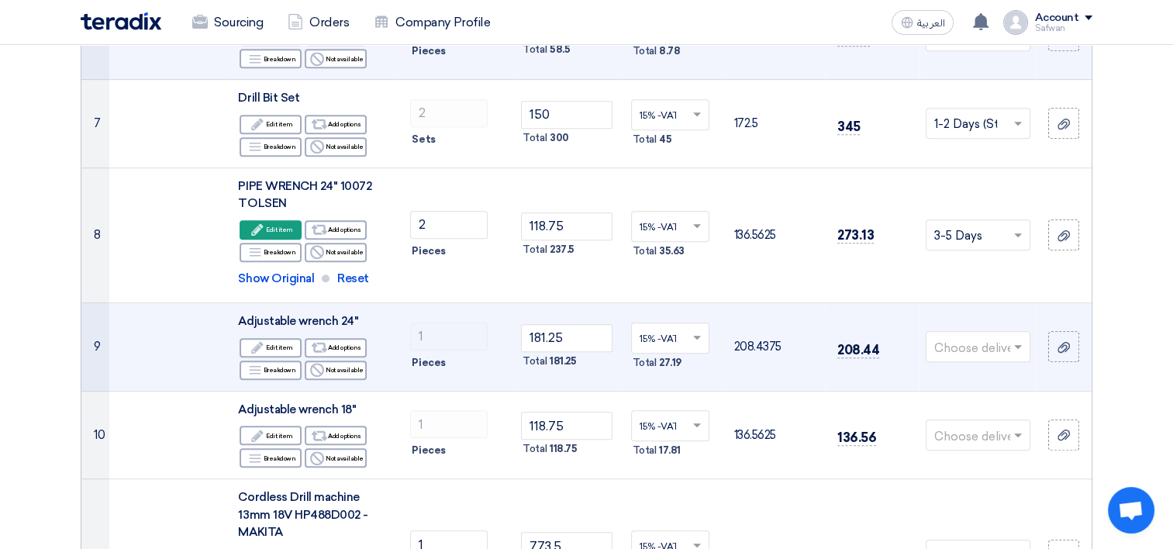
scroll to position [930, 0]
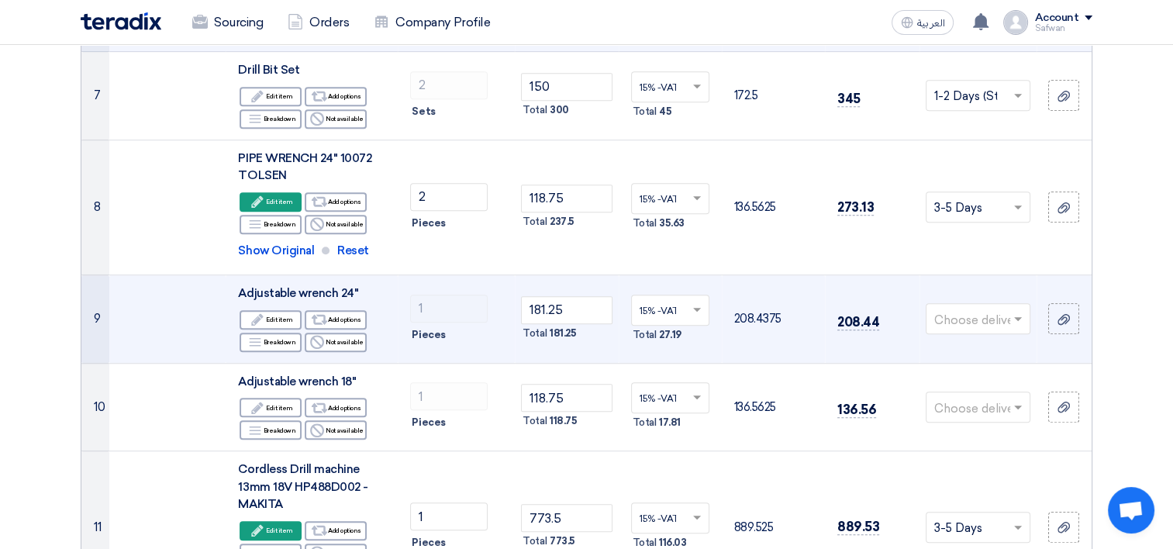
click at [980, 322] on input "text" at bounding box center [970, 321] width 72 height 26
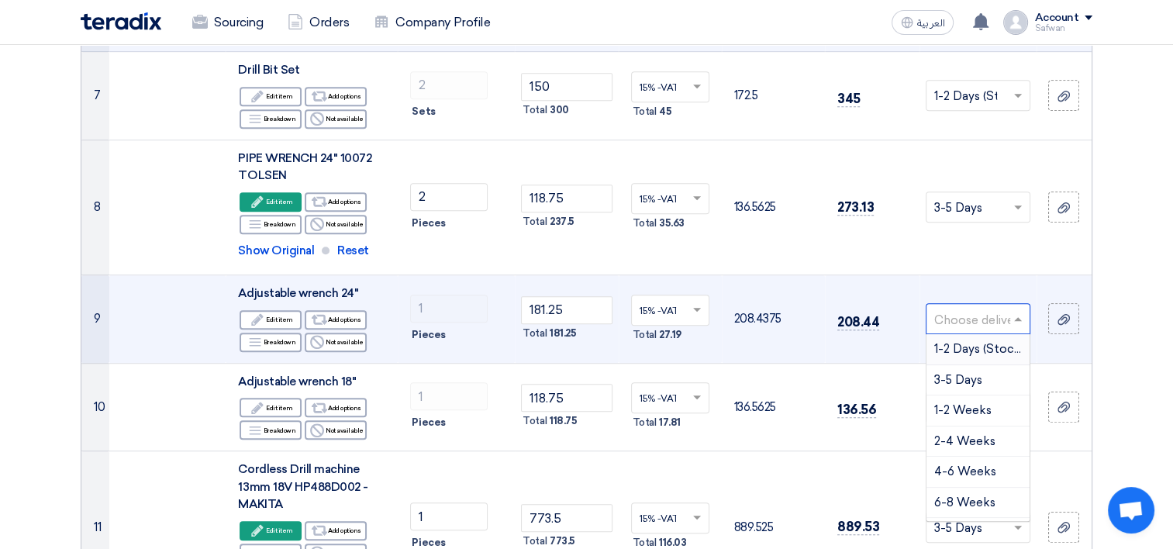
click at [967, 342] on span "1-2 Days (Stock)" at bounding box center [979, 349] width 90 height 14
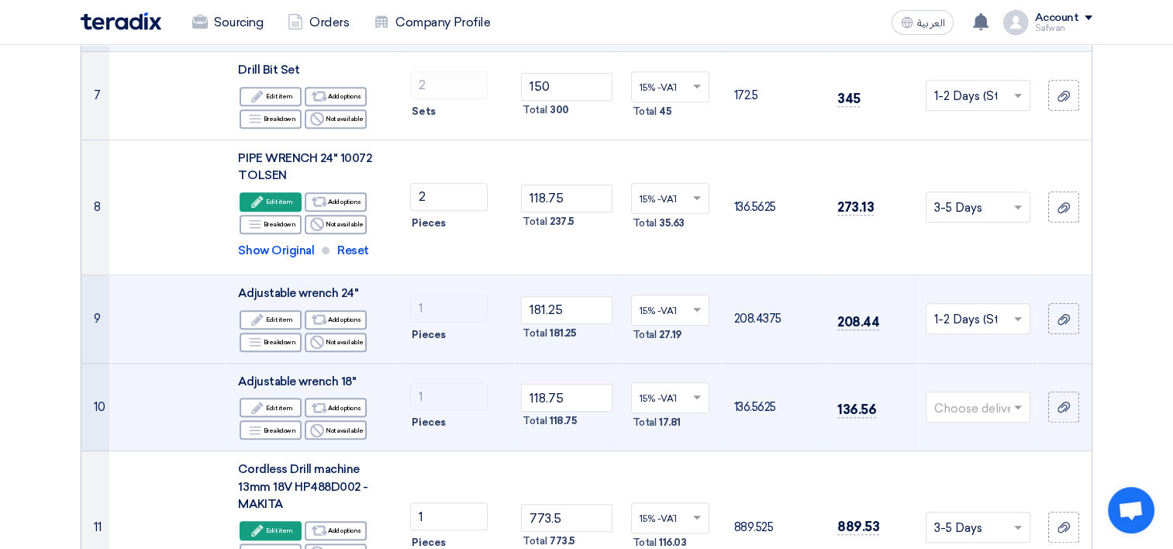
click at [974, 400] on input "text" at bounding box center [970, 408] width 72 height 26
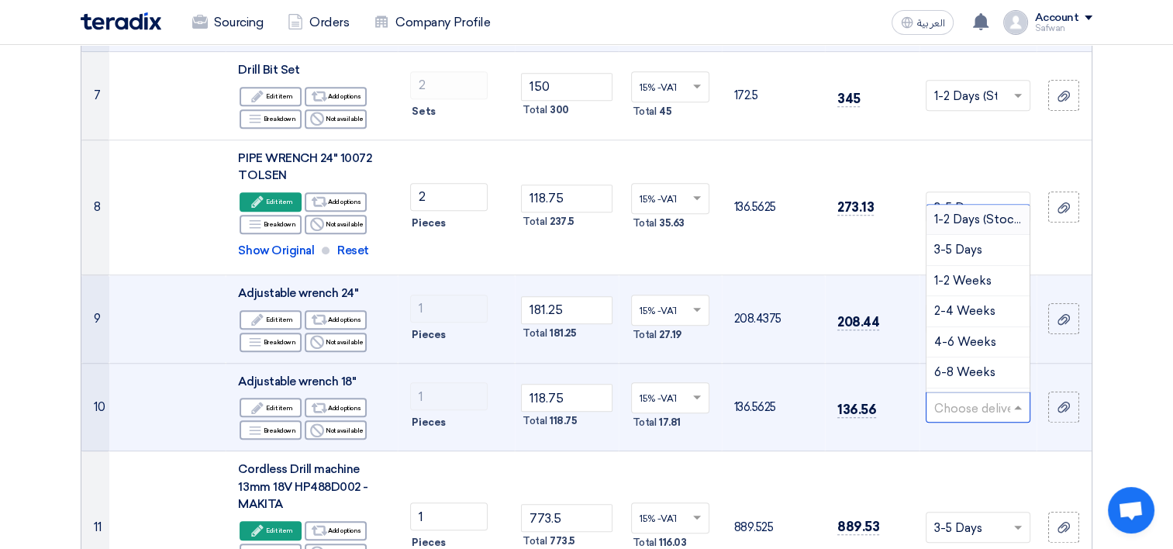
click at [956, 219] on span "1-2 Days (Stock)" at bounding box center [979, 219] width 90 height 14
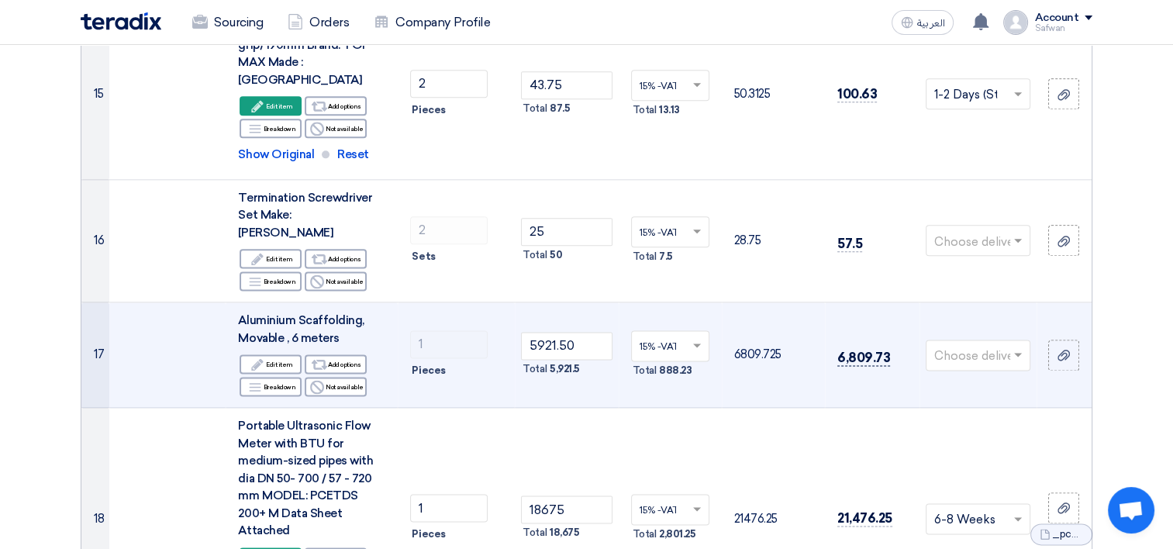
scroll to position [1938, 0]
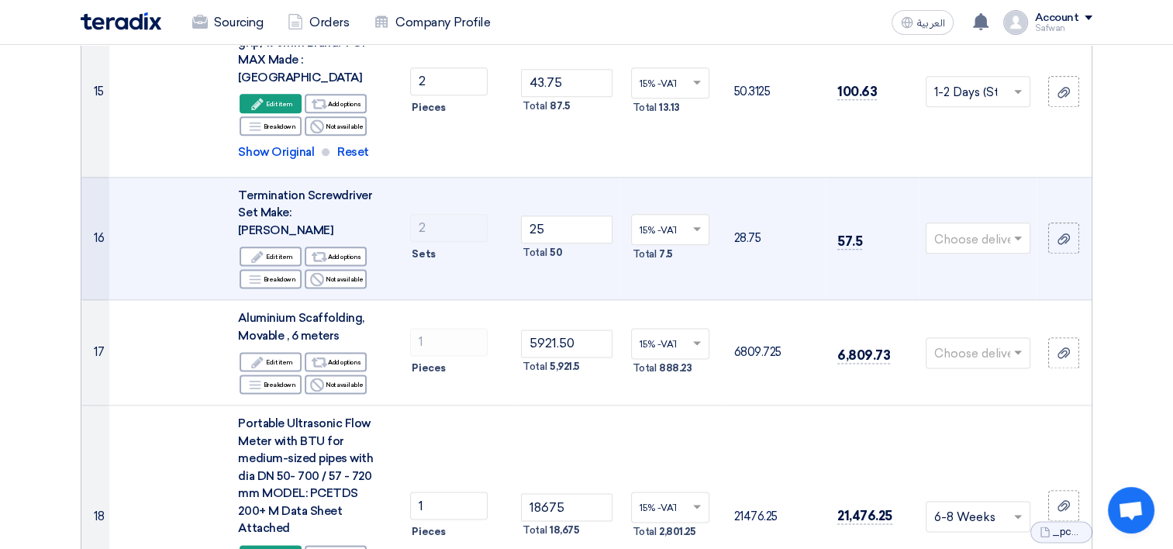
click at [967, 227] on input "text" at bounding box center [970, 240] width 72 height 26
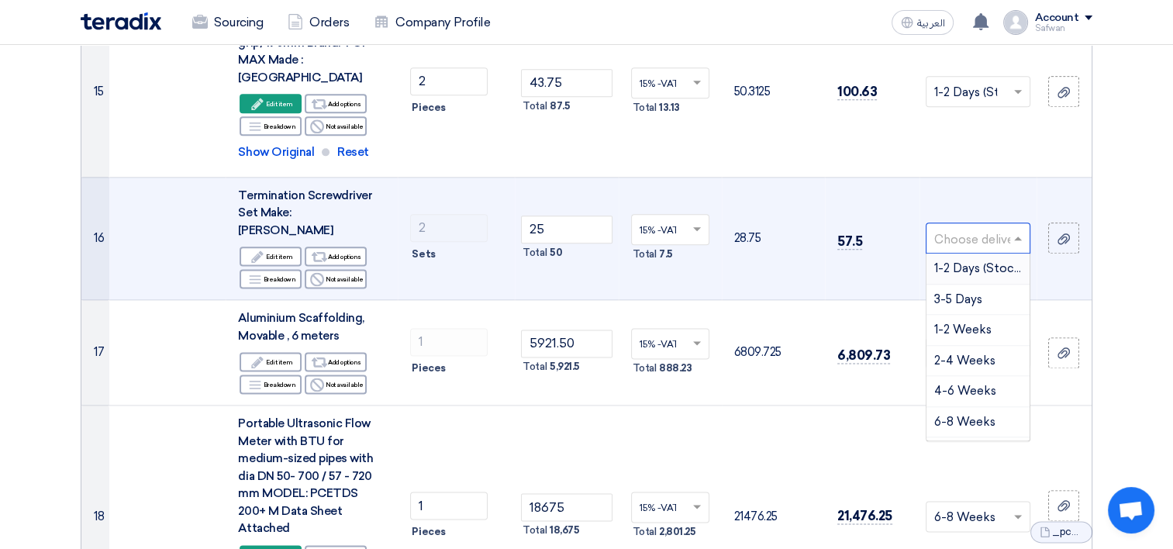
click at [961, 261] on span "1-2 Days (Stock)" at bounding box center [979, 268] width 90 height 14
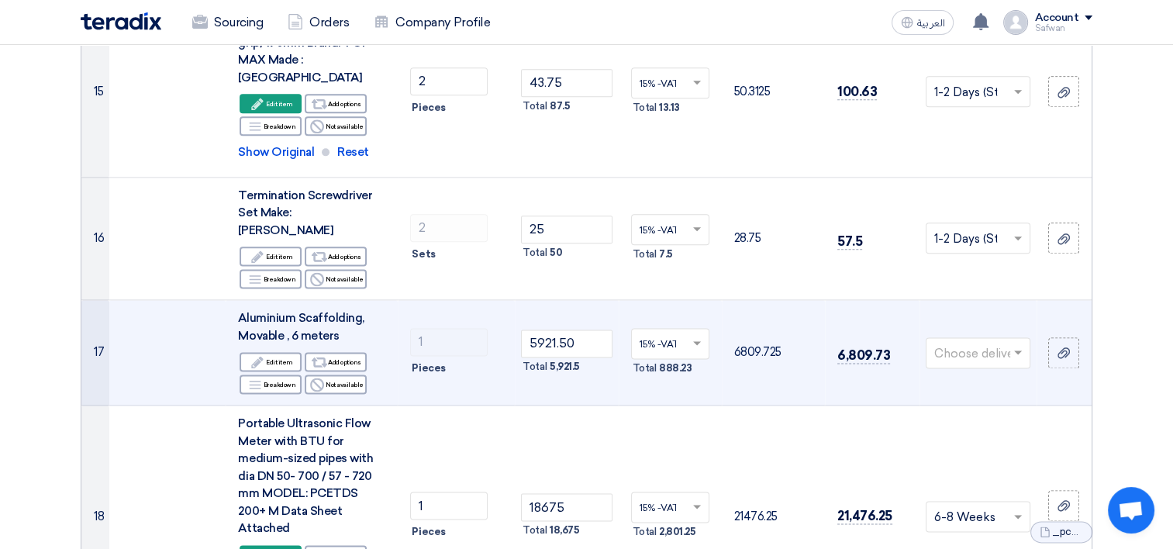
click at [974, 341] on input "text" at bounding box center [970, 354] width 72 height 26
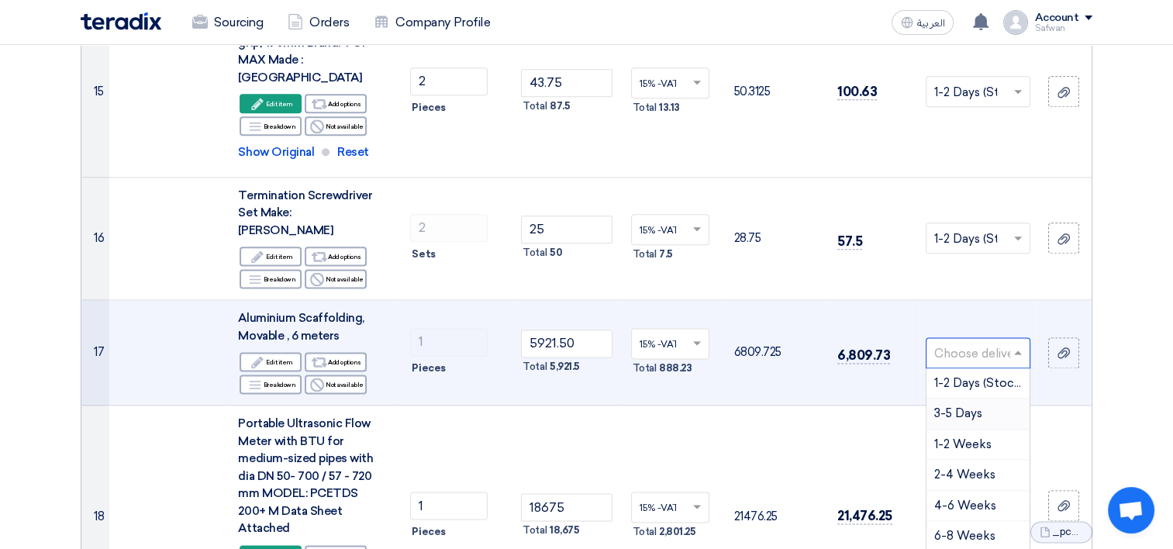
click at [961, 406] on span "3-5 Days" at bounding box center [958, 413] width 48 height 14
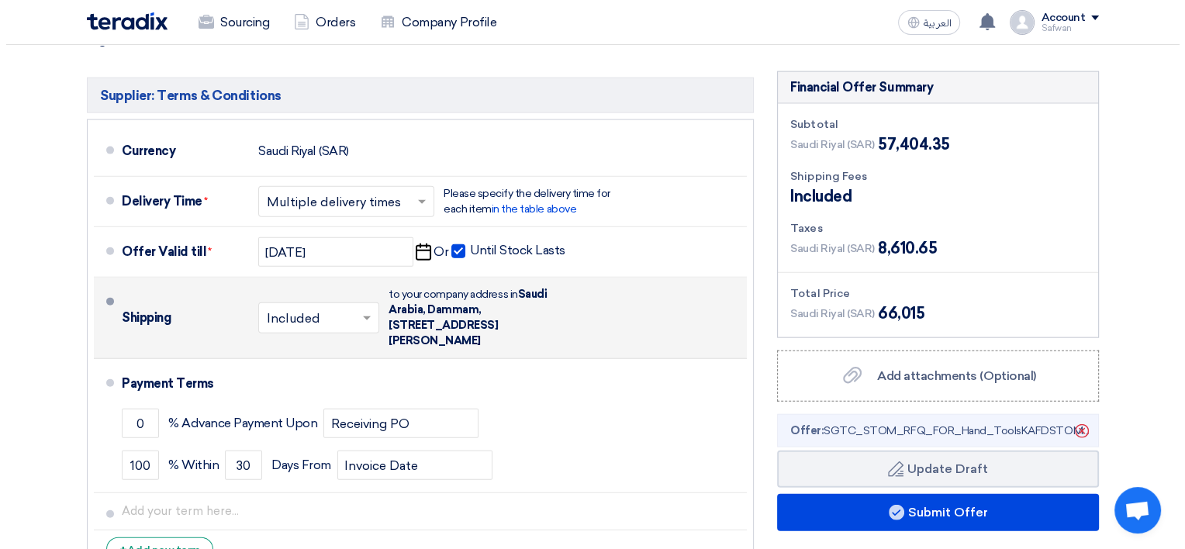
scroll to position [3667, 0]
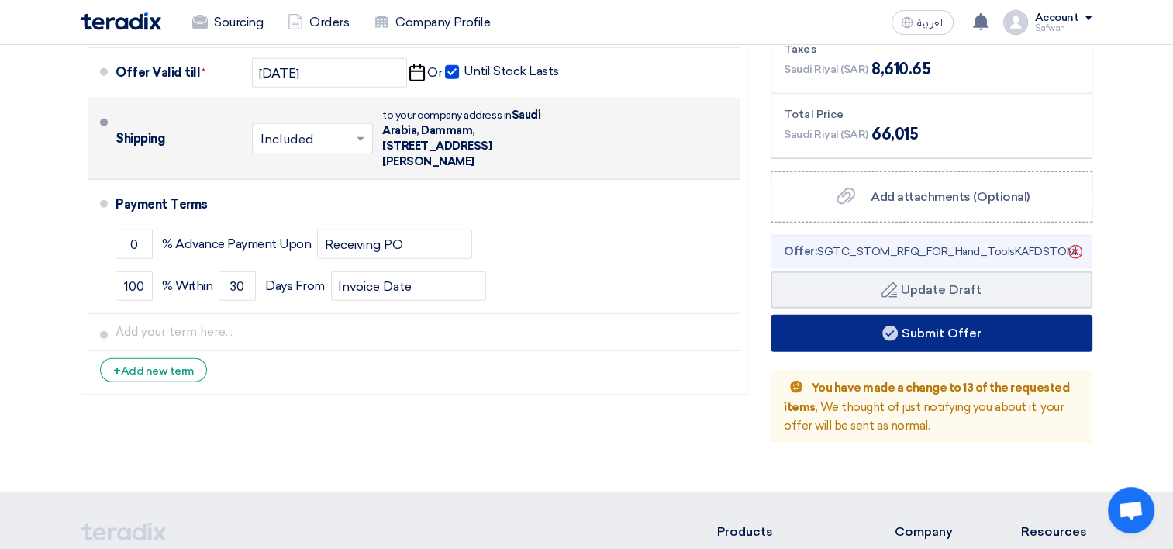
click at [917, 315] on button "Submit Offer" at bounding box center [932, 333] width 322 height 37
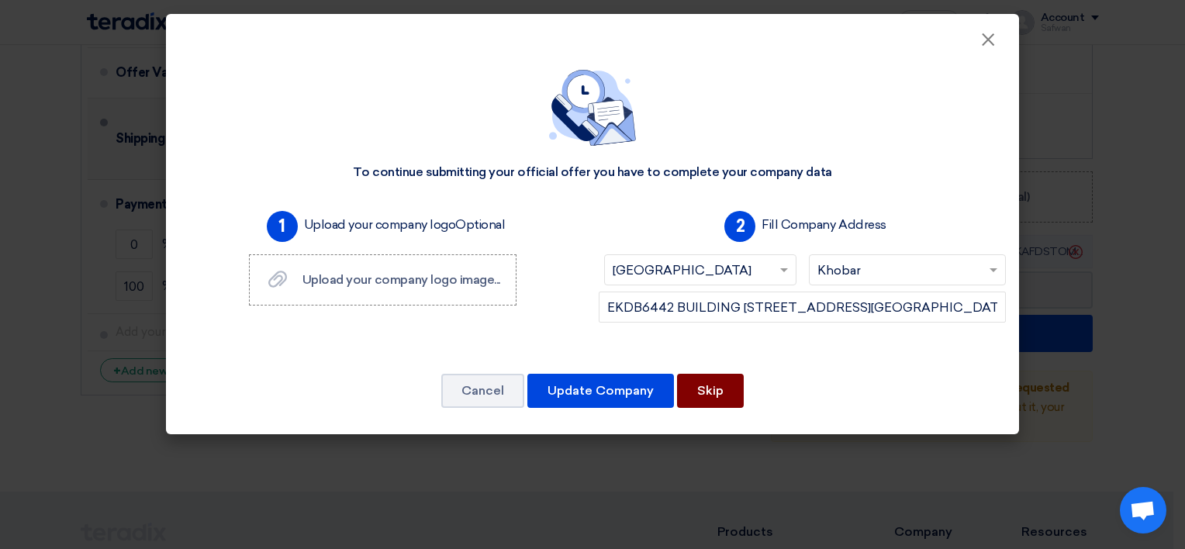
click at [730, 390] on button "Skip" at bounding box center [710, 391] width 67 height 34
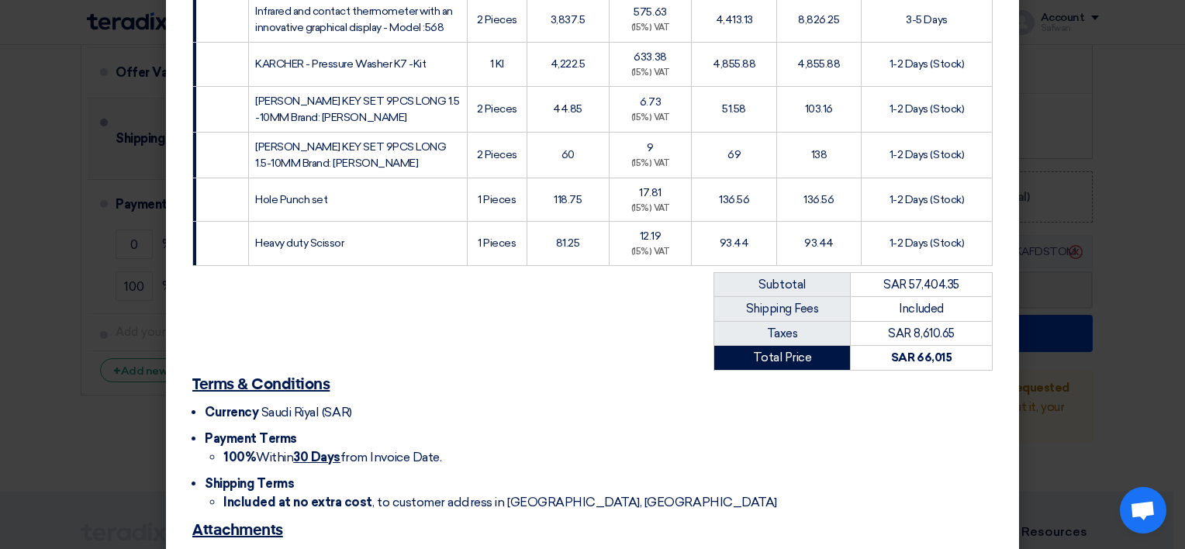
scroll to position [1302, 0]
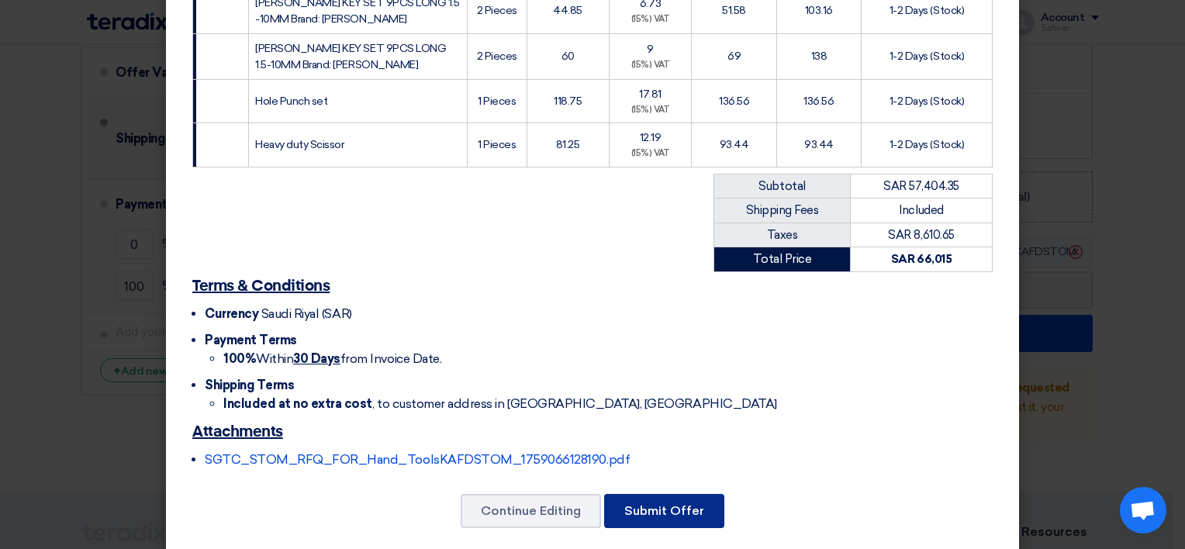
click at [637, 494] on button "Submit Offer" at bounding box center [664, 511] width 120 height 34
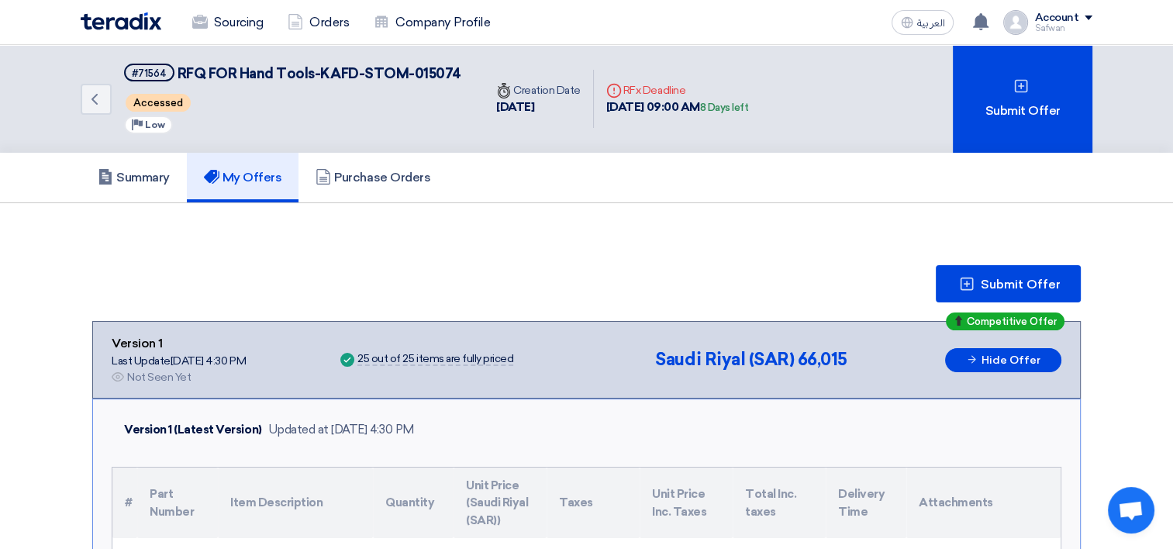
click at [1073, 13] on div "Account" at bounding box center [1056, 18] width 44 height 13
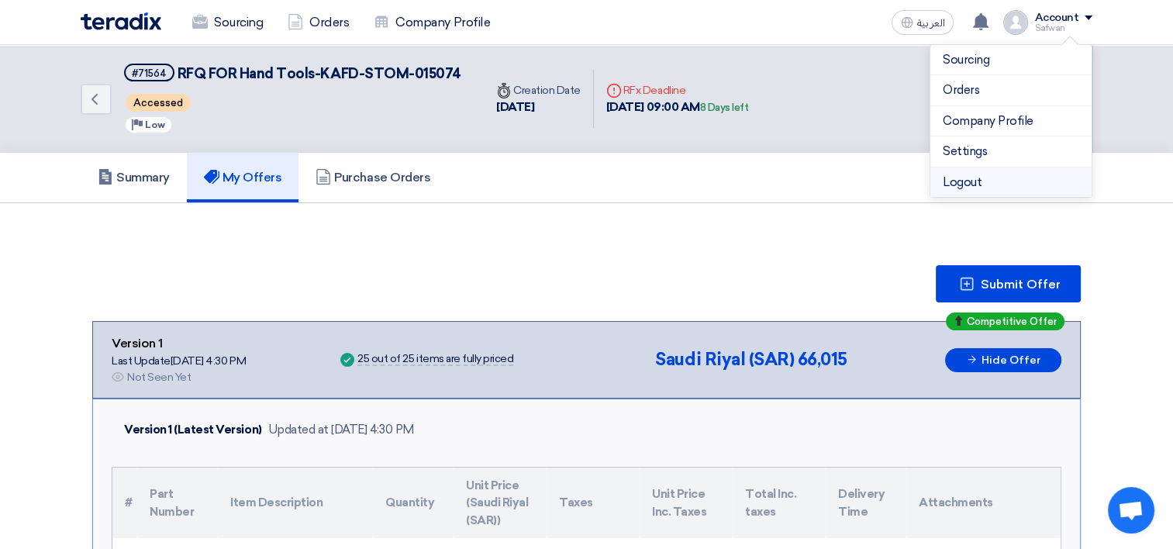
click at [998, 170] on li "Logout" at bounding box center [1010, 182] width 161 height 30
